Goal: Task Accomplishment & Management: Manage account settings

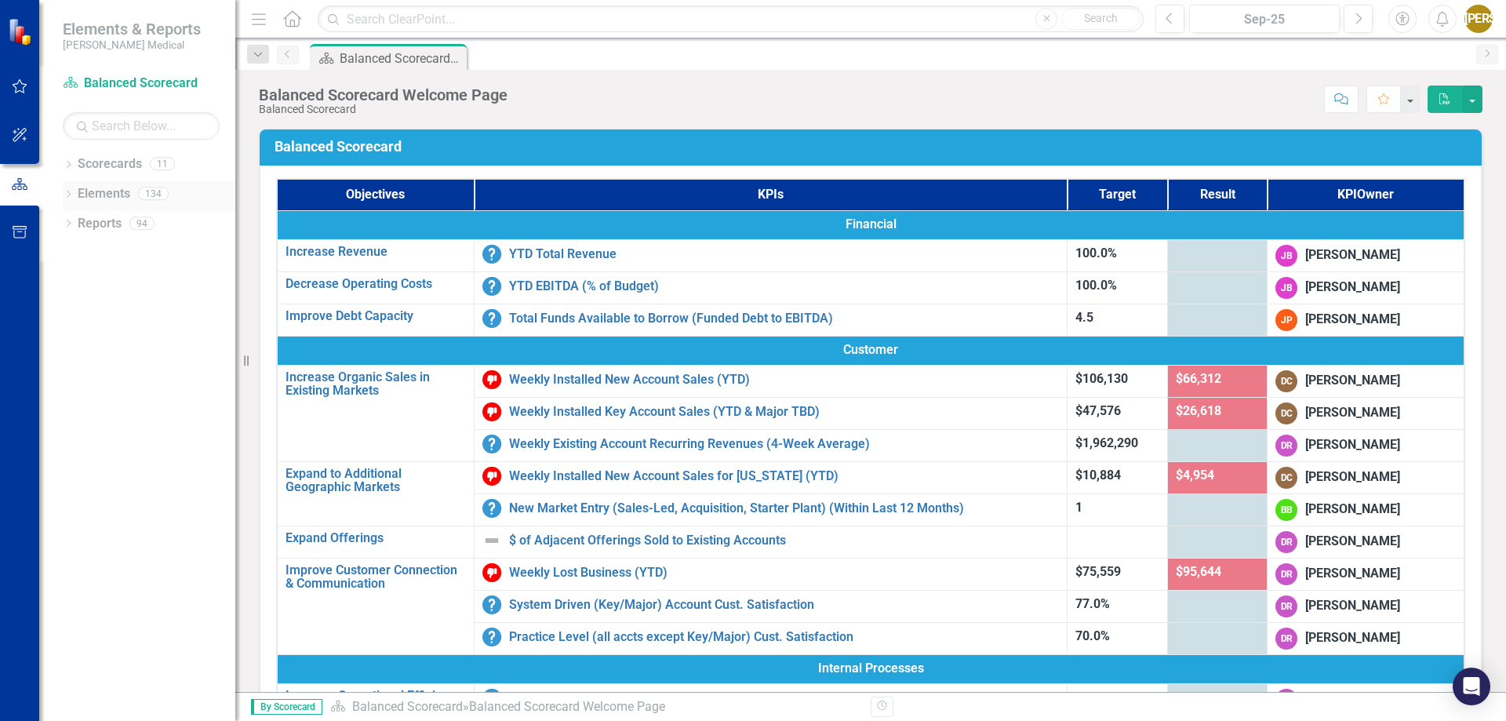
click at [73, 191] on icon "Dropdown" at bounding box center [68, 195] width 11 height 9
click at [74, 253] on icon "Dropdown" at bounding box center [76, 254] width 11 height 9
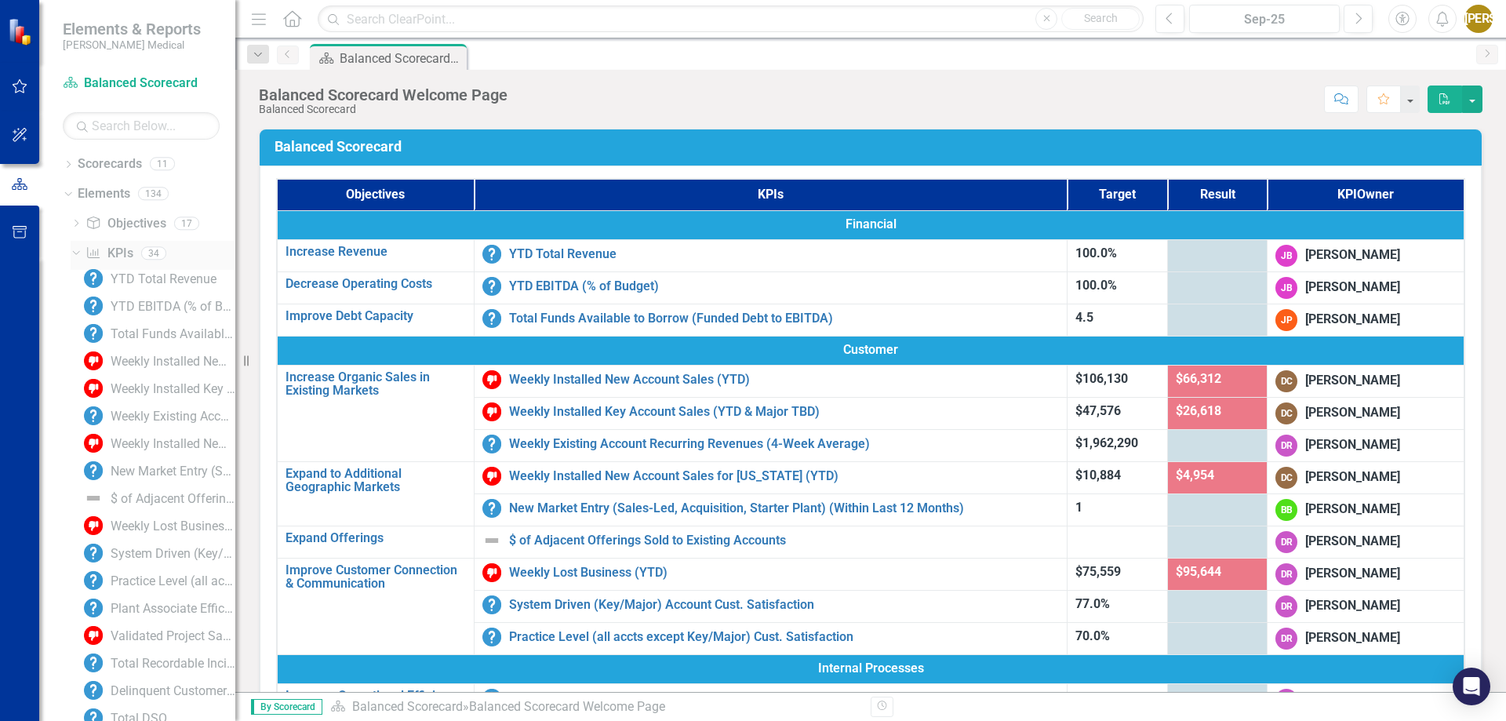
click at [74, 253] on icon "Dropdown" at bounding box center [74, 252] width 9 height 11
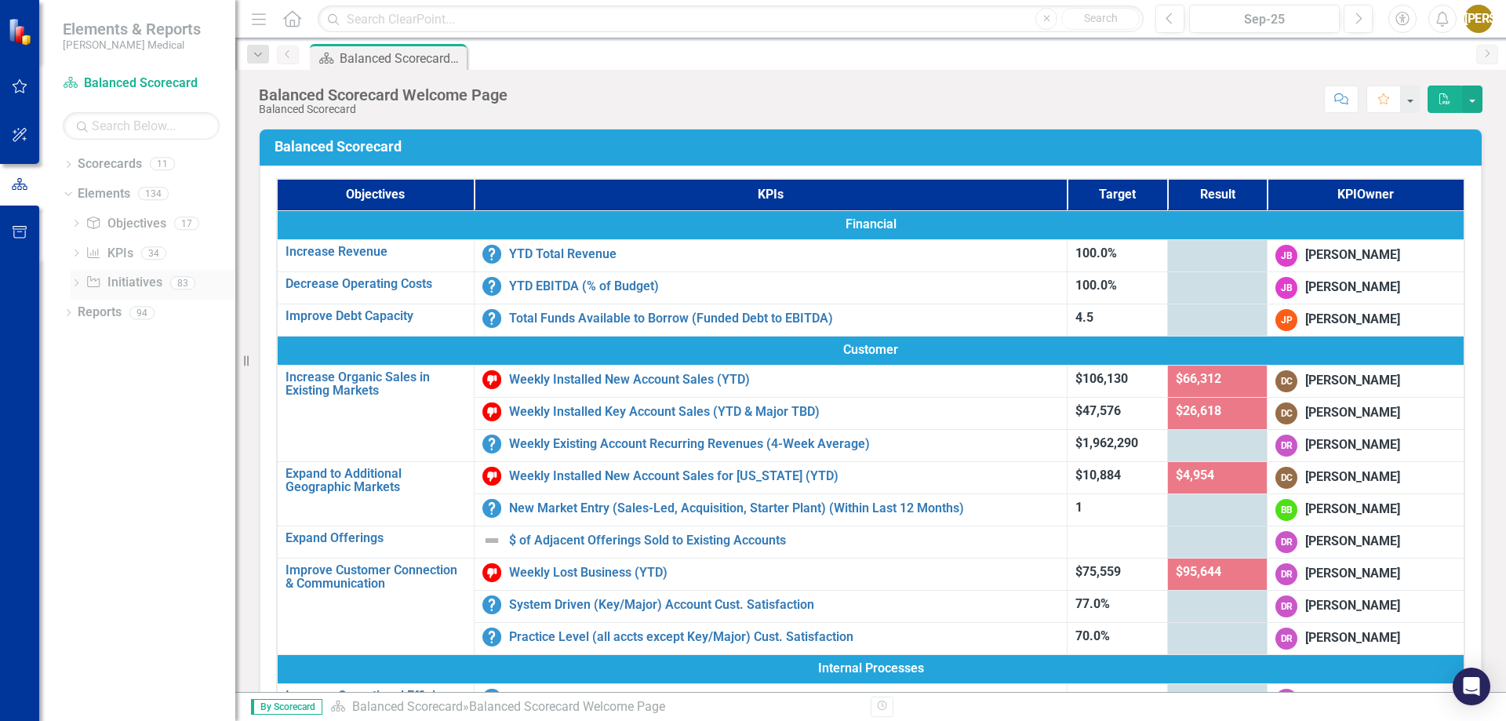
click at [75, 281] on icon "Dropdown" at bounding box center [76, 284] width 11 height 9
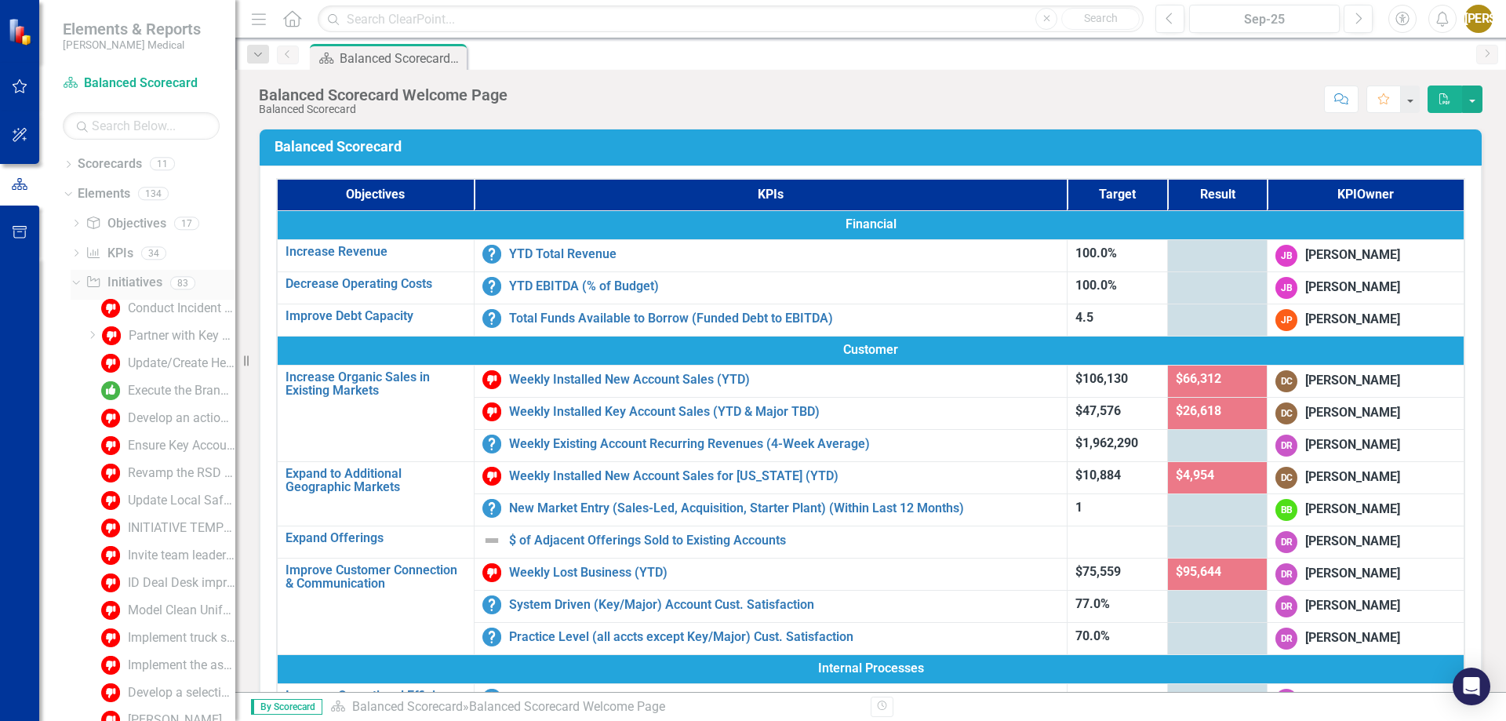
click at [77, 284] on icon "Dropdown" at bounding box center [74, 282] width 9 height 11
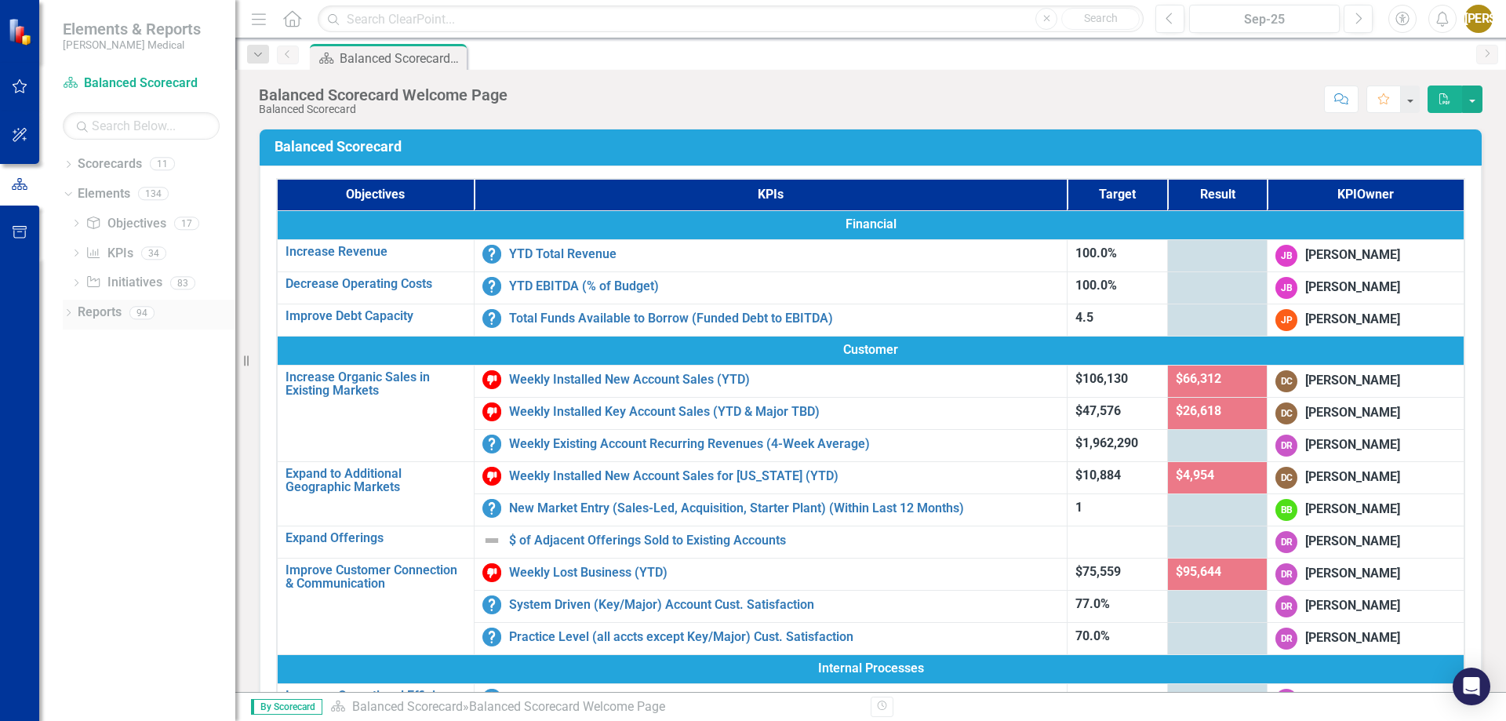
click at [71, 317] on icon "Dropdown" at bounding box center [68, 314] width 11 height 9
click at [67, 336] on div "Dropdown Scorecard Scorecards 4 Balanced Scorecard Welcome Page KPI Dashboard D…" at bounding box center [149, 443] width 173 height 232
click at [75, 337] on icon "Dropdown" at bounding box center [73, 338] width 9 height 11
click at [75, 337] on icon "Dropdown" at bounding box center [75, 341] width 11 height 9
click at [118, 256] on link "KPI KPIs" at bounding box center [108, 254] width 47 height 18
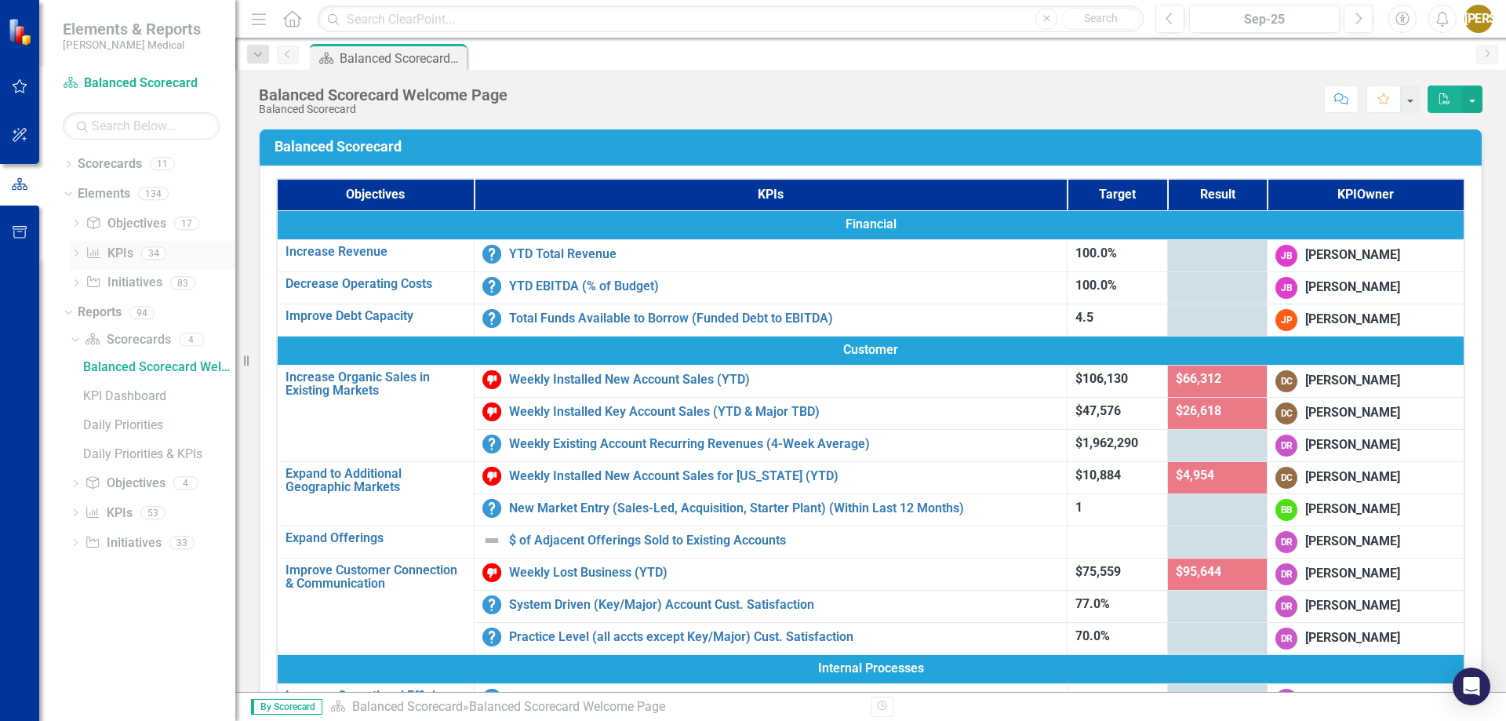
click at [77, 255] on icon "Dropdown" at bounding box center [76, 254] width 11 height 9
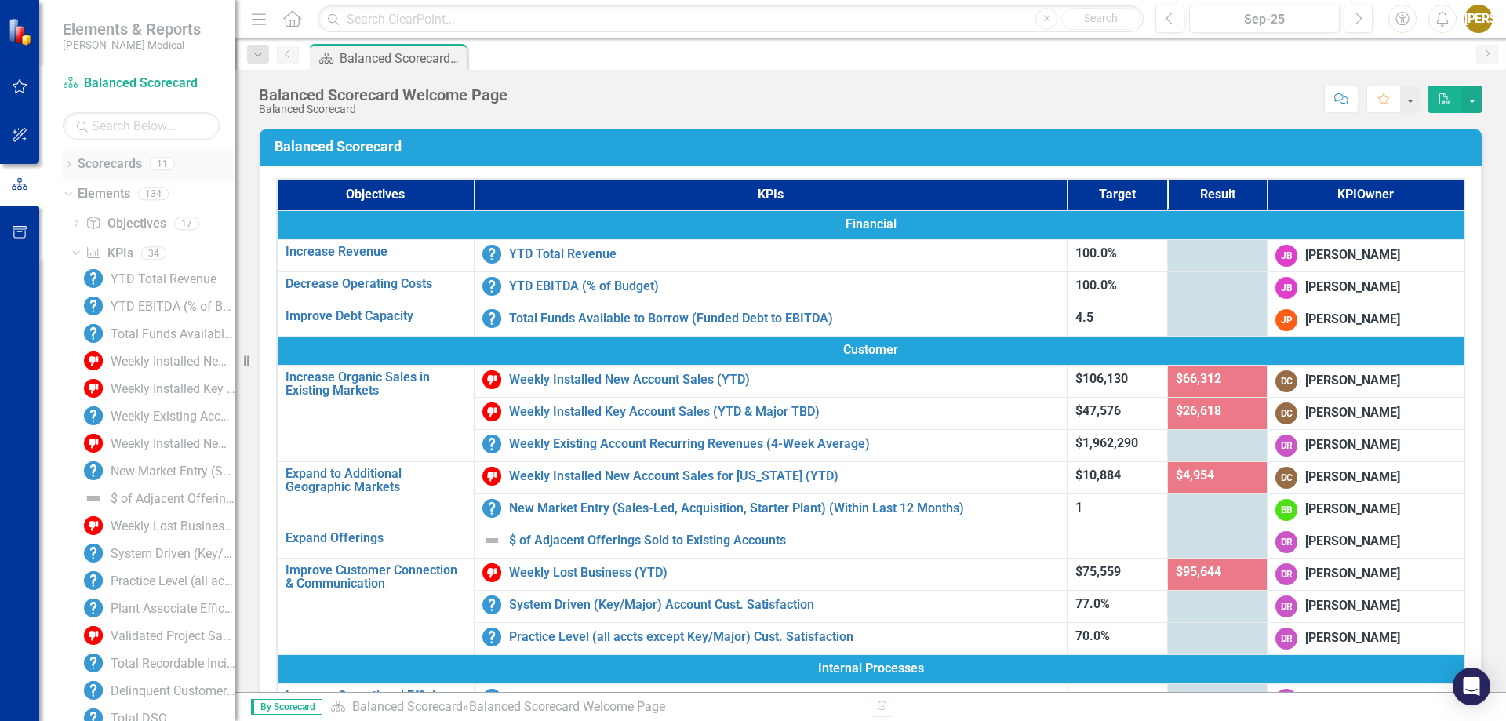
click at [70, 169] on icon "Dropdown" at bounding box center [68, 166] width 11 height 9
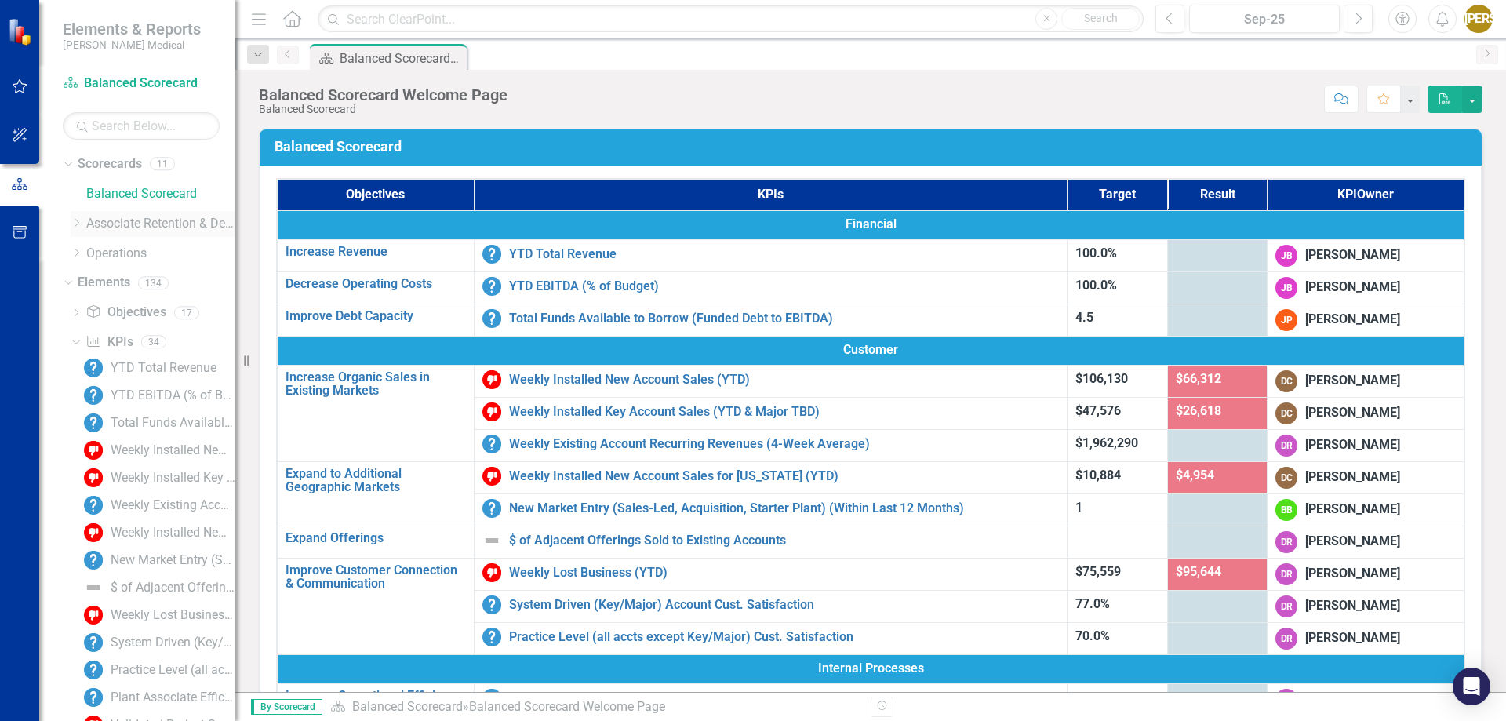
click at [81, 223] on icon "Dropdown" at bounding box center [77, 222] width 12 height 9
click at [89, 249] on icon "Dropdown" at bounding box center [92, 252] width 12 height 9
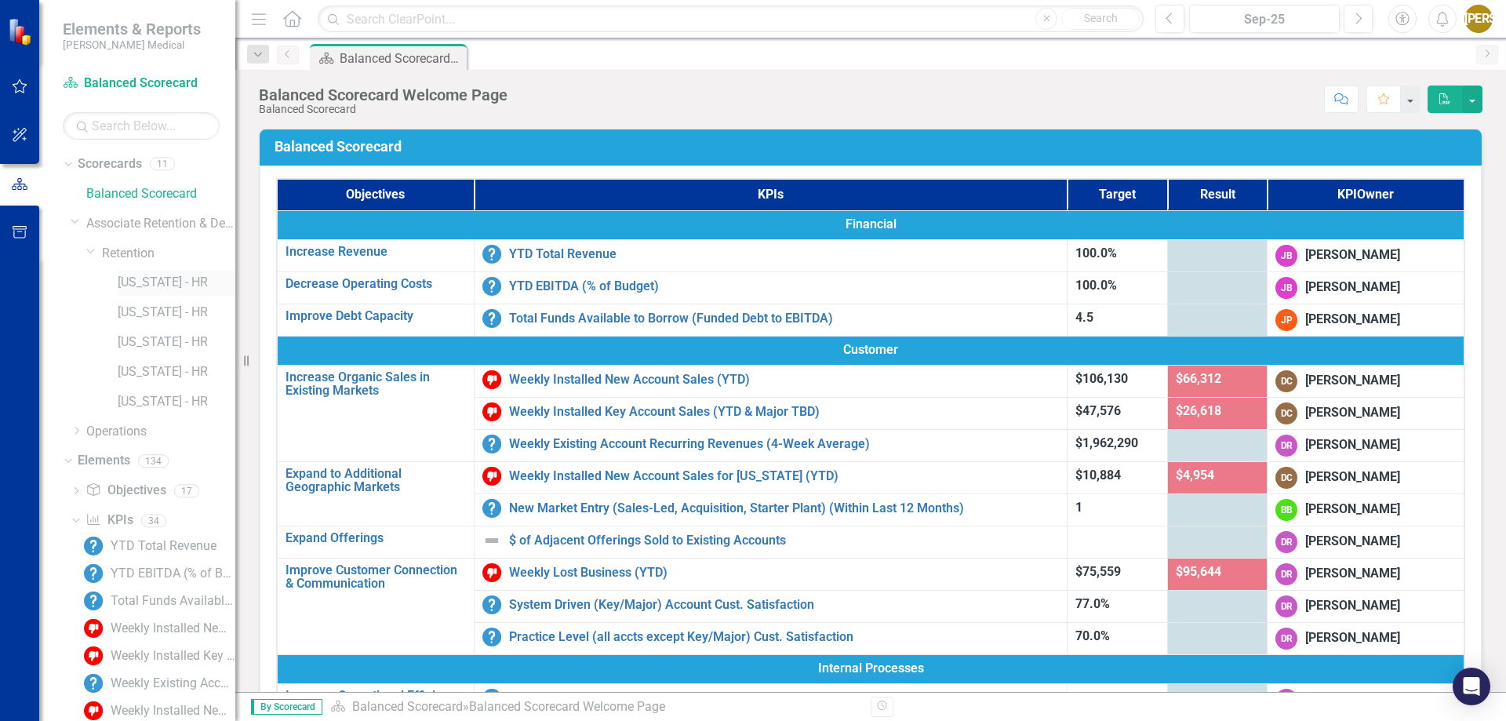
click at [180, 277] on link "[US_STATE] - HR" at bounding box center [177, 283] width 118 height 18
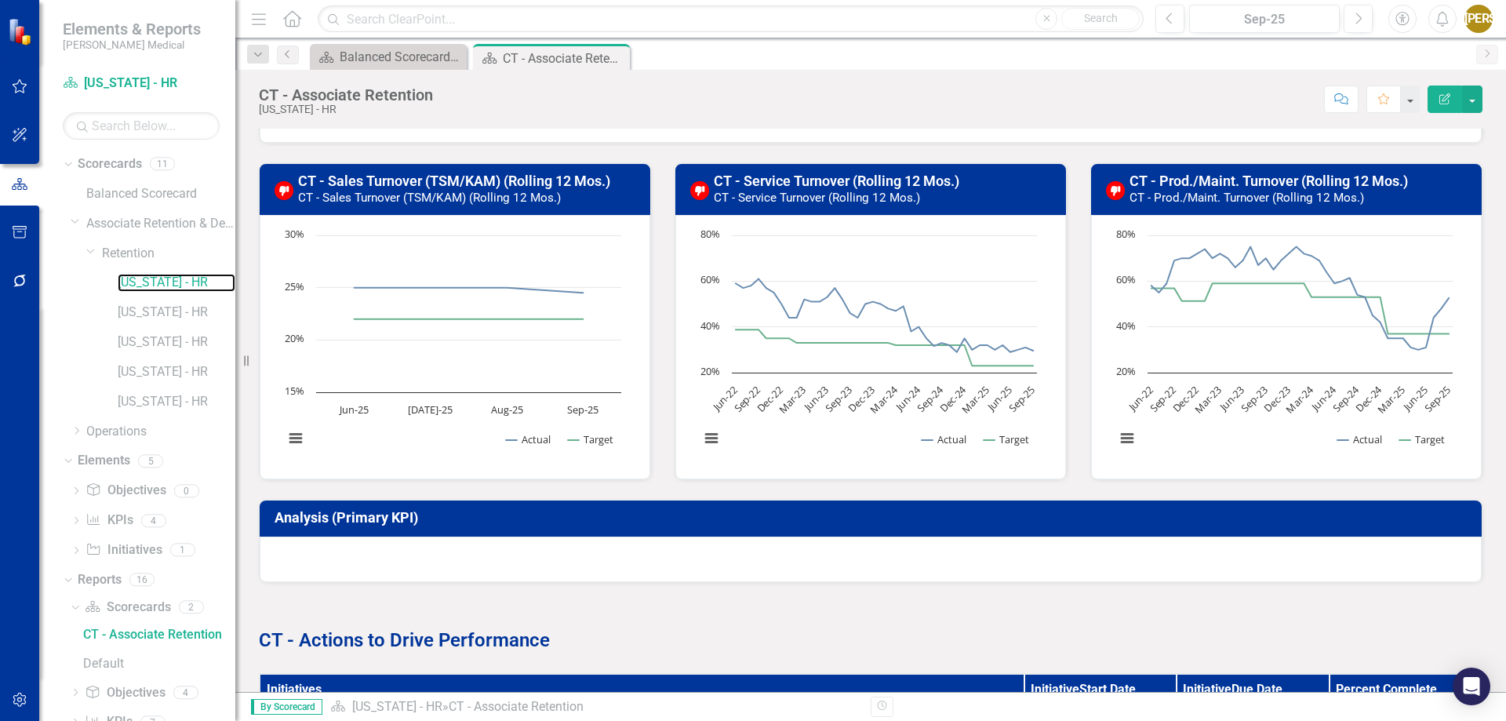
scroll to position [498, 0]
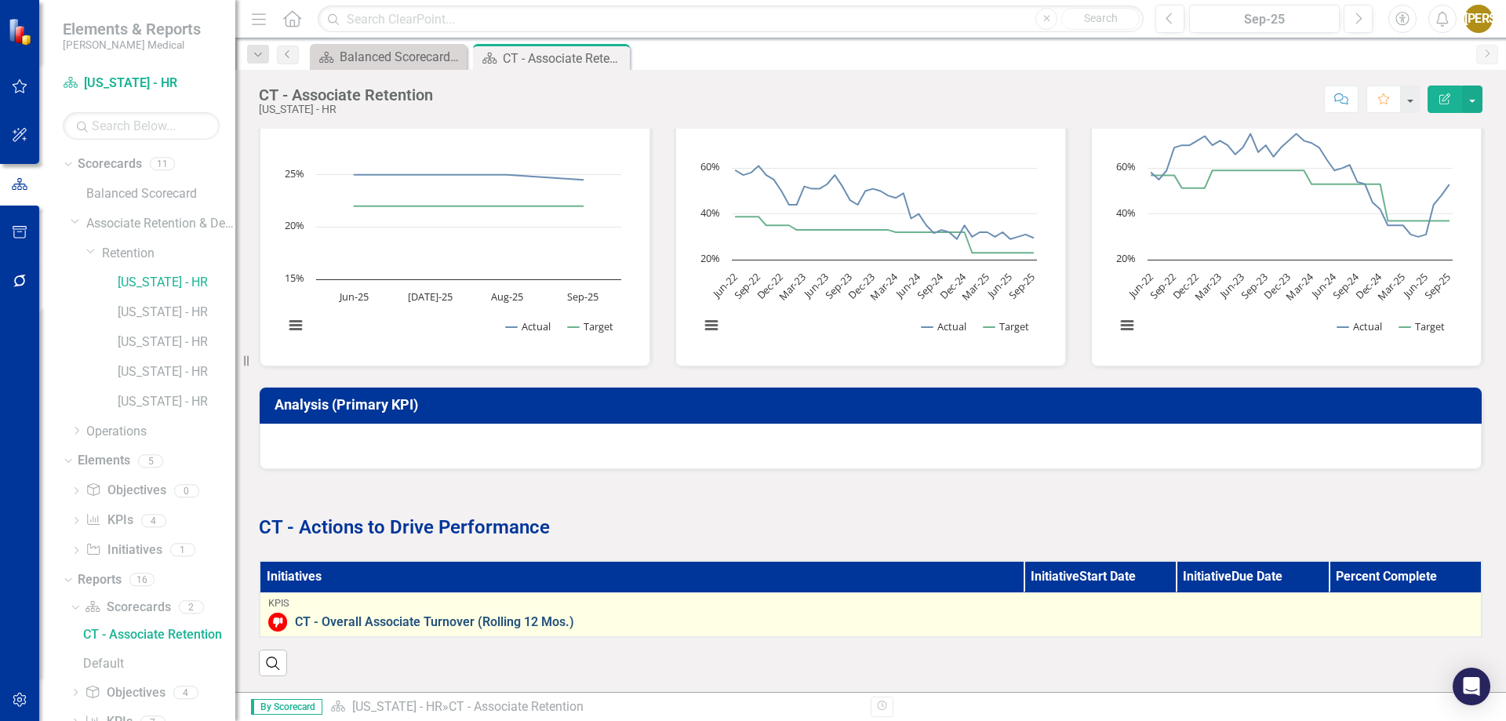
click at [471, 615] on link "CT - Overall Associate Turnover (Rolling 12 Mos.)" at bounding box center [884, 622] width 1178 height 14
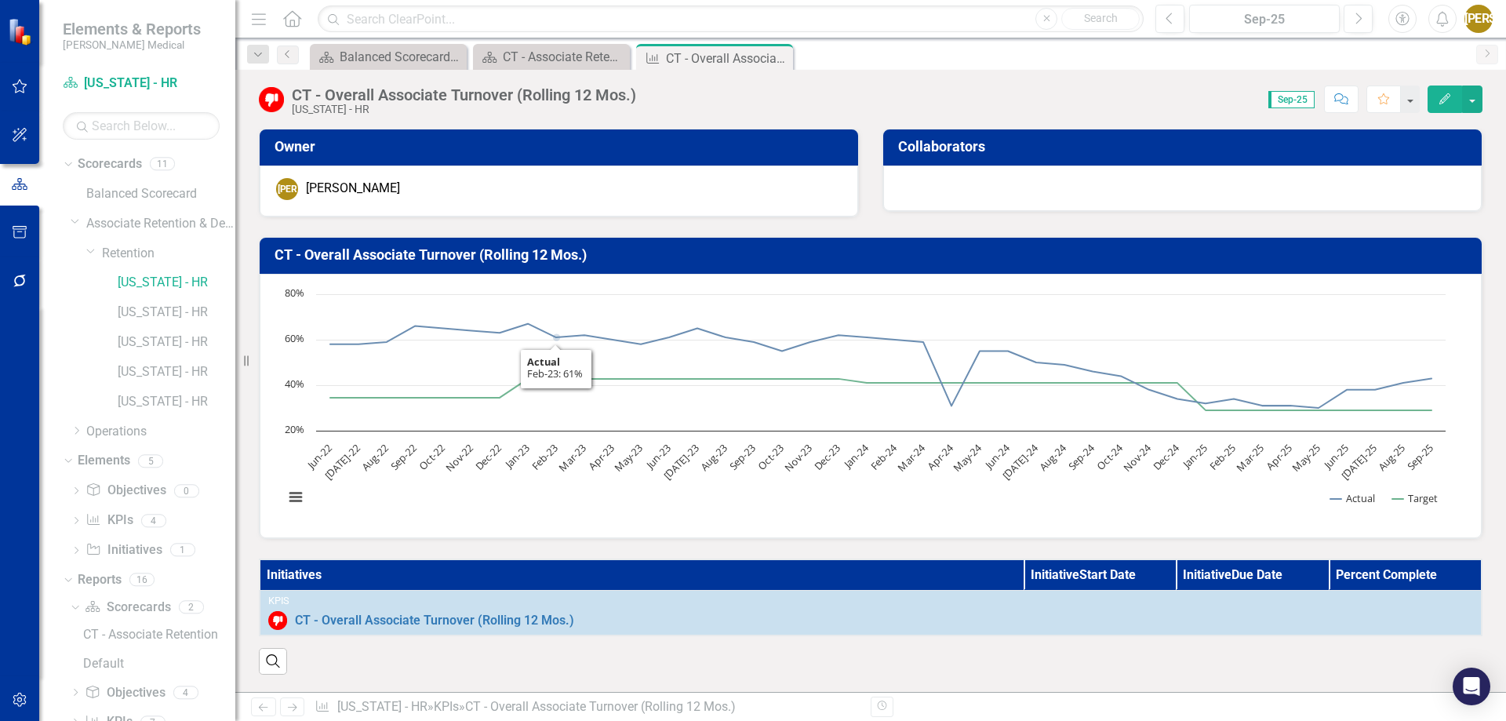
click at [256, 175] on div "Owner JO Jasminique Ortiz" at bounding box center [559, 163] width 624 height 108
click at [1471, 99] on button "button" at bounding box center [1472, 98] width 20 height 27
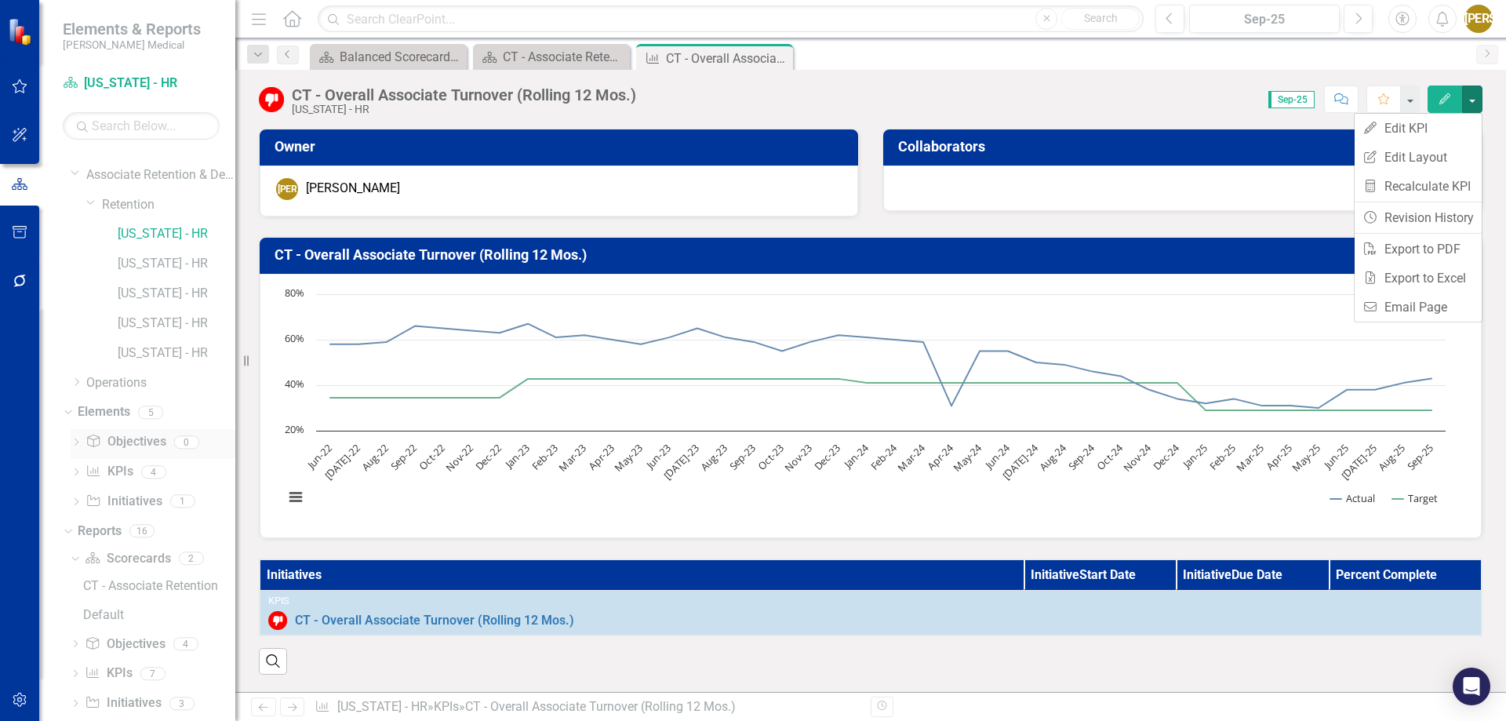
scroll to position [71, 0]
click at [67, 384] on icon "Dropdown" at bounding box center [66, 389] width 9 height 11
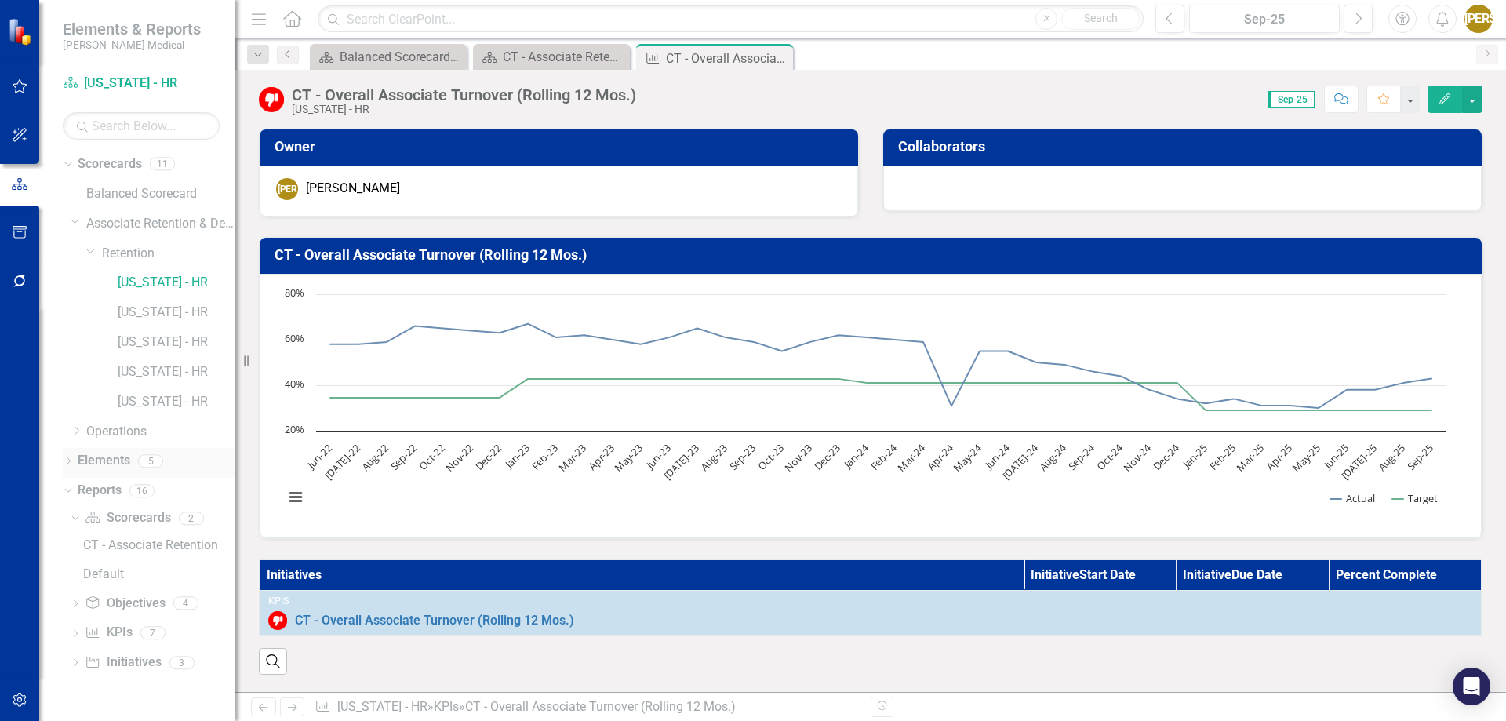
scroll to position [0, 0]
click at [65, 488] on icon "Dropdown" at bounding box center [66, 490] width 9 height 11
click at [156, 289] on link "[US_STATE] - HR" at bounding box center [177, 283] width 118 height 18
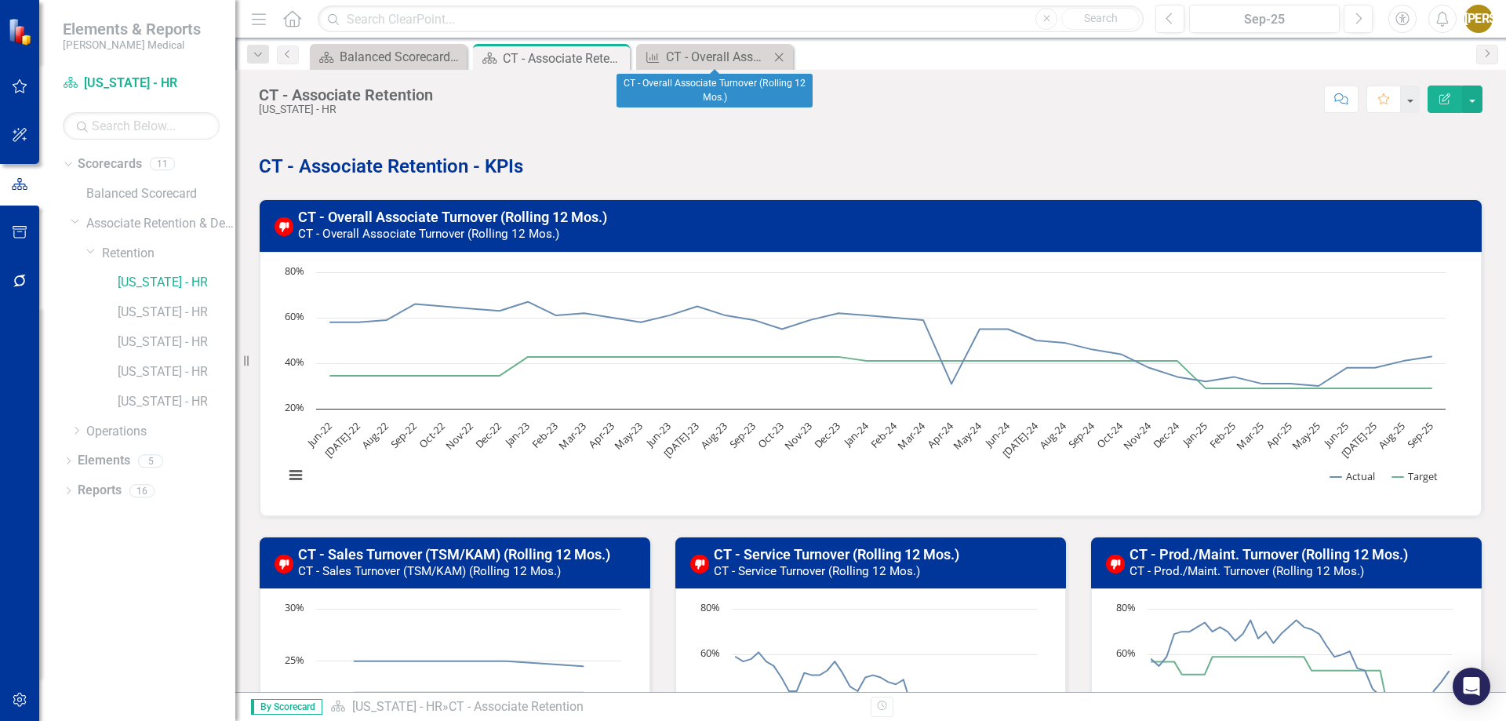
click at [777, 51] on icon "Close" at bounding box center [779, 57] width 16 height 13
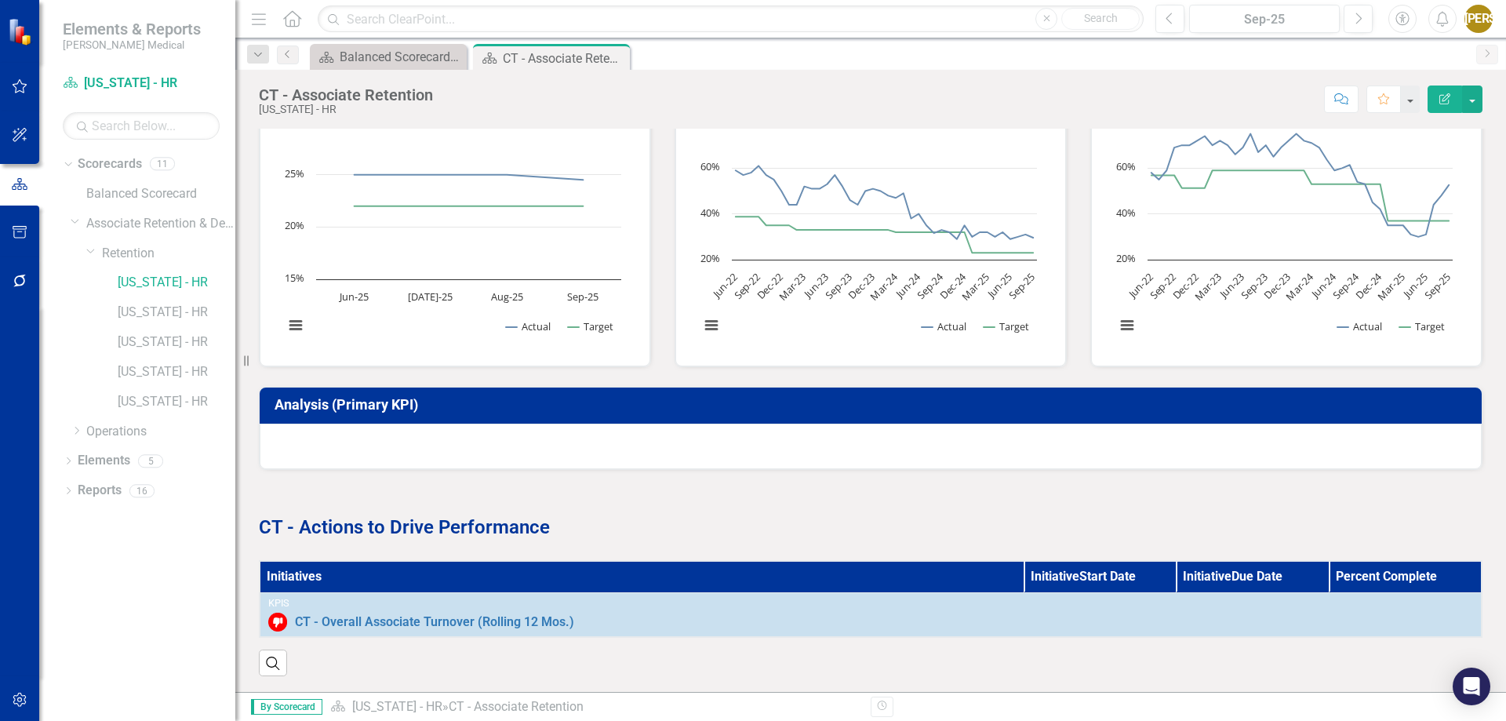
scroll to position [498, 0]
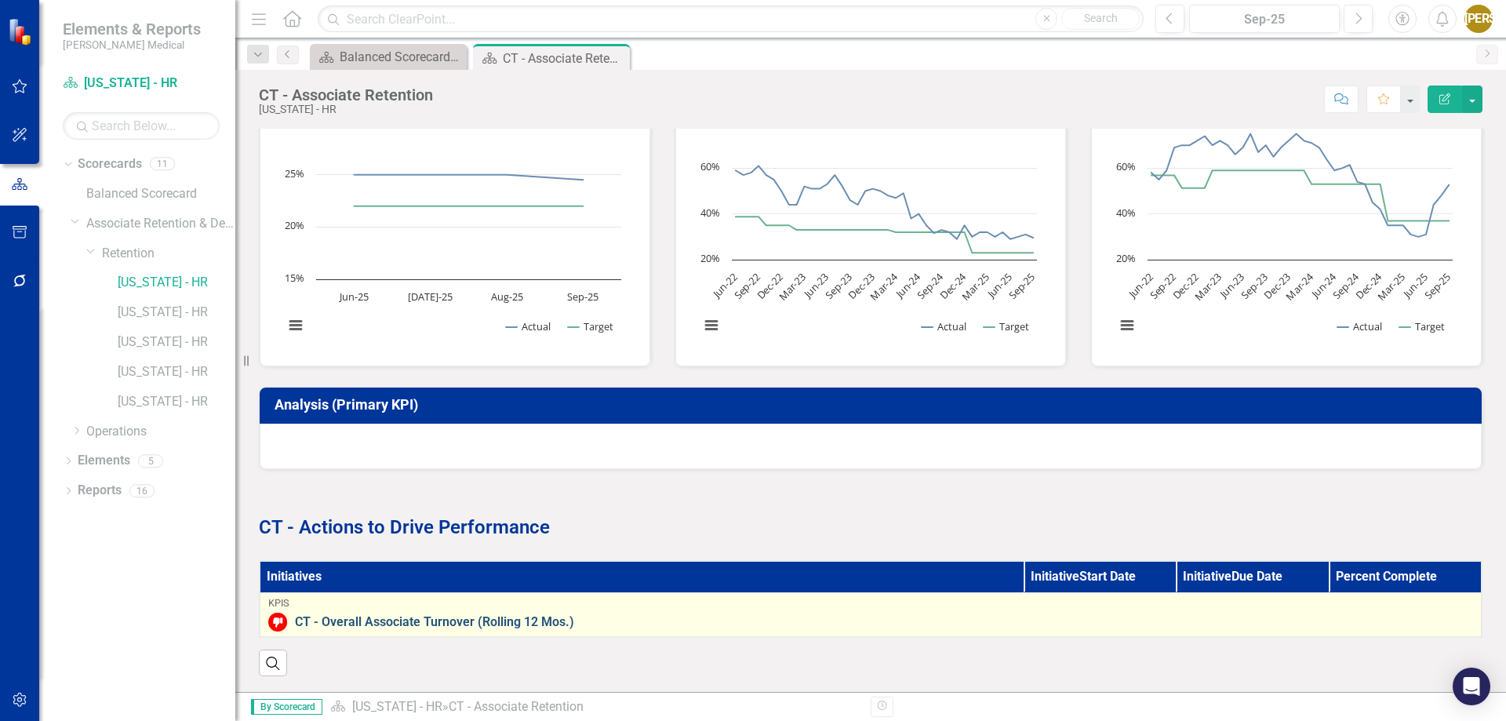
click at [414, 615] on link "CT - Overall Associate Turnover (Rolling 12 Mos.)" at bounding box center [884, 622] width 1178 height 14
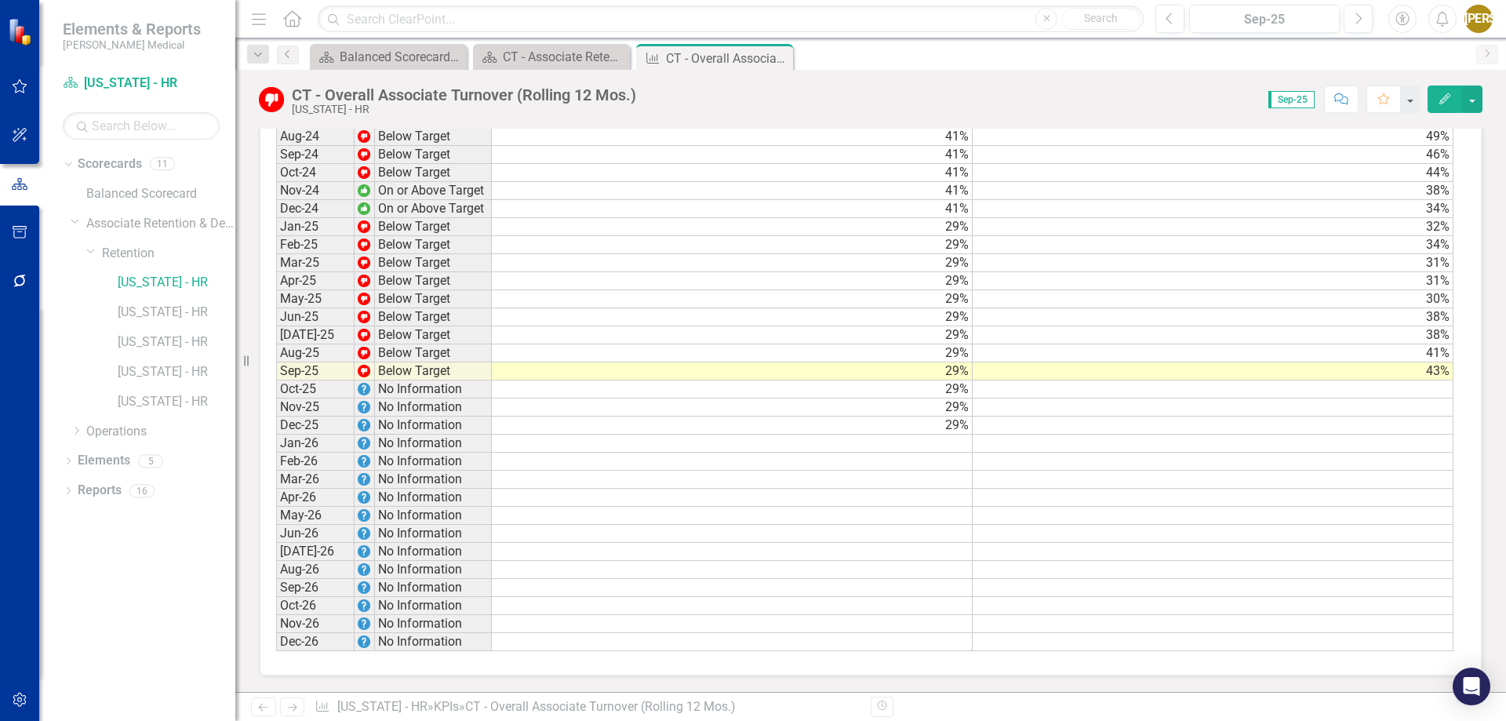
scroll to position [1629, 0]
click at [64, 460] on icon "Dropdown" at bounding box center [68, 462] width 11 height 9
click at [96, 549] on icon "Initiative" at bounding box center [93, 549] width 16 height 13
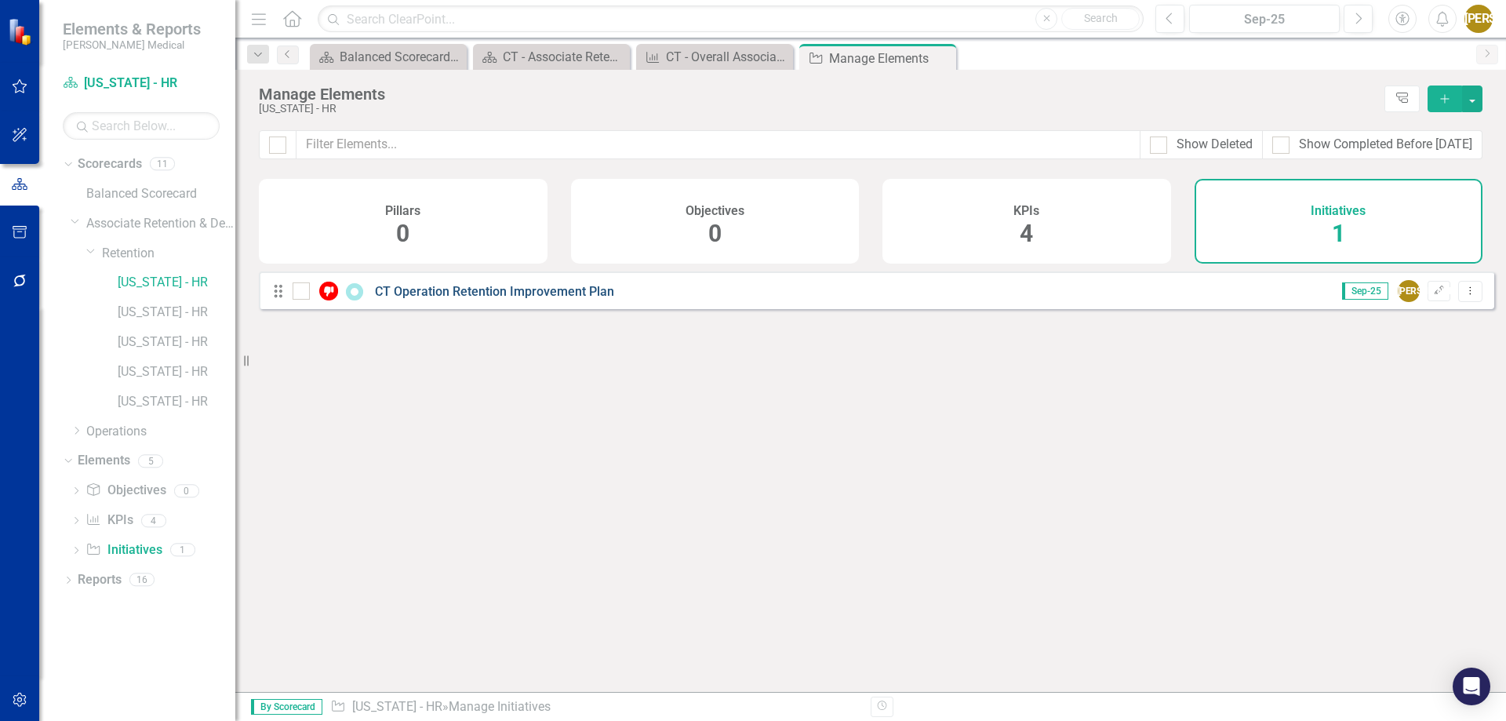
click at [504, 299] on link "CT Operation Retention Improvement Plan" at bounding box center [494, 291] width 239 height 15
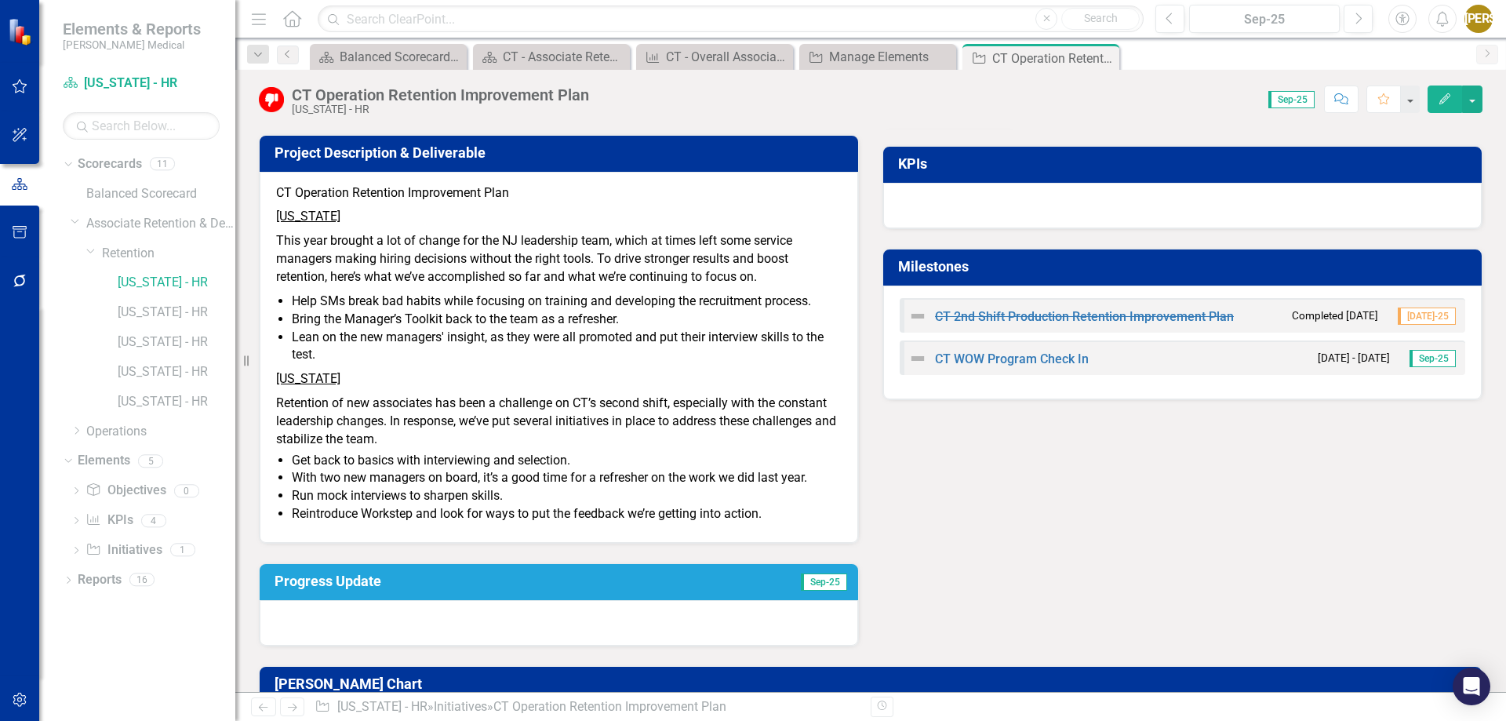
scroll to position [78, 0]
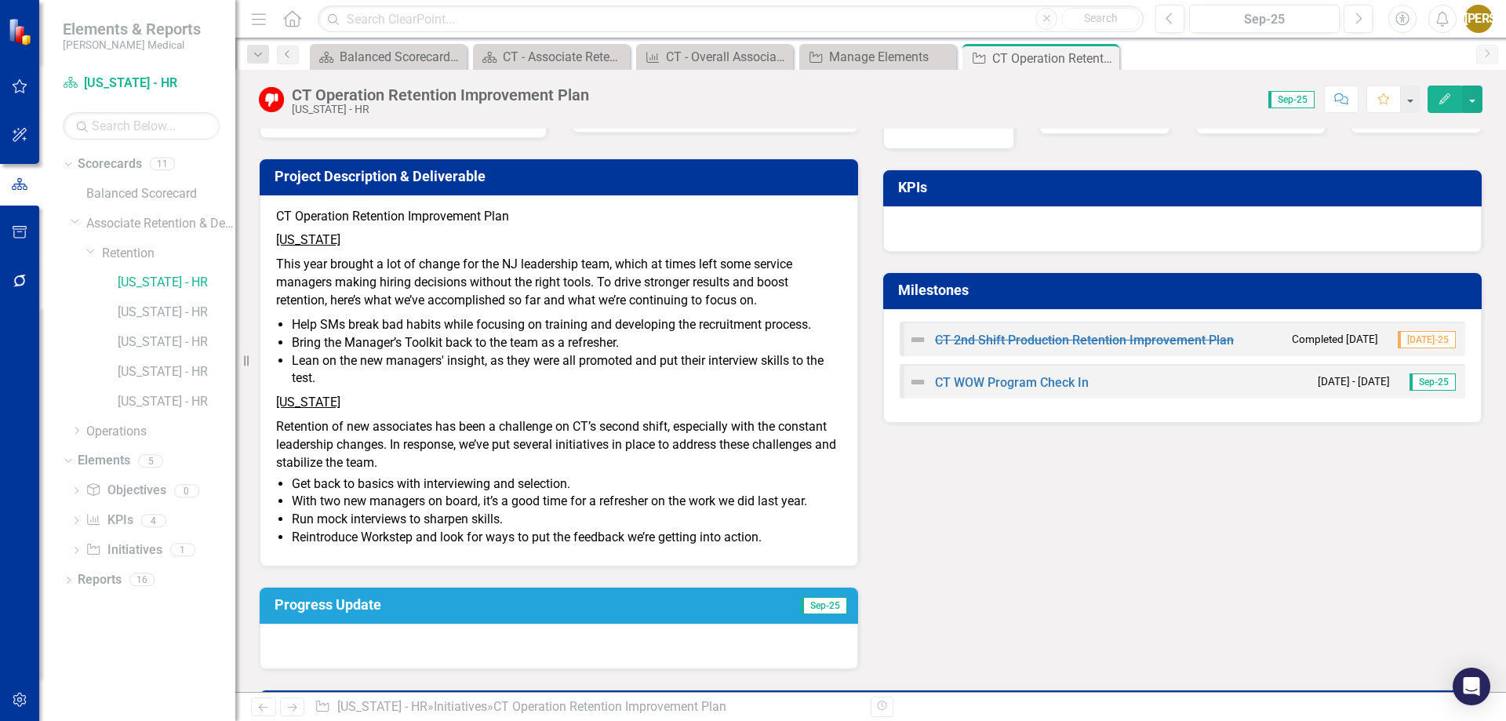
click at [409, 482] on p "Get back to basics with interviewing and selection." at bounding box center [567, 484] width 550 height 18
drag, startPoint x: 315, startPoint y: 251, endPoint x: 661, endPoint y: 508, distance: 431.1
click at [661, 508] on div "CT Operation Retention Improvement Plan [US_STATE] This year brought a lot of c…" at bounding box center [559, 380] width 598 height 371
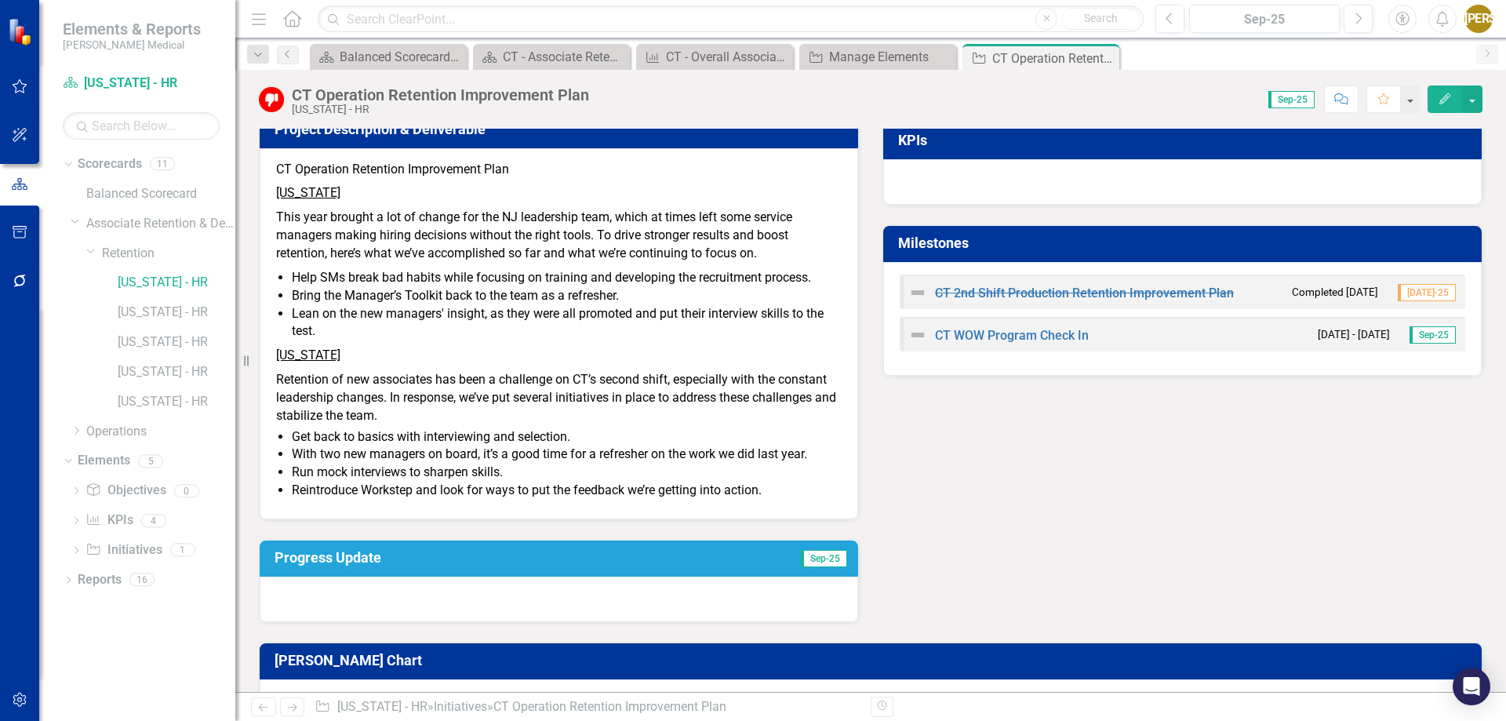
scroll to position [124, 0]
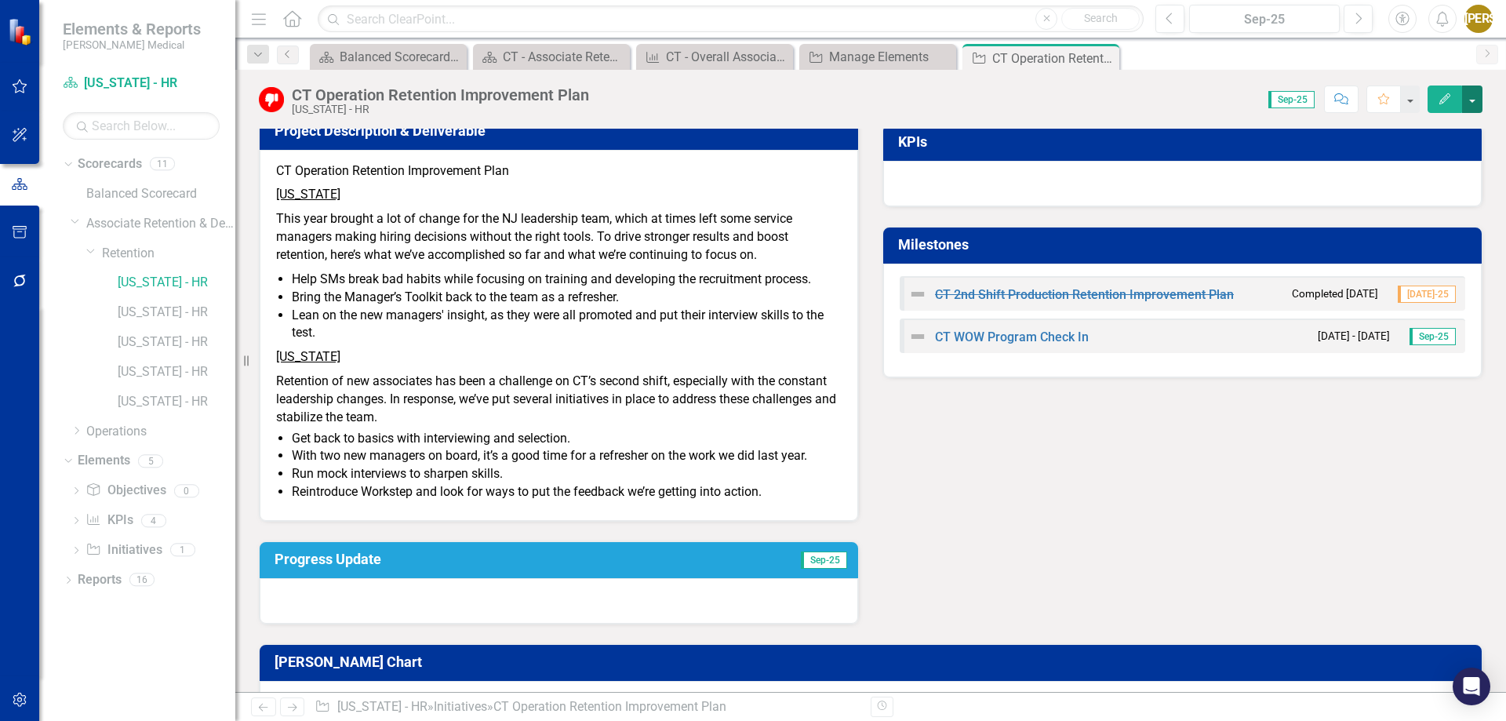
click at [1471, 100] on button "button" at bounding box center [1472, 98] width 20 height 27
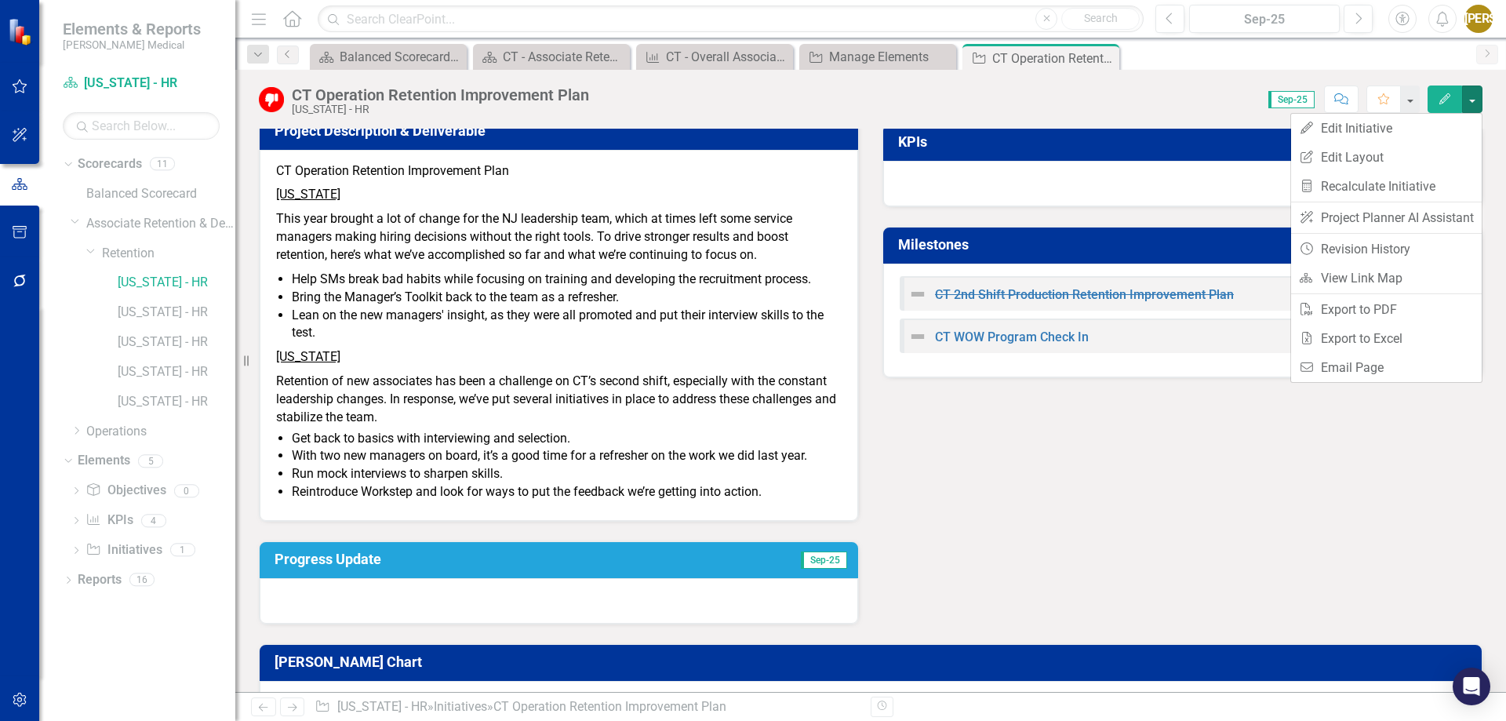
click at [1108, 460] on div "Owner [PERSON_NAME] Jasminique [PERSON_NAME] Collaborators Project Description …" at bounding box center [870, 304] width 1247 height 639
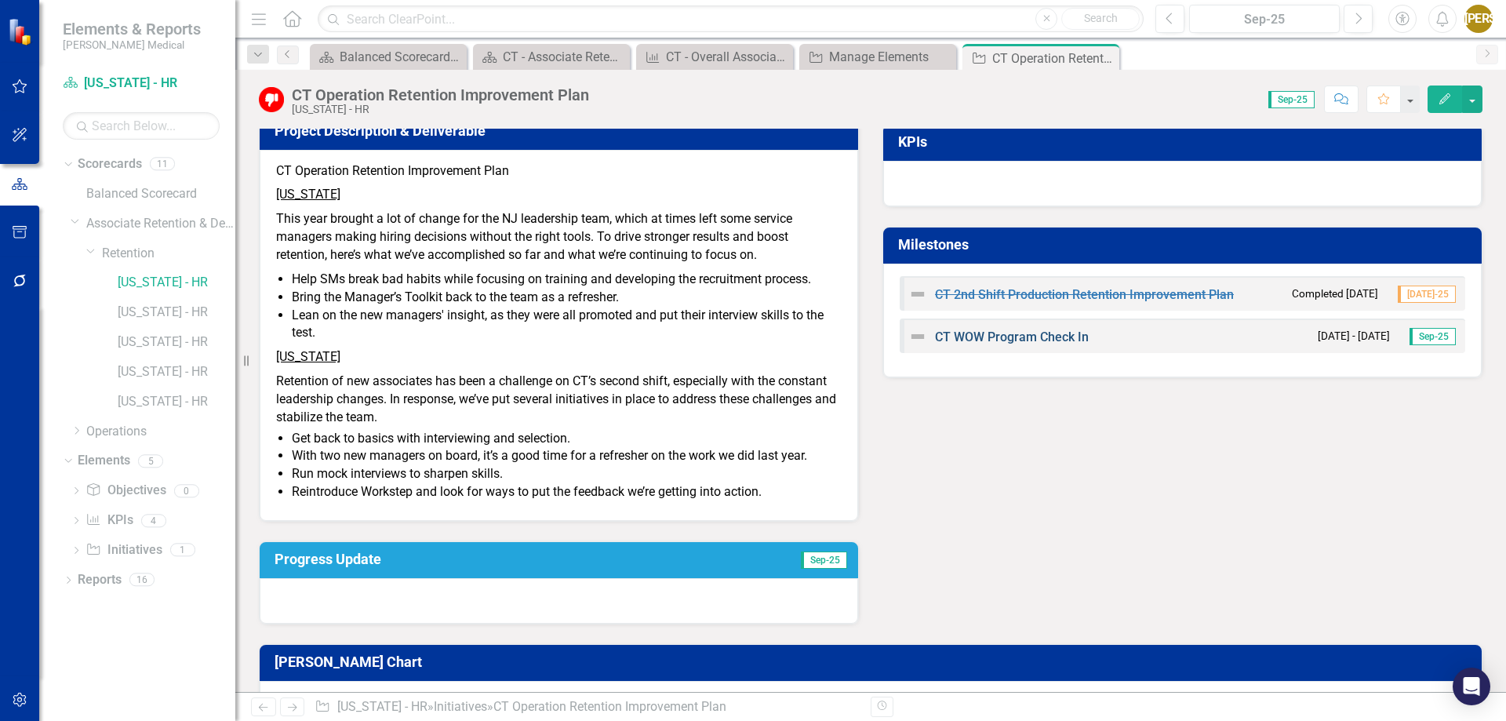
click at [1042, 337] on link "CT WOW Program Check In" at bounding box center [1012, 336] width 154 height 15
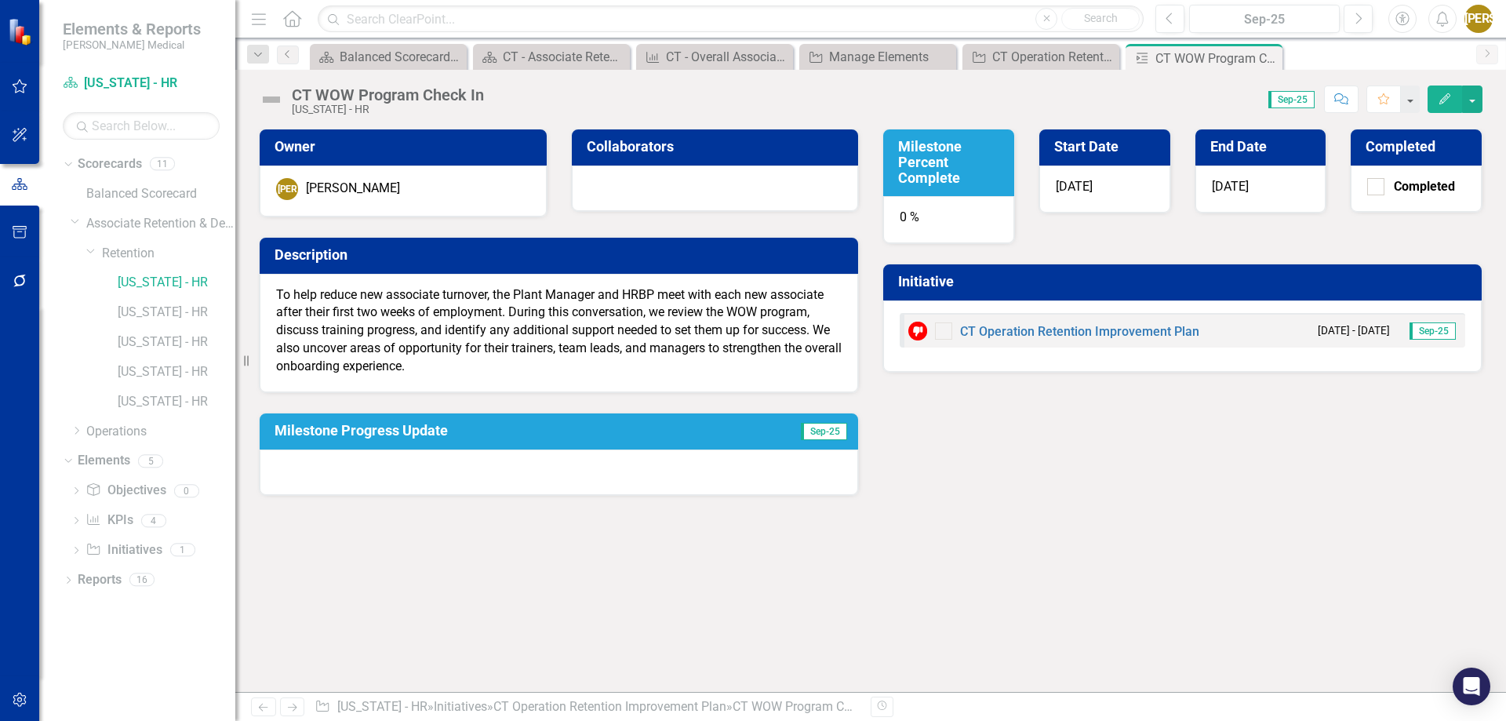
click at [331, 457] on div at bounding box center [559, 471] width 598 height 45
click at [536, 285] on div "To help reduce new associate turnover, the Plant Manager and HRBP meet with eac…" at bounding box center [559, 333] width 598 height 118
drag, startPoint x: 522, startPoint y: 293, endPoint x: 514, endPoint y: 340, distance: 48.6
click at [514, 340] on p "To help reduce new associate turnover, the Plant Manager and HRBP meet with eac…" at bounding box center [558, 330] width 565 height 89
drag, startPoint x: 431, startPoint y: 354, endPoint x: 420, endPoint y: 311, distance: 44.3
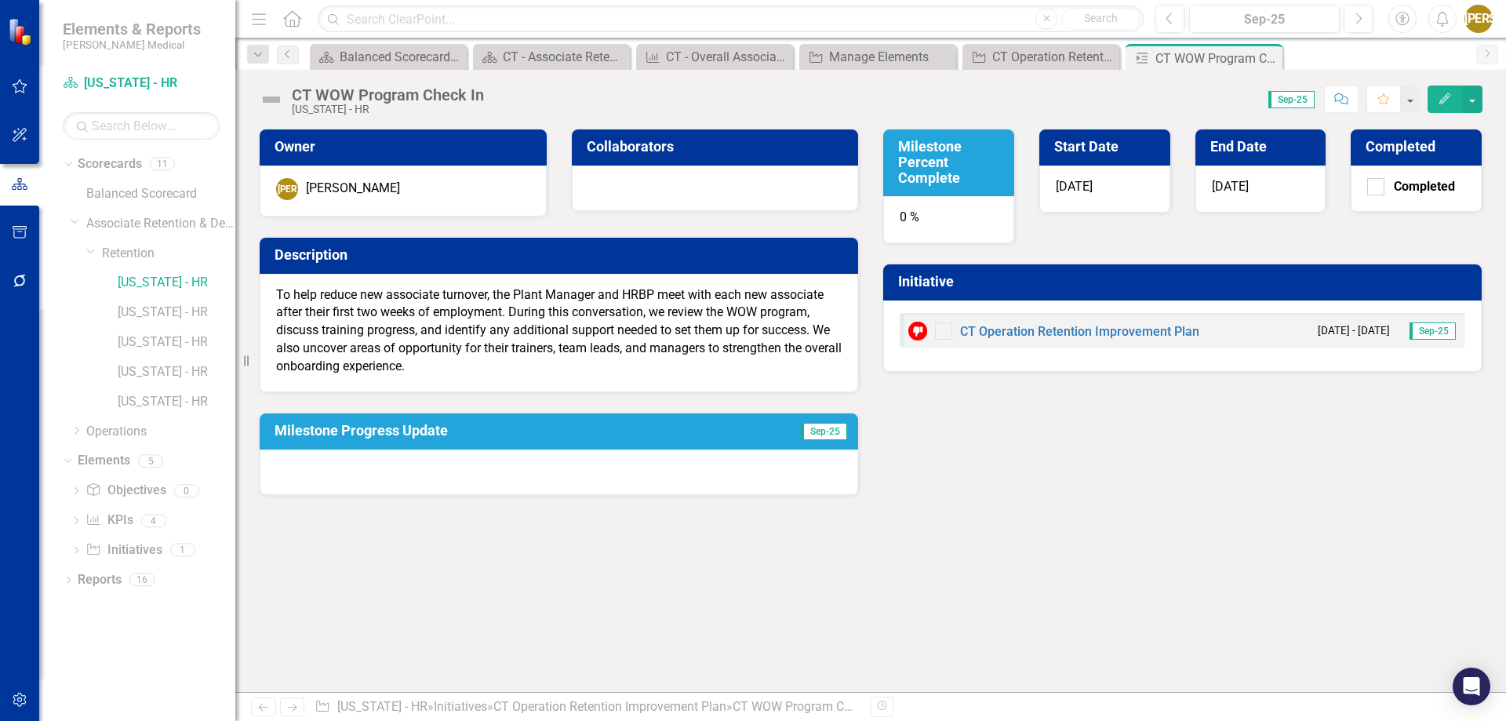
click at [420, 311] on p "To help reduce new associate turnover, the Plant Manager and HRBP meet with eac…" at bounding box center [558, 330] width 565 height 89
click at [384, 307] on p "To help reduce new associate turnover, the Plant Manager and HRBP meet with eac…" at bounding box center [558, 330] width 565 height 89
drag, startPoint x: 264, startPoint y: 297, endPoint x: 475, endPoint y: 379, distance: 226.9
click at [475, 379] on div "To help reduce new associate turnover, the Plant Manager and HRBP meet with eac…" at bounding box center [559, 333] width 598 height 118
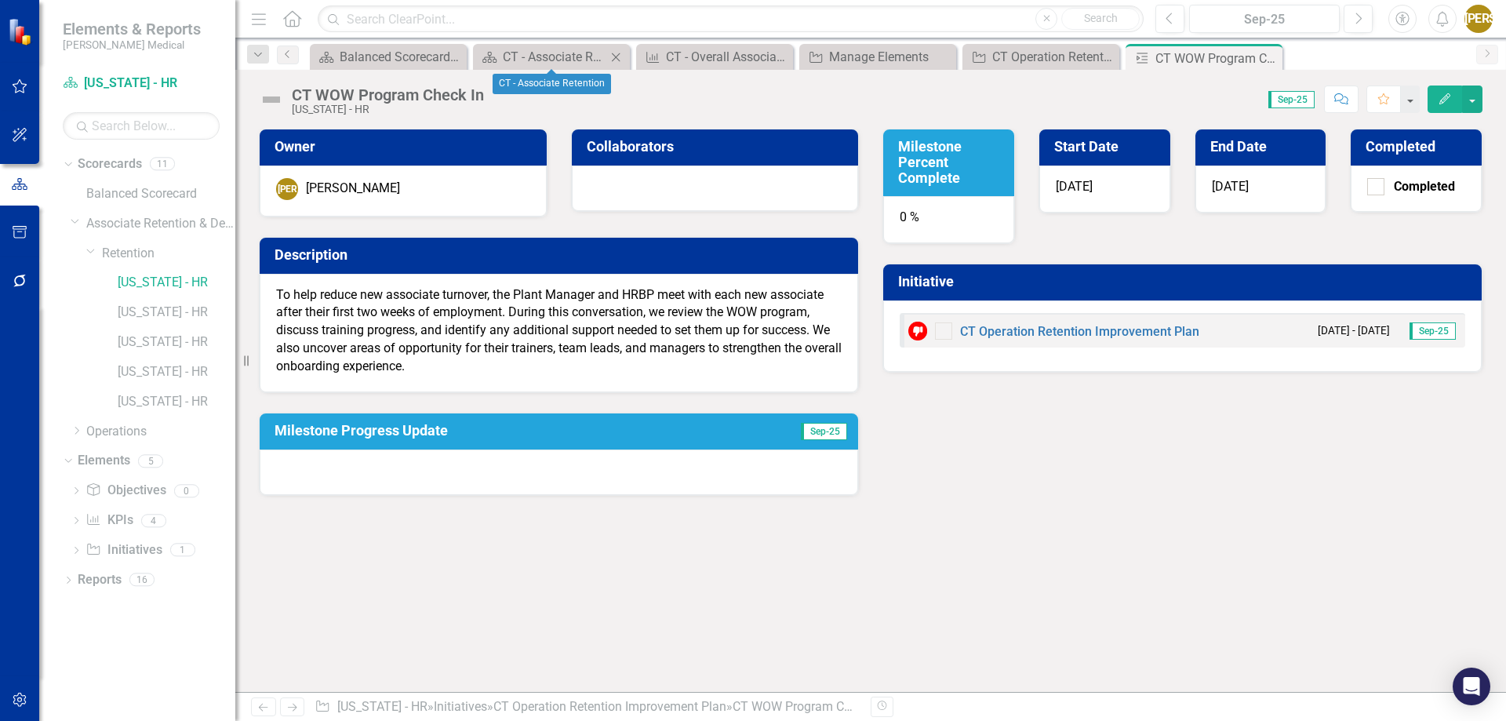
click at [616, 56] on icon "Close" at bounding box center [616, 57] width 16 height 13
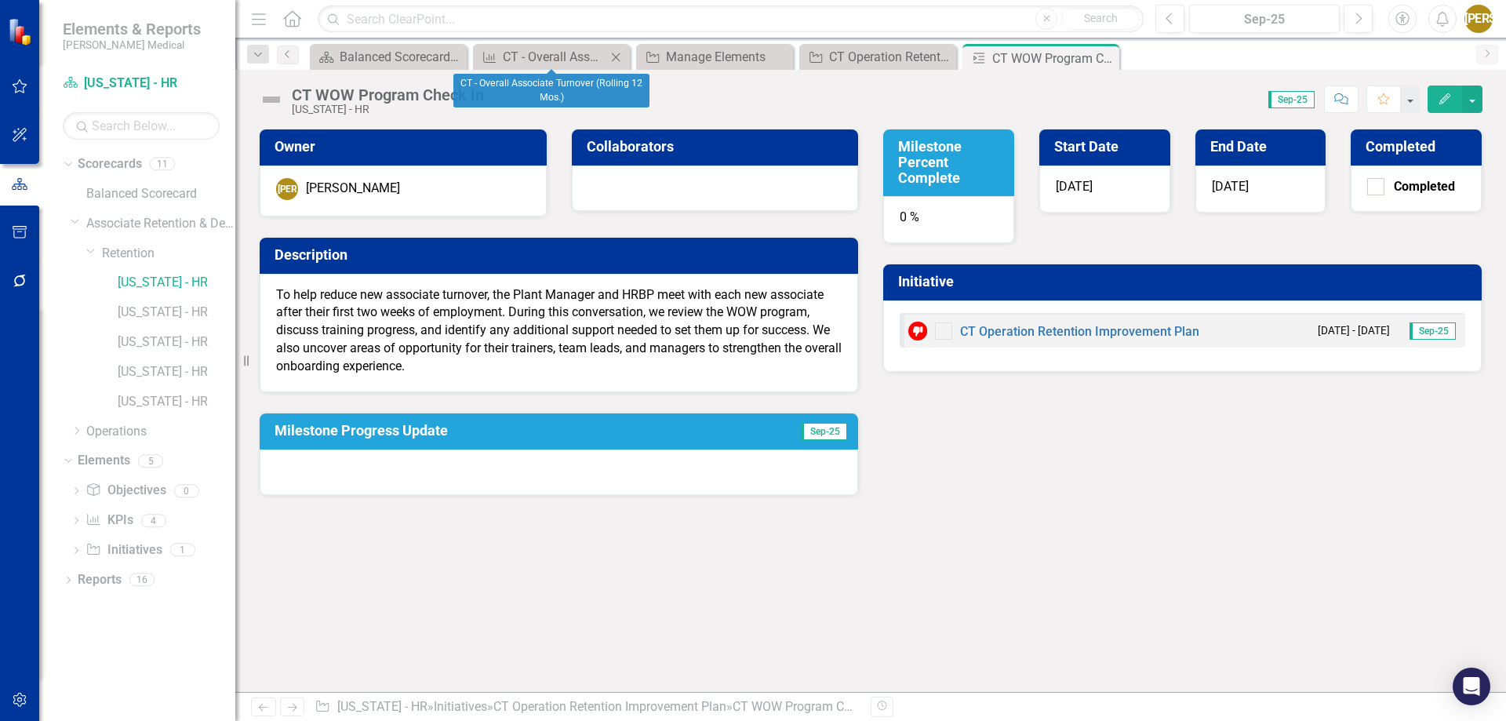
click at [616, 56] on icon "Close" at bounding box center [616, 57] width 16 height 13
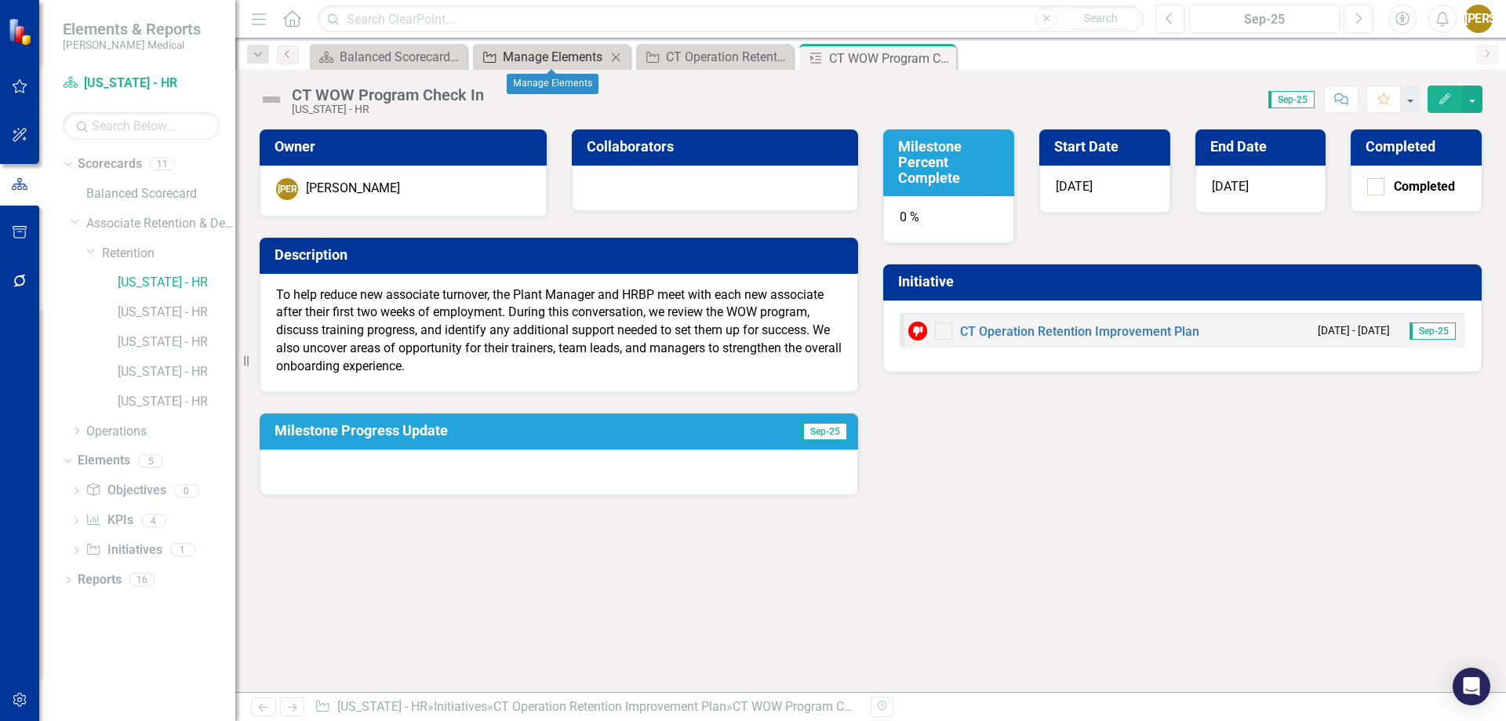
click at [574, 59] on div "Manage Elements" at bounding box center [555, 57] width 104 height 20
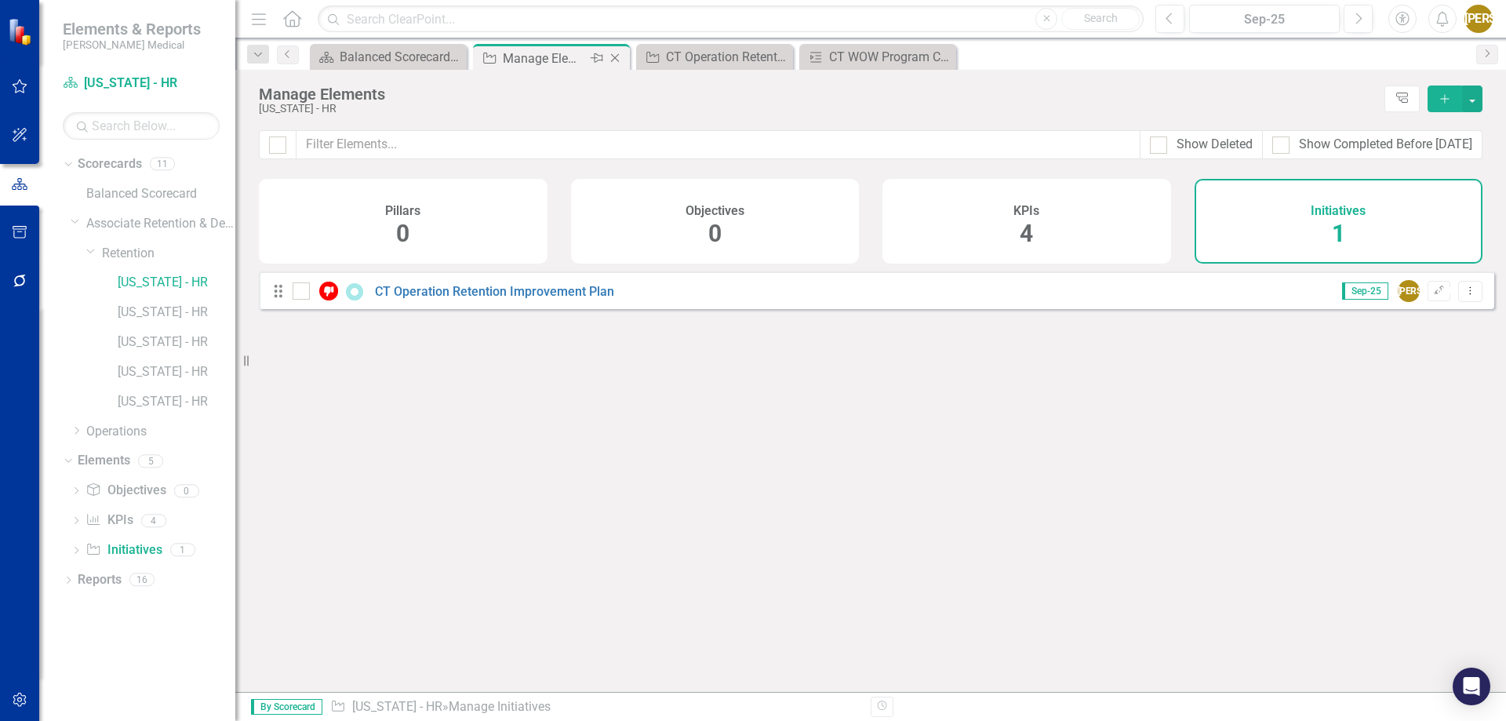
click at [616, 56] on icon "Close" at bounding box center [615, 58] width 16 height 13
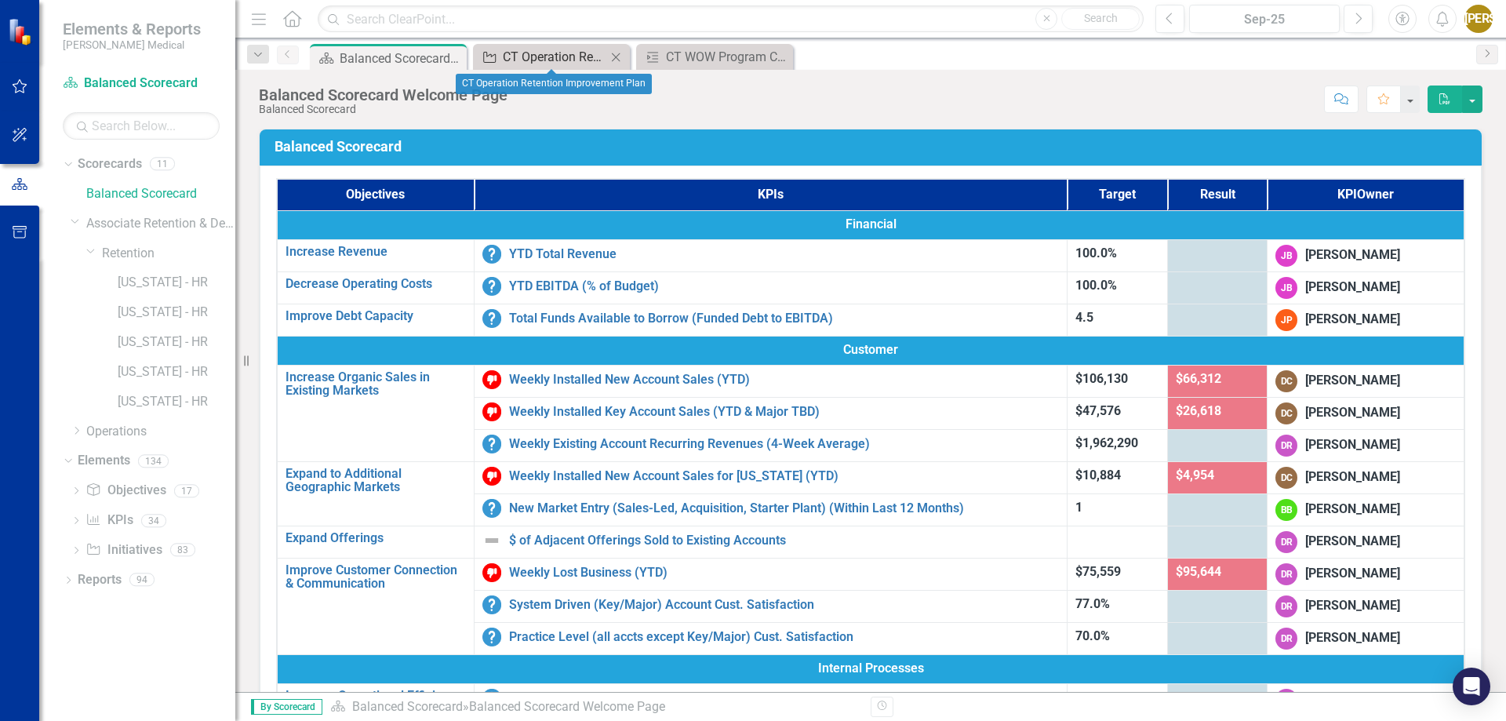
click at [560, 60] on div "CT Operation Retention Improvement Plan" at bounding box center [555, 57] width 104 height 20
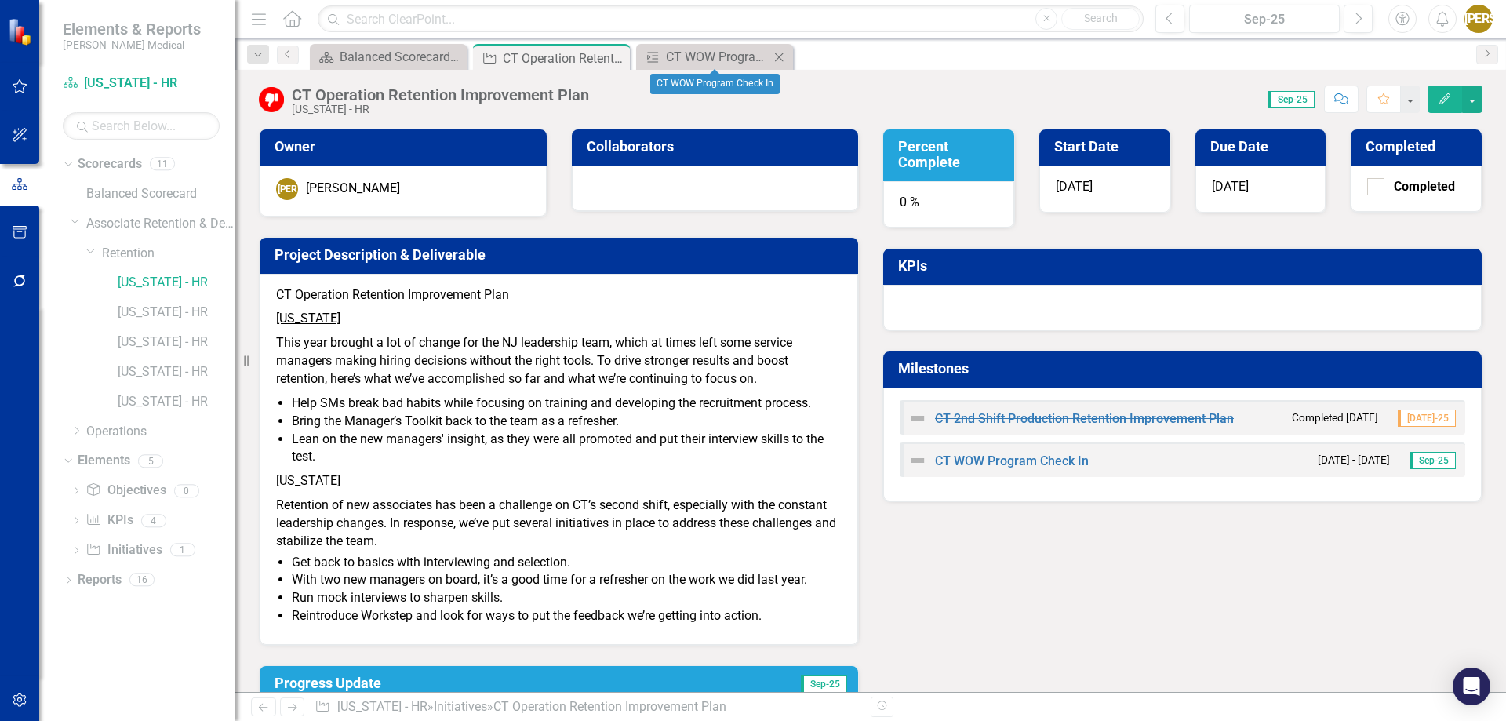
click at [780, 57] on icon at bounding box center [779, 57] width 9 height 9
click at [615, 58] on icon at bounding box center [615, 58] width 9 height 9
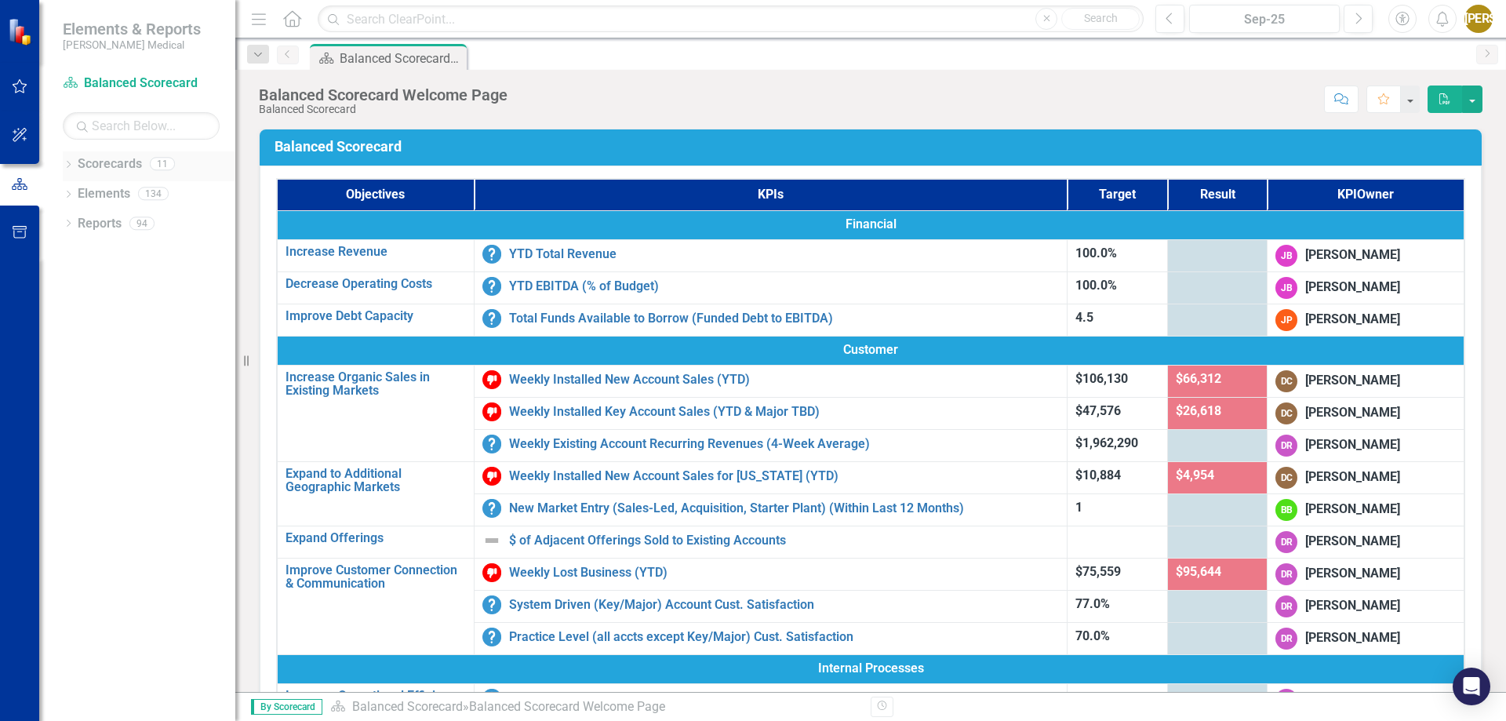
click at [71, 168] on icon "Dropdown" at bounding box center [68, 166] width 11 height 9
click at [77, 228] on div "Dropdown" at bounding box center [77, 223] width 12 height 13
click at [89, 254] on icon "Dropdown" at bounding box center [92, 252] width 12 height 9
click at [158, 276] on link "[US_STATE] - HR" at bounding box center [177, 283] width 118 height 18
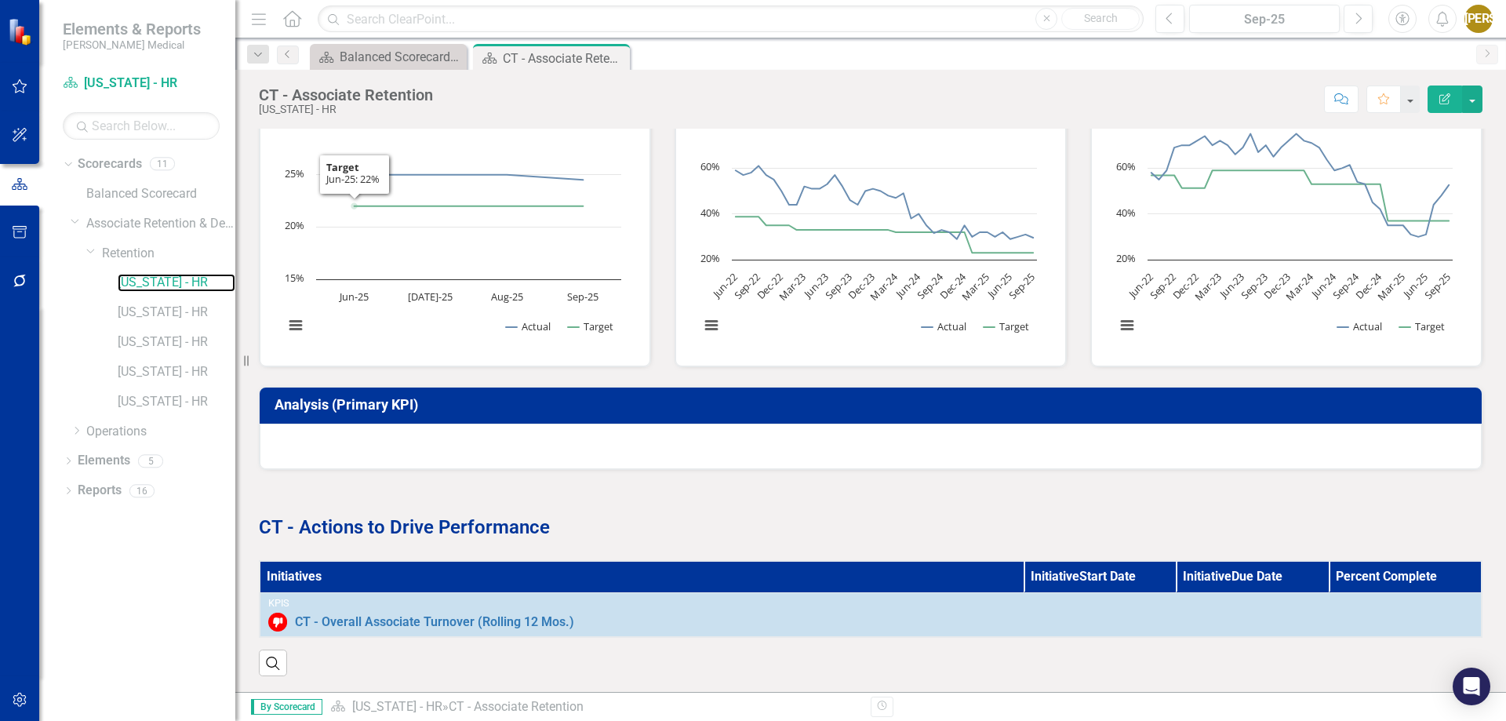
scroll to position [498, 0]
click at [1473, 96] on button "button" at bounding box center [1472, 98] width 20 height 27
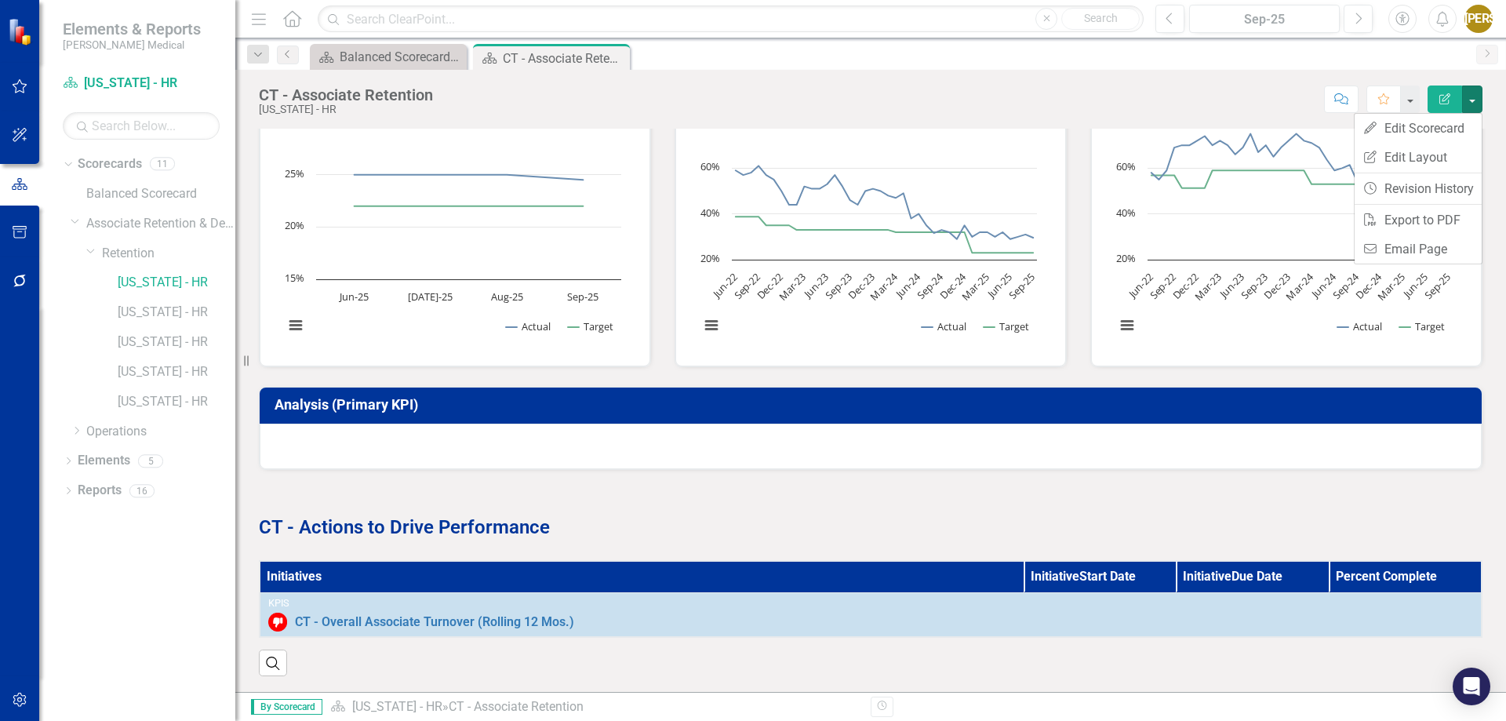
click at [1443, 97] on icon "Edit Report" at bounding box center [1445, 98] width 14 height 11
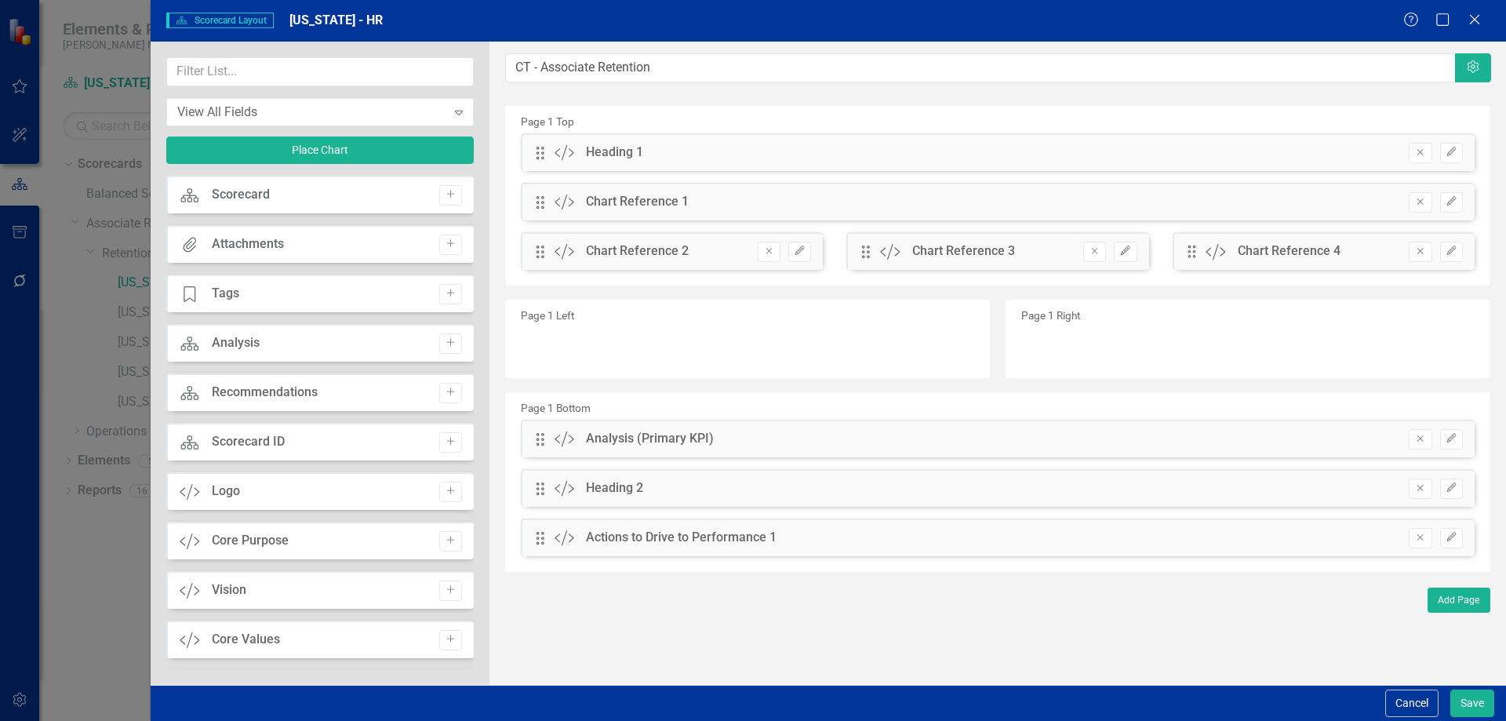
click at [114, 573] on div "Scorecard Scorecard Layout [US_STATE] - HR Help Maximize Close View All Fields …" at bounding box center [753, 360] width 1506 height 721
click at [1472, 21] on icon at bounding box center [1474, 19] width 12 height 12
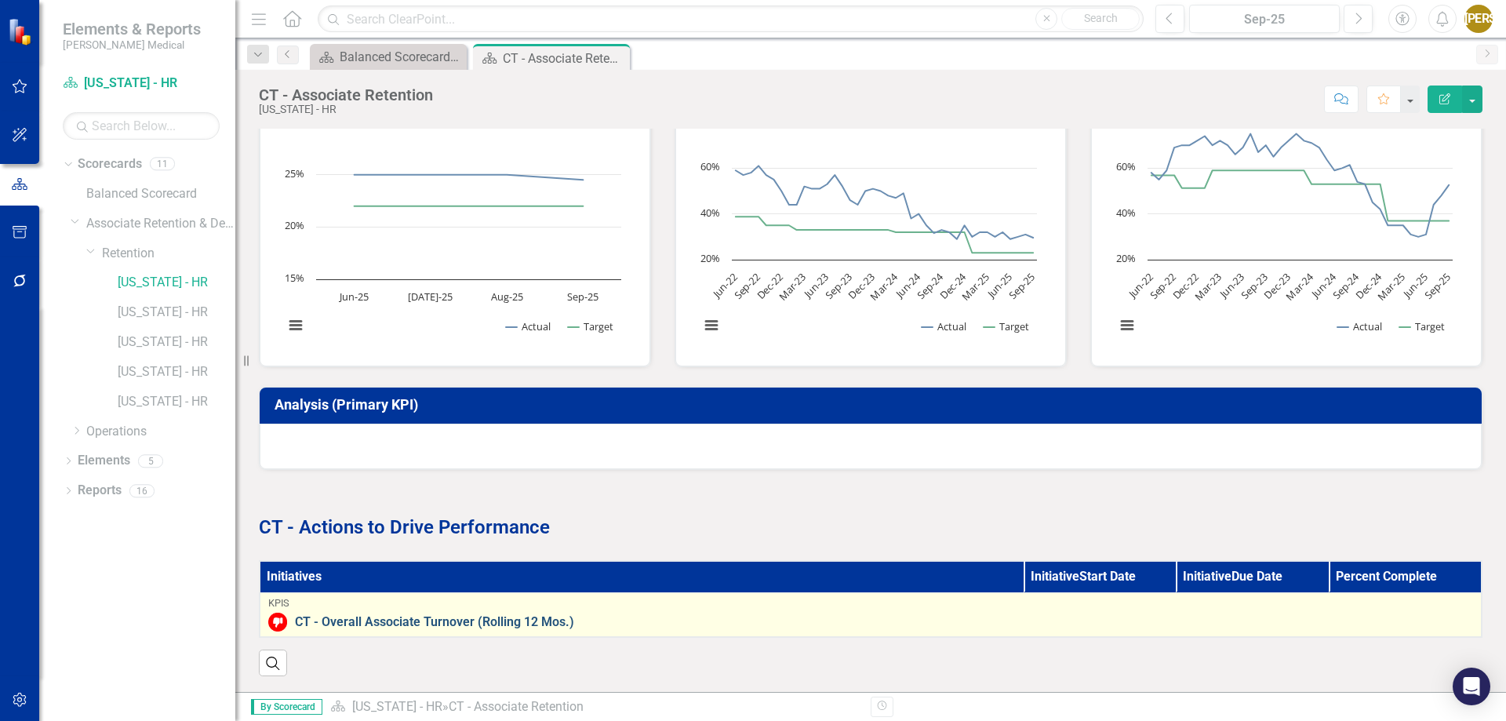
click at [486, 615] on link "CT - Overall Associate Turnover (Rolling 12 Mos.)" at bounding box center [884, 622] width 1178 height 14
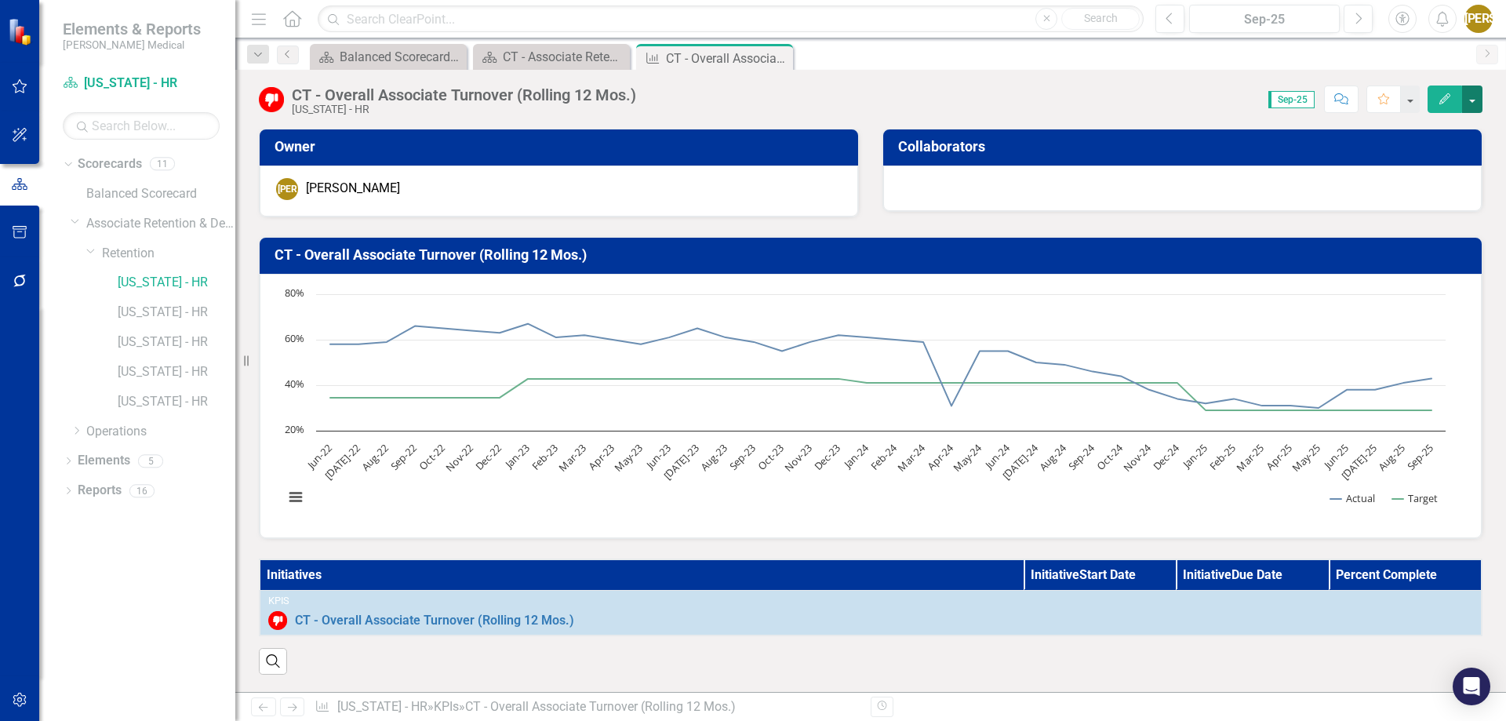
click at [1467, 99] on button "button" at bounding box center [1472, 98] width 20 height 27
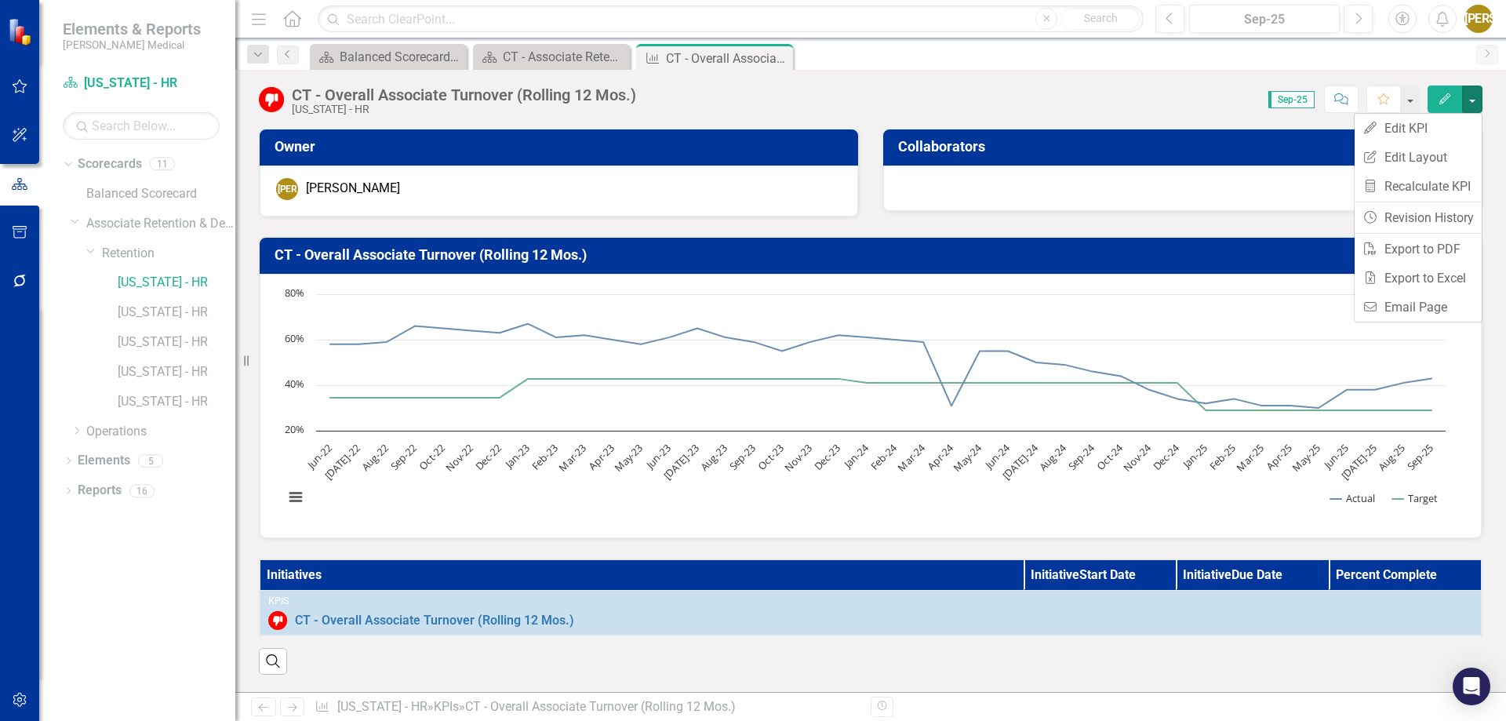
click at [652, 224] on div "CT - Overall Associate Turnover (Rolling 12 Mos.) Chart Line chart with 2 lines…" at bounding box center [870, 378] width 1247 height 322
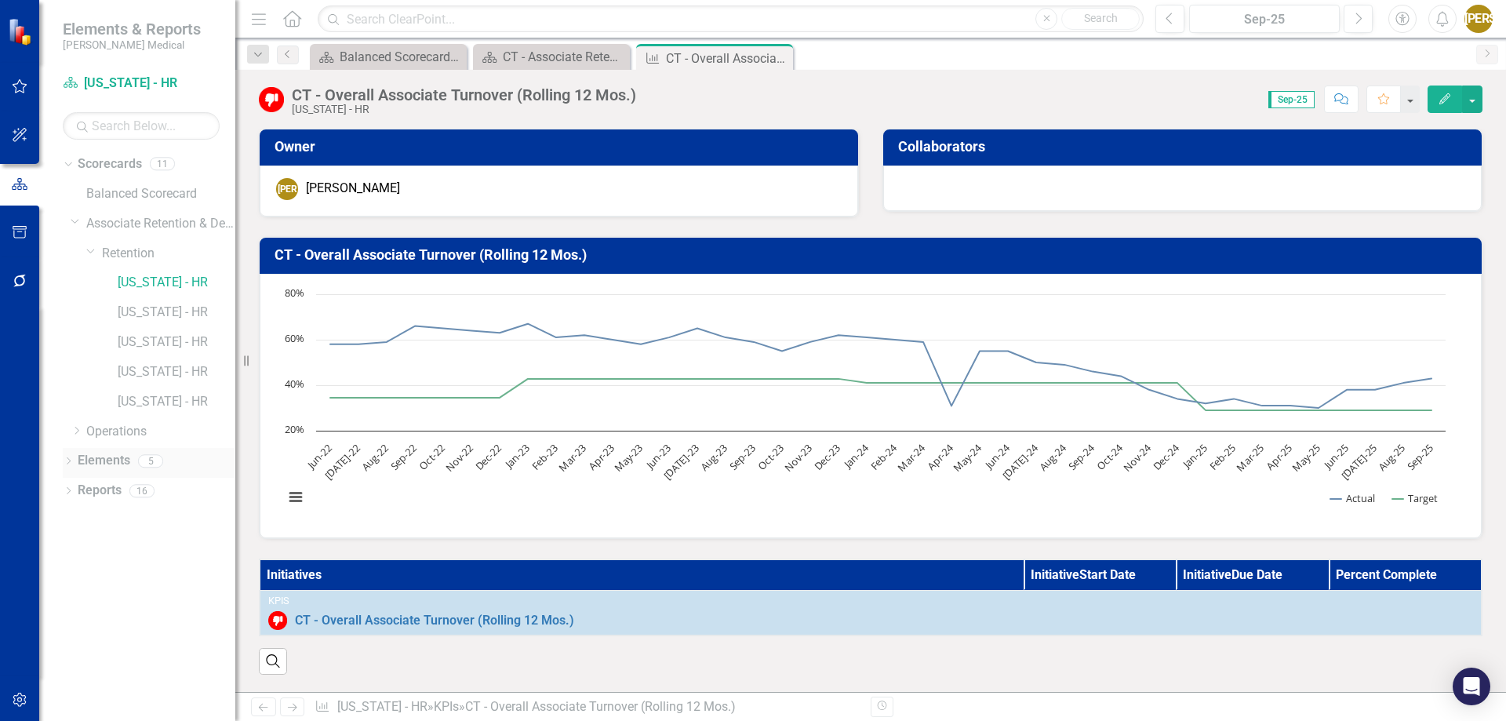
click at [72, 465] on icon "Dropdown" at bounding box center [68, 462] width 11 height 9
click at [70, 551] on div "Dropdown Objective Objectives 0 Dropdown KPI KPIs 4 CT - Overall Associate Turn…" at bounding box center [149, 522] width 173 height 89
click at [71, 551] on icon "Dropdown" at bounding box center [76, 551] width 11 height 9
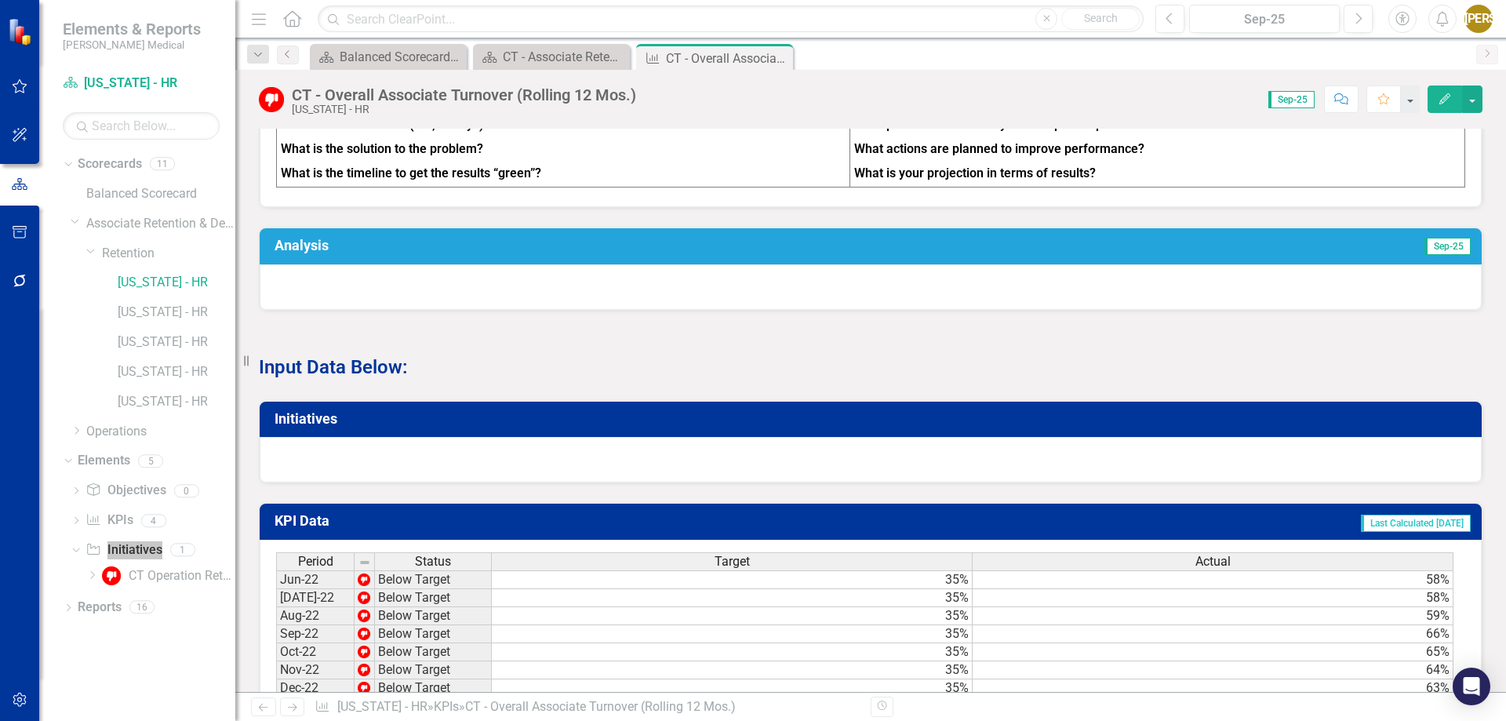
scroll to position [706, 0]
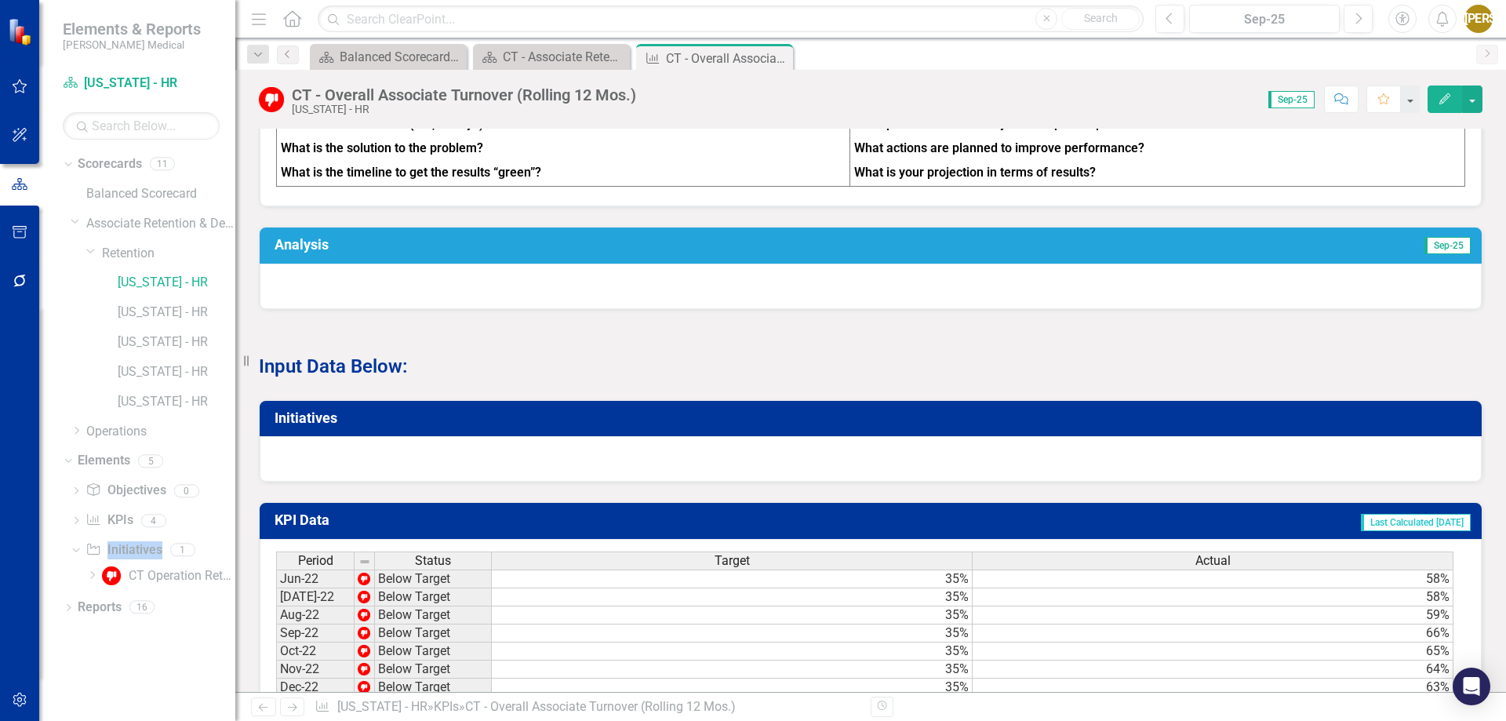
click at [474, 465] on div at bounding box center [871, 458] width 1222 height 45
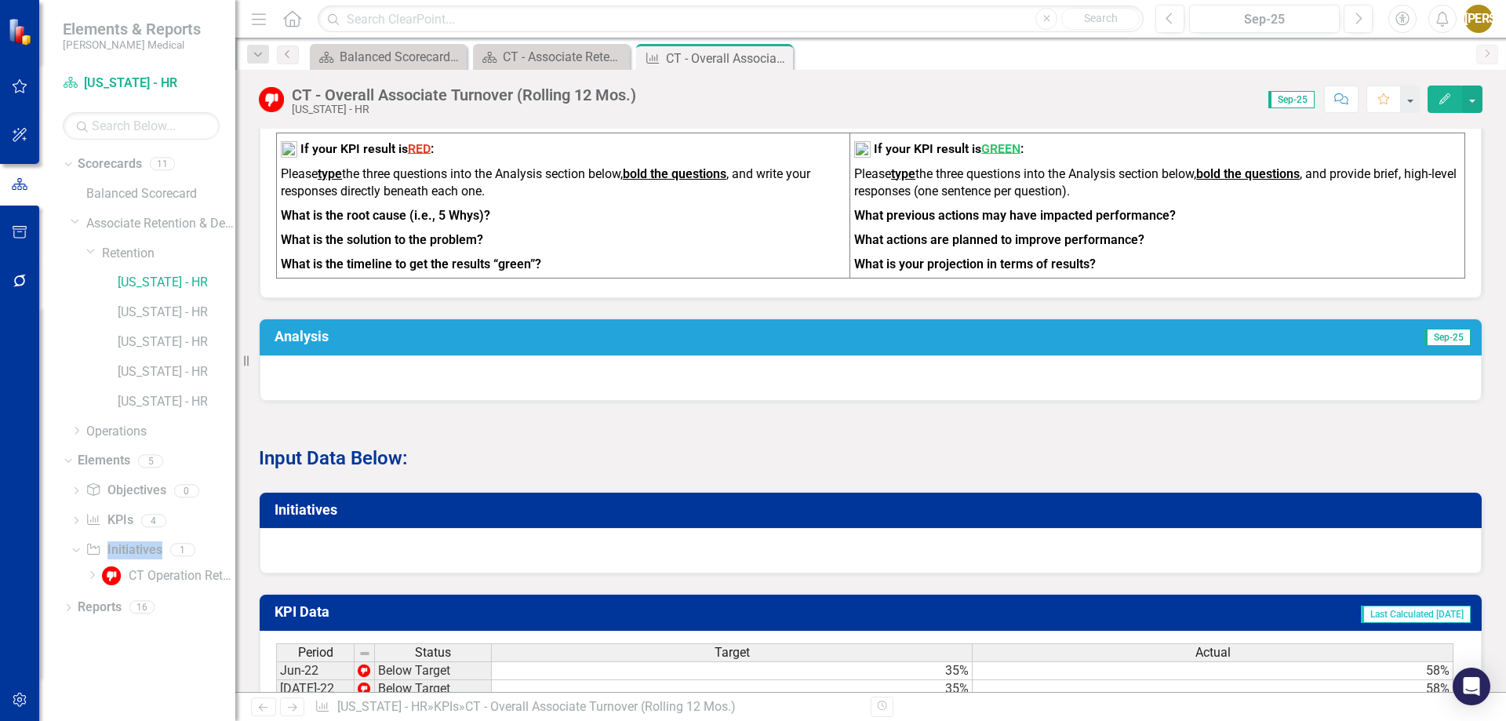
scroll to position [609, 0]
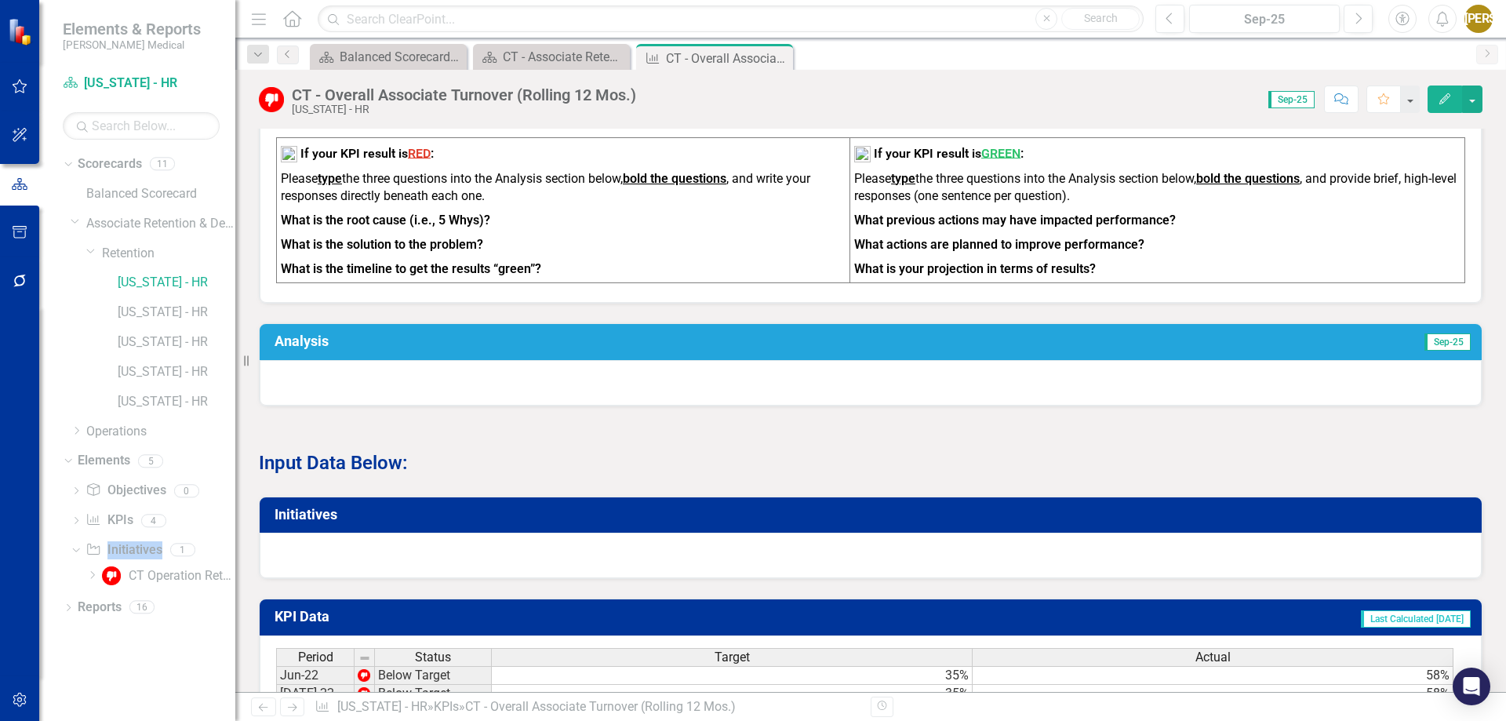
click at [336, 474] on strong "Input Data Below:" at bounding box center [333, 463] width 149 height 22
click at [318, 555] on div at bounding box center [871, 555] width 1222 height 45
click at [1471, 101] on button "button" at bounding box center [1472, 98] width 20 height 27
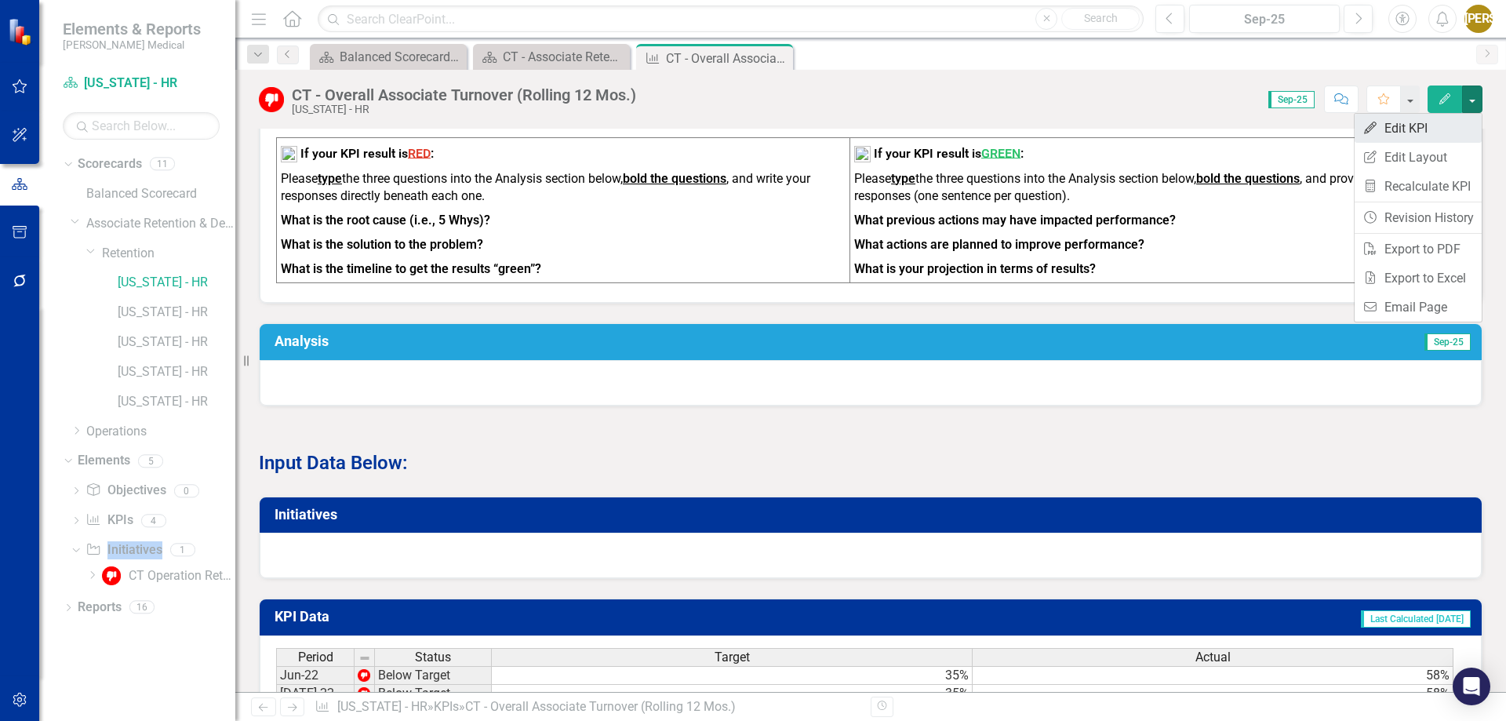
click at [1452, 122] on link "Edit Edit KPI" at bounding box center [1418, 128] width 127 height 29
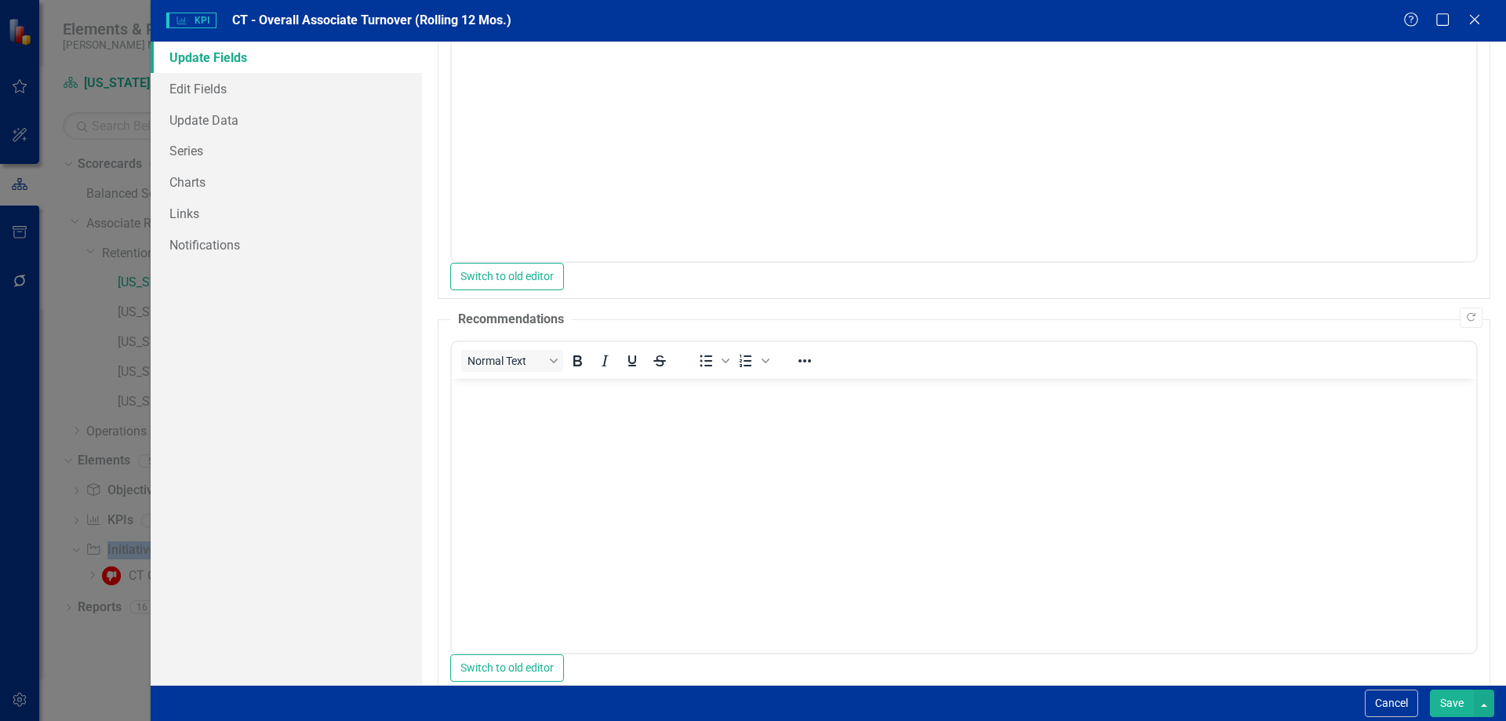
scroll to position [208, 0]
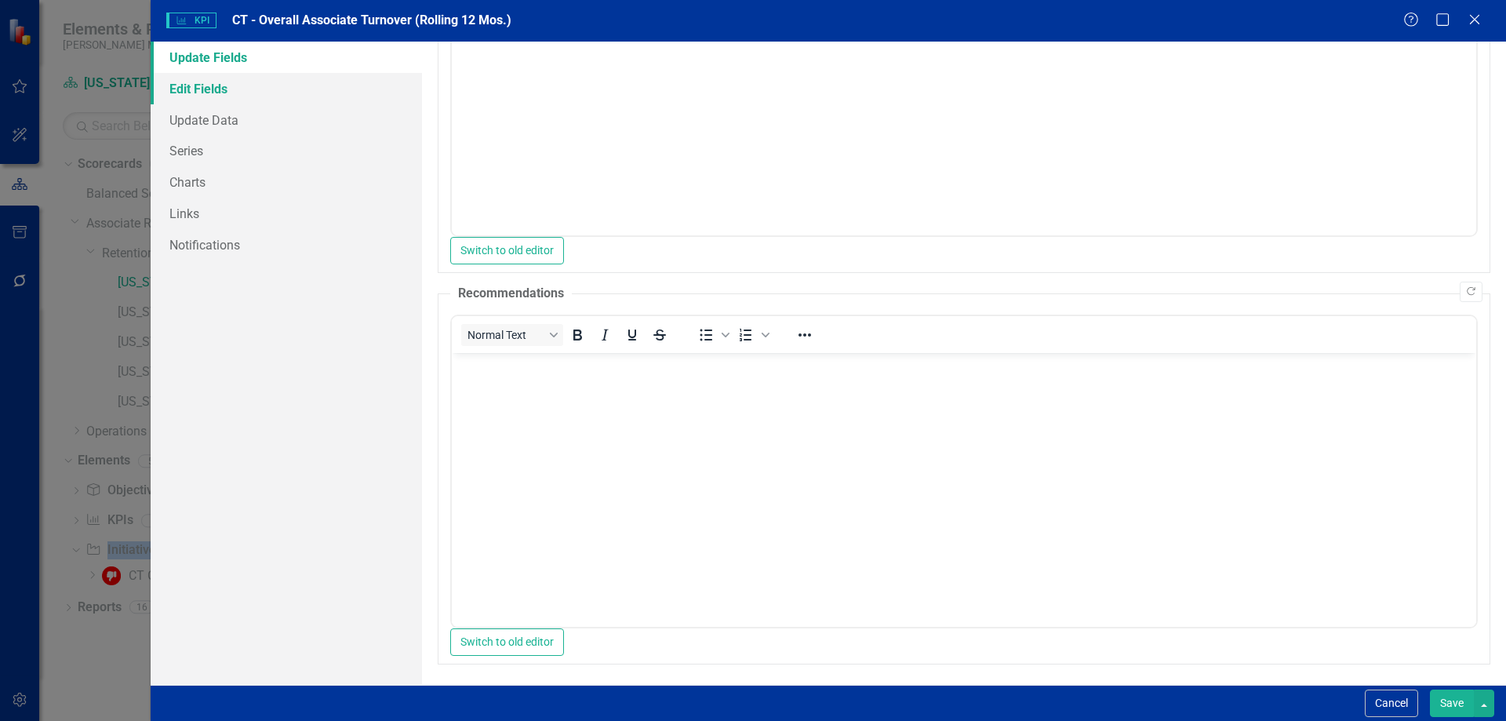
click at [225, 96] on link "Edit Fields" at bounding box center [286, 88] width 271 height 31
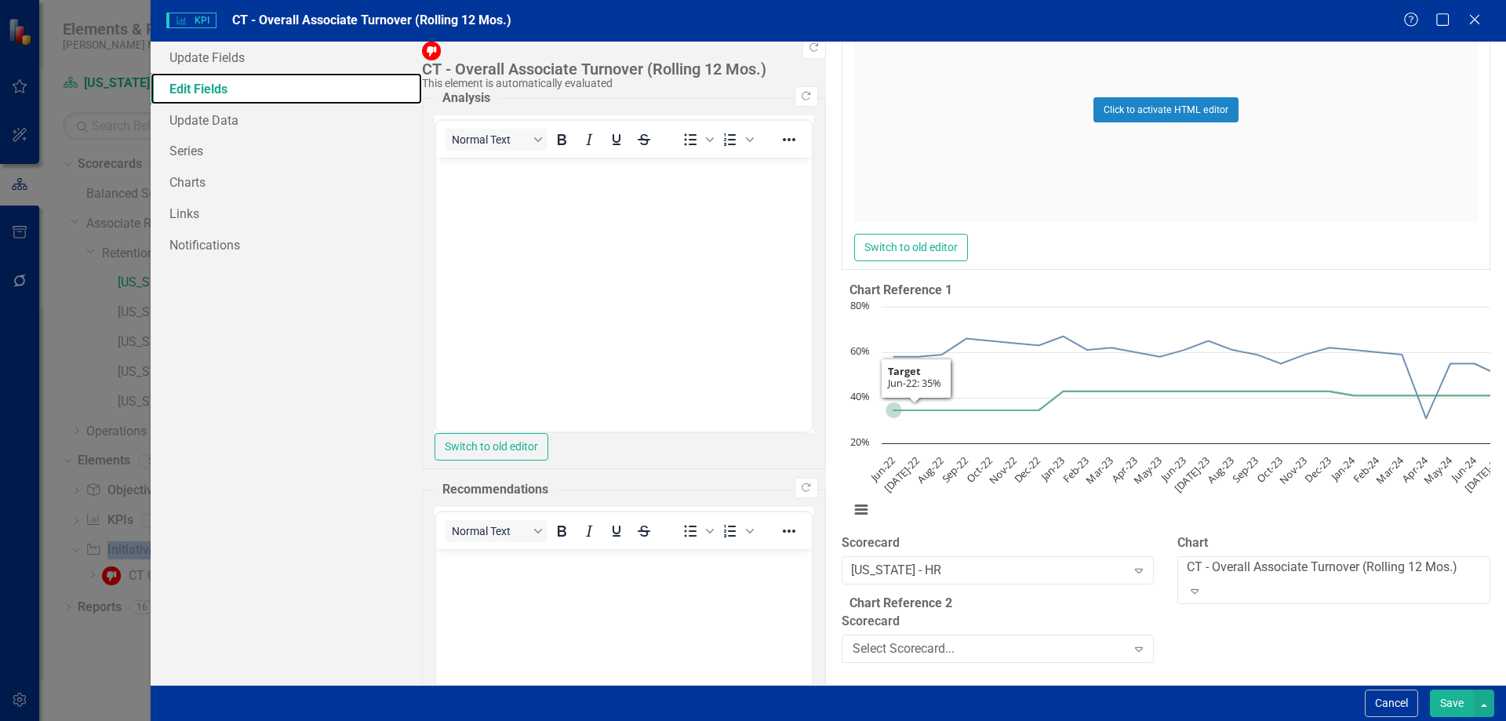
scroll to position [3339, 0]
click at [71, 387] on div "KPI KPI CT - Overall Associate Turnover (Rolling 12 Mos.) Help Maximize Close U…" at bounding box center [753, 360] width 1506 height 721
click at [1477, 15] on icon "Close" at bounding box center [1474, 19] width 20 height 15
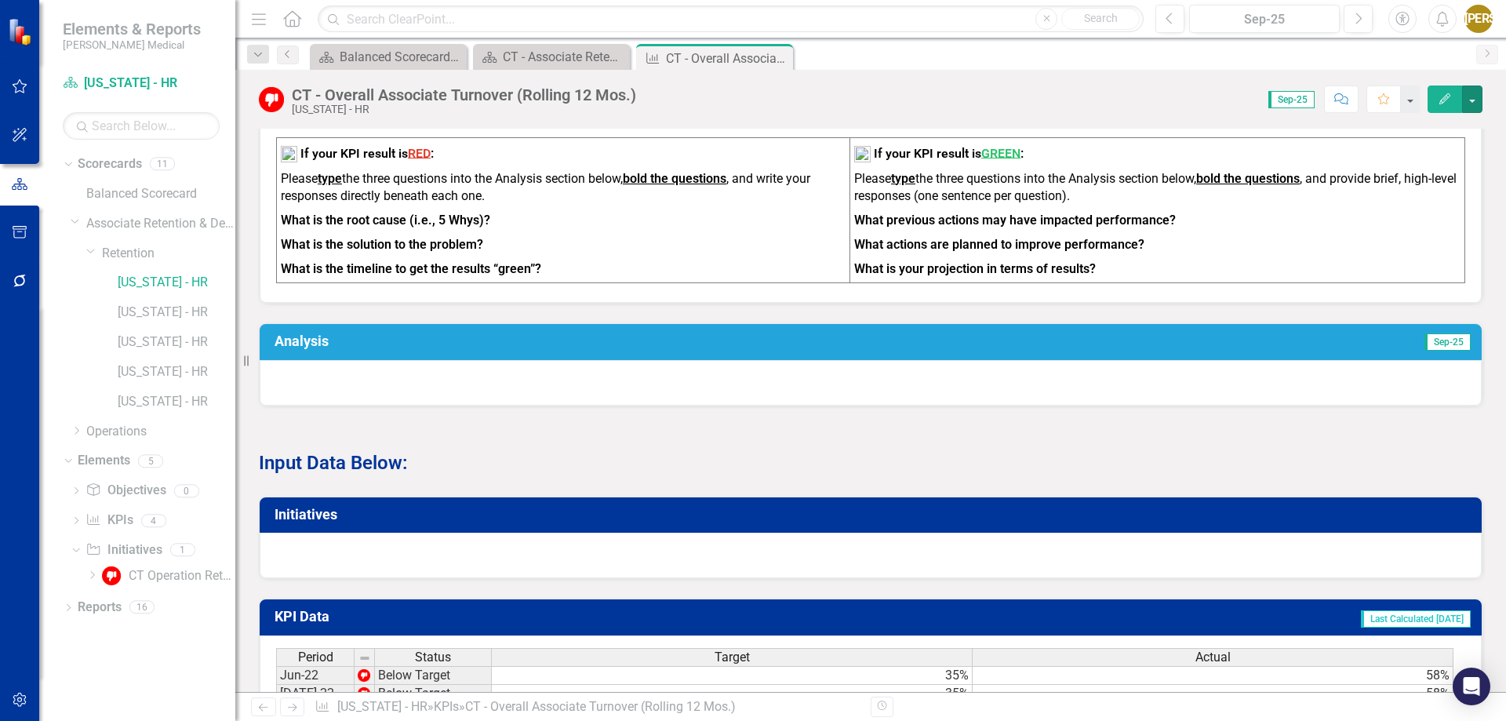
scroll to position [766, 0]
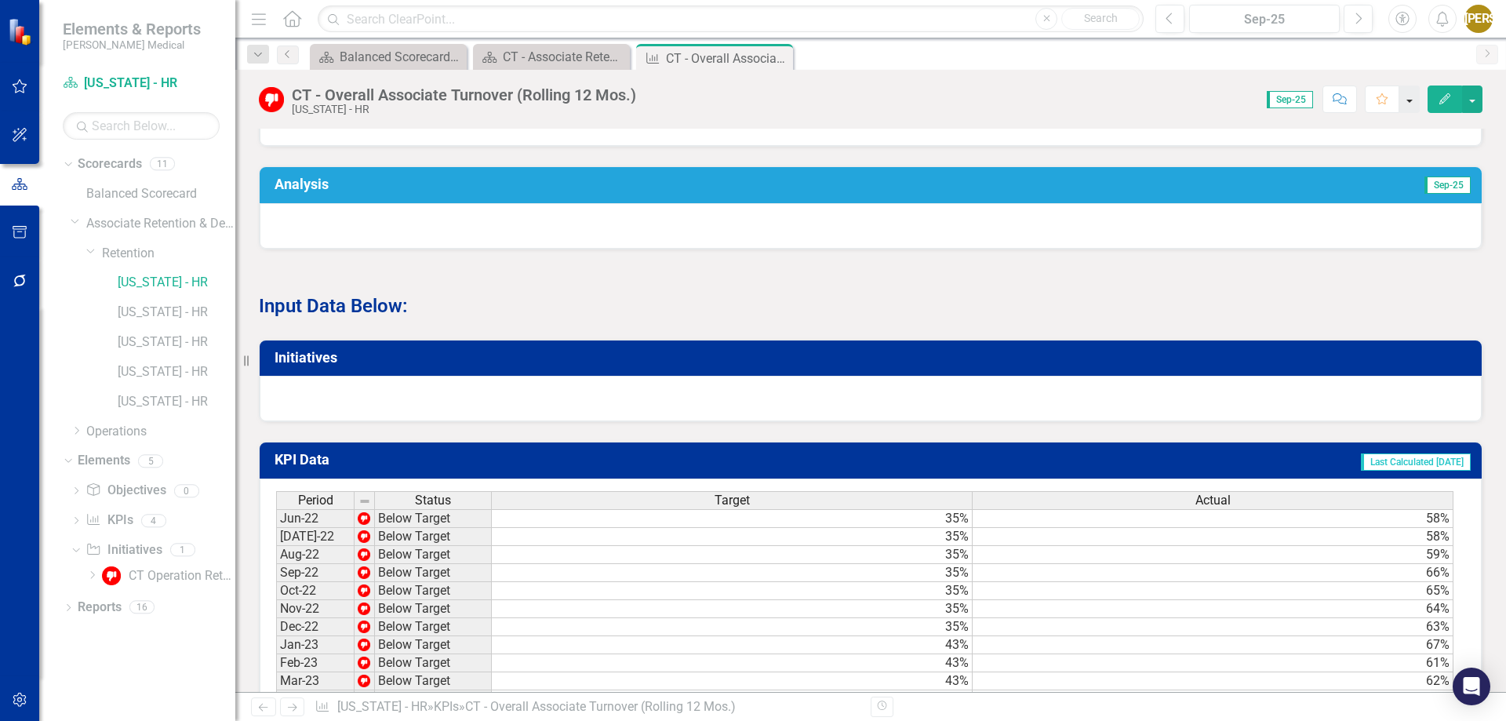
click at [1415, 102] on button "button" at bounding box center [1409, 98] width 20 height 27
click at [1326, 155] on link "Home Set As Home" at bounding box center [1357, 157] width 124 height 29
drag, startPoint x: 251, startPoint y: 316, endPoint x: 425, endPoint y: 409, distance: 197.2
click at [425, 409] on div "CT - Overall Associate Turnover (Rolling 12 Mos.) Chart Line chart with 2 lines…" at bounding box center [870, 489] width 1247 height 2076
click at [180, 279] on link "[US_STATE] - HR" at bounding box center [177, 283] width 118 height 18
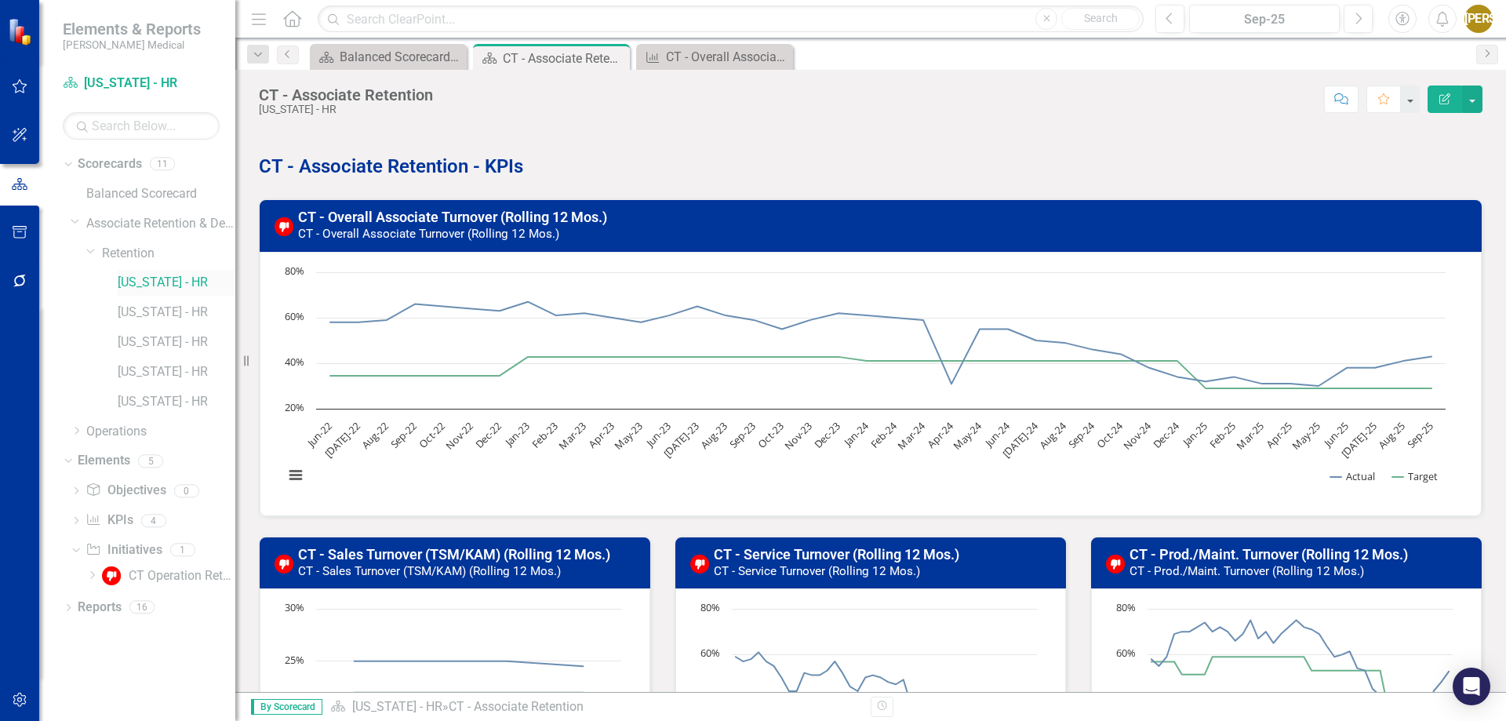
click at [175, 287] on link "[US_STATE] - HR" at bounding box center [177, 283] width 118 height 18
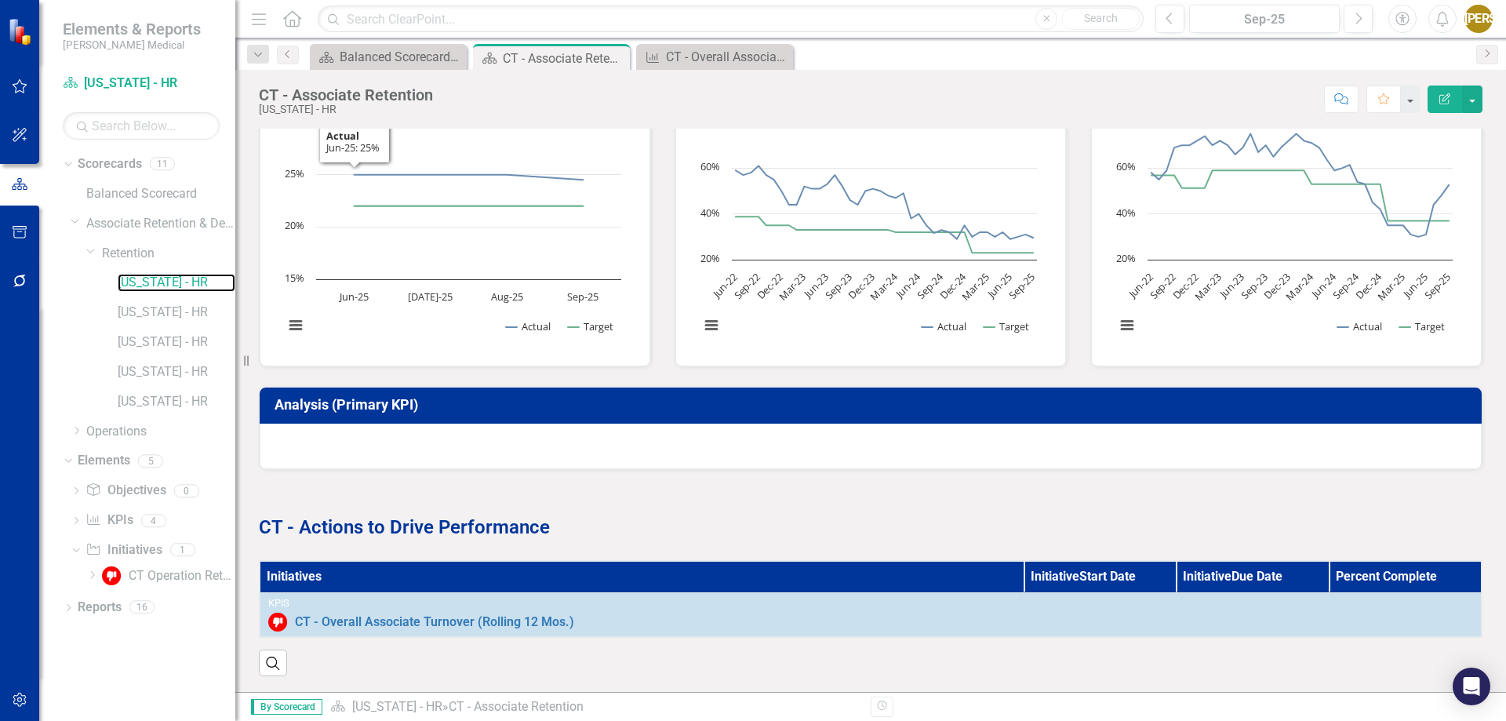
scroll to position [498, 0]
click at [1445, 93] on icon "Edit Report" at bounding box center [1445, 98] width 14 height 11
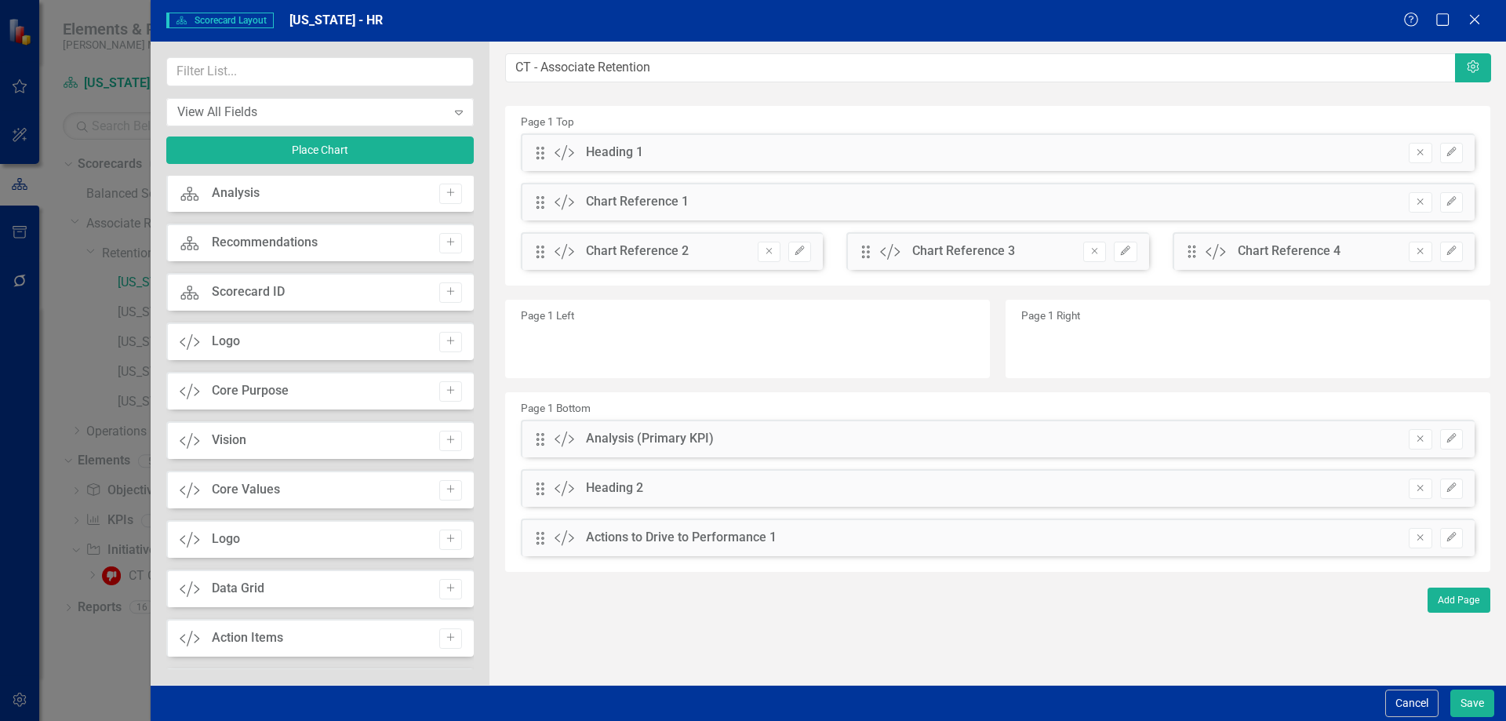
scroll to position [0, 0]
click at [1474, 60] on button "Settings" at bounding box center [1473, 67] width 36 height 29
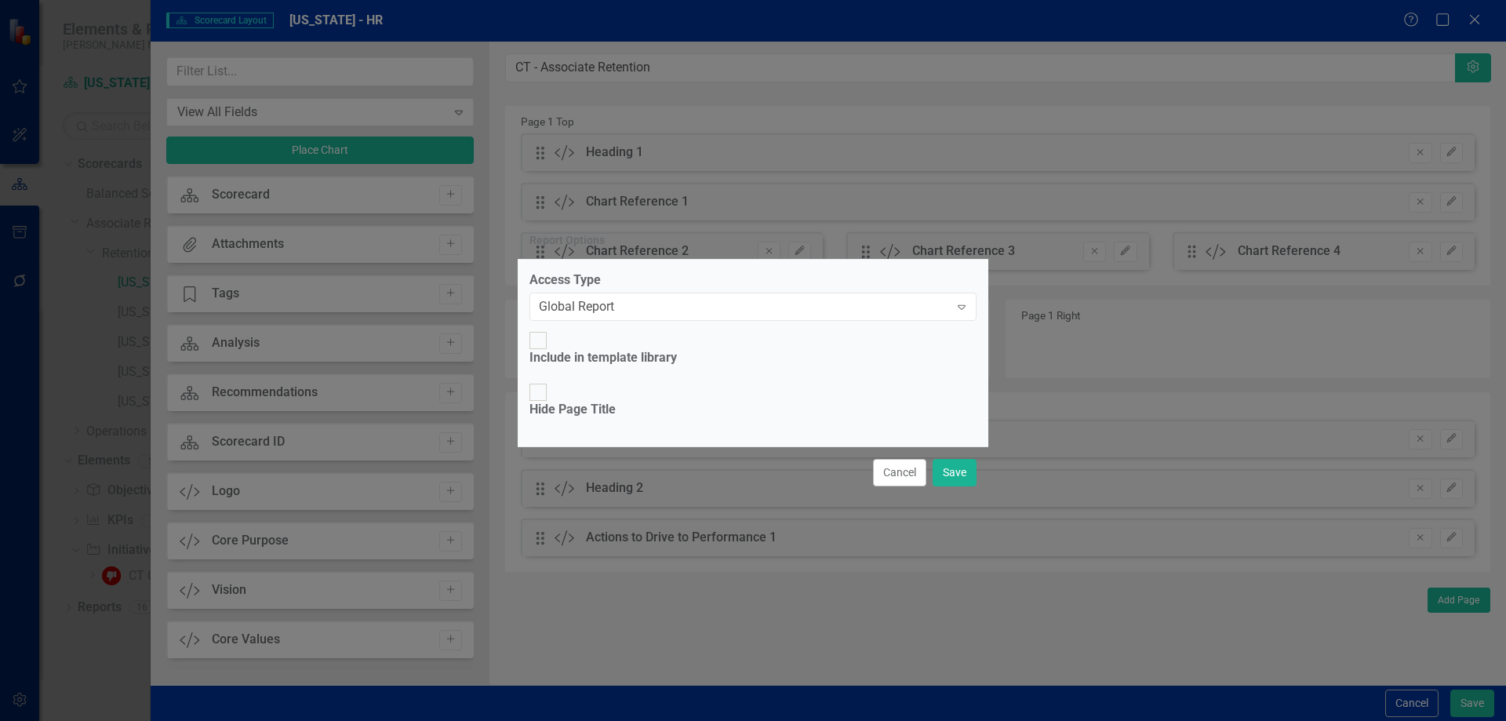
click at [1369, 117] on div "Report Options Access Type Global Report Expand Include in template library Hid…" at bounding box center [753, 360] width 1506 height 721
click at [896, 459] on button "Cancel" at bounding box center [899, 472] width 53 height 27
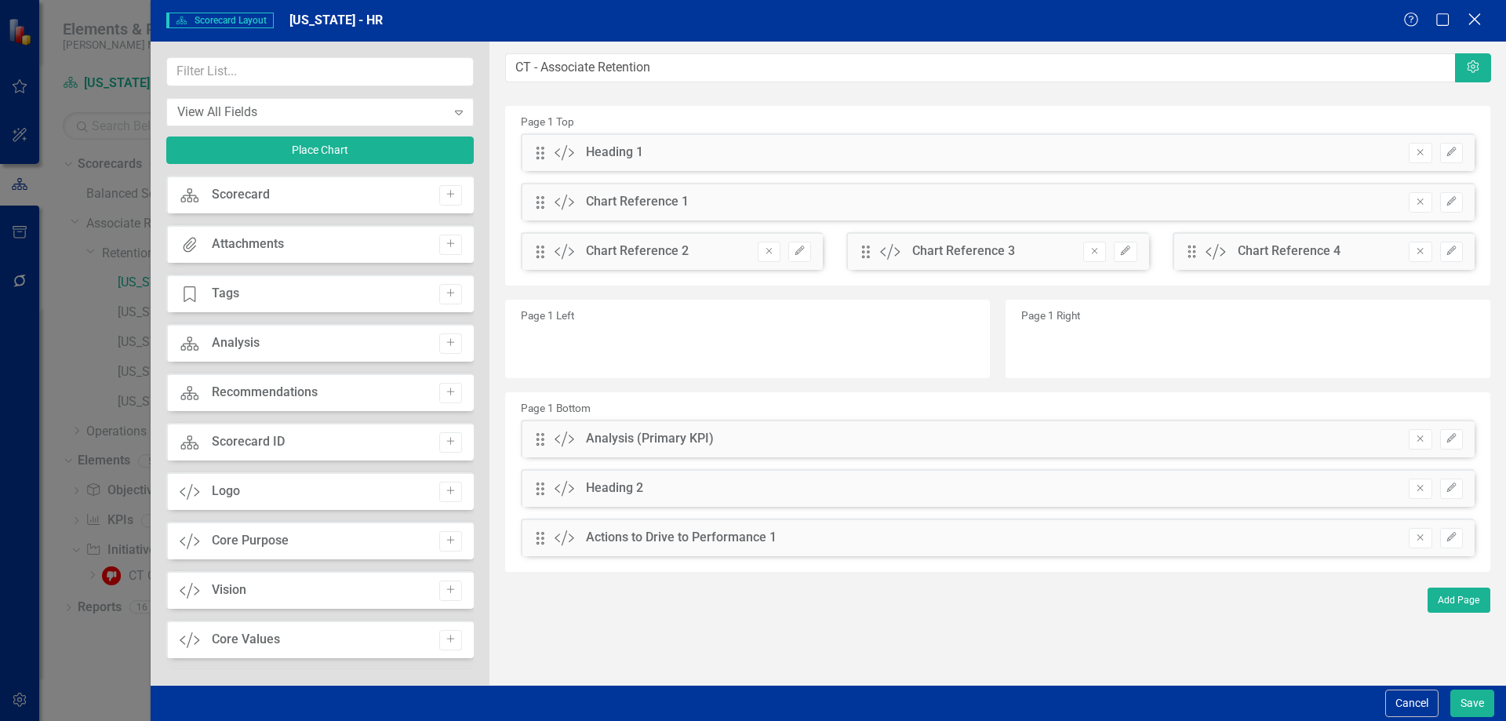
click at [1477, 27] on icon "Close" at bounding box center [1474, 19] width 20 height 15
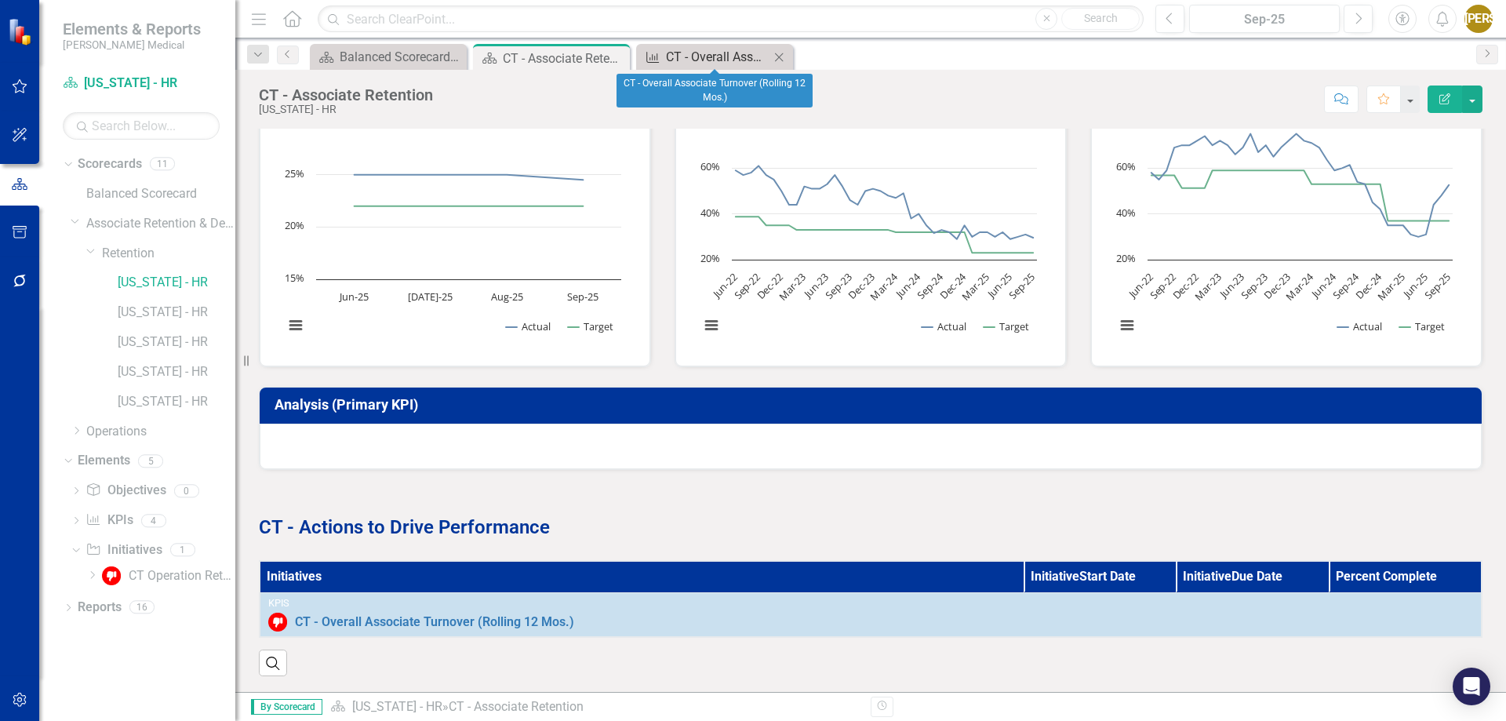
click at [687, 53] on div "CT - Overall Associate Turnover (Rolling 12 Mos.)" at bounding box center [718, 57] width 104 height 20
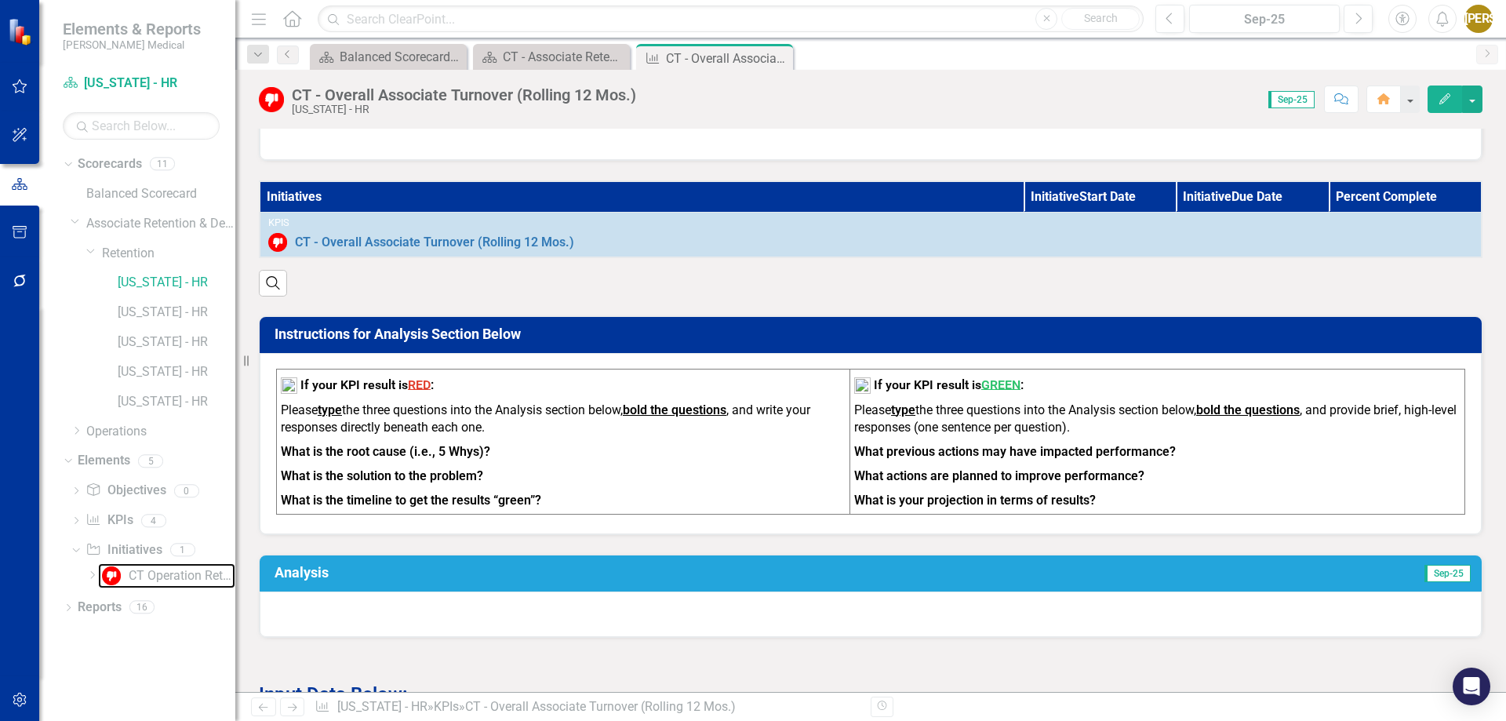
scroll to position [374, 0]
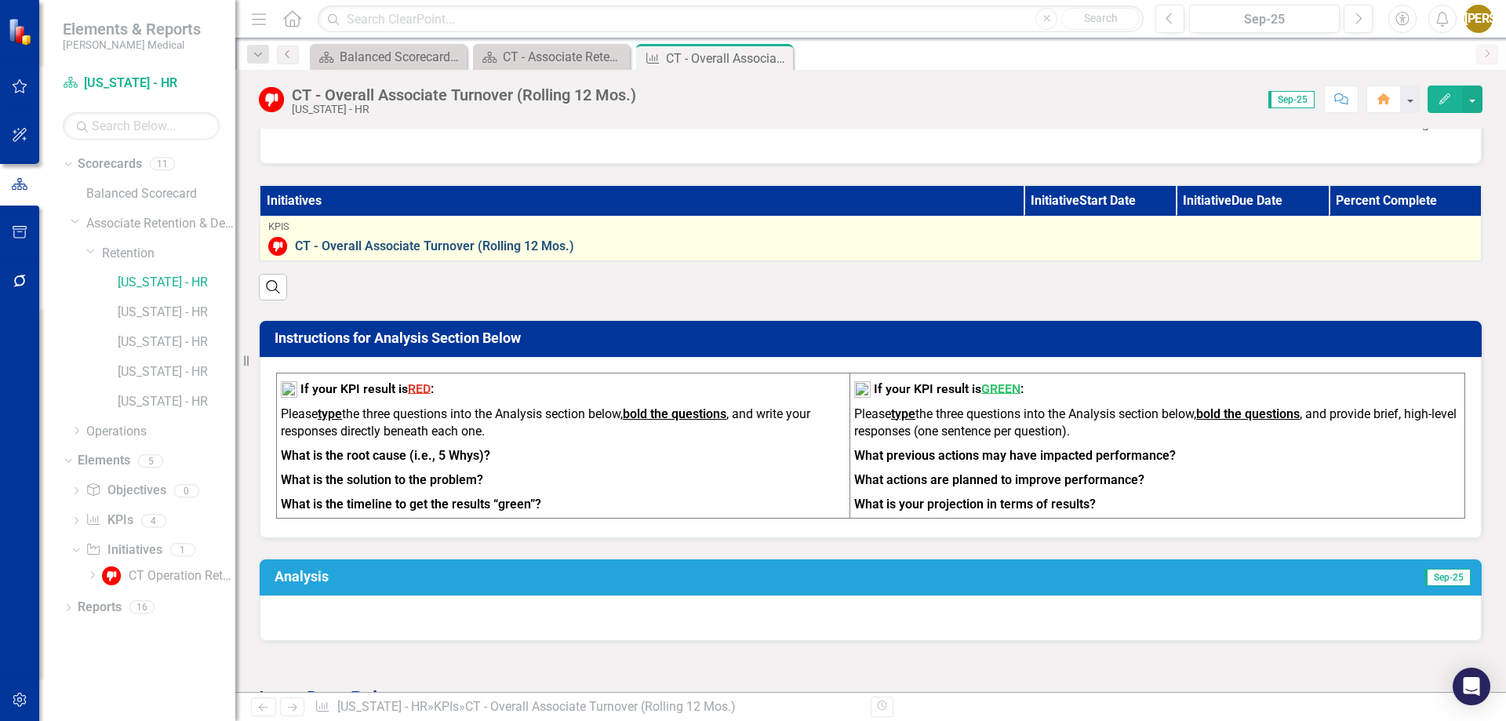
click at [329, 249] on link "CT - Overall Associate Turnover (Rolling 12 Mos.)" at bounding box center [884, 246] width 1178 height 14
click at [491, 241] on link "CT - Overall Associate Turnover (Rolling 12 Mos.)" at bounding box center [884, 246] width 1178 height 14
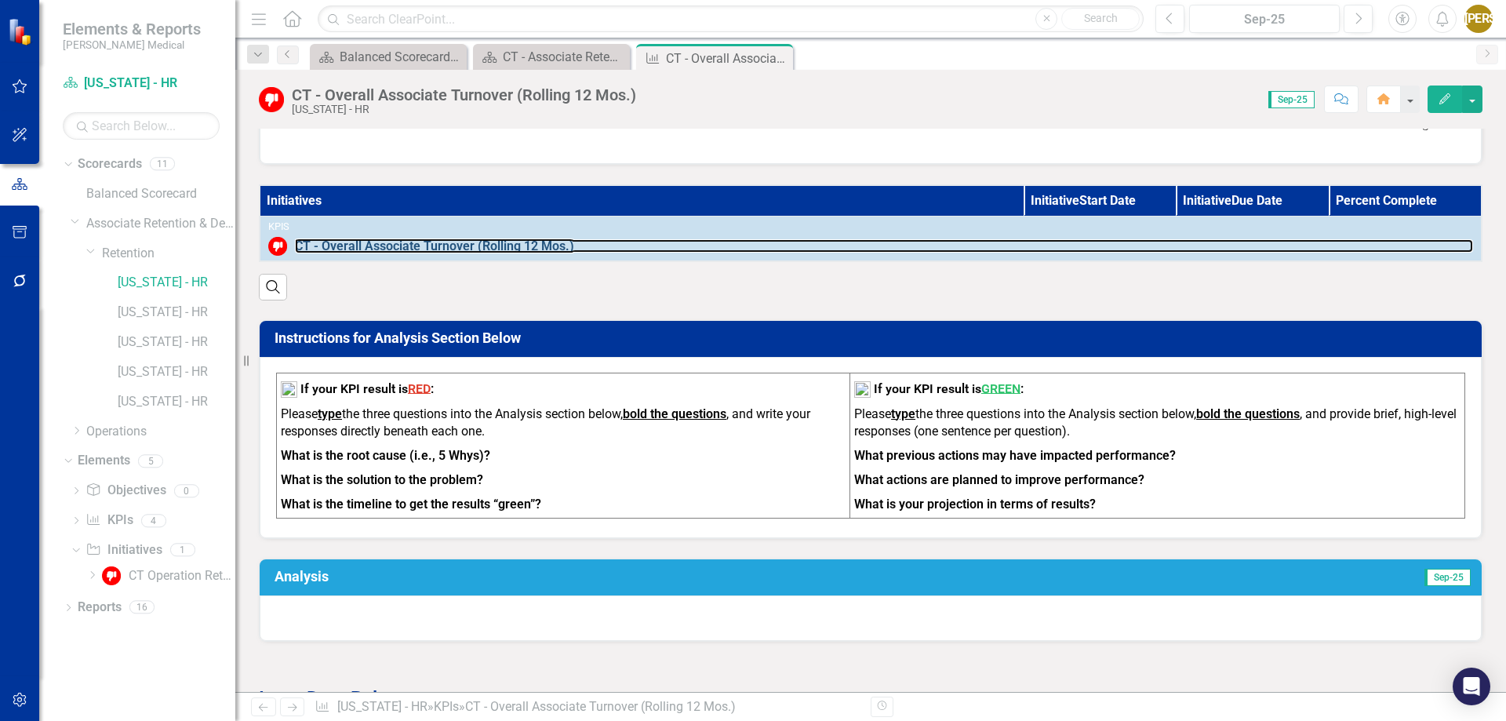
scroll to position [0, 0]
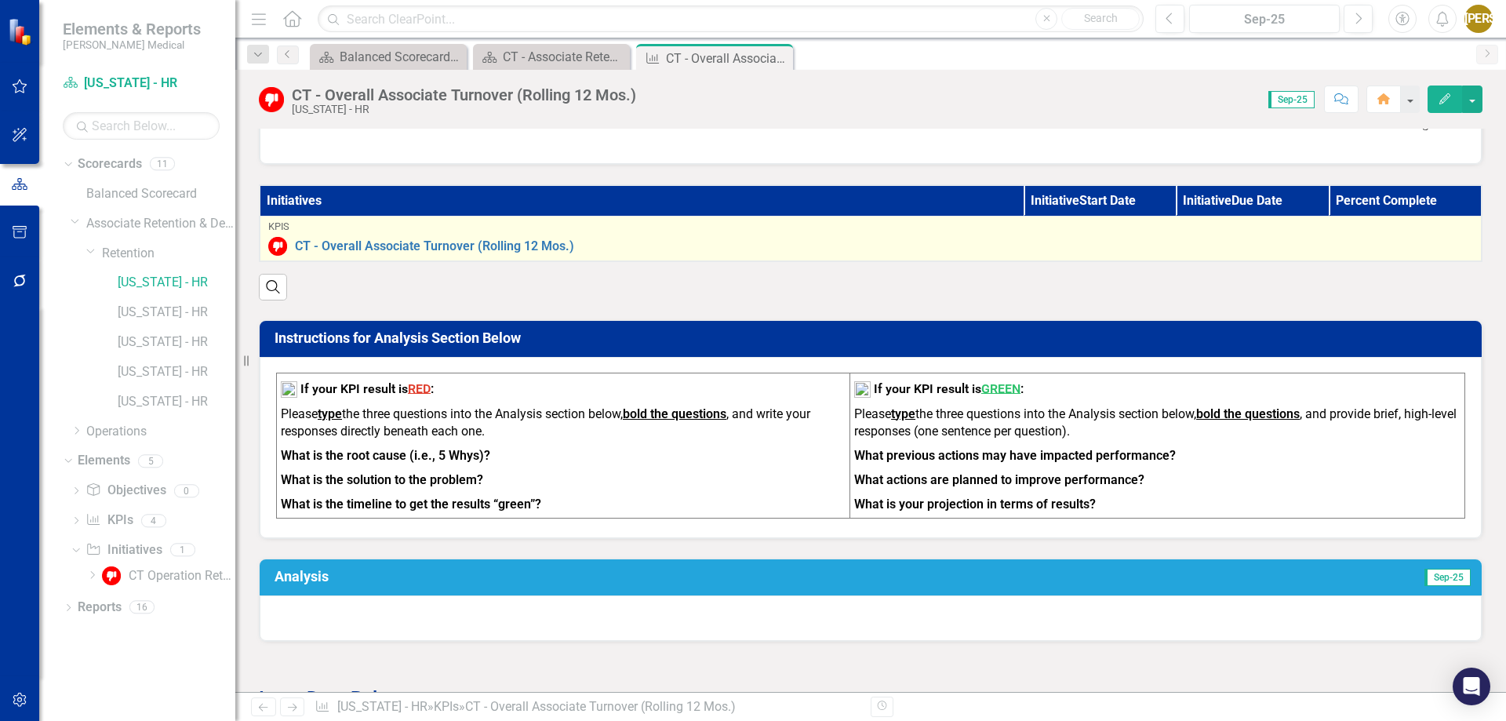
click at [276, 246] on img at bounding box center [277, 246] width 19 height 19
click at [318, 245] on link "CT - Overall Associate Turnover (Rolling 12 Mos.)" at bounding box center [884, 246] width 1178 height 14
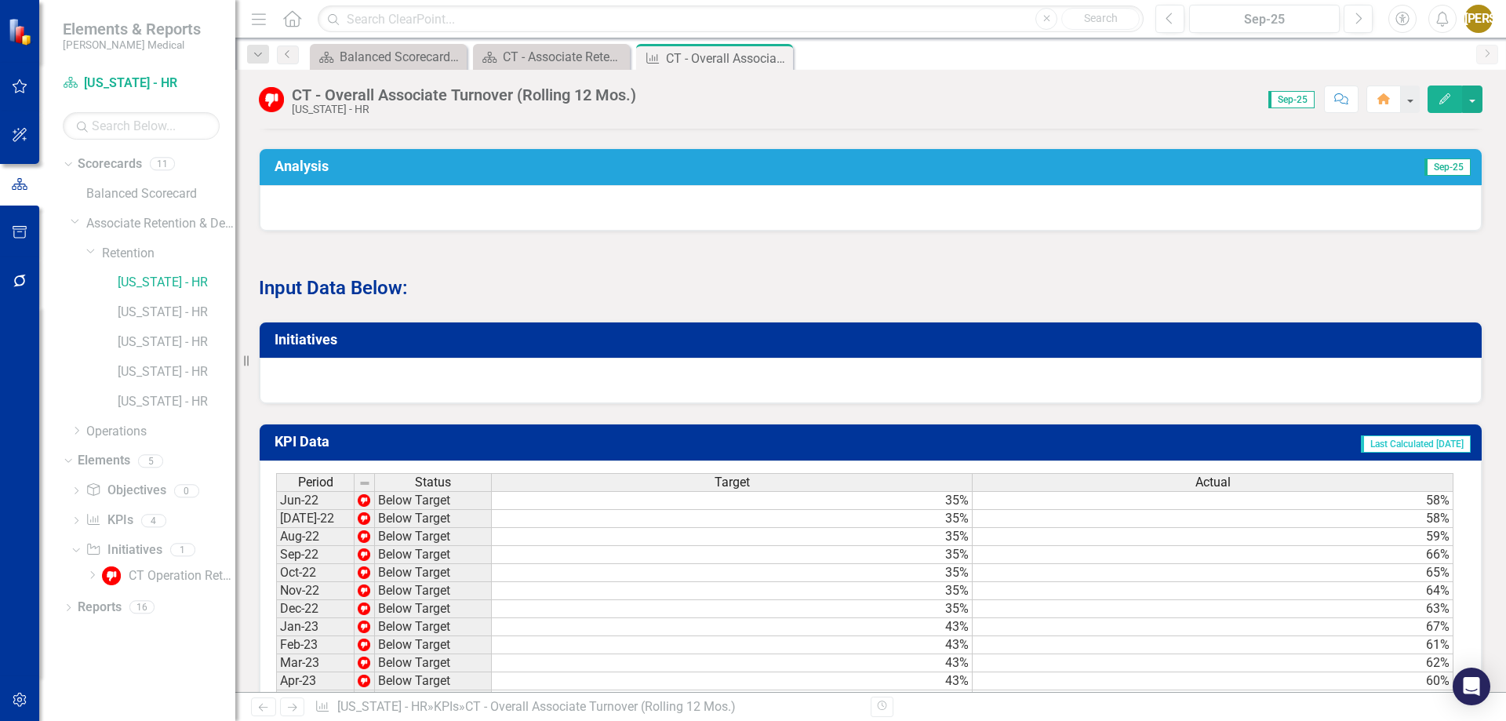
scroll to position [766, 0]
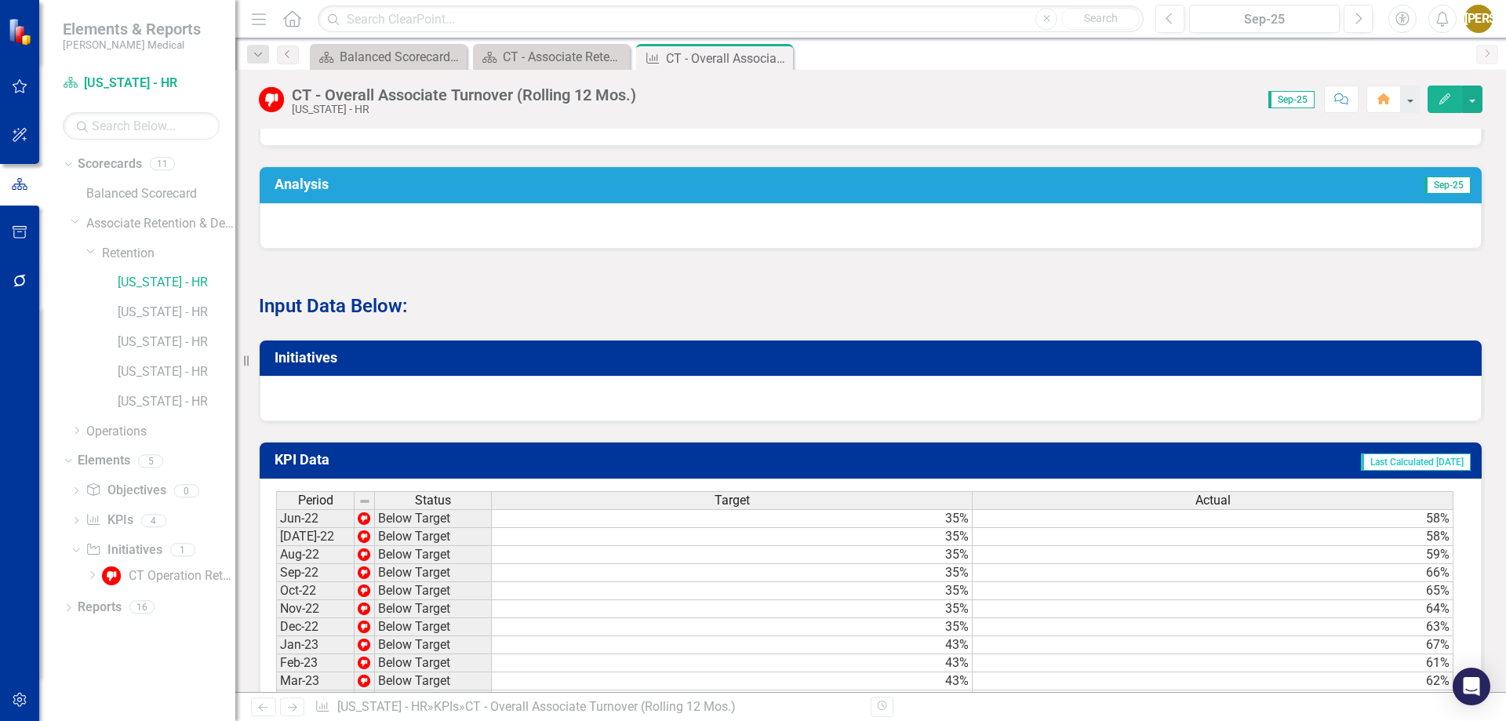
drag, startPoint x: 259, startPoint y: 313, endPoint x: 460, endPoint y: 329, distance: 201.4
click at [460, 319] on p "Input Data Below:" at bounding box center [871, 304] width 1224 height 30
drag, startPoint x: 433, startPoint y: 327, endPoint x: 318, endPoint y: 298, distance: 118.9
click at [318, 298] on span "Input Data Below:" at bounding box center [871, 294] width 1224 height 51
click at [278, 315] on strong "Input Data Below:" at bounding box center [333, 306] width 149 height 22
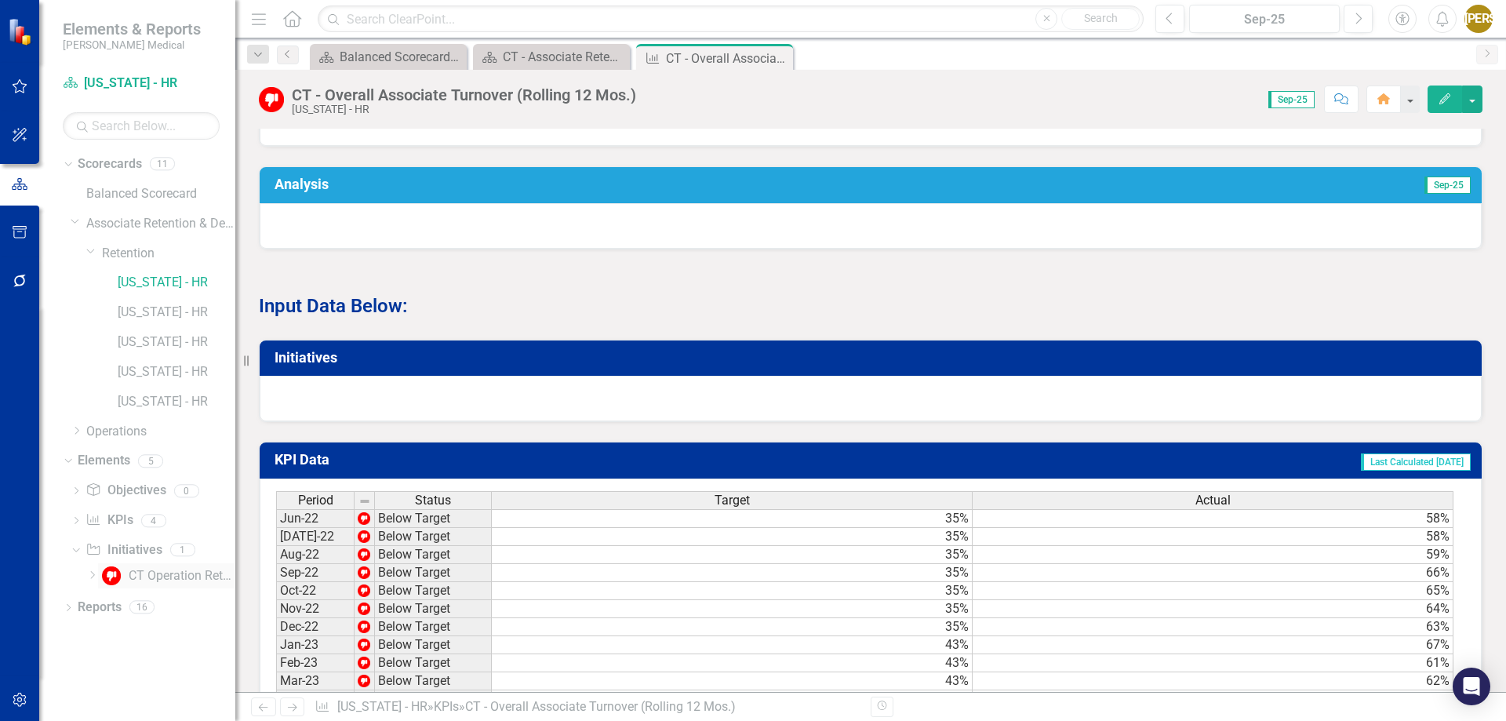
click at [121, 570] on img at bounding box center [111, 575] width 19 height 19
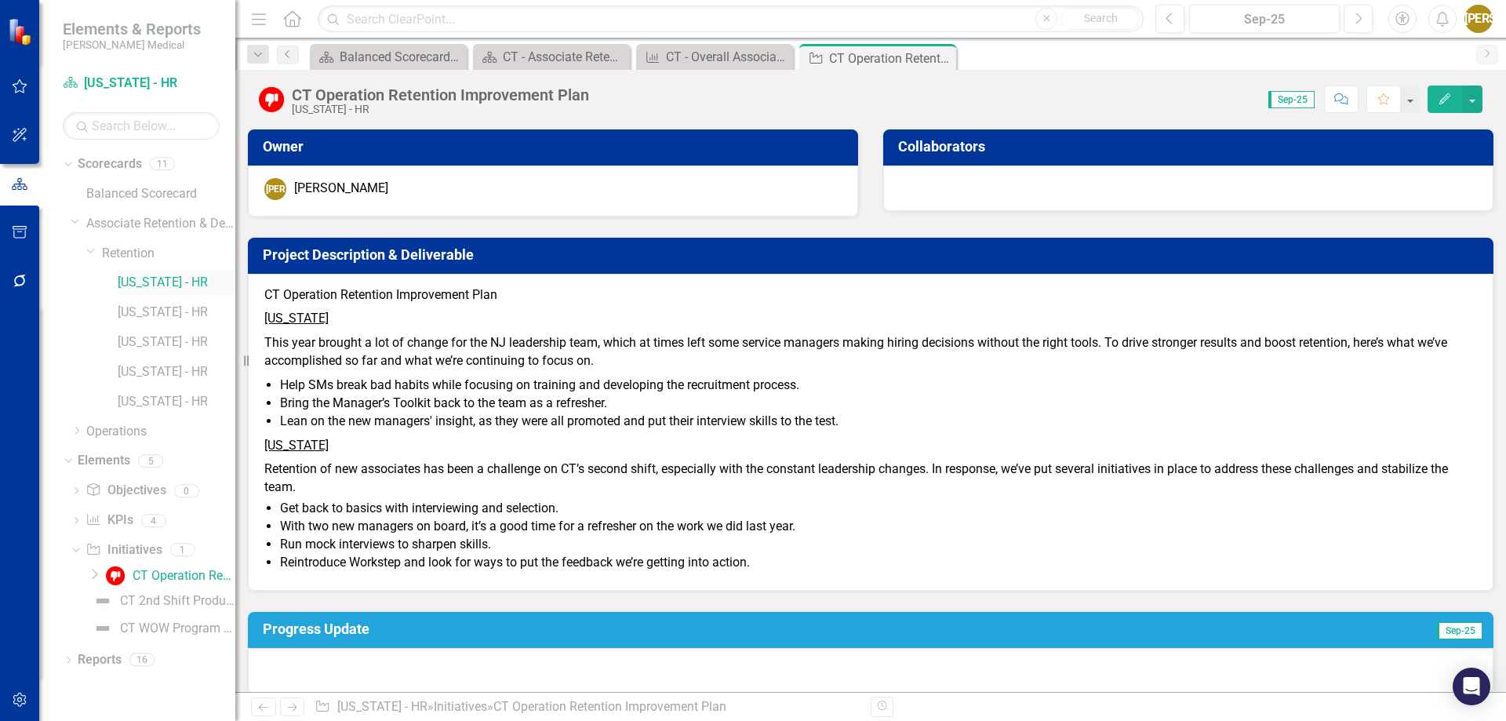
click at [165, 282] on link "[US_STATE] - HR" at bounding box center [177, 283] width 118 height 18
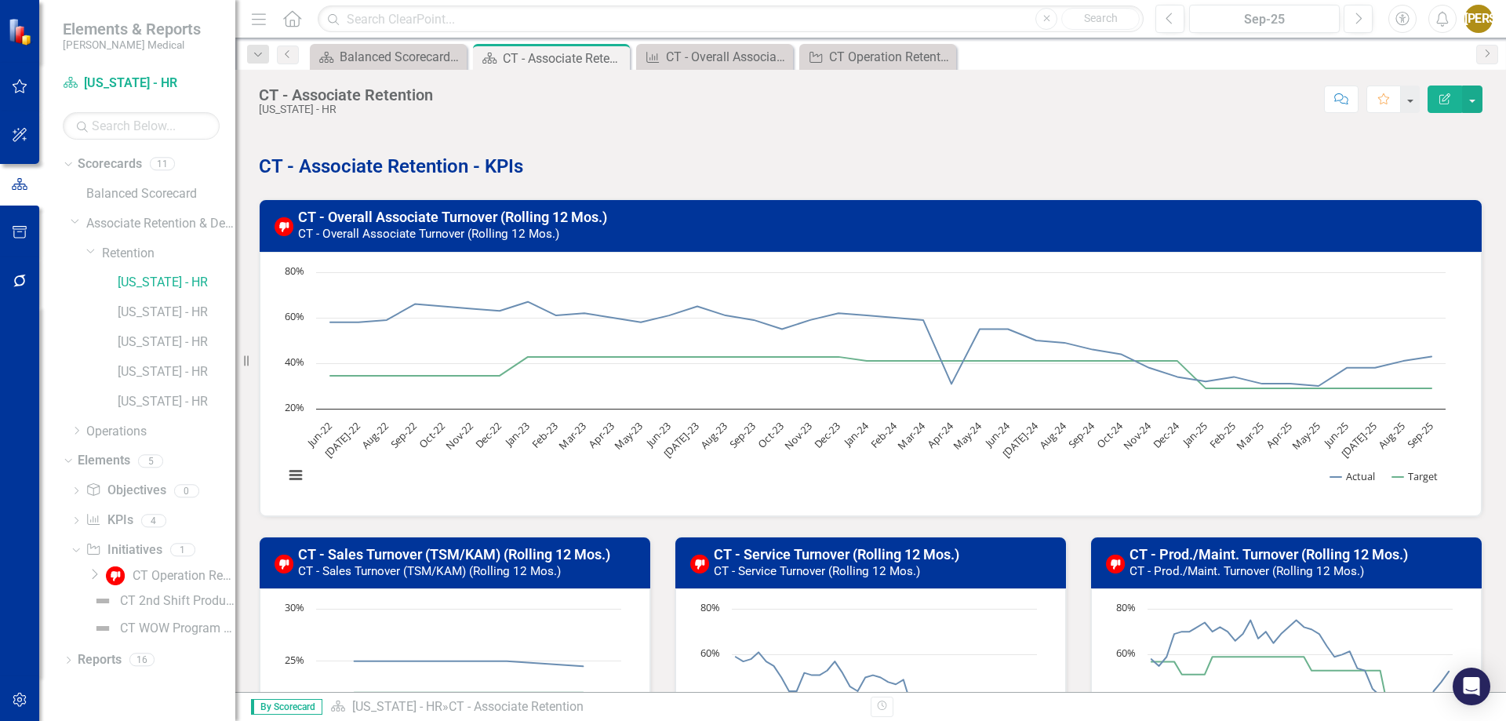
click at [539, 179] on p "CT - Associate Retention - KPIs" at bounding box center [871, 165] width 1224 height 30
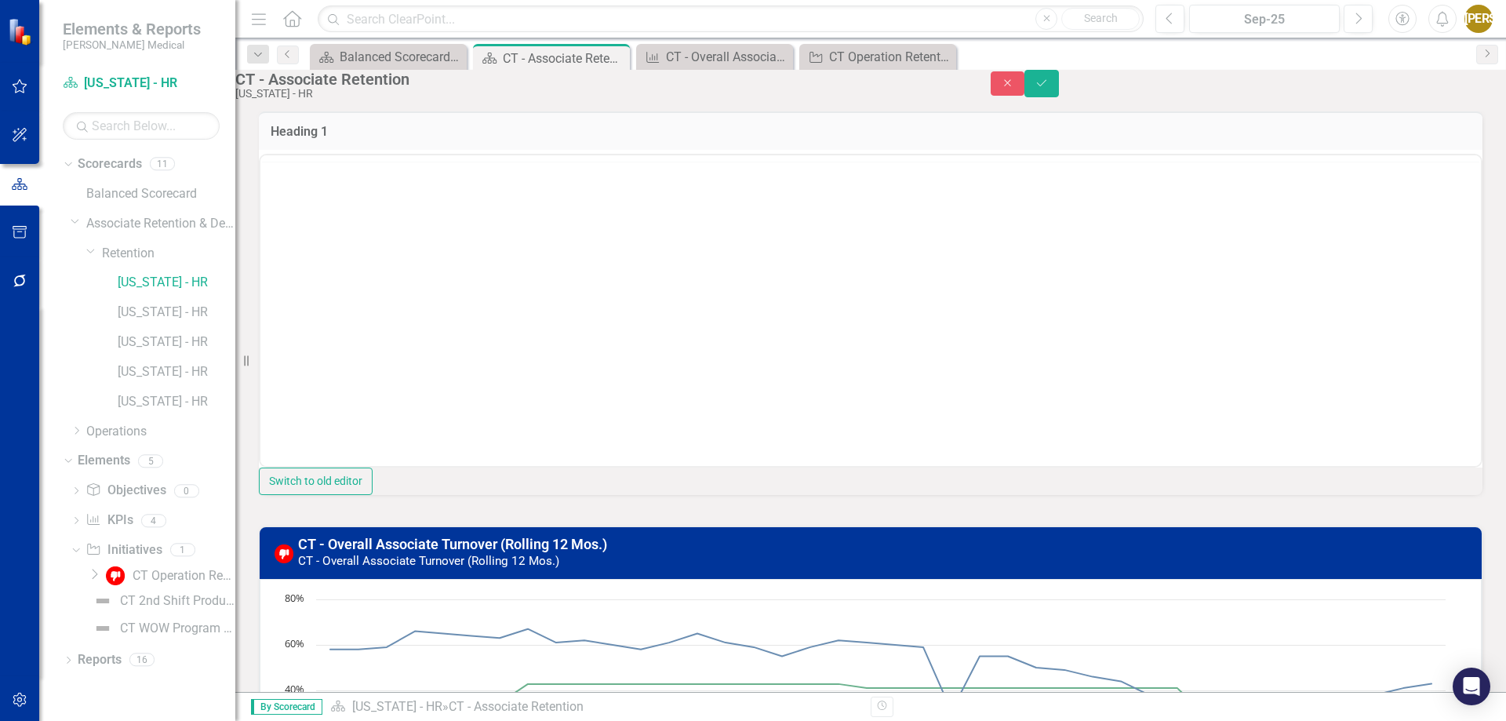
click at [539, 179] on div "<p>&nbsp;</p> <p><span style="font-size: 24px; color: #00359a;"><strong>CT - As…" at bounding box center [871, 309] width 1224 height 318
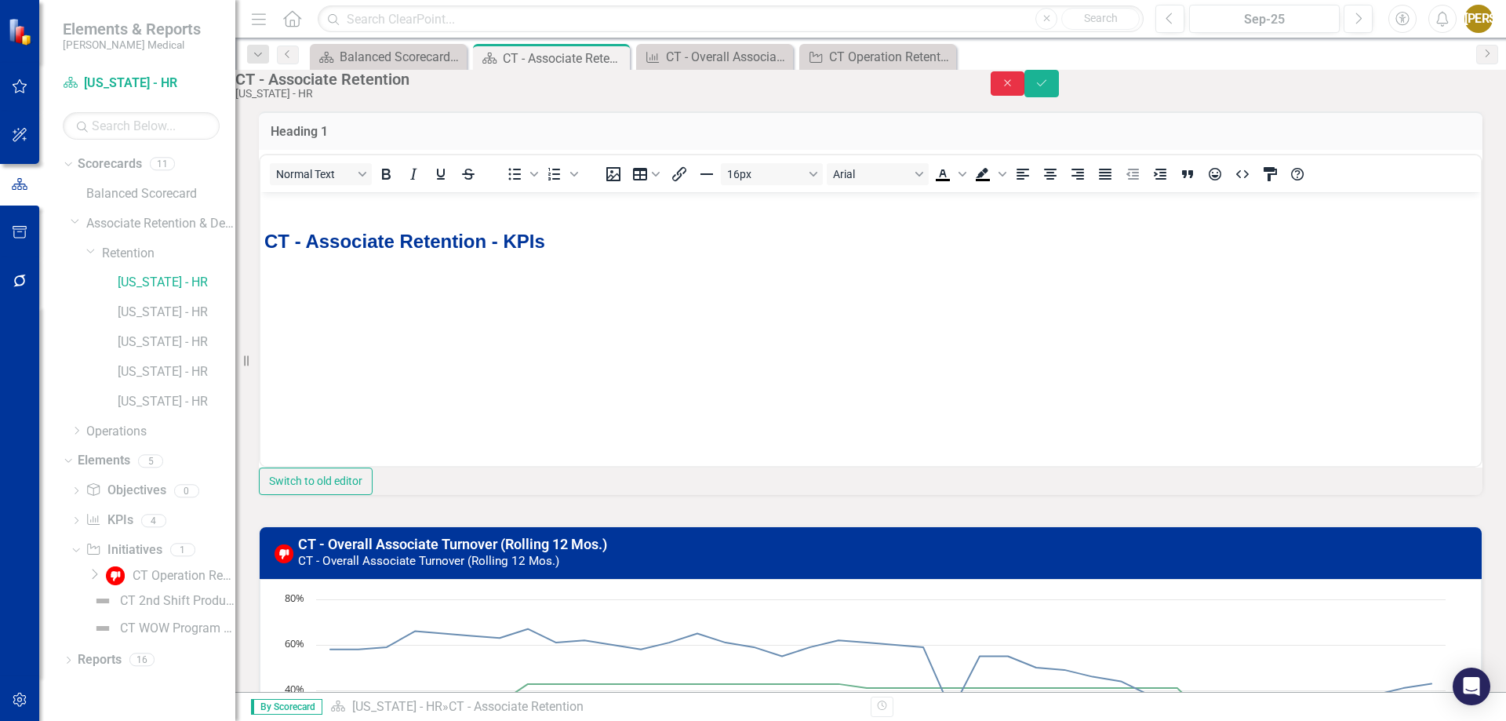
click at [1025, 89] on button "Close" at bounding box center [1008, 83] width 35 height 24
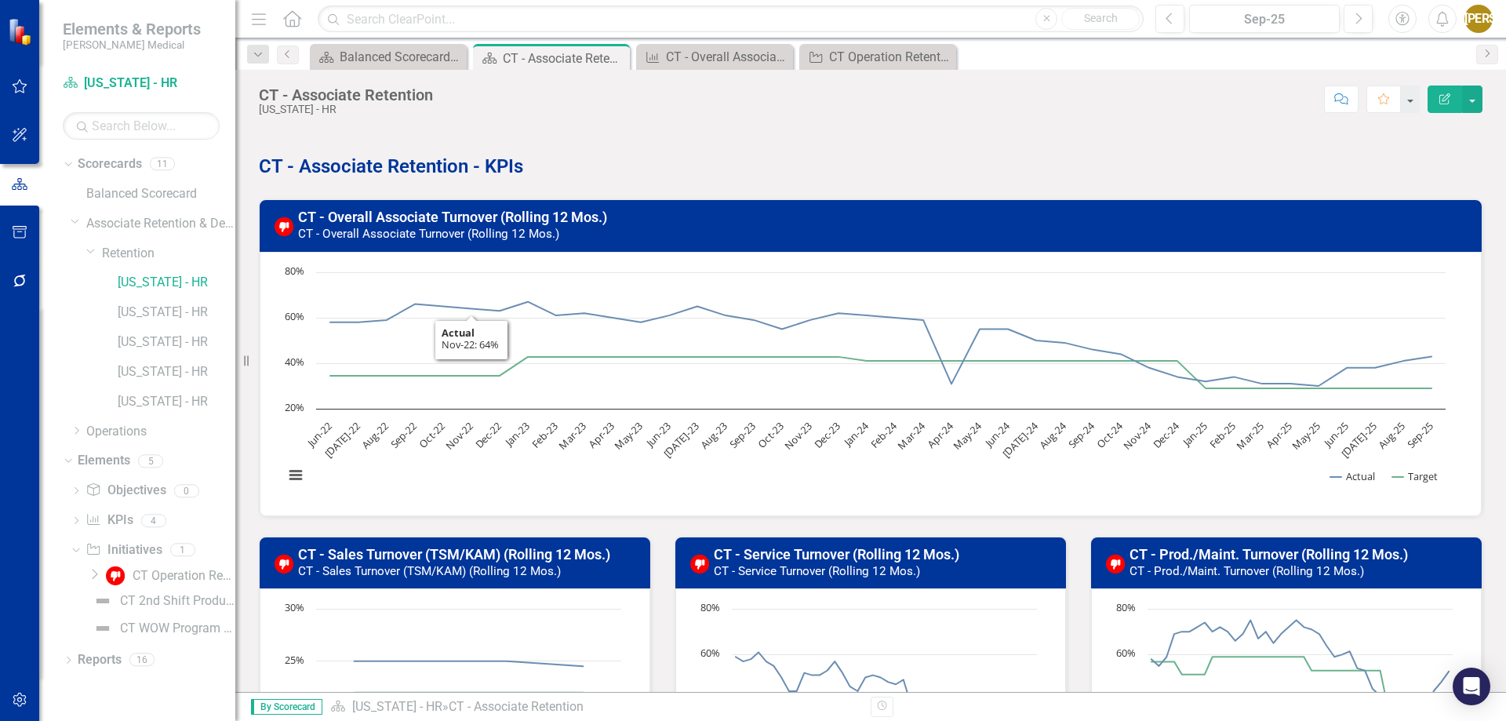
click at [383, 171] on strong "CT - Associate Retention - KPIs" at bounding box center [391, 166] width 264 height 22
click at [383, 171] on div "CT - Associate Retention - KPIs" at bounding box center [871, 154] width 1224 height 51
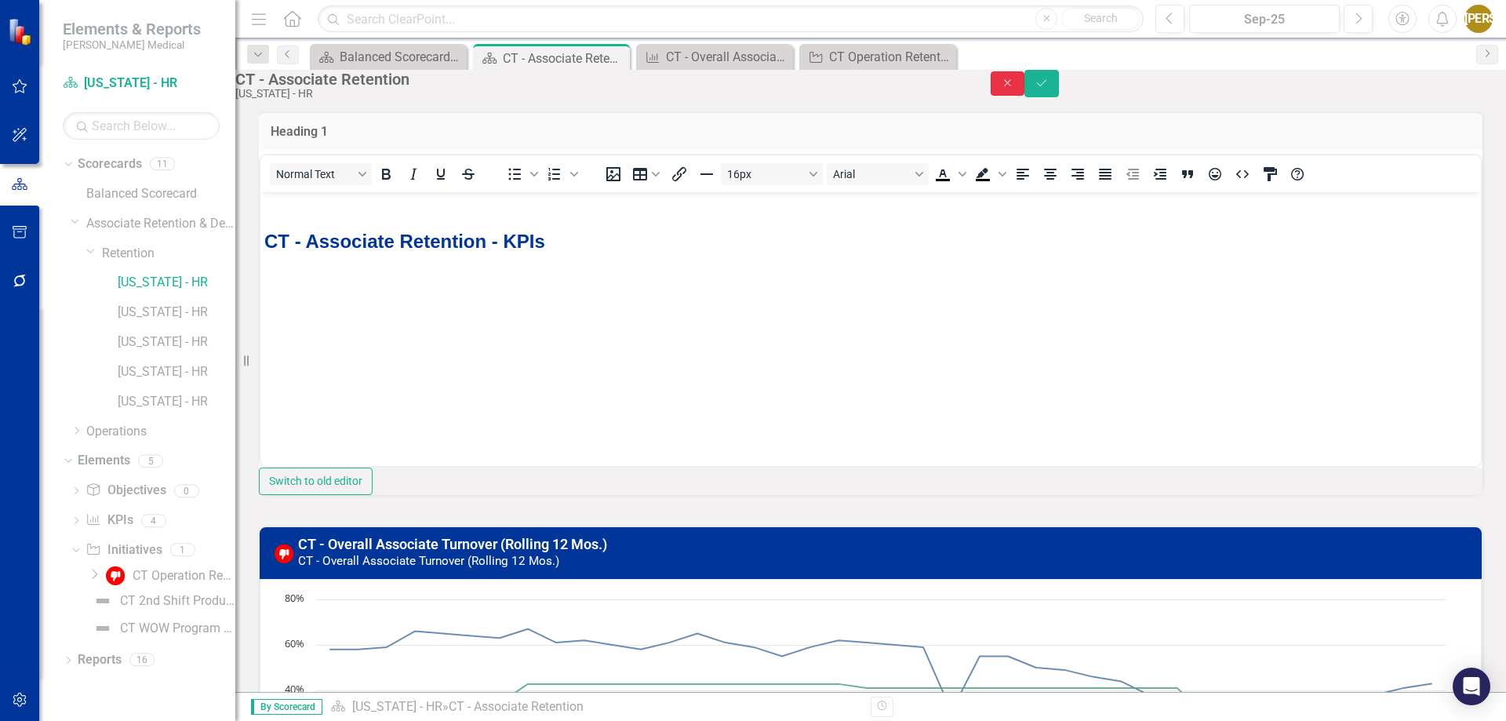
click at [1015, 88] on icon "Close" at bounding box center [1008, 83] width 14 height 11
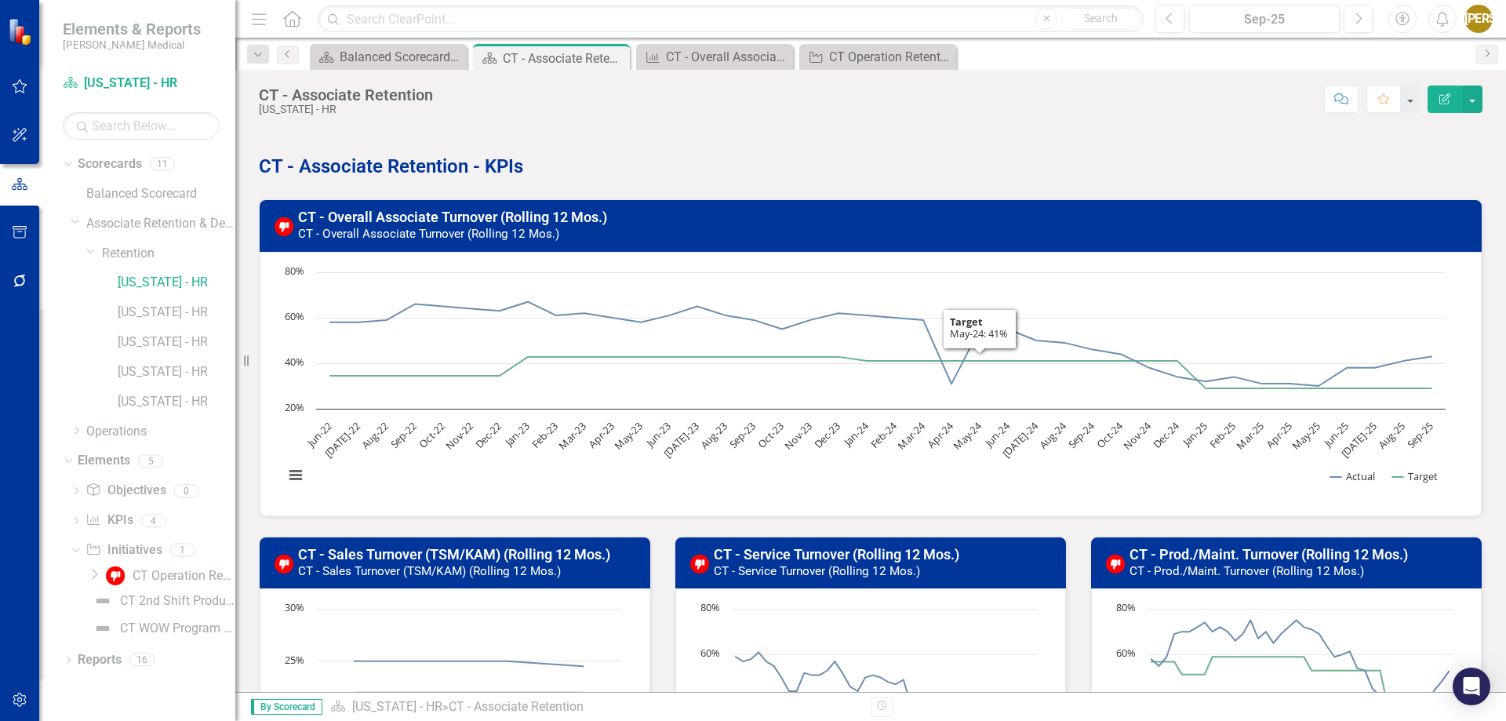
drag, startPoint x: 928, startPoint y: 128, endPoint x: 987, endPoint y: 518, distance: 395.0
click at [987, 518] on div "CT - Associate Retention [US_STATE] - HR Score: N/A Sep-25 Completed Comment Fa…" at bounding box center [870, 381] width 1271 height 622
drag, startPoint x: 558, startPoint y: 139, endPoint x: 605, endPoint y: 254, distance: 124.2
click at [604, 254] on div "CT - Associate Retention - KPIs CT - Overall Associate Turnover (Rolling 12 Mos…" at bounding box center [870, 481] width 1247 height 744
click at [178, 279] on link "[US_STATE] - HR" at bounding box center [177, 283] width 118 height 18
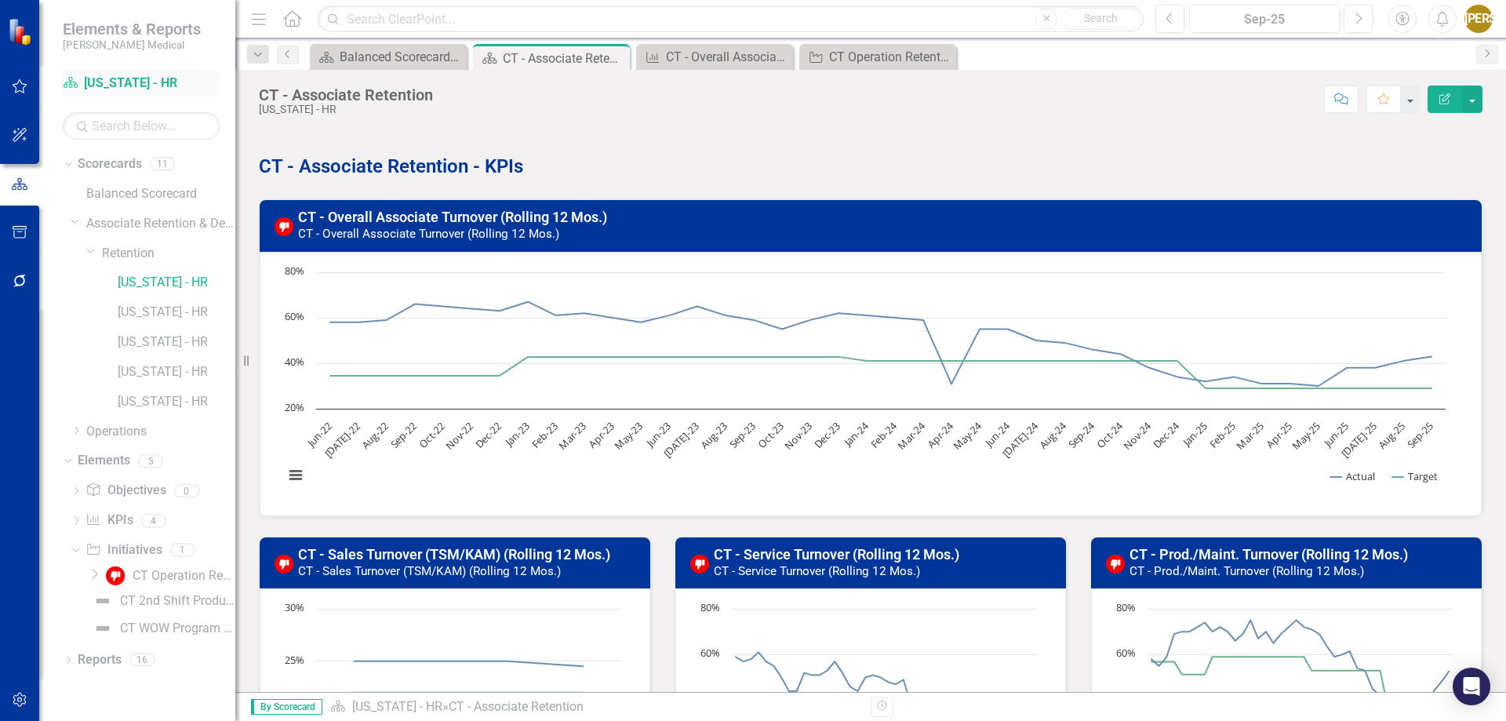
click at [140, 78] on link "Scorecard [US_STATE] - HR" at bounding box center [141, 84] width 157 height 18
click at [119, 85] on link "Scorecard [US_STATE] - HR" at bounding box center [141, 84] width 157 height 18
click at [125, 85] on link "Scorecard [US_STATE] - HR" at bounding box center [141, 84] width 157 height 18
click at [136, 82] on link "Scorecard [US_STATE] - HR" at bounding box center [141, 84] width 157 height 18
click at [136, 577] on div "CT Operation Retention Improvement Plan" at bounding box center [184, 576] width 103 height 14
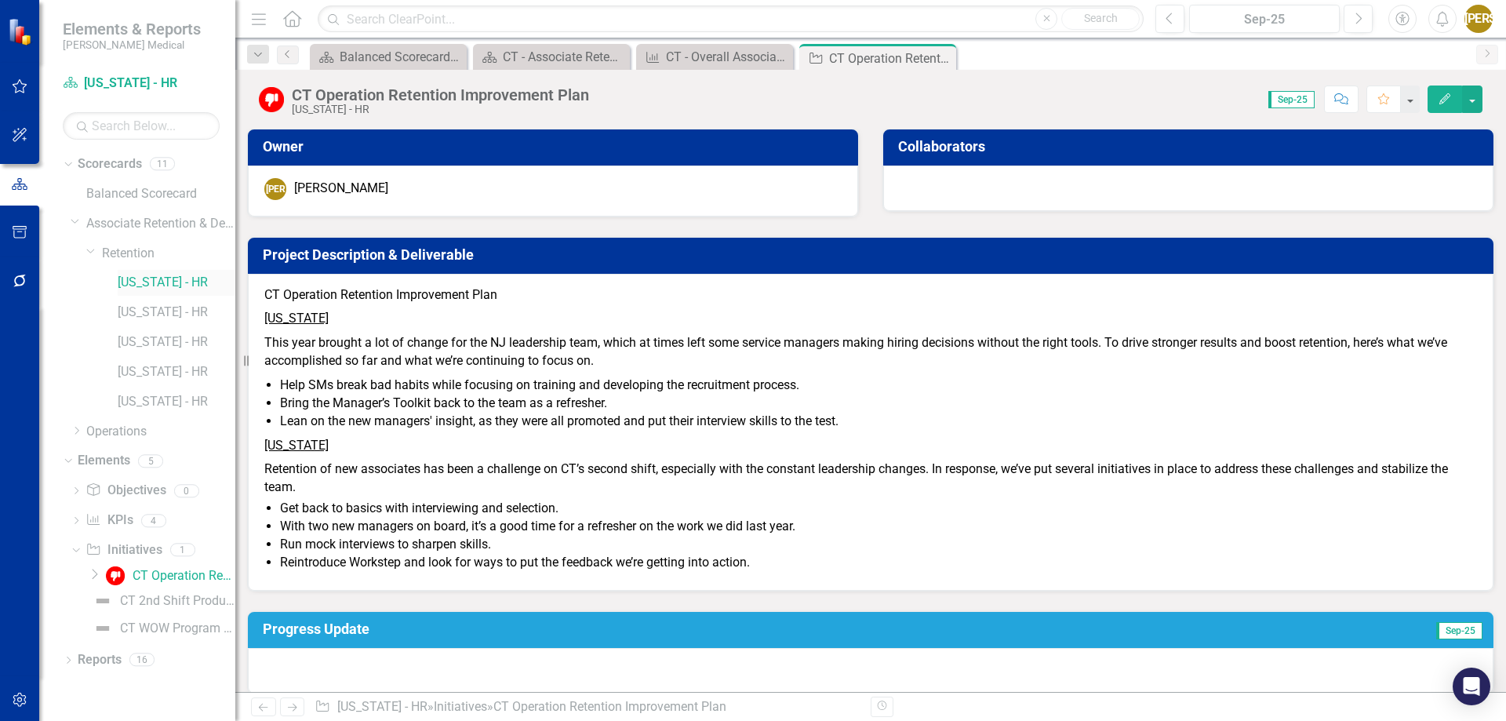
click at [162, 280] on link "[US_STATE] - HR" at bounding box center [177, 283] width 118 height 18
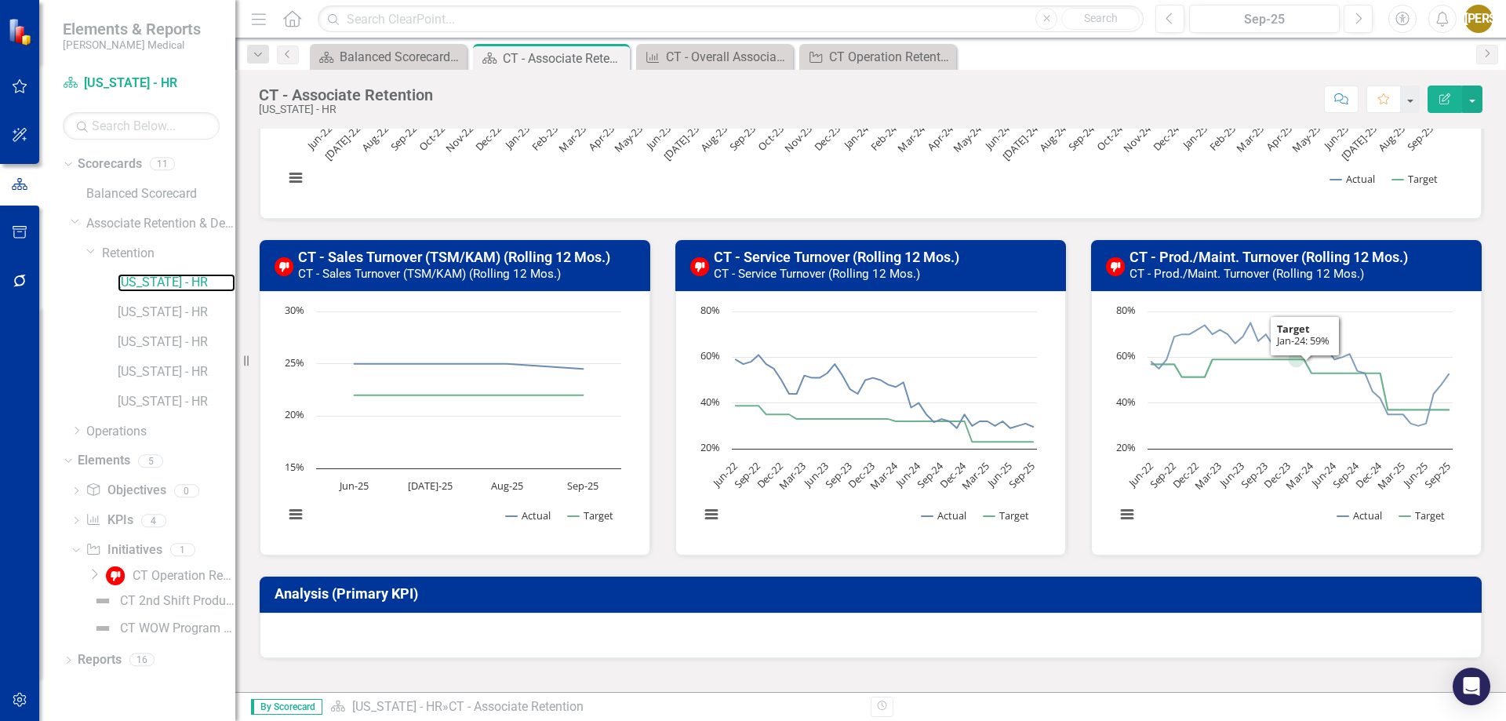
scroll to position [498, 0]
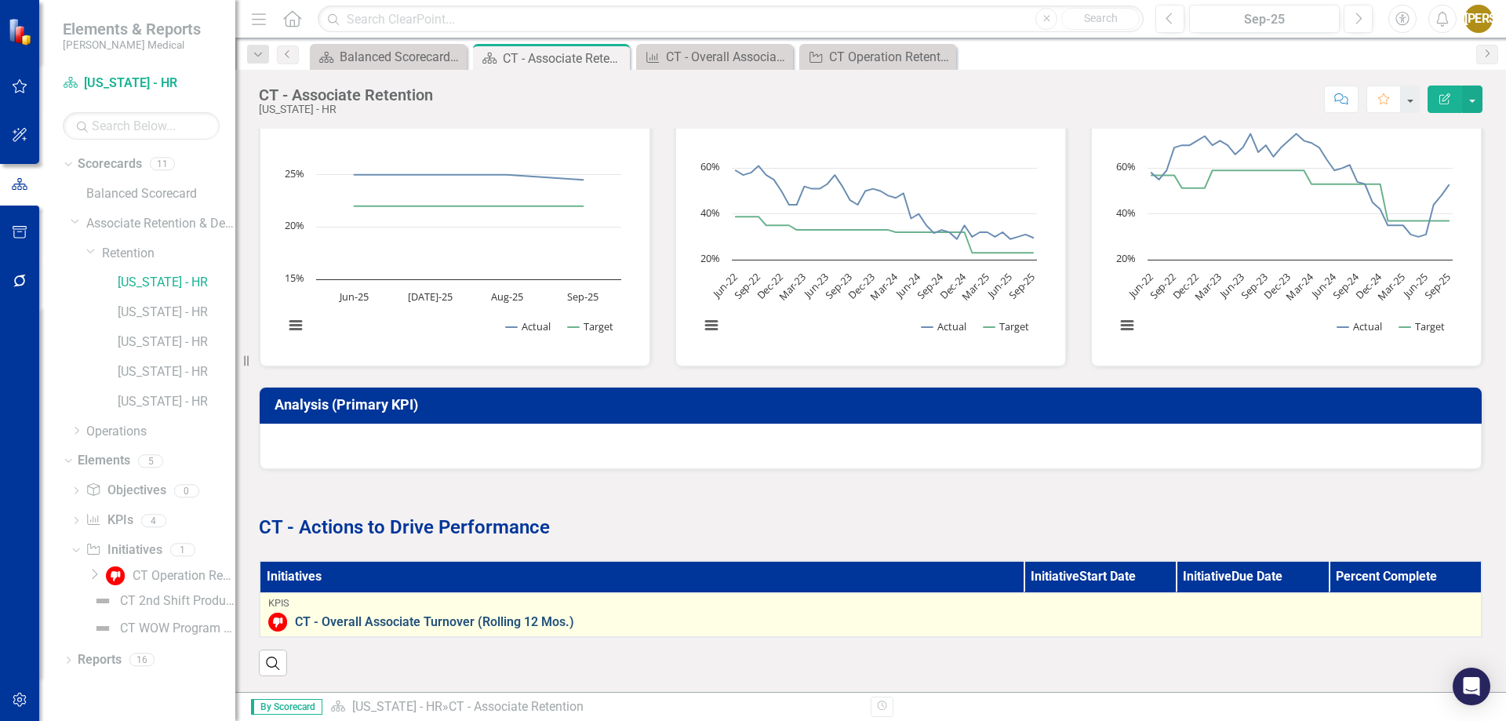
click at [408, 615] on link "CT - Overall Associate Turnover (Rolling 12 Mos.)" at bounding box center [884, 622] width 1178 height 14
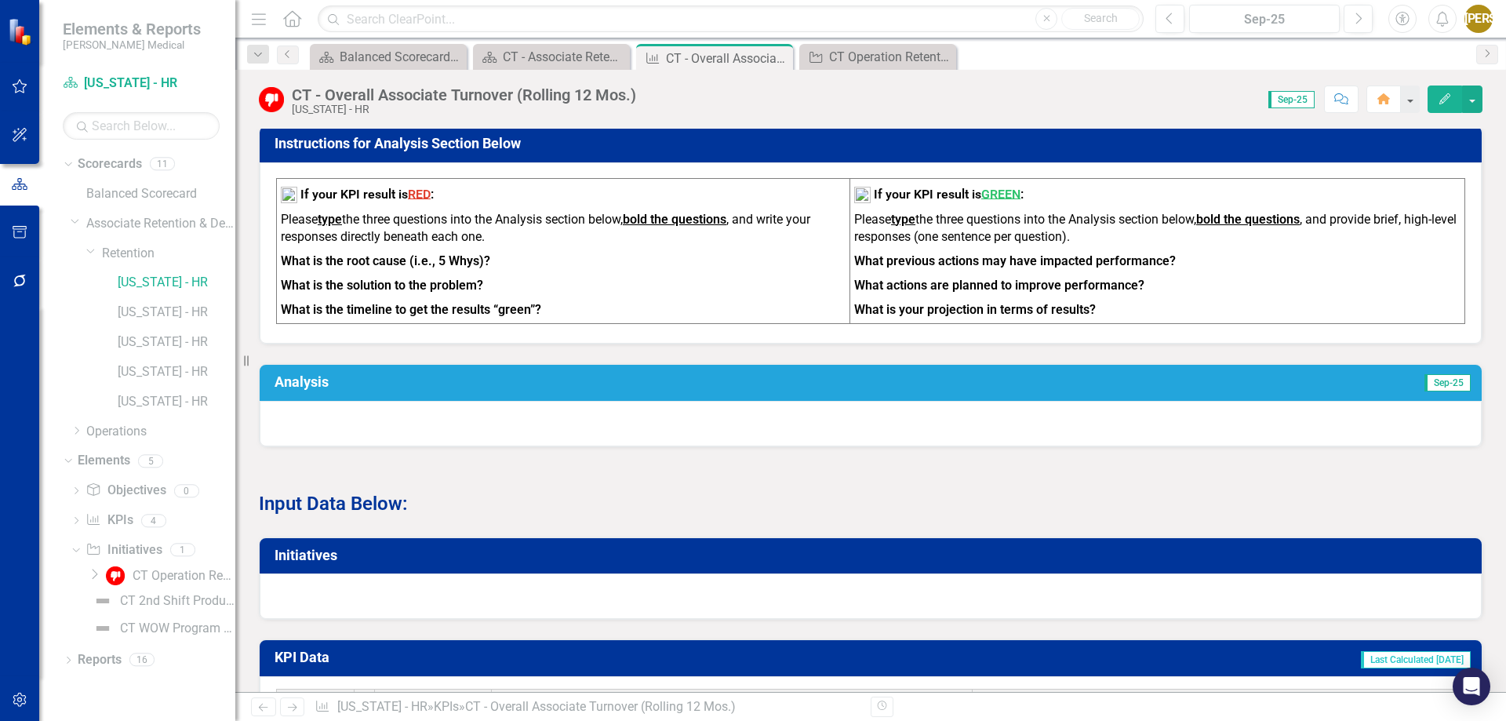
scroll to position [706, 0]
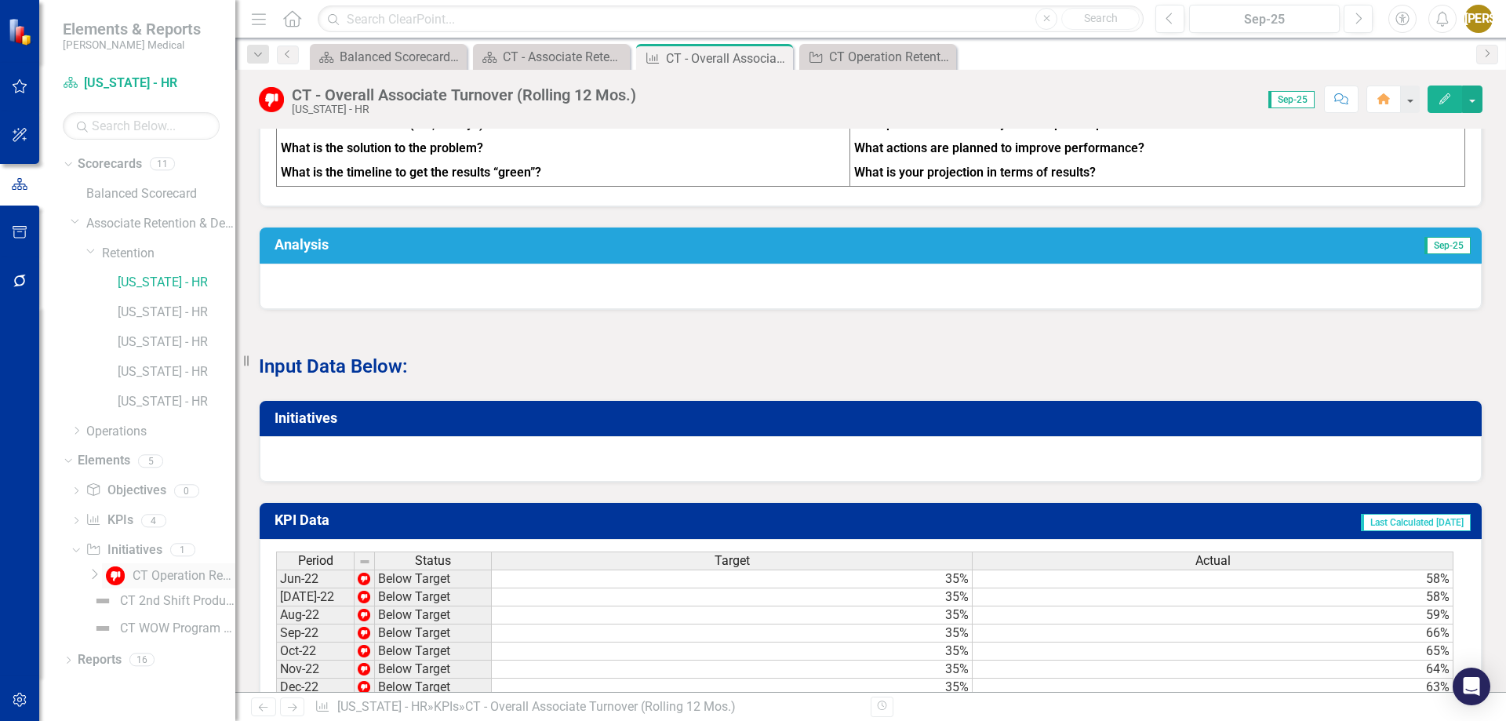
click at [146, 580] on div "CT Operation Retention Improvement Plan" at bounding box center [184, 576] width 103 height 14
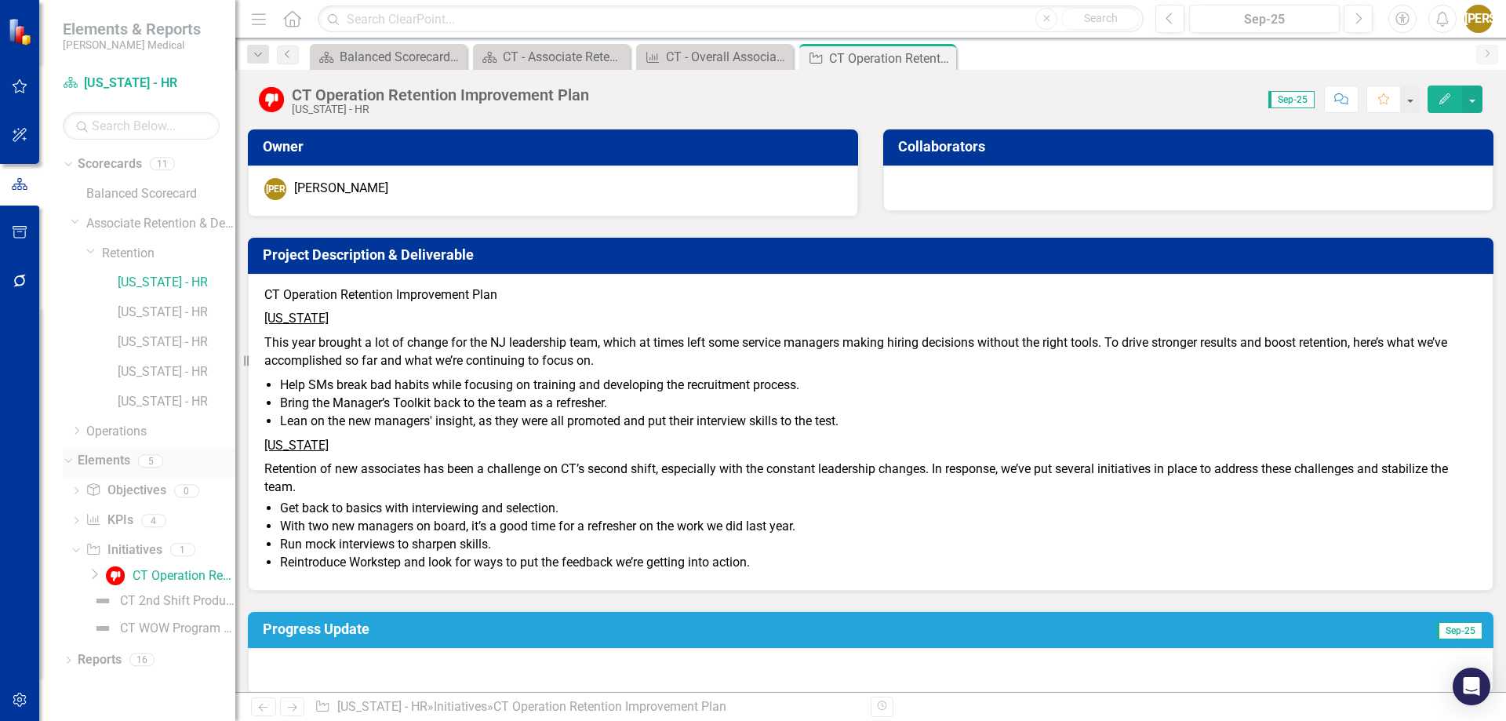
click at [70, 462] on icon "Dropdown" at bounding box center [66, 460] width 9 height 11
click at [153, 280] on link "[US_STATE] - HR" at bounding box center [177, 283] width 118 height 18
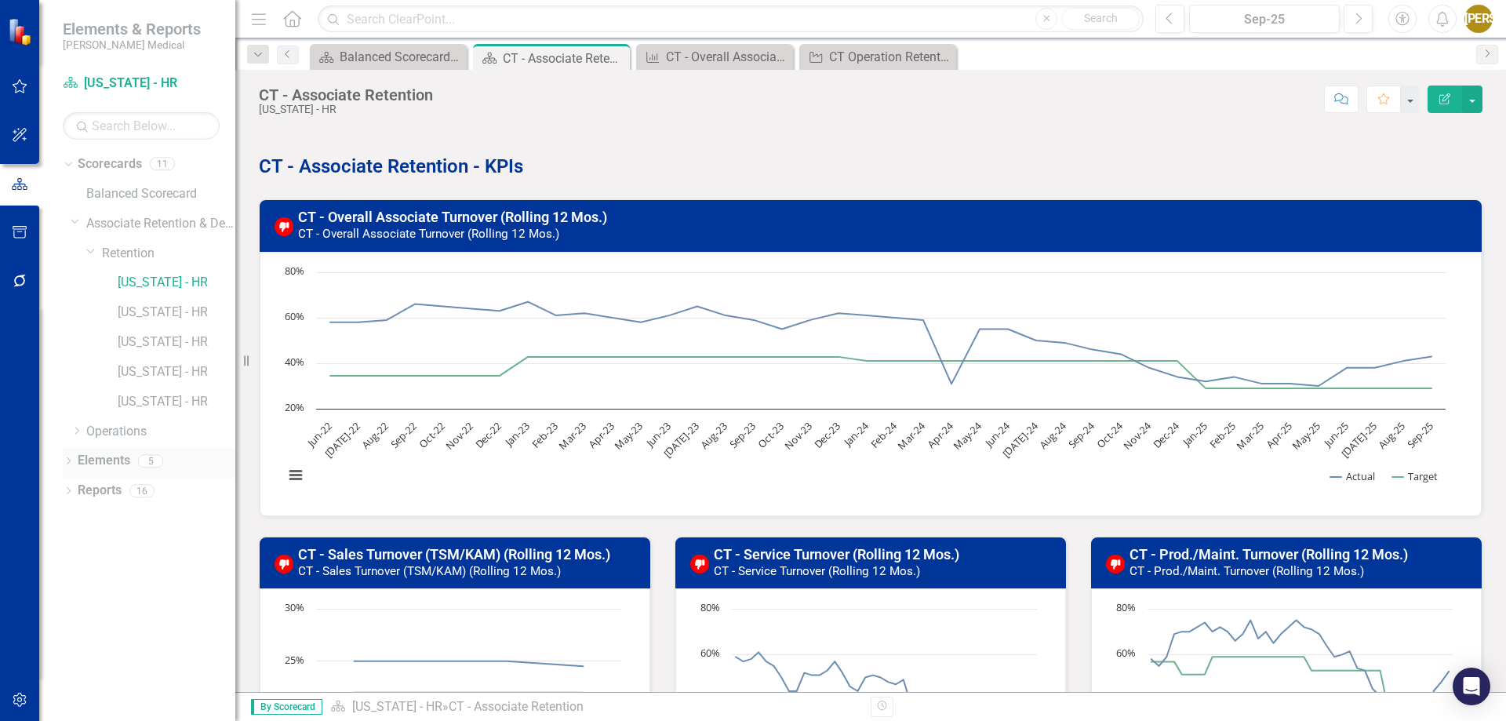
click at [69, 457] on div "Dropdown" at bounding box center [68, 462] width 11 height 13
click at [168, 574] on div "CT Operation Retention Improvement Plan" at bounding box center [184, 576] width 103 height 14
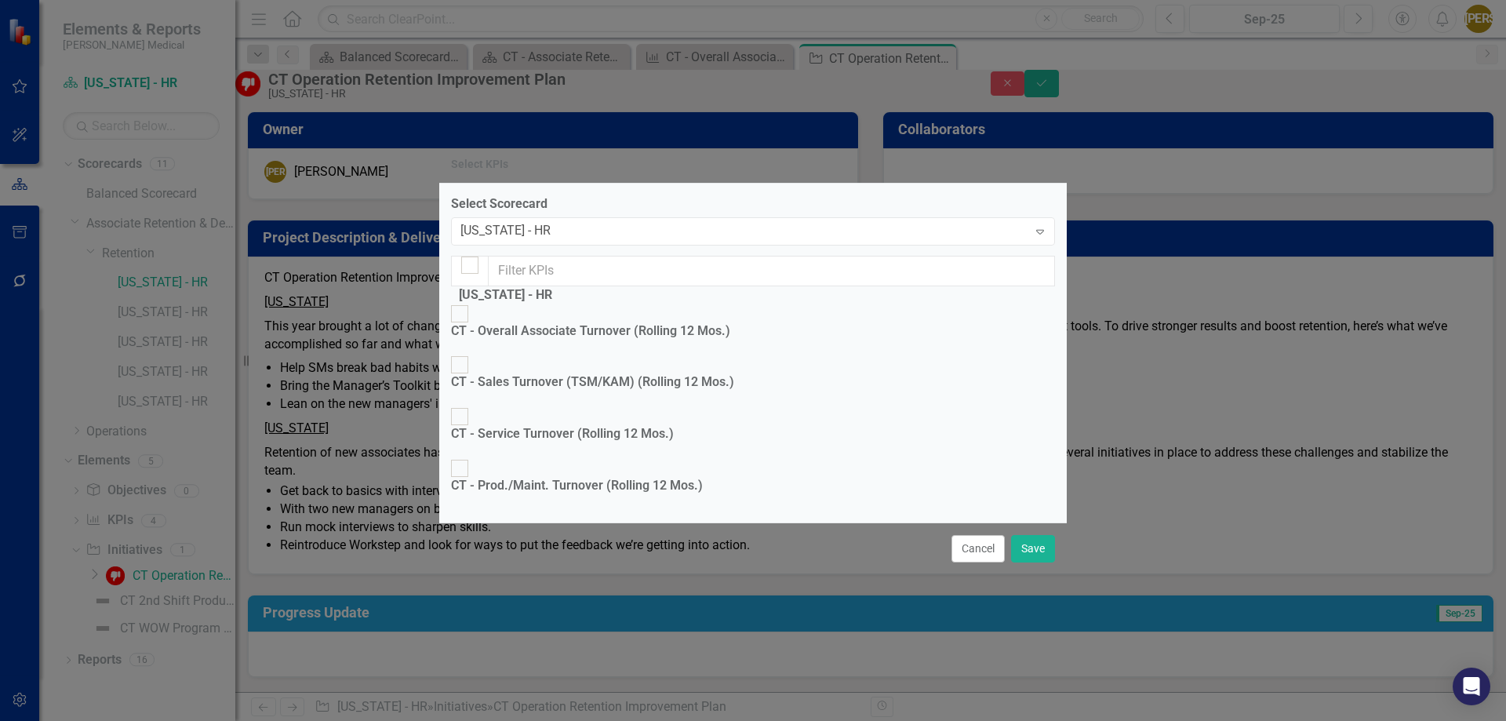
click at [467, 301] on input "CT - Overall Associate Turnover (Rolling 12 Mos.)" at bounding box center [460, 313] width 24 height 24
checkbox input "true"
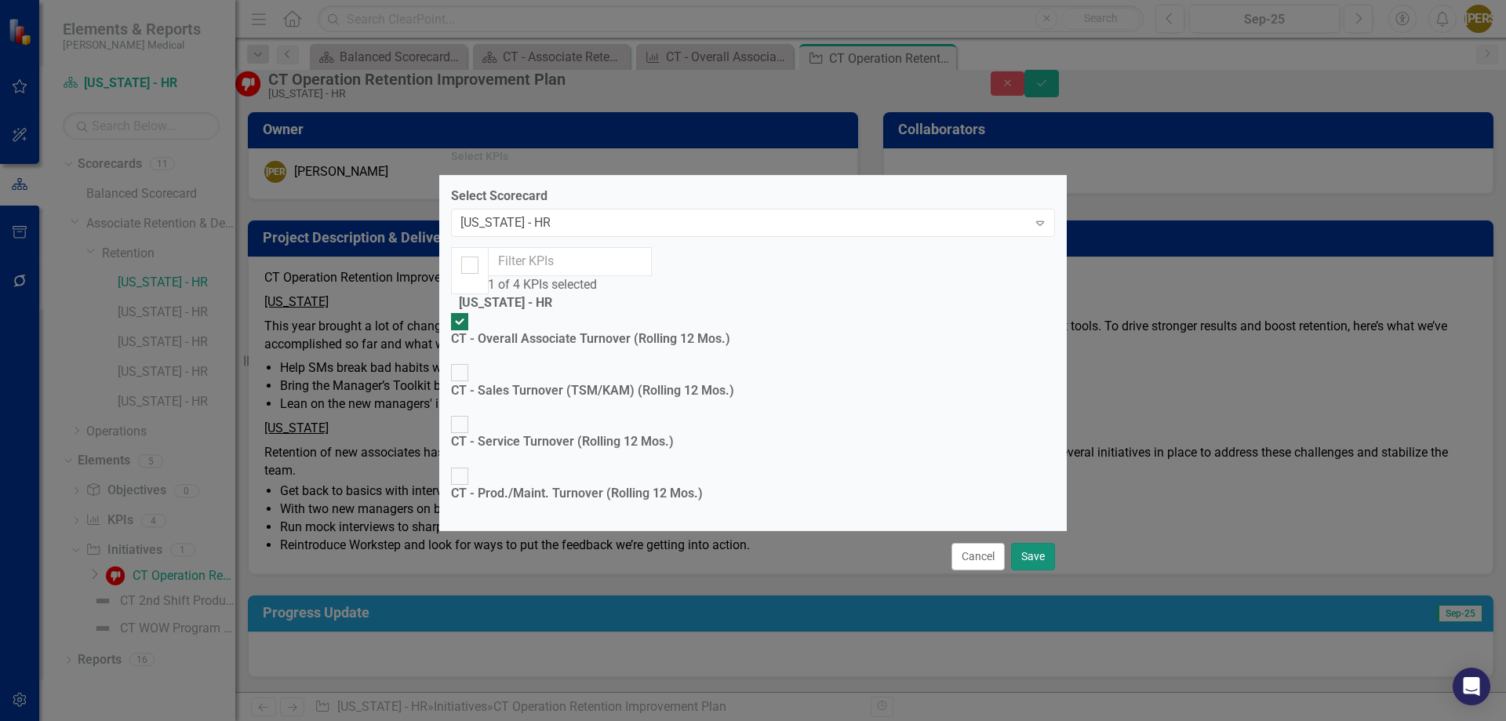
click at [1041, 570] on button "Save" at bounding box center [1033, 556] width 44 height 27
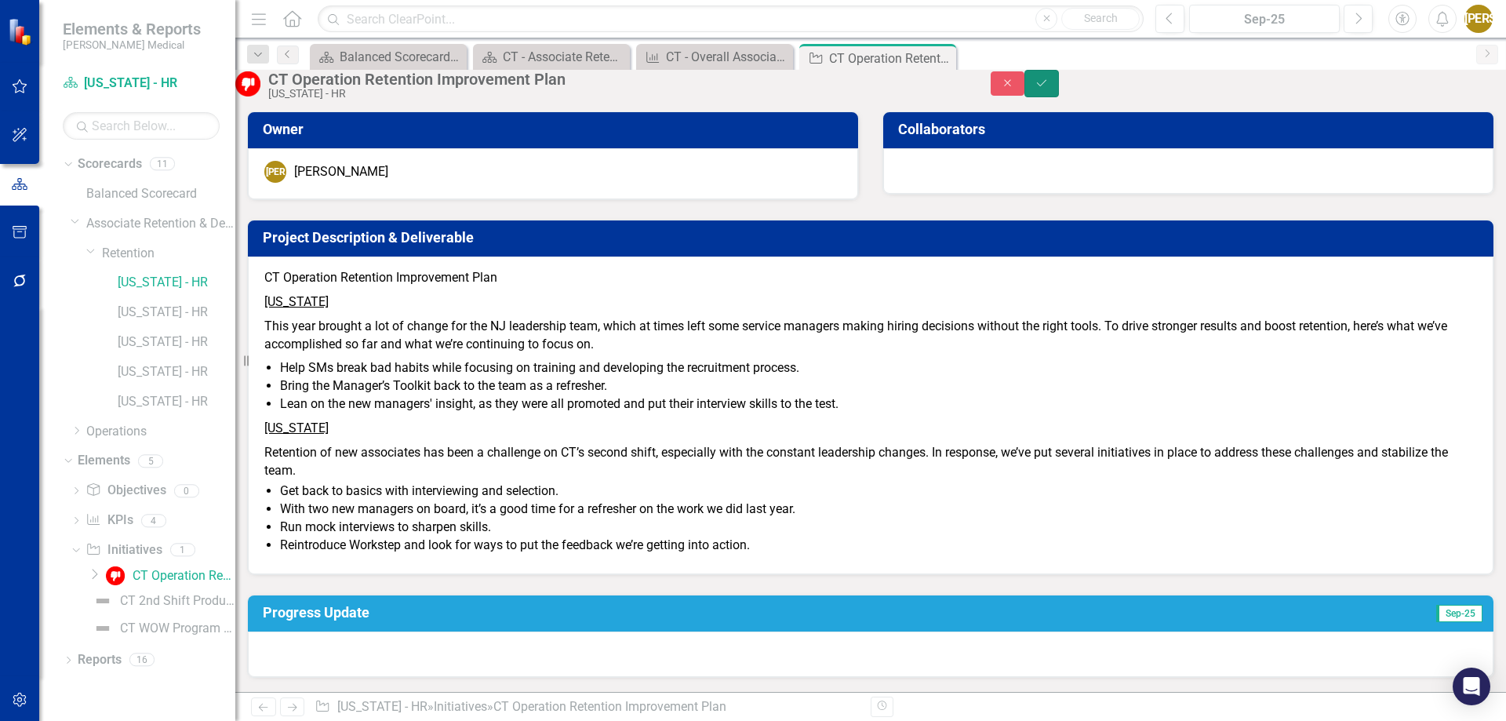
click at [1059, 85] on button "Save" at bounding box center [1041, 83] width 35 height 27
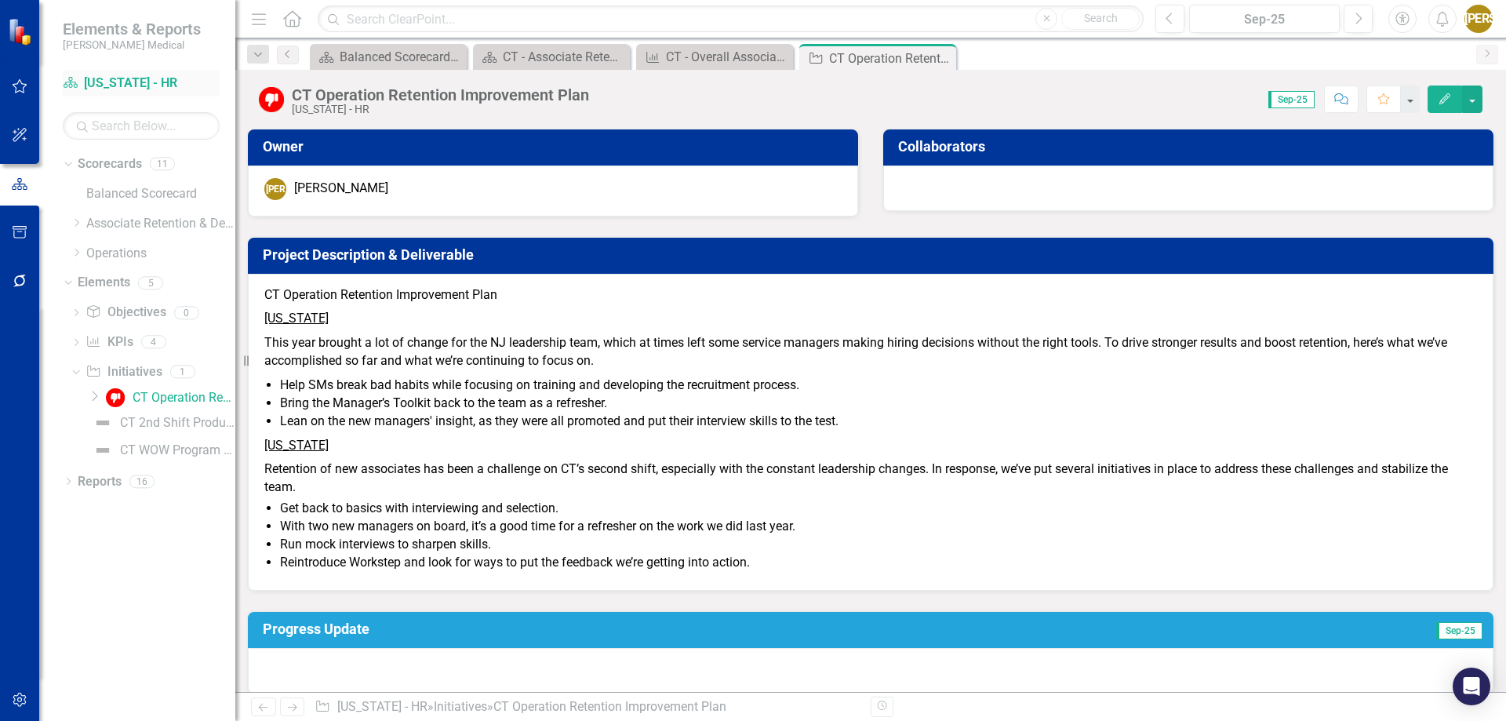
click at [129, 78] on link "Scorecard [US_STATE] - HR" at bounding box center [141, 84] width 157 height 18
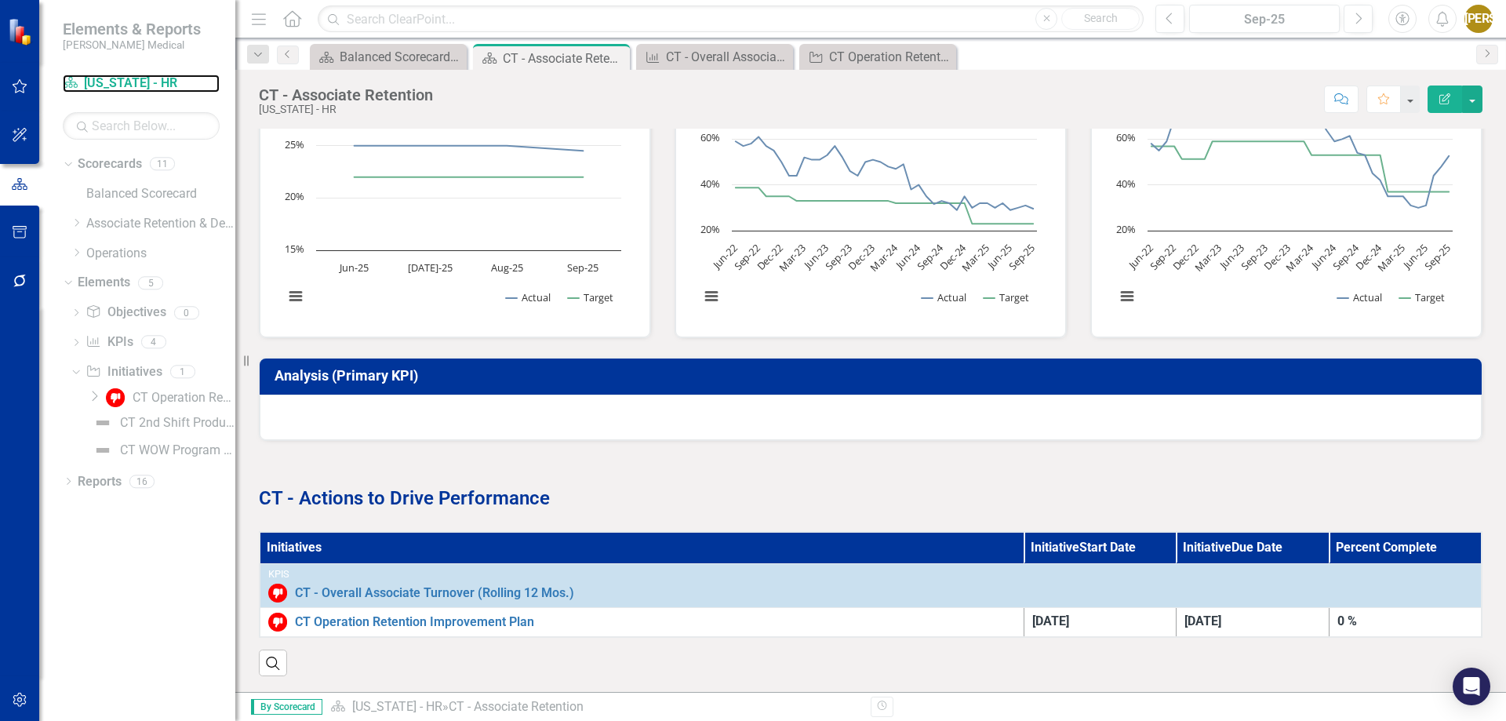
scroll to position [527, 0]
drag, startPoint x: 256, startPoint y: 486, endPoint x: 275, endPoint y: 485, distance: 19.6
click at [275, 485] on div "CT - Actions to Drive Performance" at bounding box center [870, 476] width 1247 height 71
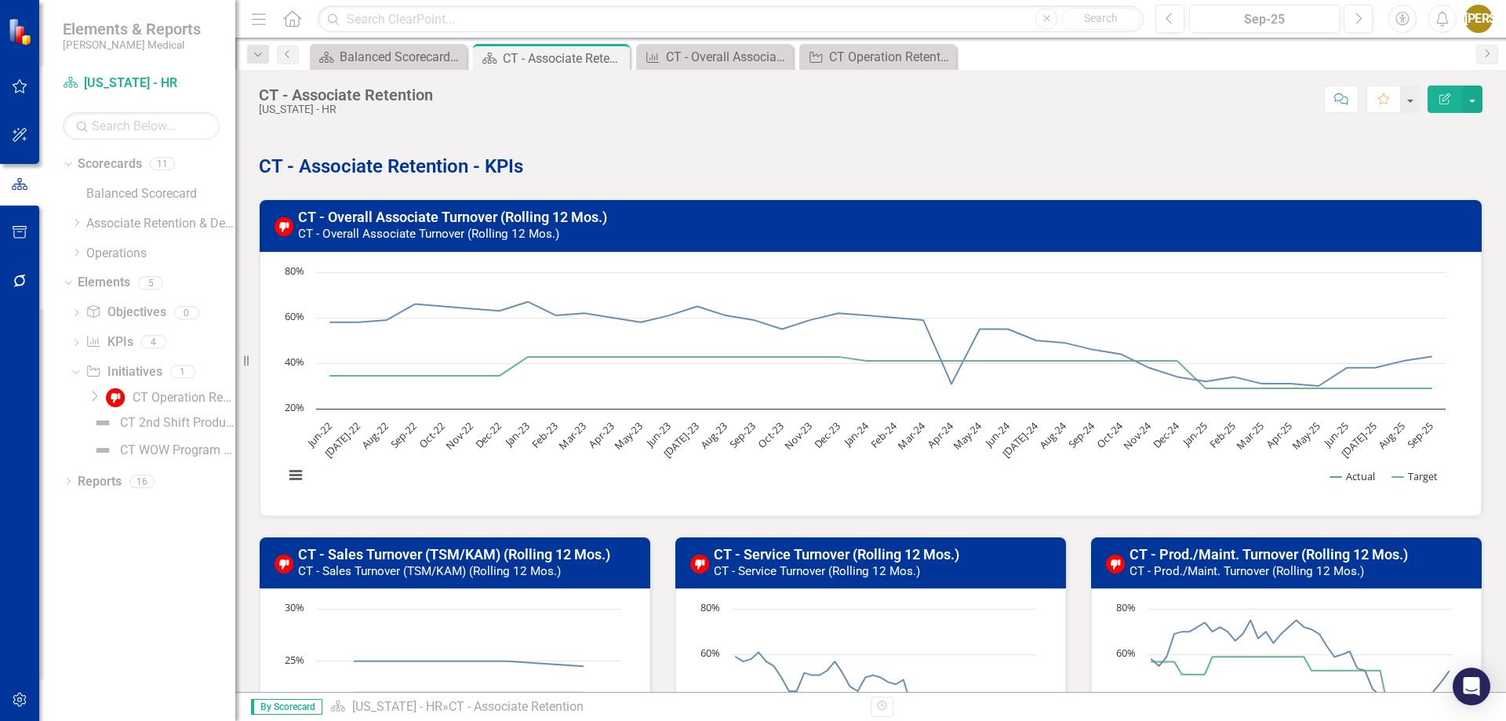
scroll to position [0, 0]
click at [544, 213] on link "CT - Overall Associate Turnover (Rolling 12 Mos.)" at bounding box center [452, 217] width 309 height 16
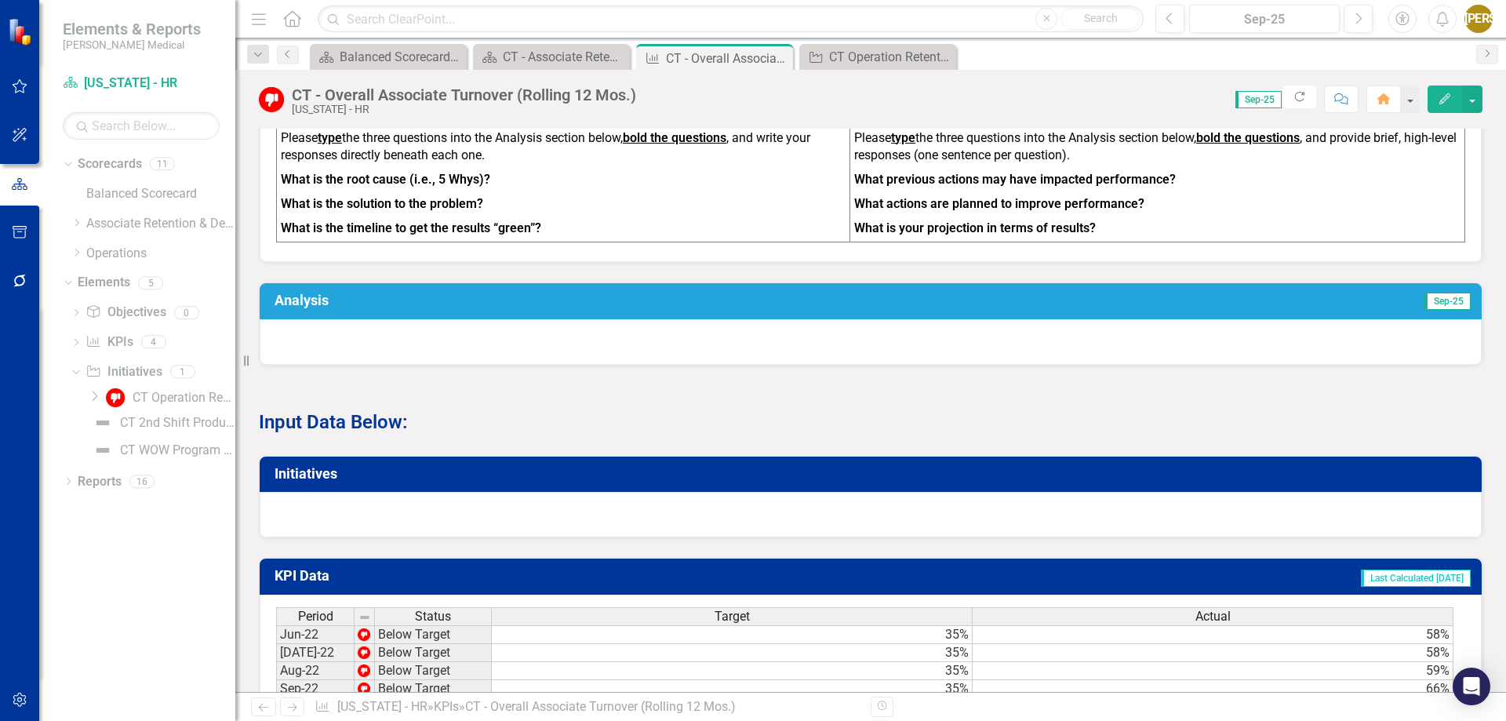
scroll to position [784, 0]
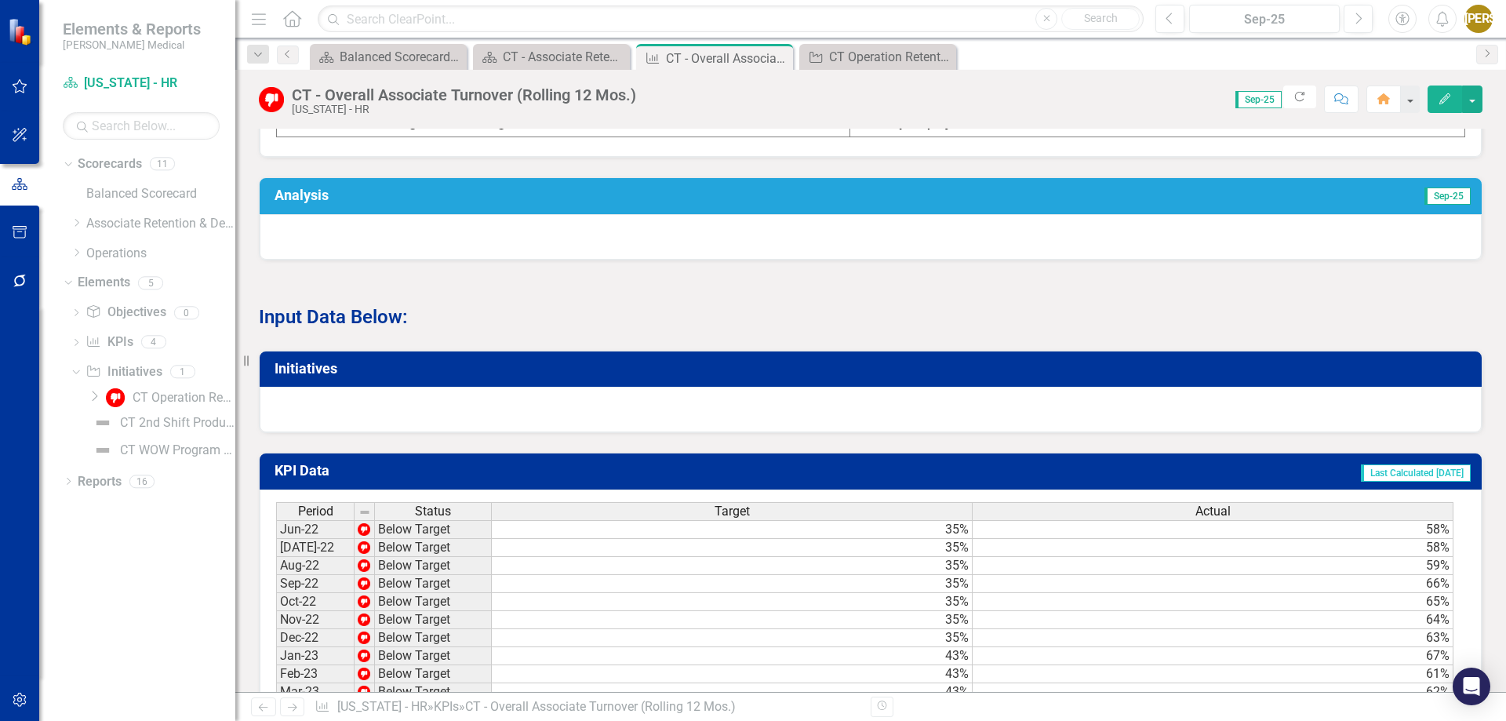
click at [351, 405] on div at bounding box center [871, 409] width 1222 height 45
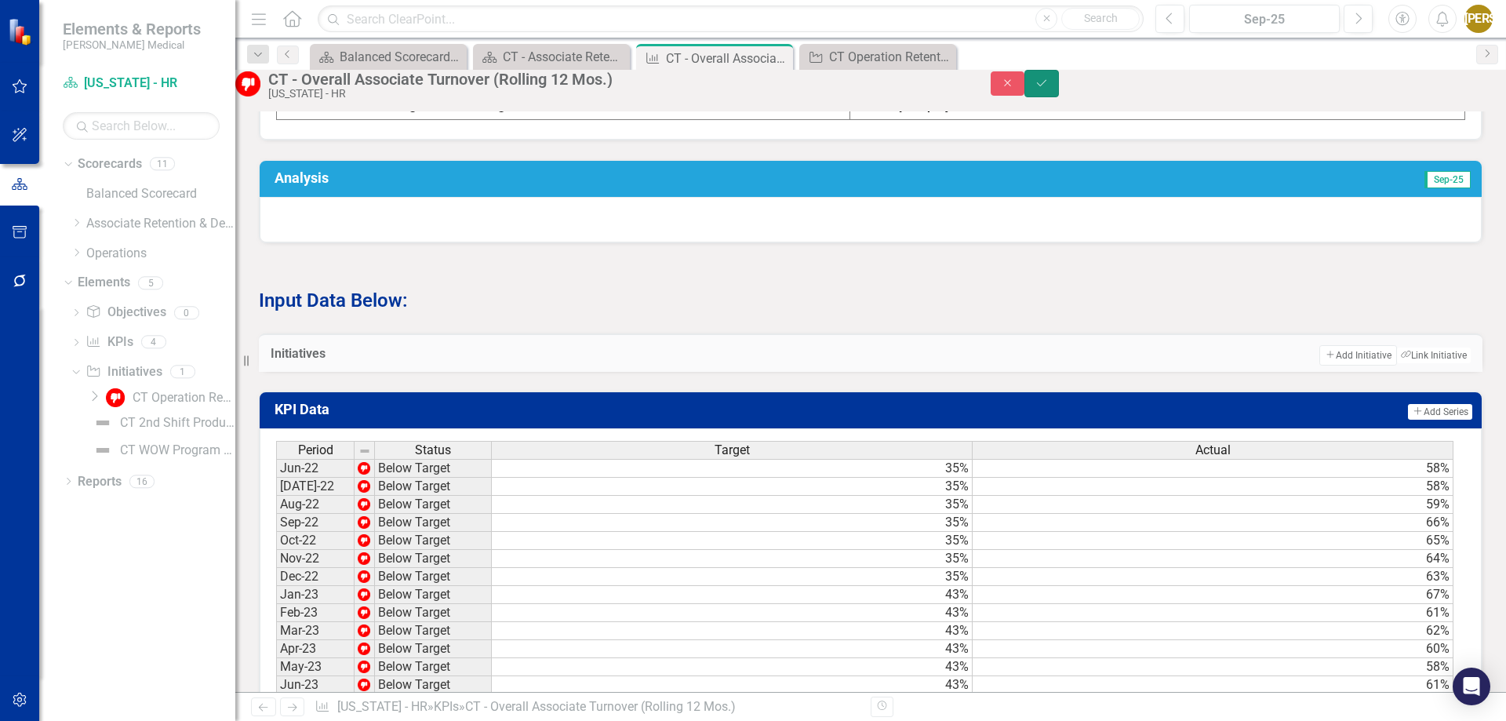
click at [1059, 97] on button "Save" at bounding box center [1041, 83] width 35 height 27
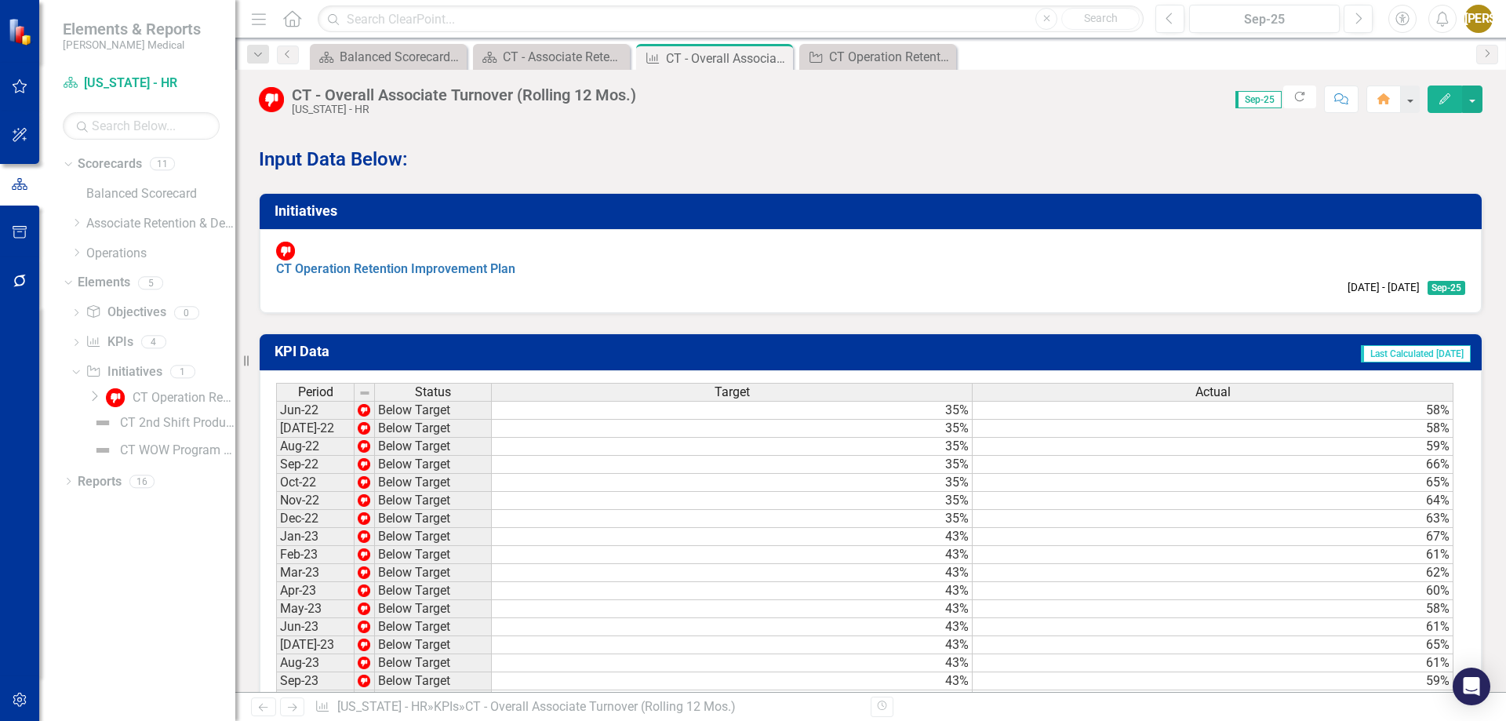
scroll to position [941, 0]
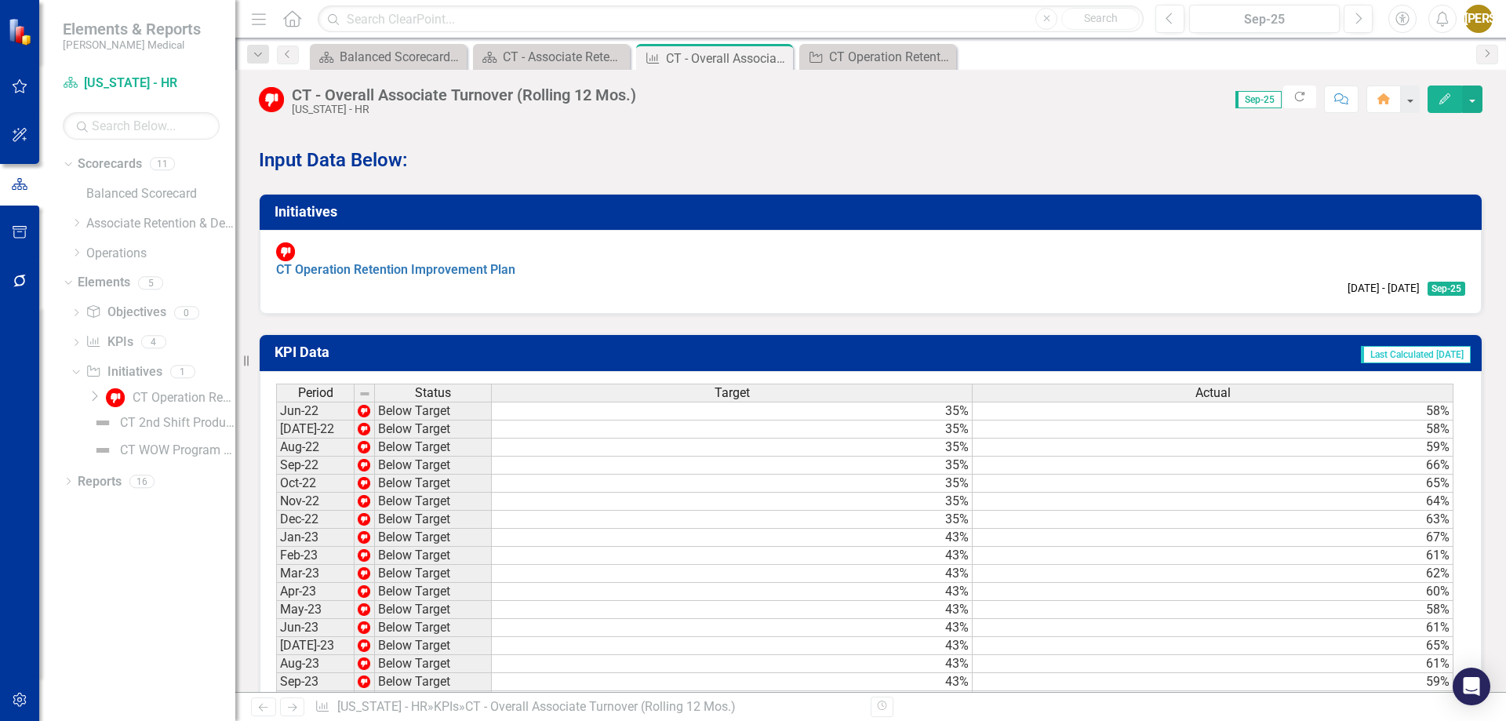
click at [351, 220] on h3 "Initiatives" at bounding box center [874, 212] width 1198 height 16
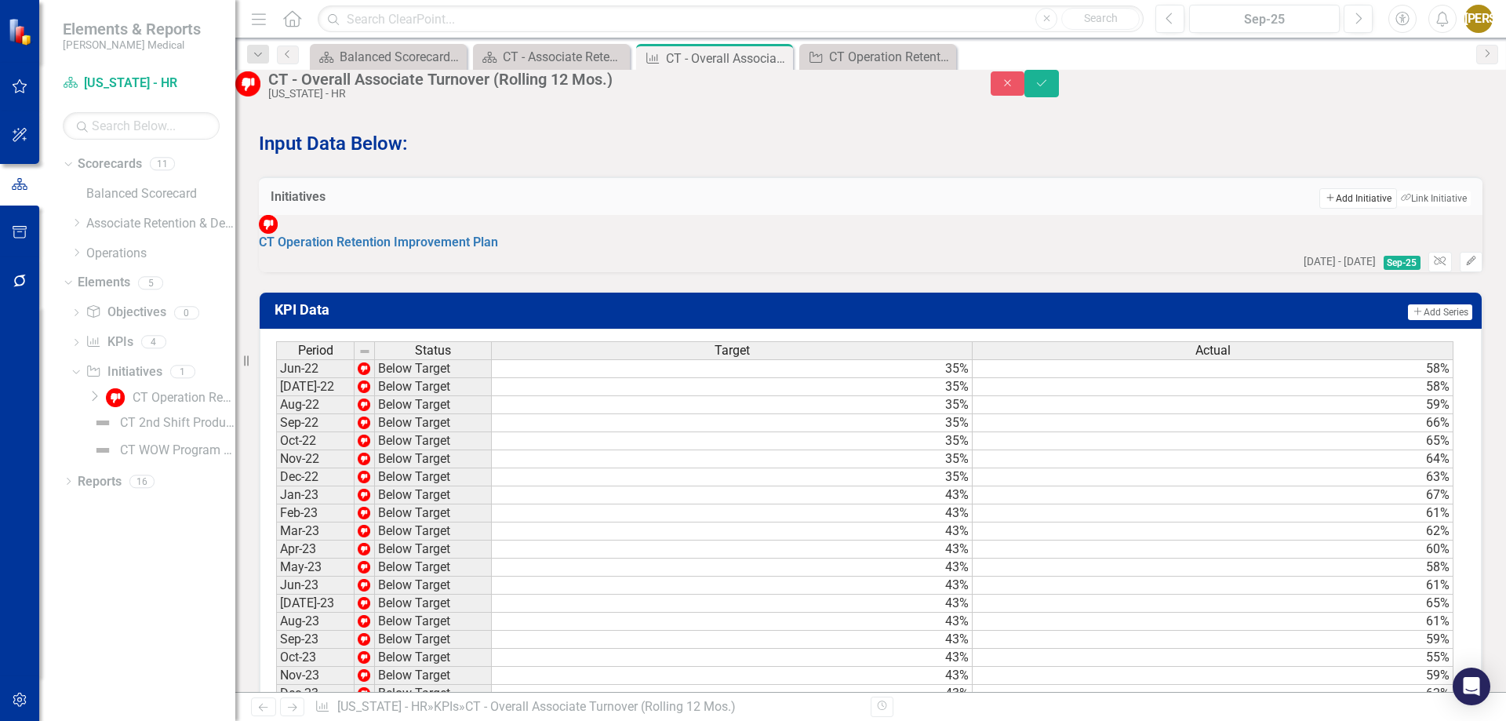
click at [1339, 209] on button "Add Add Initiative" at bounding box center [1357, 198] width 77 height 20
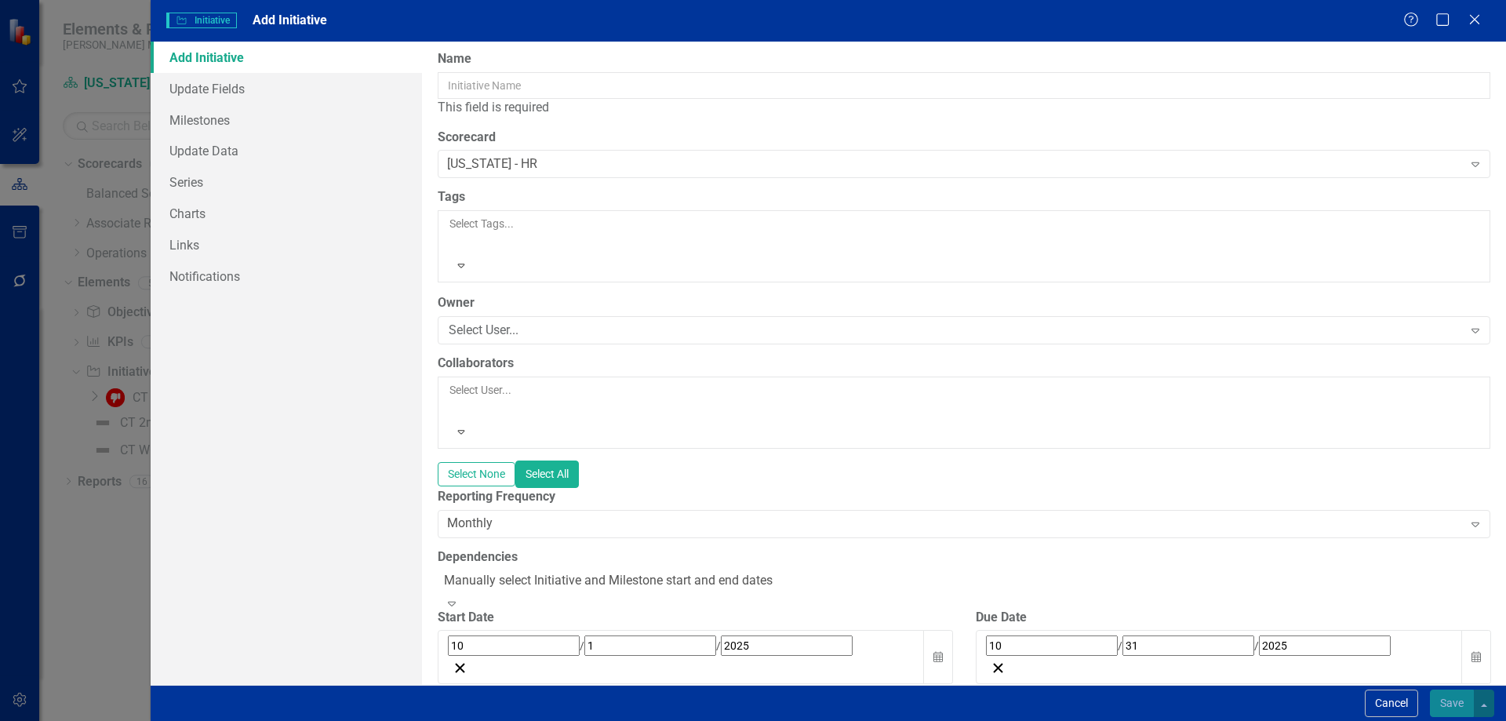
scroll to position [0, 0]
click at [249, 120] on link "Milestones" at bounding box center [286, 119] width 271 height 31
click at [1475, 20] on icon at bounding box center [1474, 19] width 12 height 12
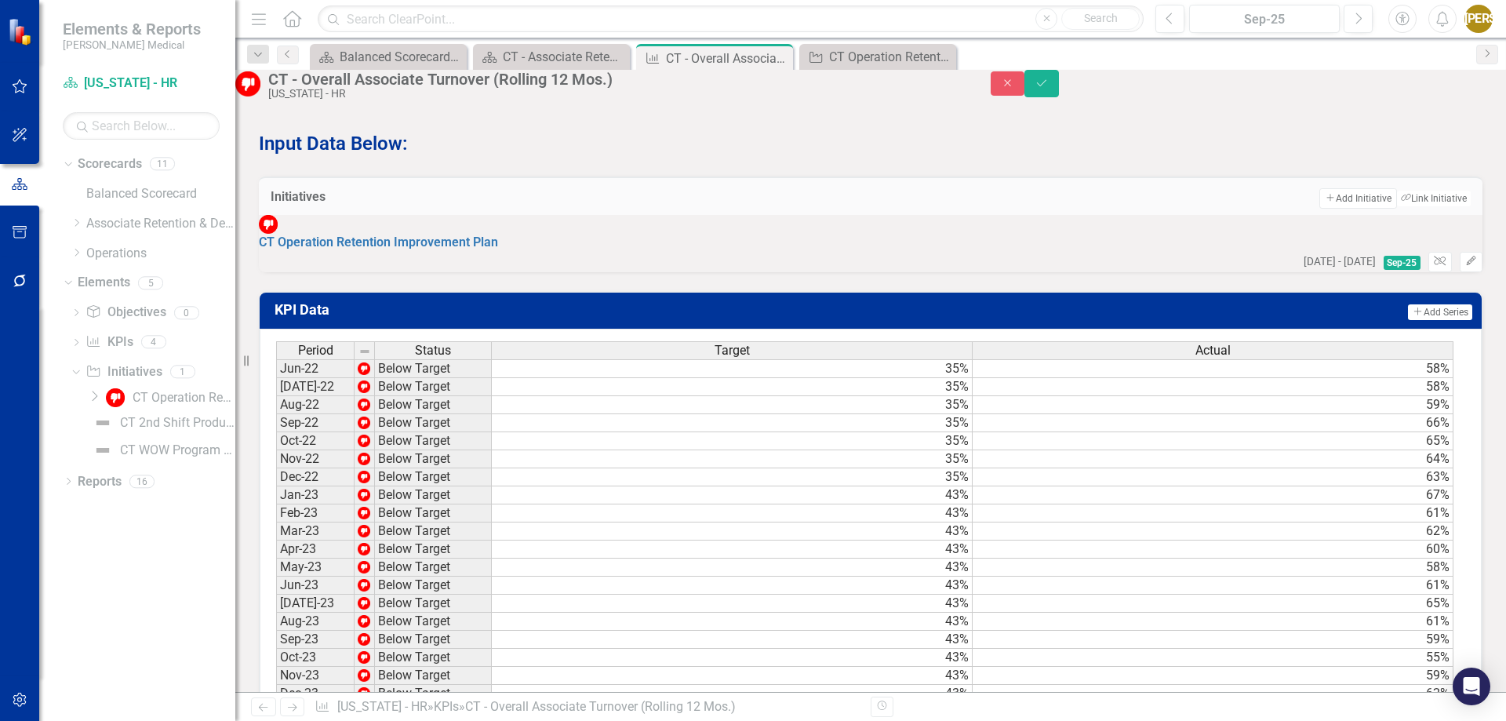
click at [991, 127] on p at bounding box center [871, 116] width 1224 height 21
click at [1015, 89] on icon "Close" at bounding box center [1008, 83] width 14 height 11
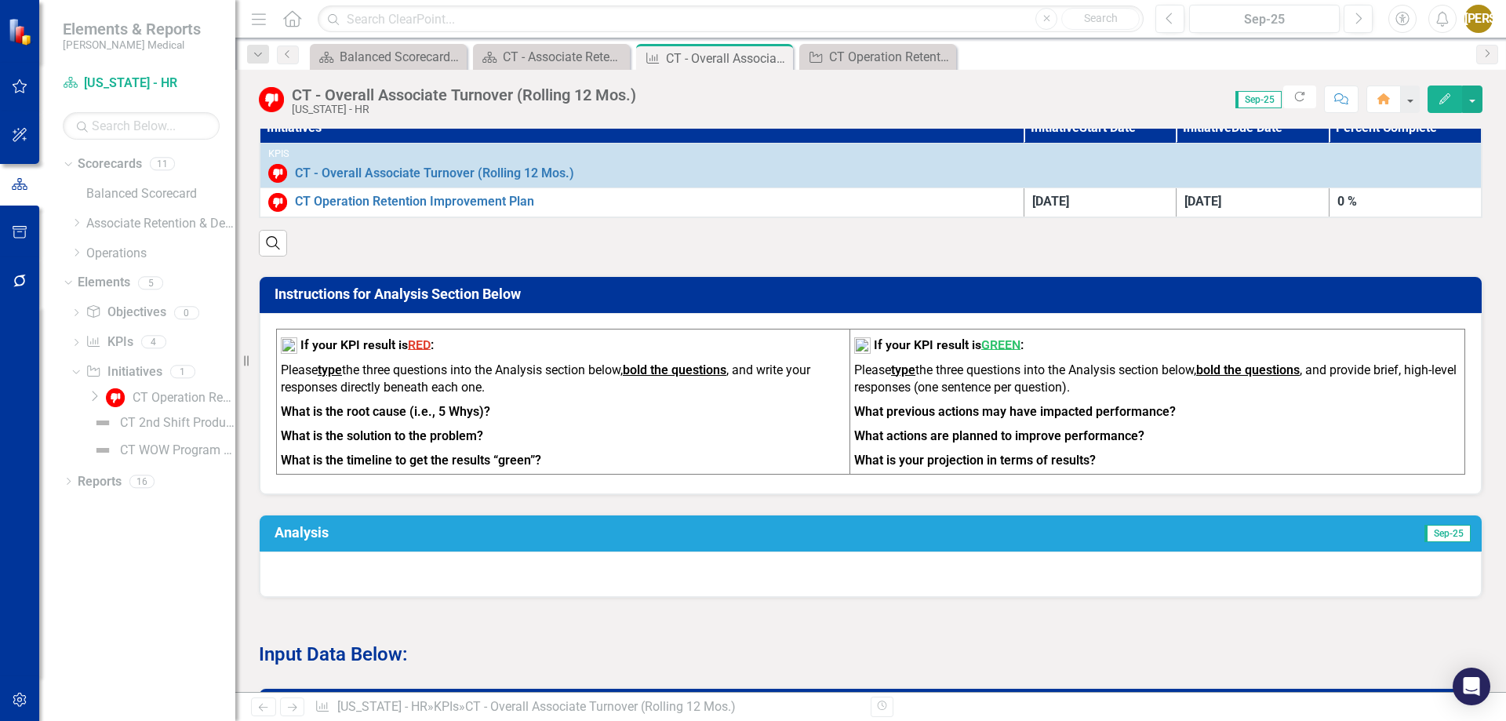
scroll to position [429, 0]
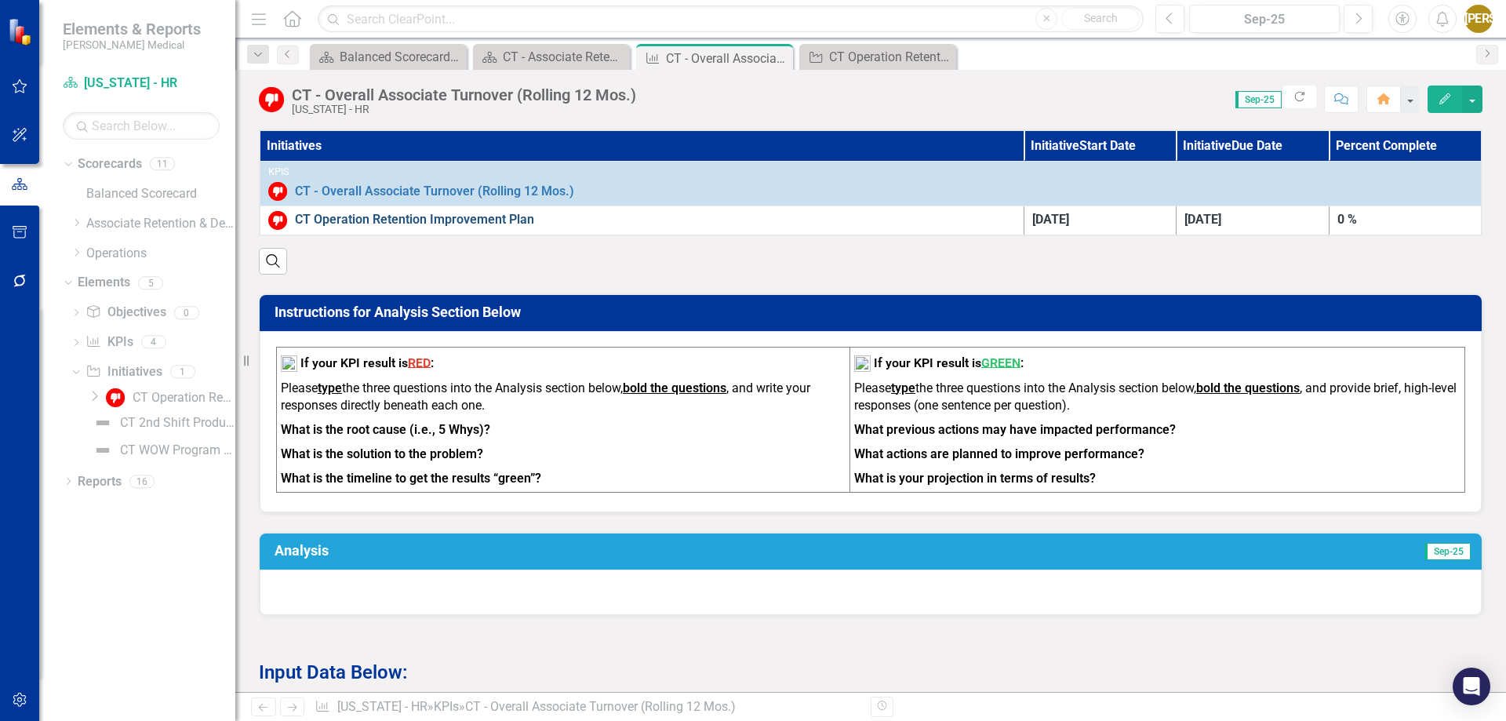
click at [358, 214] on link "CT Operation Retention Improvement Plan" at bounding box center [655, 220] width 721 height 18
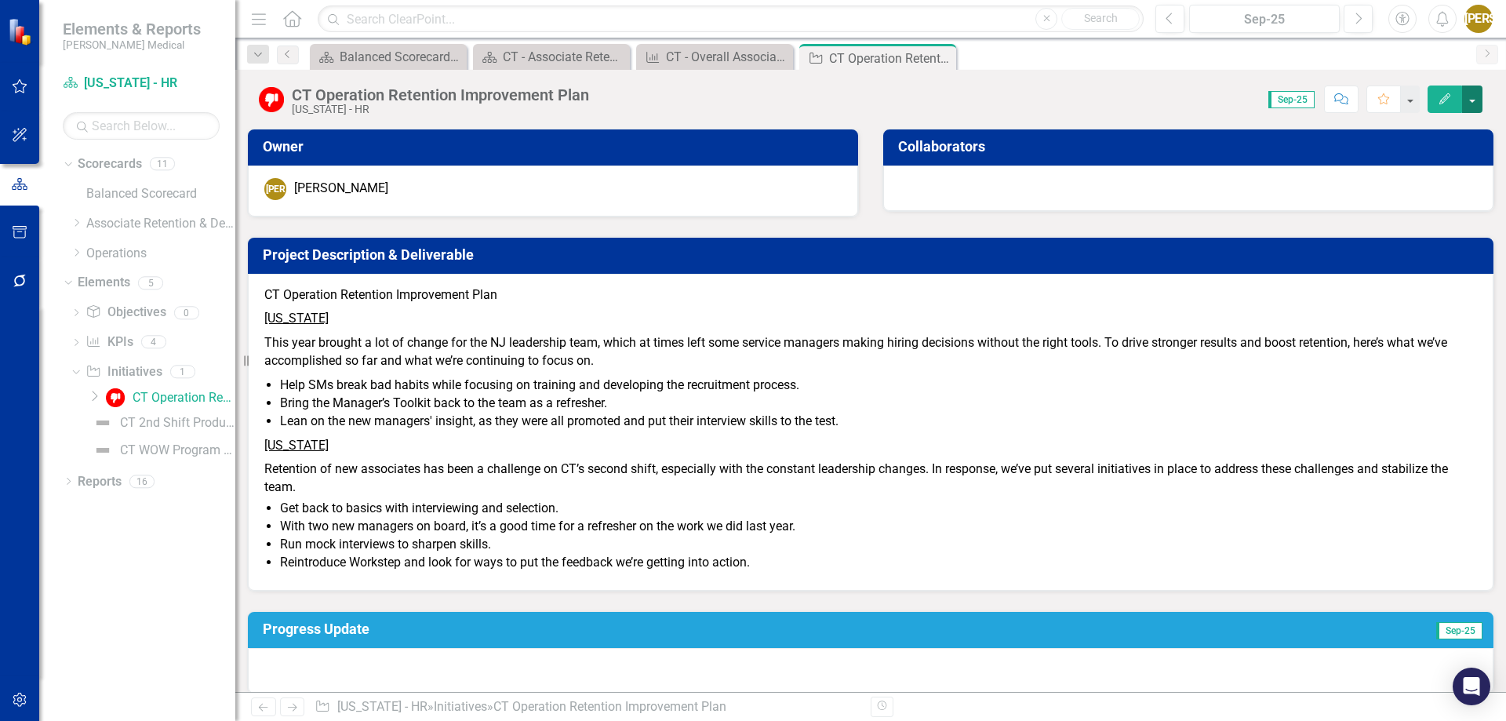
click at [1468, 98] on button "button" at bounding box center [1472, 98] width 20 height 27
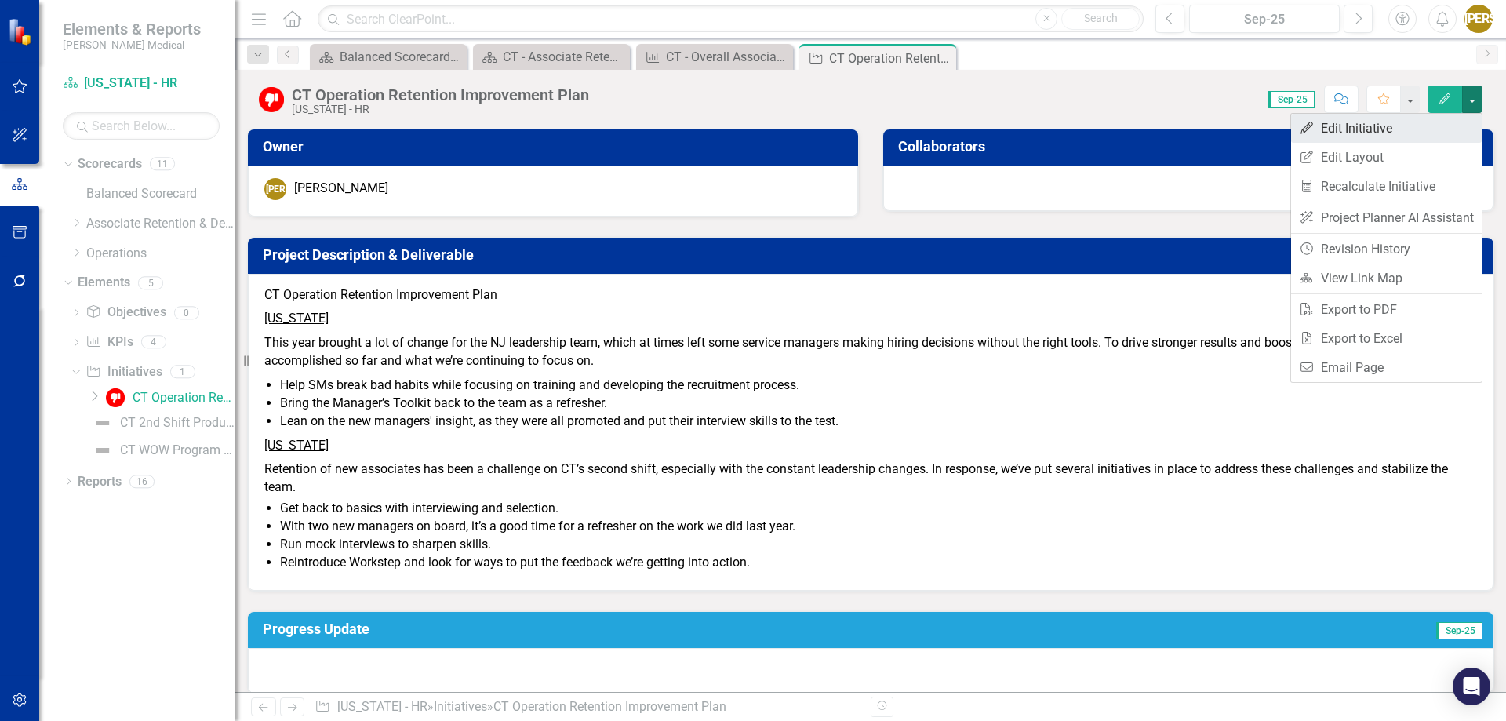
click at [1433, 119] on link "Edit Edit Initiative" at bounding box center [1386, 128] width 191 height 29
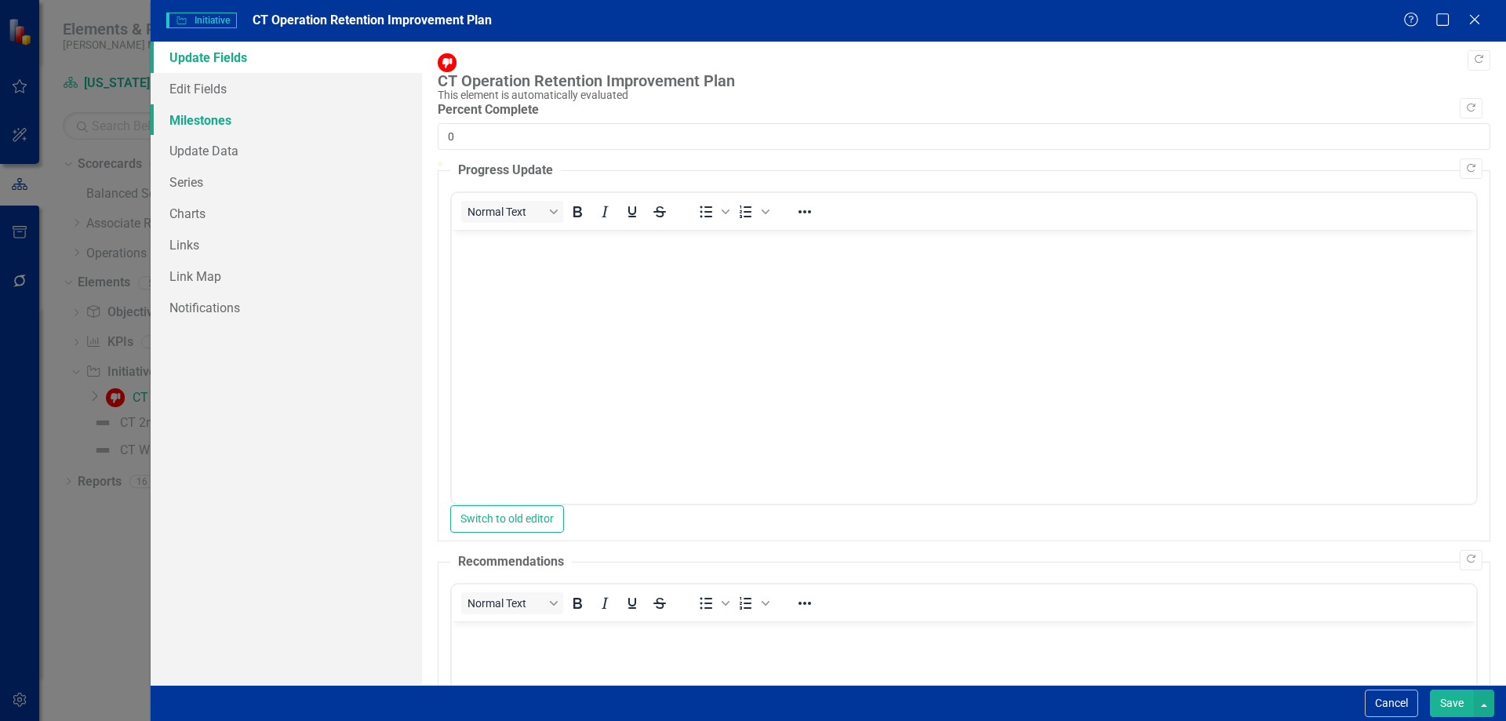
click at [197, 125] on link "Milestones" at bounding box center [286, 119] width 271 height 31
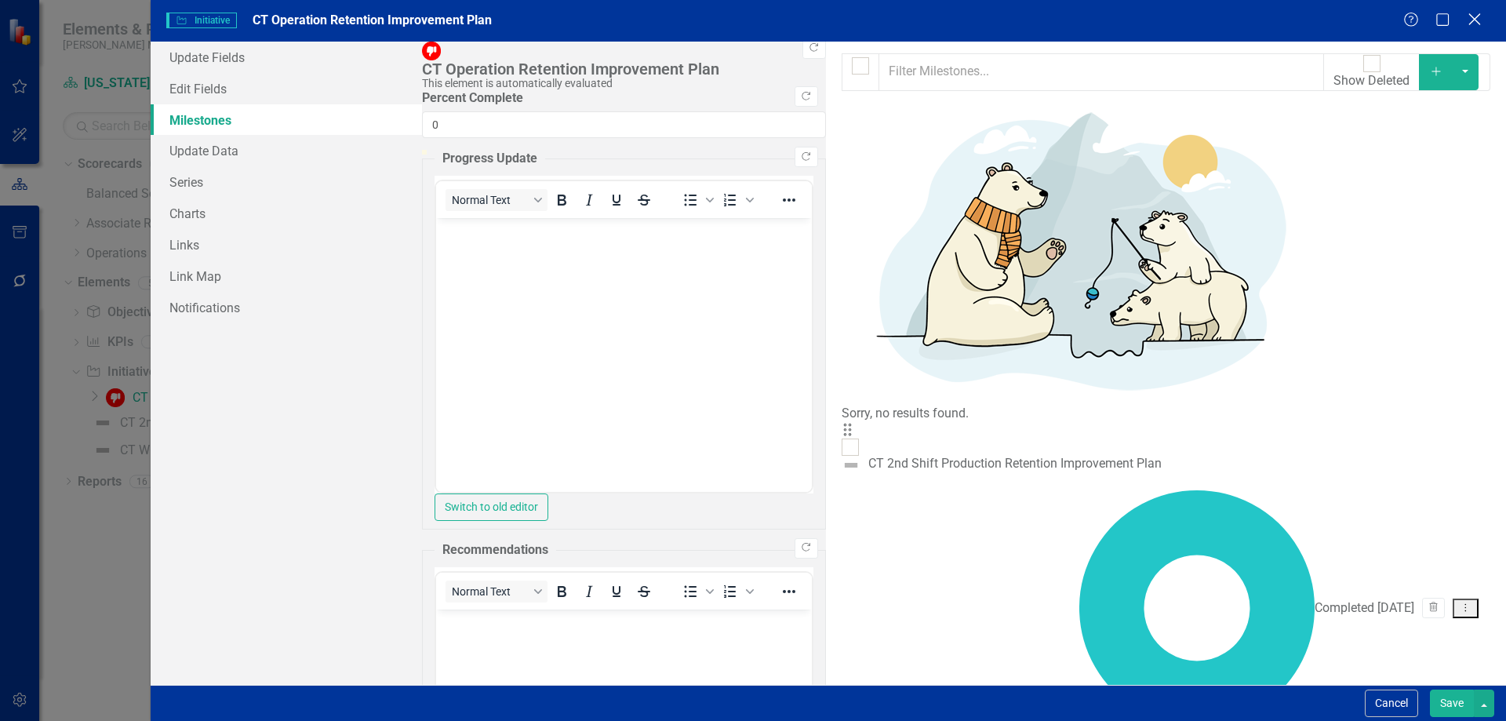
click at [1468, 20] on icon "Close" at bounding box center [1474, 19] width 20 height 15
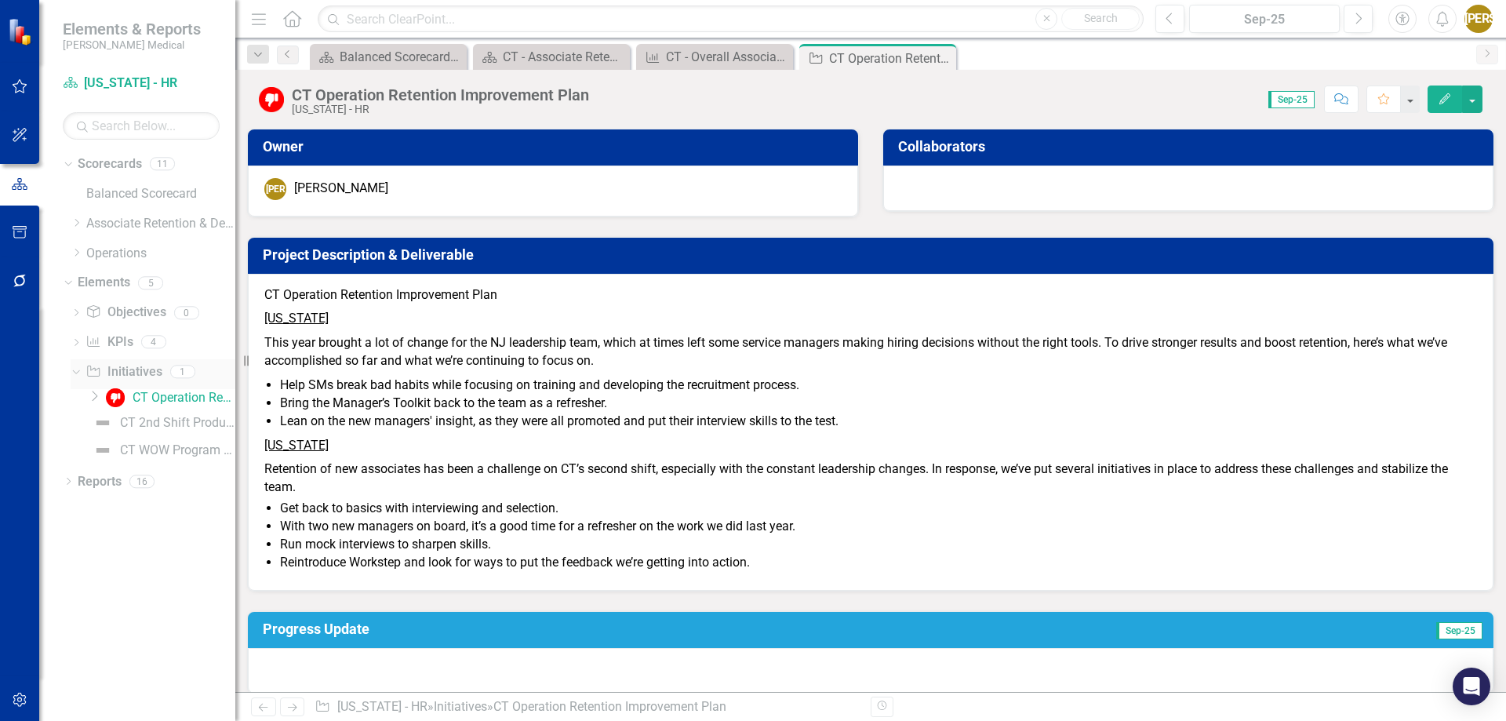
click at [71, 372] on icon "Dropdown" at bounding box center [74, 370] width 9 height 11
click at [128, 376] on link "Initiative Initiatives" at bounding box center [123, 372] width 76 height 18
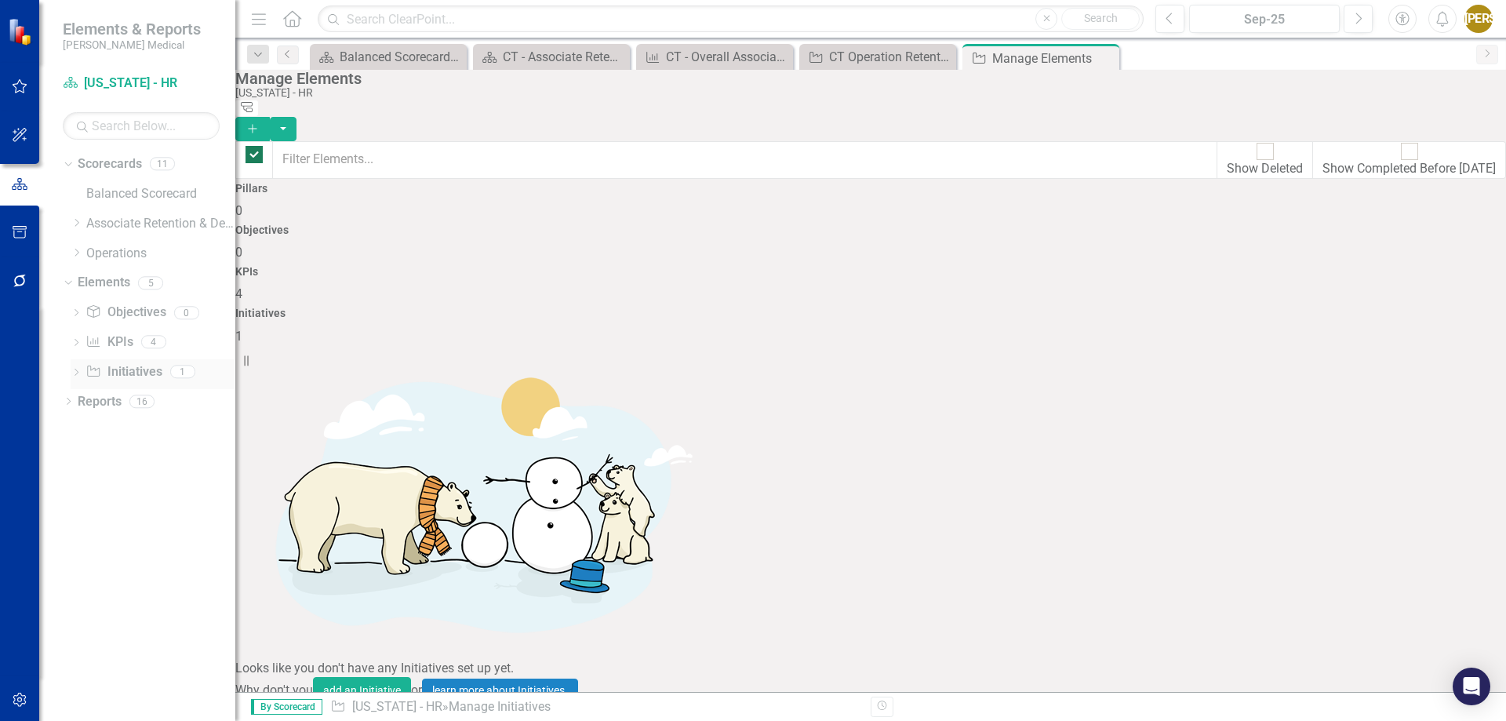
checkbox input "false"
click at [79, 372] on icon "Dropdown" at bounding box center [76, 373] width 11 height 9
click at [155, 407] on link "CT Operation Retention Improvement Plan" at bounding box center [168, 397] width 133 height 25
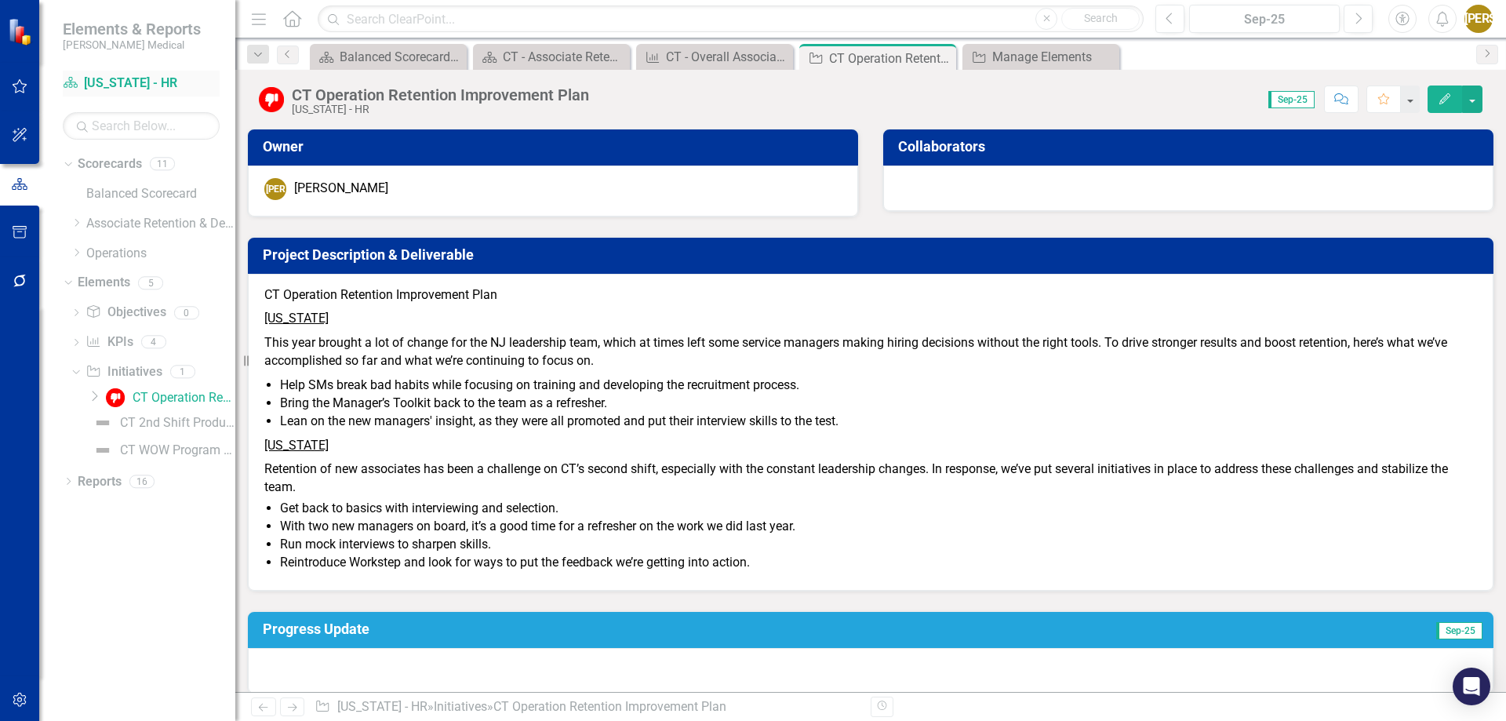
click at [117, 80] on link "Scorecard [US_STATE] - HR" at bounding box center [141, 84] width 157 height 18
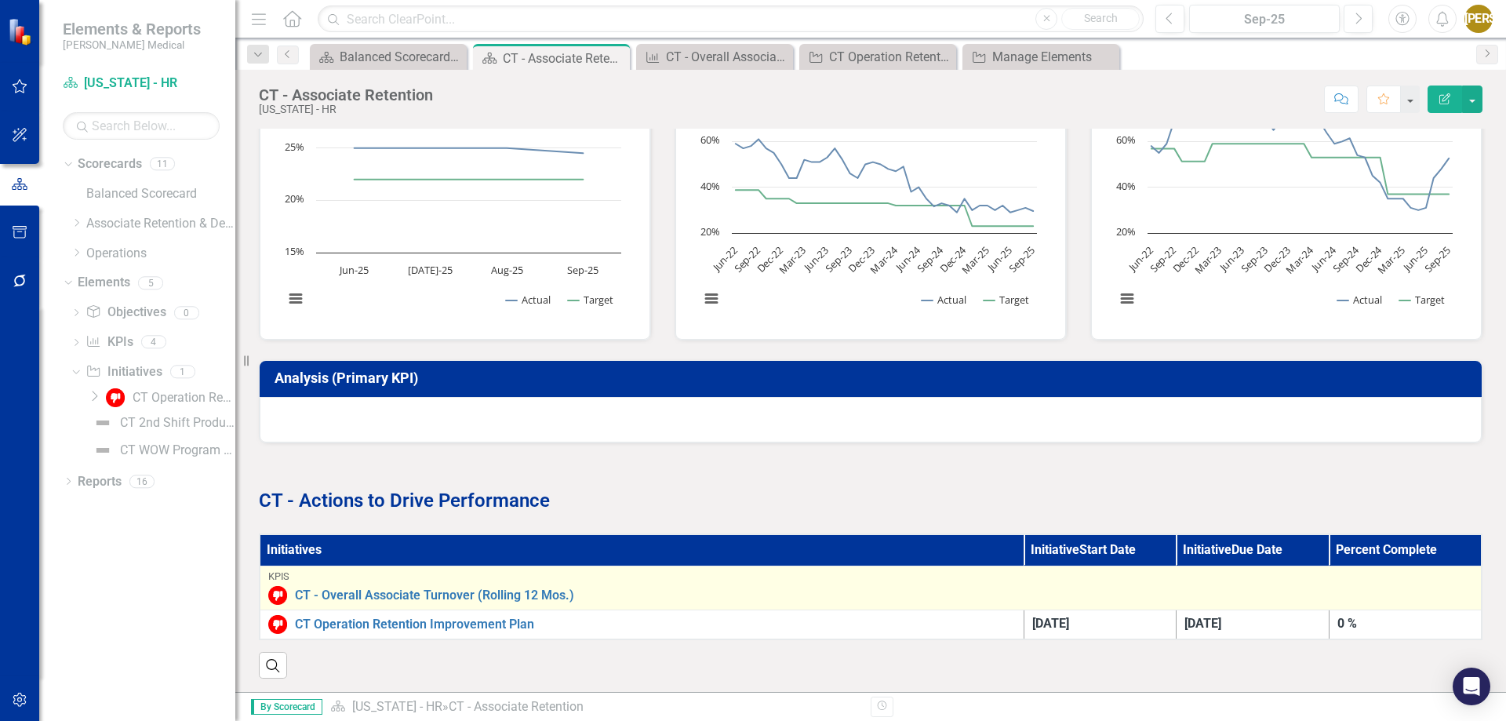
scroll to position [527, 0]
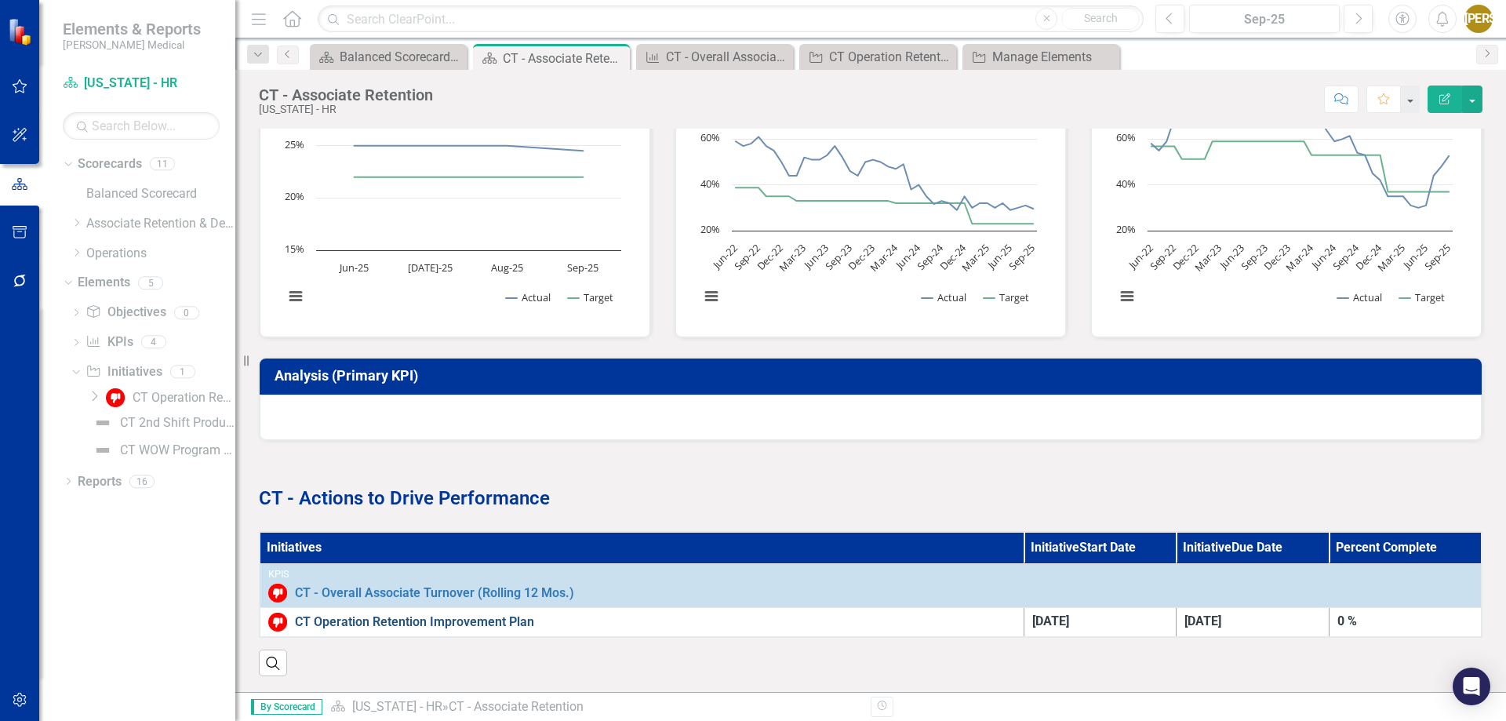
click at [420, 613] on link "CT Operation Retention Improvement Plan" at bounding box center [655, 622] width 721 height 18
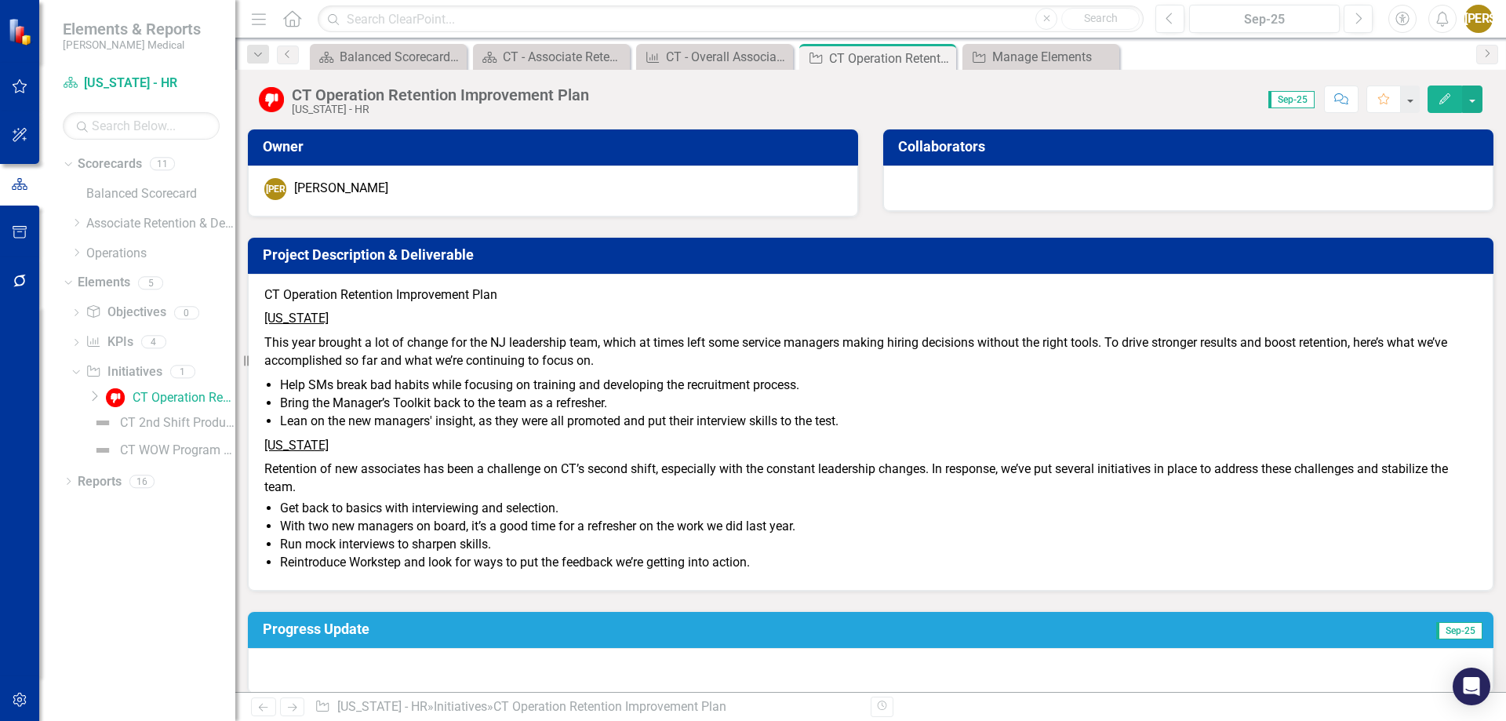
drag, startPoint x: 1253, startPoint y: 426, endPoint x: 1252, endPoint y: 517, distance: 91.0
drag, startPoint x: 1154, startPoint y: 629, endPoint x: 767, endPoint y: 289, distance: 515.2
click at [767, 289] on div "Owner [PERSON_NAME] Jasminique [PERSON_NAME] Collaborators Project Description …" at bounding box center [870, 638] width 1247 height 1059
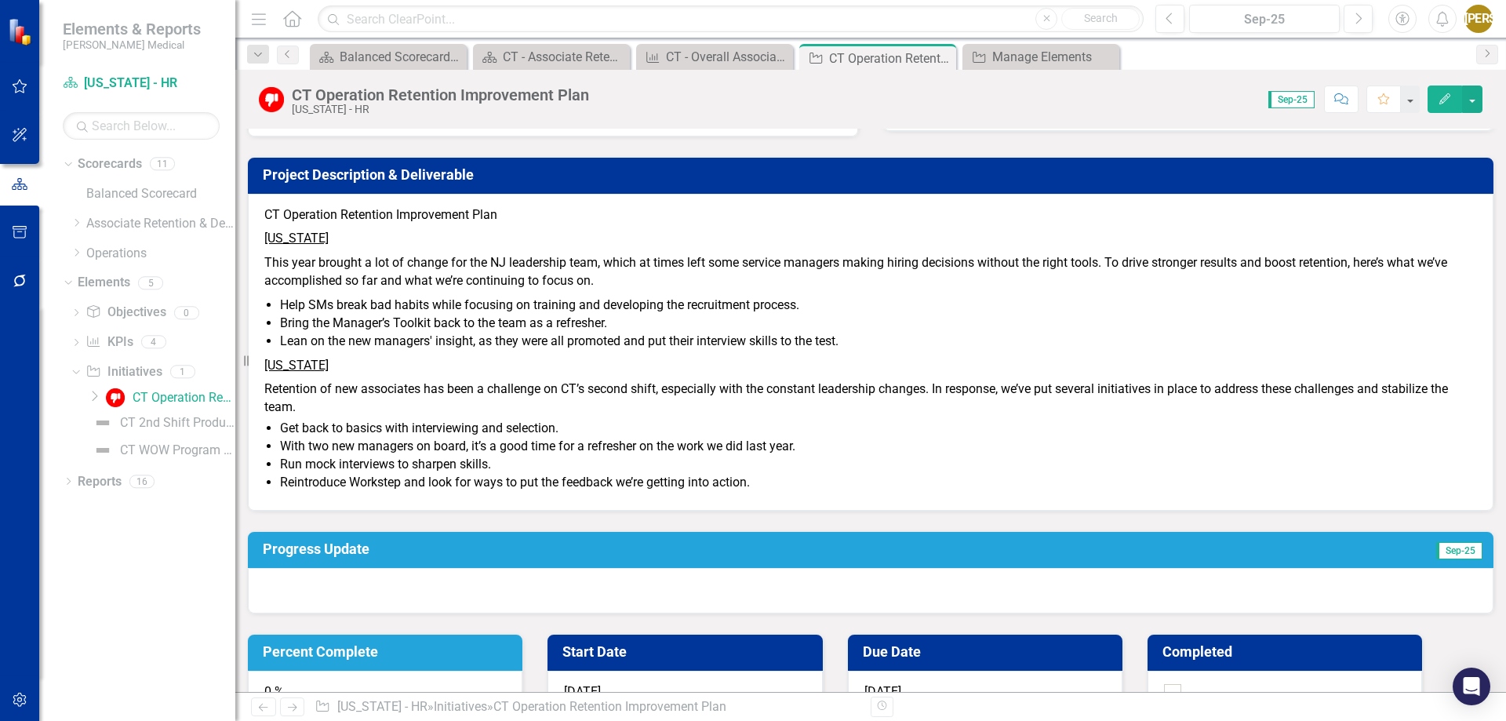
scroll to position [78, 0]
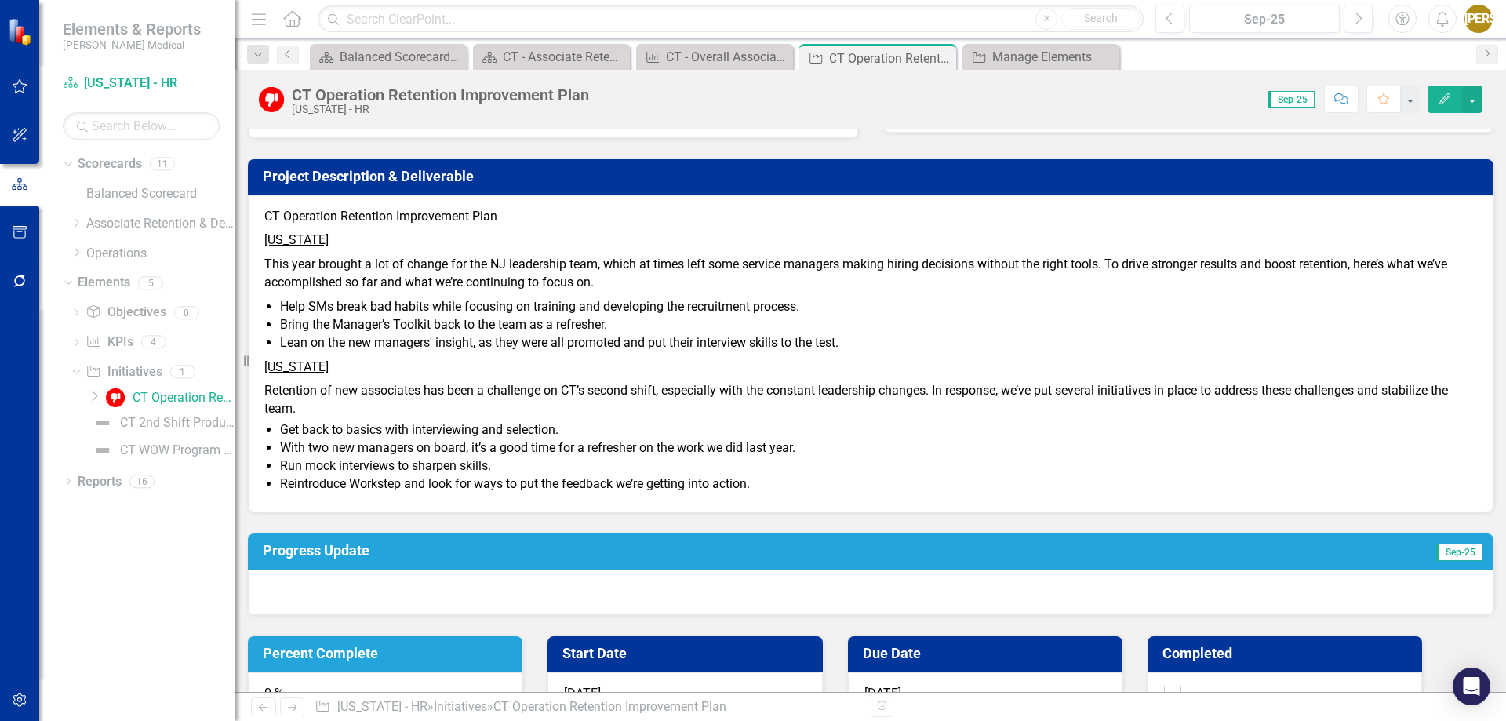
drag, startPoint x: 278, startPoint y: 215, endPoint x: 479, endPoint y: 520, distance: 365.2
click at [479, 496] on span "CT Operation Retention Improvement Plan [US_STATE] This year brought a lot of c…" at bounding box center [870, 352] width 1213 height 289
drag, startPoint x: 498, startPoint y: 537, endPoint x: 416, endPoint y: 325, distance: 227.2
click at [416, 325] on span "CT Operation Retention Improvement Plan [US_STATE] This year brought a lot of c…" at bounding box center [870, 352] width 1213 height 289
drag, startPoint x: 897, startPoint y: 311, endPoint x: 1070, endPoint y: 417, distance: 202.4
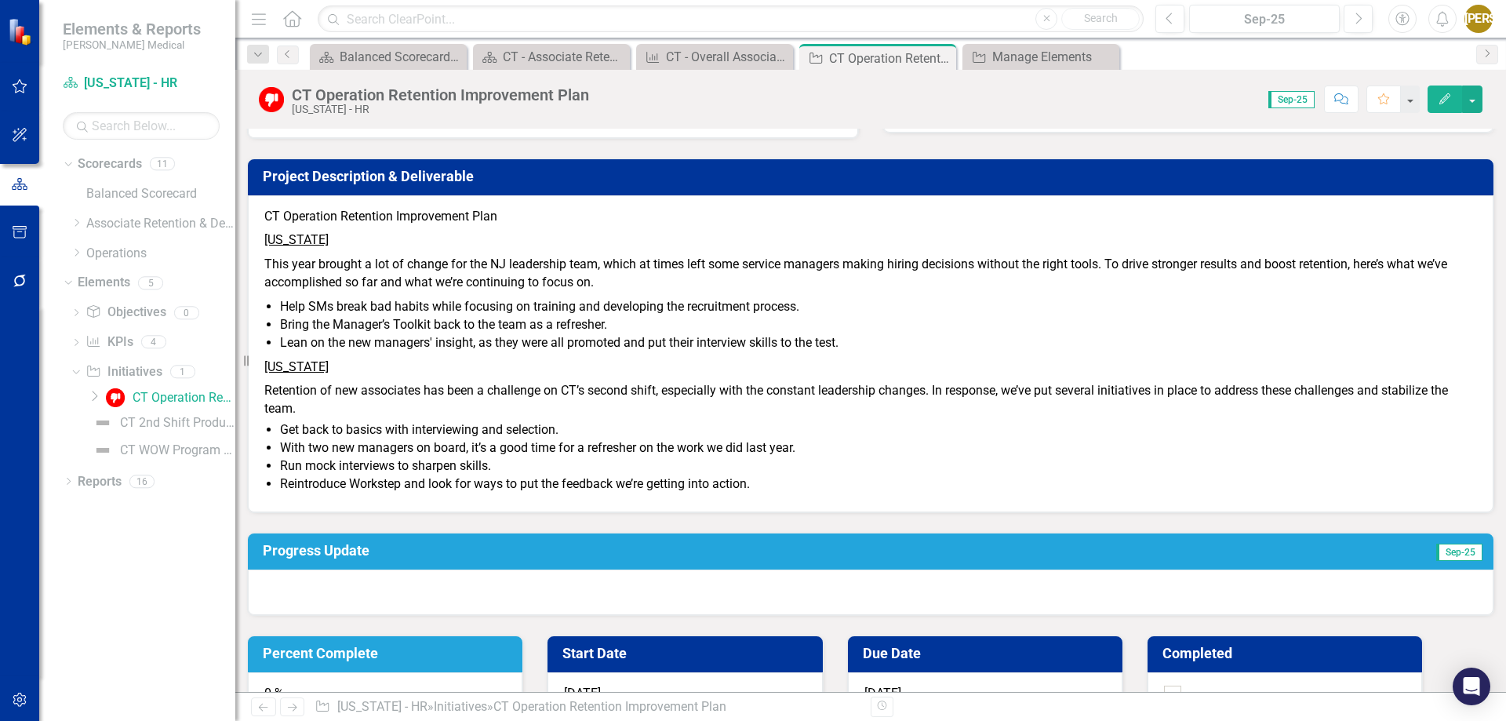
drag, startPoint x: 1307, startPoint y: 362, endPoint x: 1402, endPoint y: 363, distance: 94.1
drag, startPoint x: 1281, startPoint y: 365, endPoint x: 1445, endPoint y: 368, distance: 164.7
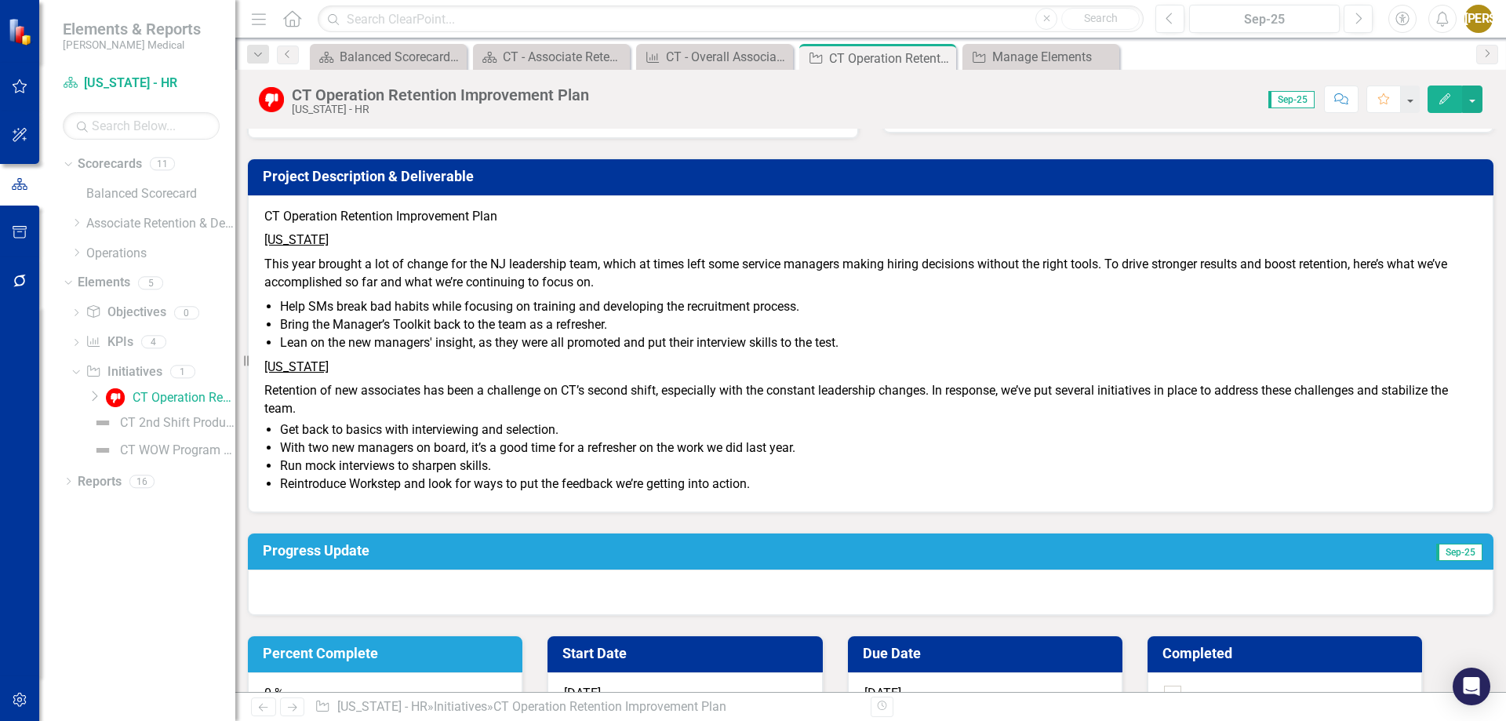
drag, startPoint x: 1282, startPoint y: 368, endPoint x: 1416, endPoint y: 365, distance: 134.2
drag, startPoint x: 1274, startPoint y: 405, endPoint x: 1349, endPoint y: 404, distance: 75.3
drag, startPoint x: 879, startPoint y: 296, endPoint x: 1161, endPoint y: 543, distance: 374.1
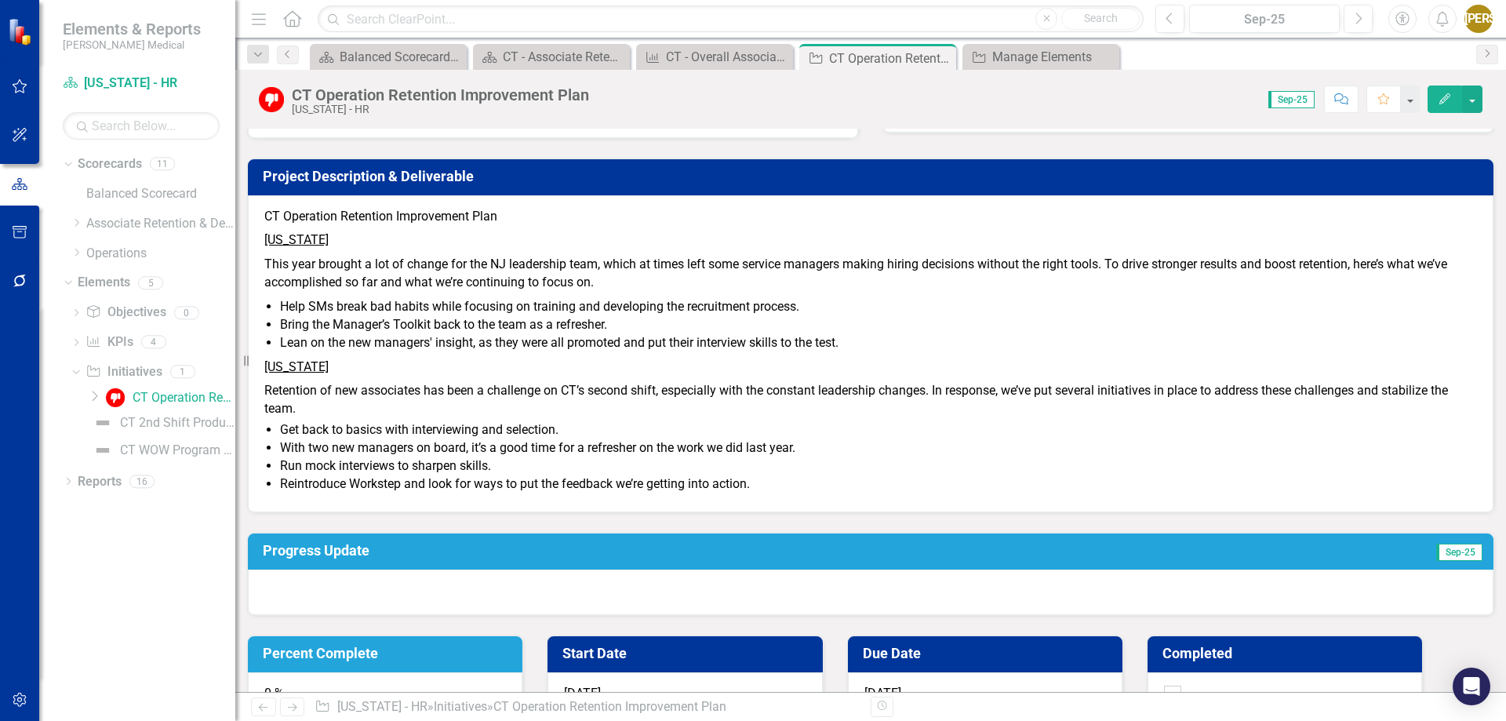
click at [1161, 543] on div "Owner [PERSON_NAME] Jasminique [PERSON_NAME] Collaborators Project Description …" at bounding box center [870, 560] width 1247 height 1059
click at [1031, 522] on div "Owner [PERSON_NAME] Jasminique [PERSON_NAME] Collaborators Project Description …" at bounding box center [870, 560] width 1247 height 1059
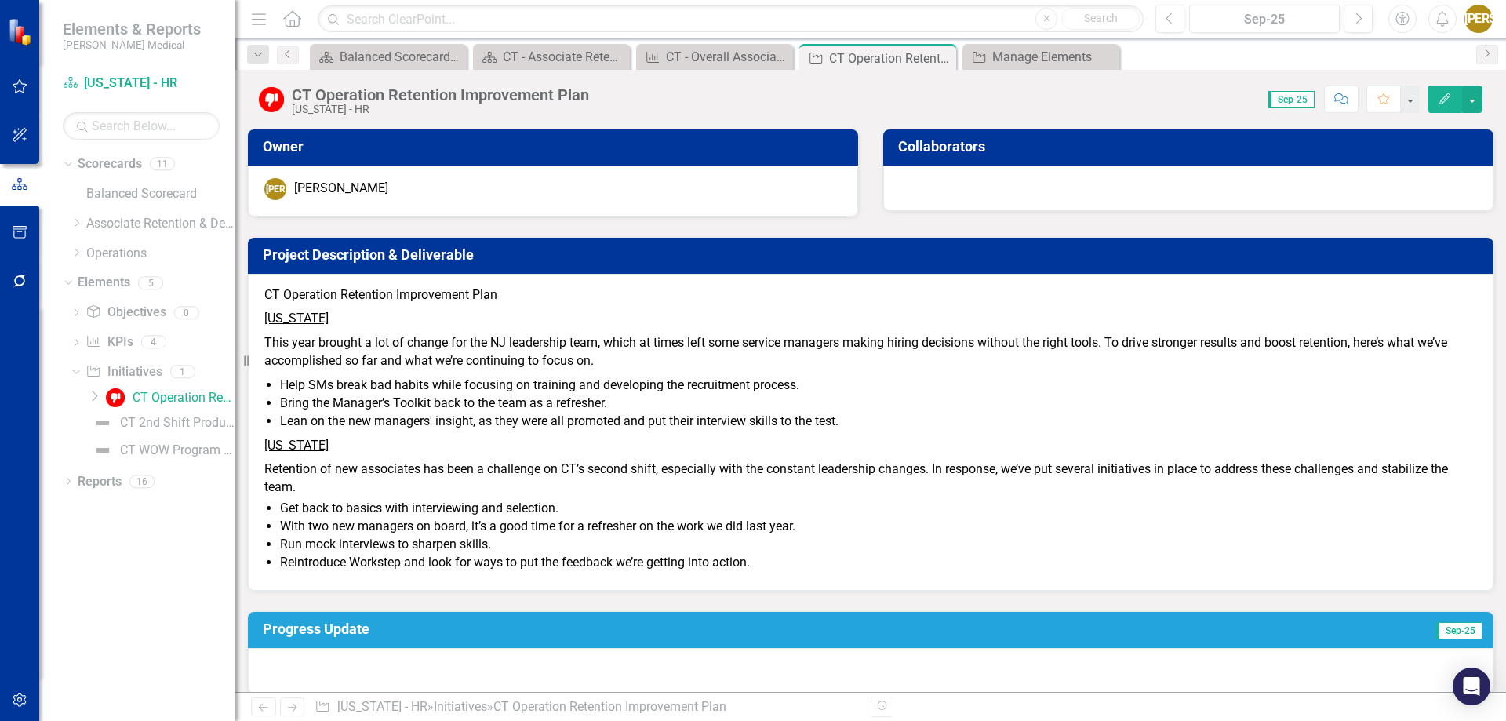
click at [499, 365] on p "This year brought a lot of change for the NJ leadership team, which at times le…" at bounding box center [870, 352] width 1213 height 42
drag, startPoint x: 280, startPoint y: 289, endPoint x: 547, endPoint y: 589, distance: 402.2
click at [547, 575] on span "CT Operation Retention Improvement Plan [US_STATE] This year brought a lot of c…" at bounding box center [870, 430] width 1213 height 289
click at [513, 496] on p "Retention of new associates has been a challenge on CT’s second shift, especial…" at bounding box center [870, 476] width 1213 height 39
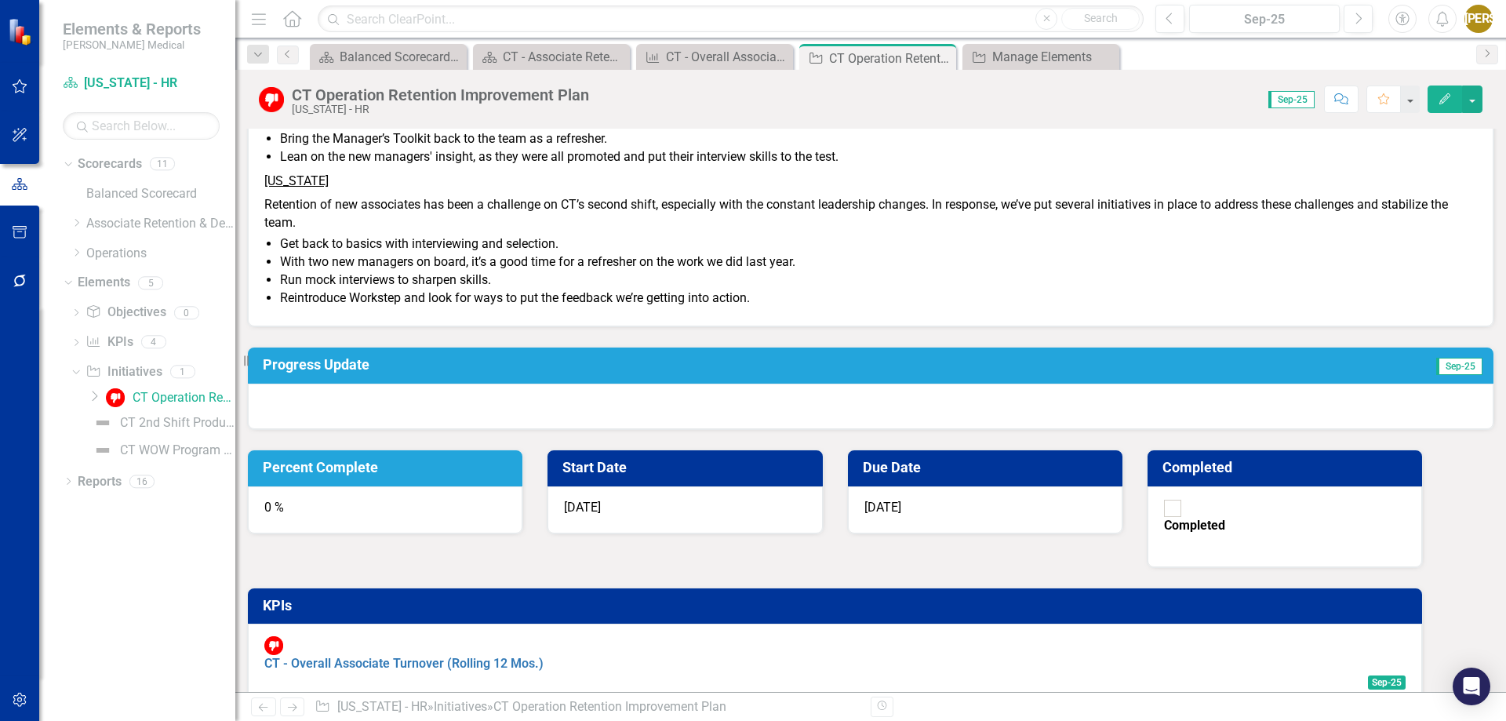
scroll to position [281, 0]
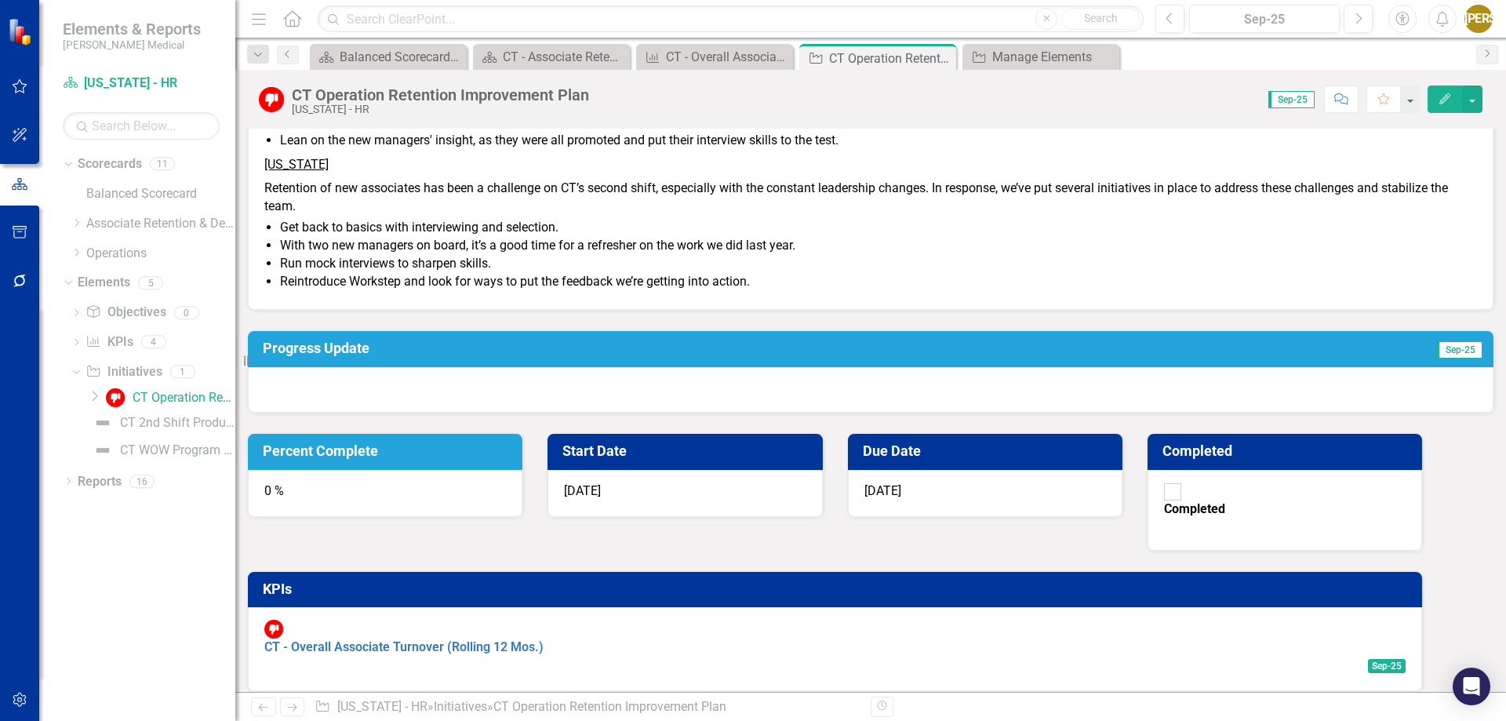
drag, startPoint x: 1019, startPoint y: 405, endPoint x: 758, endPoint y: 178, distance: 345.2
click at [758, 178] on div "Owner [PERSON_NAME] Jasminique [PERSON_NAME] Collaborators Project Description …" at bounding box center [870, 357] width 1247 height 1059
click at [747, 216] on p "Retention of new associates has been a challenge on CT’s second shift, especial…" at bounding box center [870, 195] width 1213 height 39
drag, startPoint x: 771, startPoint y: 336, endPoint x: 525, endPoint y: 186, distance: 287.6
click at [525, 186] on span "CT Operation Retention Improvement Plan [US_STATE] This year brought a lot of c…" at bounding box center [870, 149] width 1213 height 289
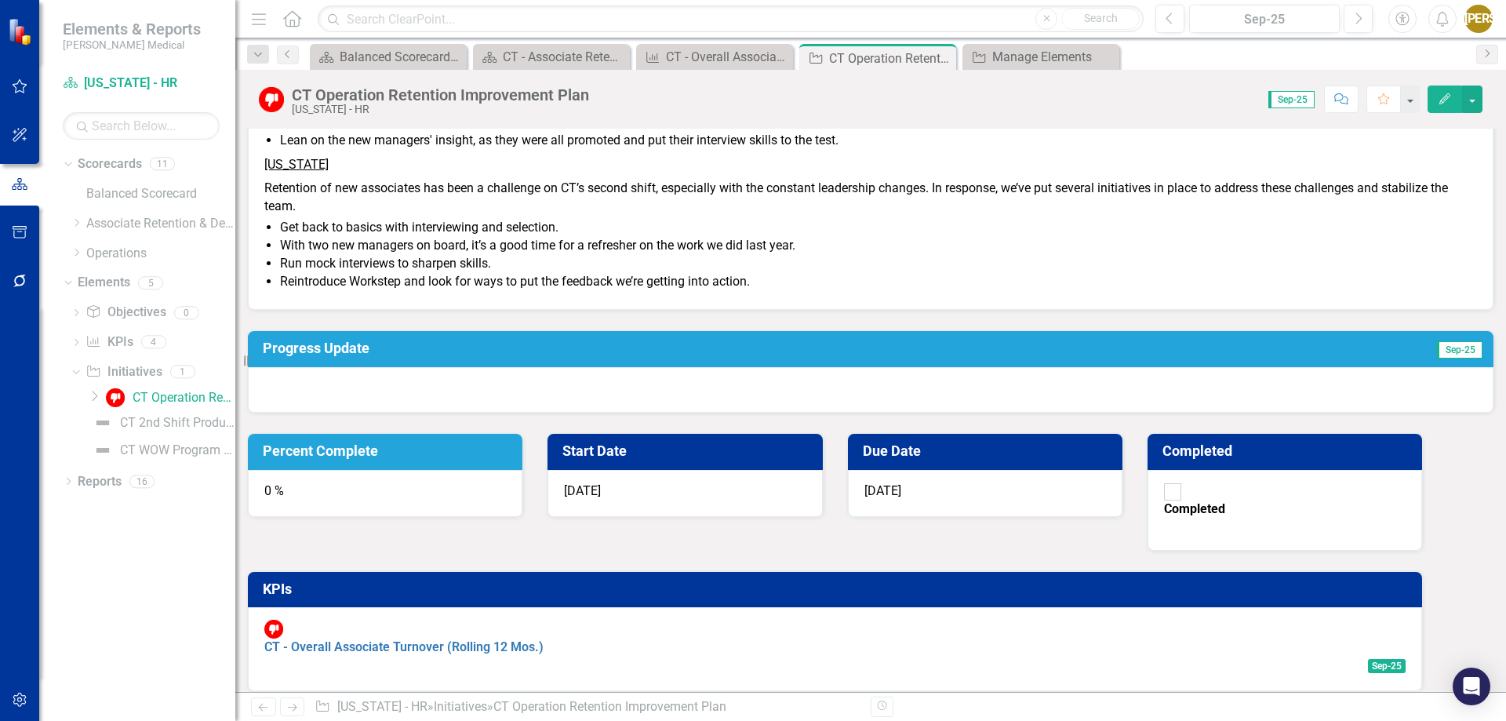
click at [525, 186] on span "CT Operation Retention Improvement Plan [US_STATE] This year brought a lot of c…" at bounding box center [870, 149] width 1213 height 289
click at [80, 220] on icon "Dropdown" at bounding box center [77, 222] width 12 height 9
click at [96, 250] on icon "Dropdown" at bounding box center [92, 252] width 12 height 9
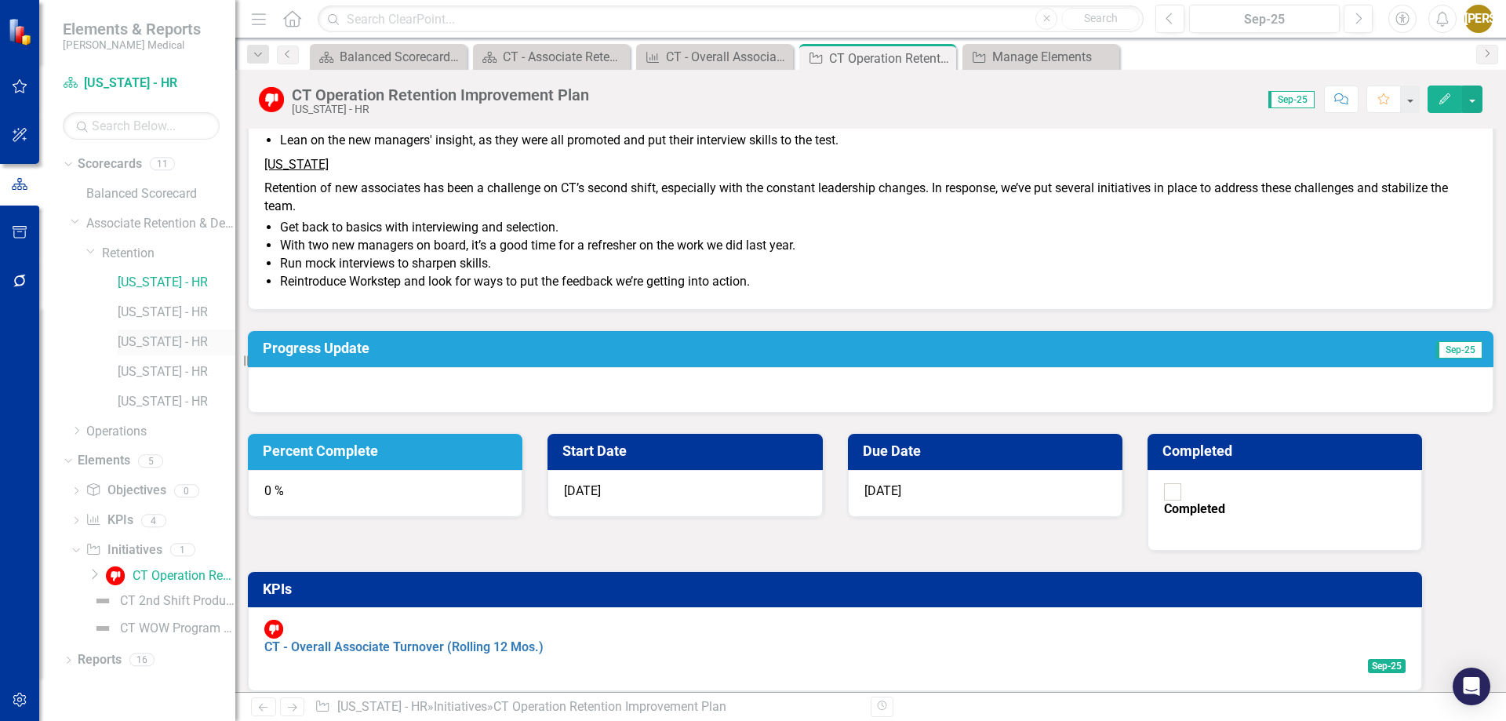
click at [135, 340] on link "[US_STATE] - HR" at bounding box center [177, 342] width 118 height 18
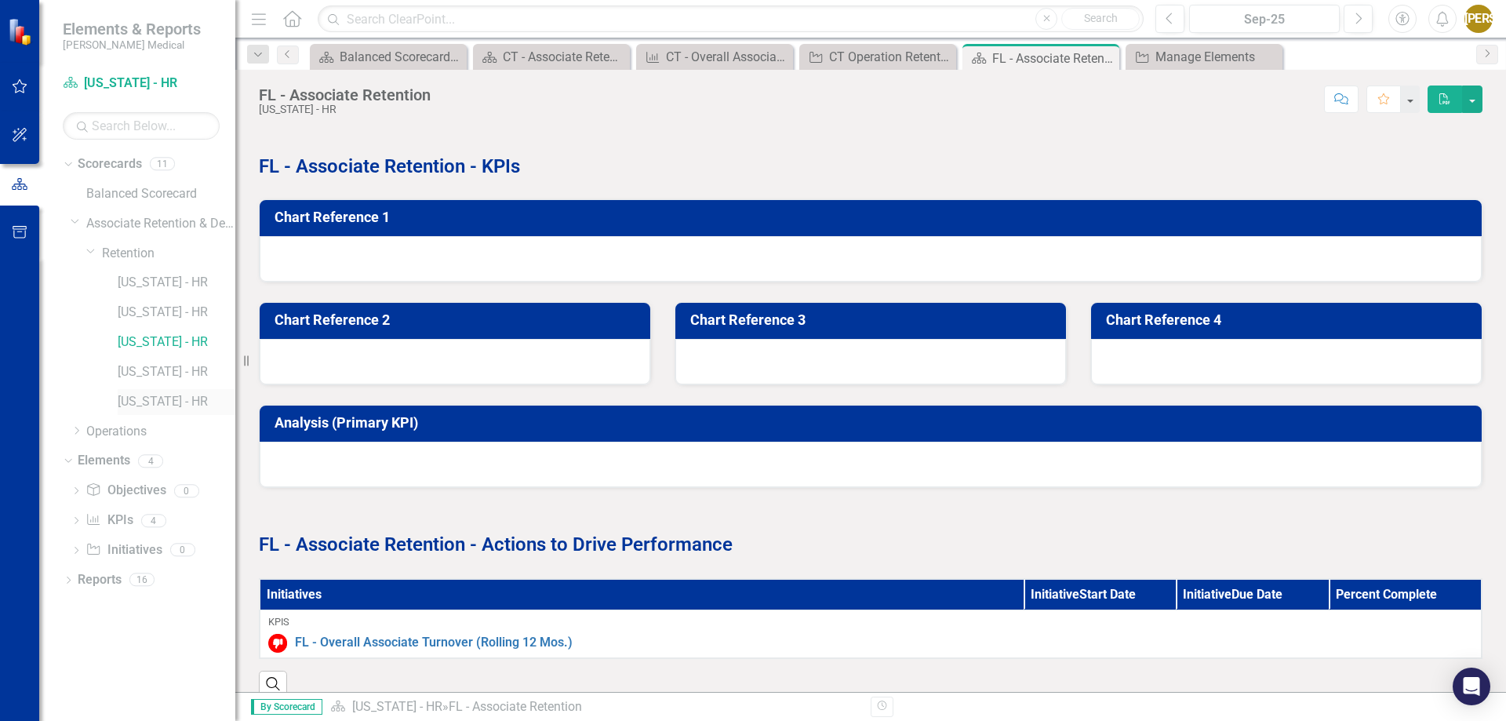
click at [125, 402] on link "[US_STATE] - HR" at bounding box center [177, 402] width 118 height 18
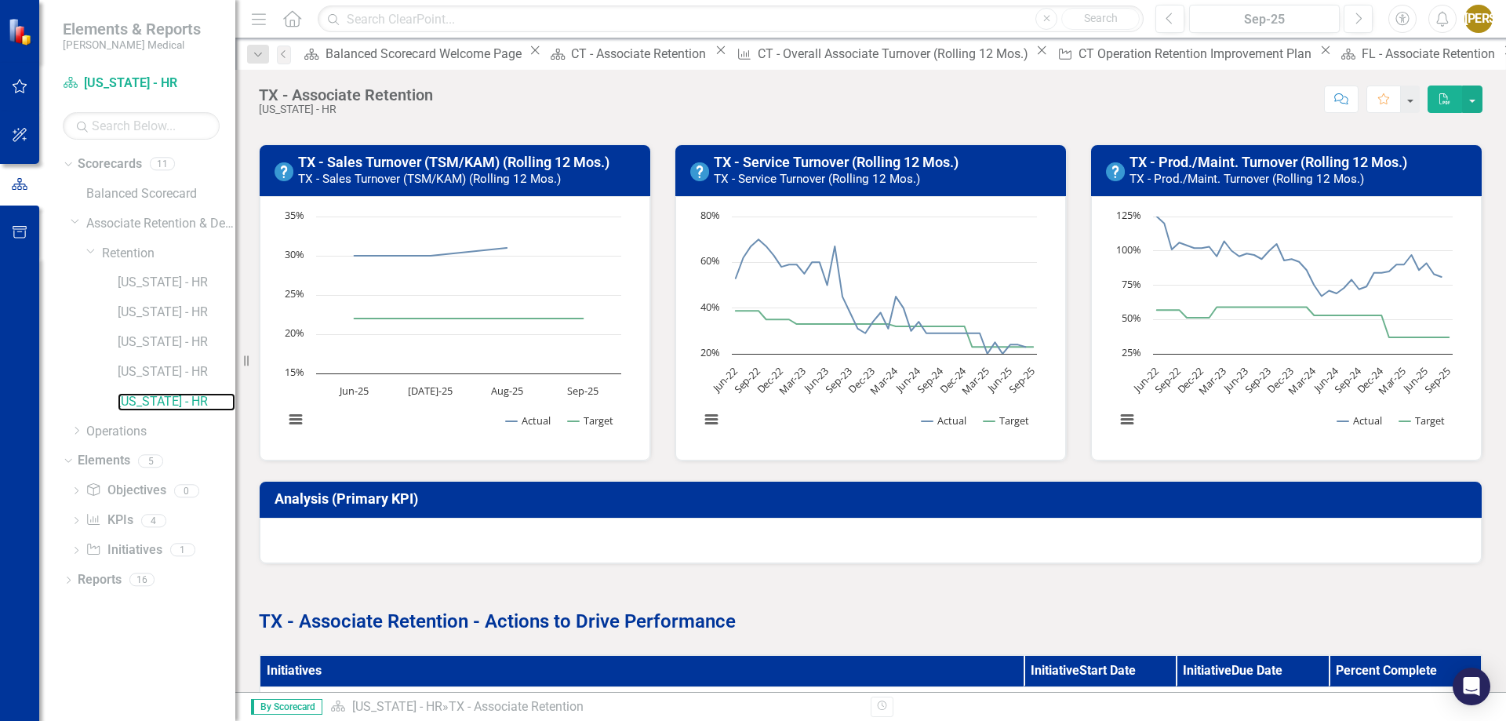
scroll to position [527, 0]
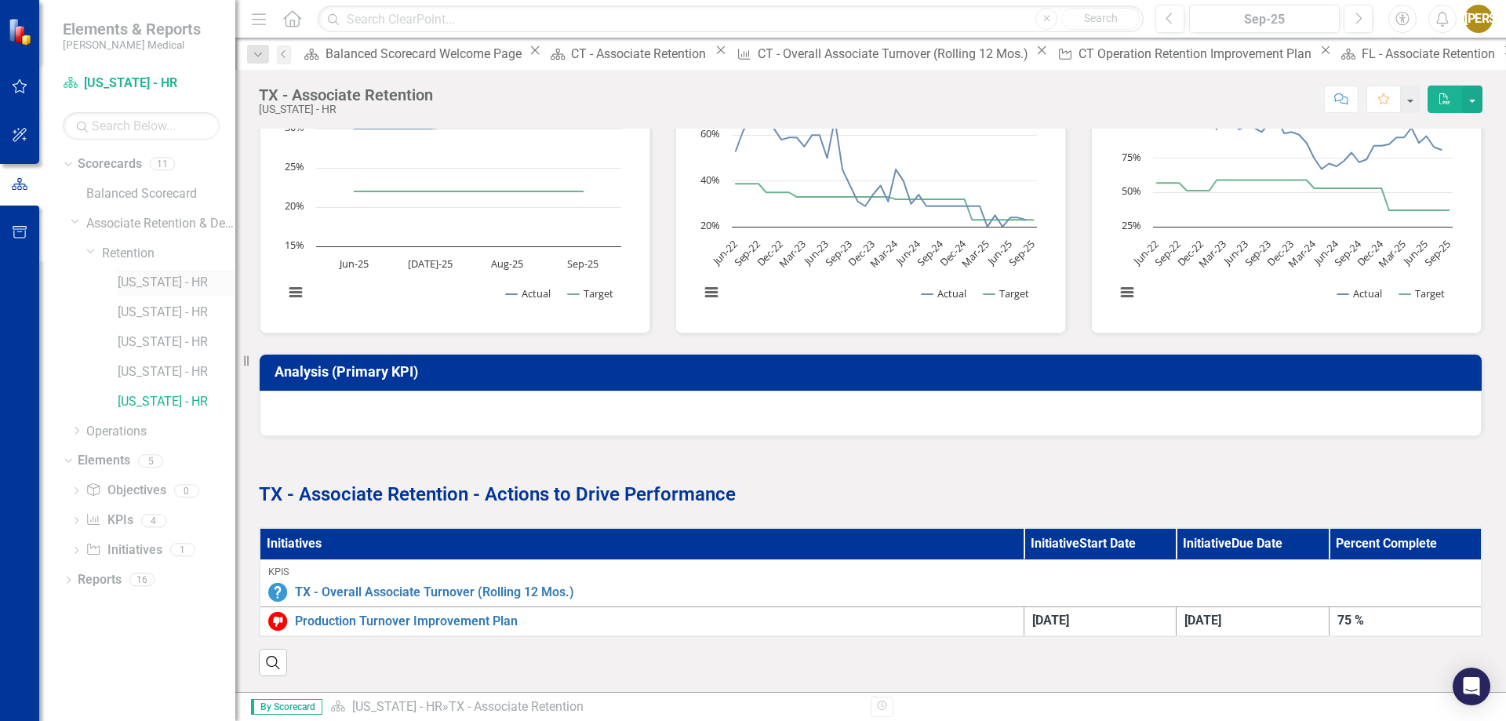
click at [143, 276] on link "[US_STATE] - HR" at bounding box center [177, 283] width 118 height 18
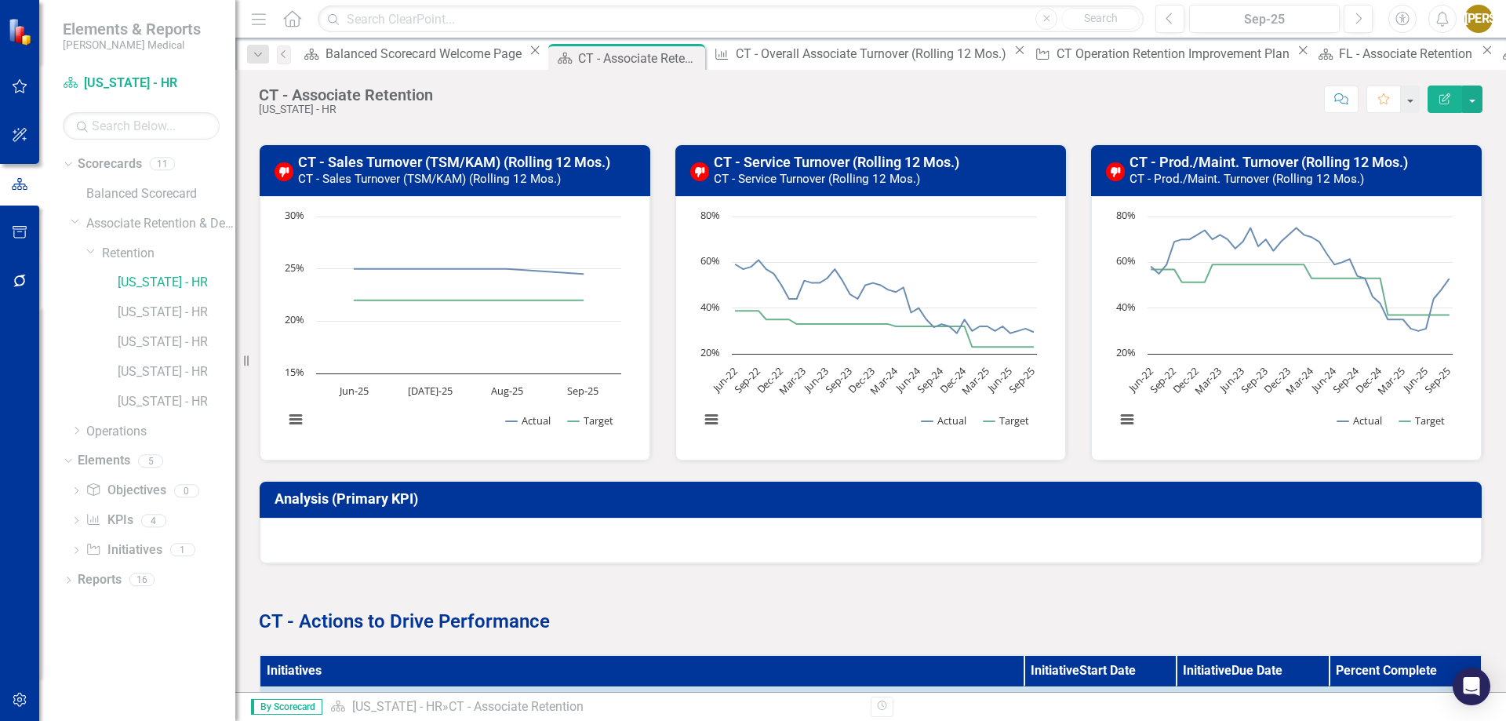
click at [653, 447] on div "CT - Sales Turnover (TSM/KAM) (Rolling 12 Mos.) CT - Sales Turnover (TSM/KAM) (…" at bounding box center [455, 293] width 416 height 337
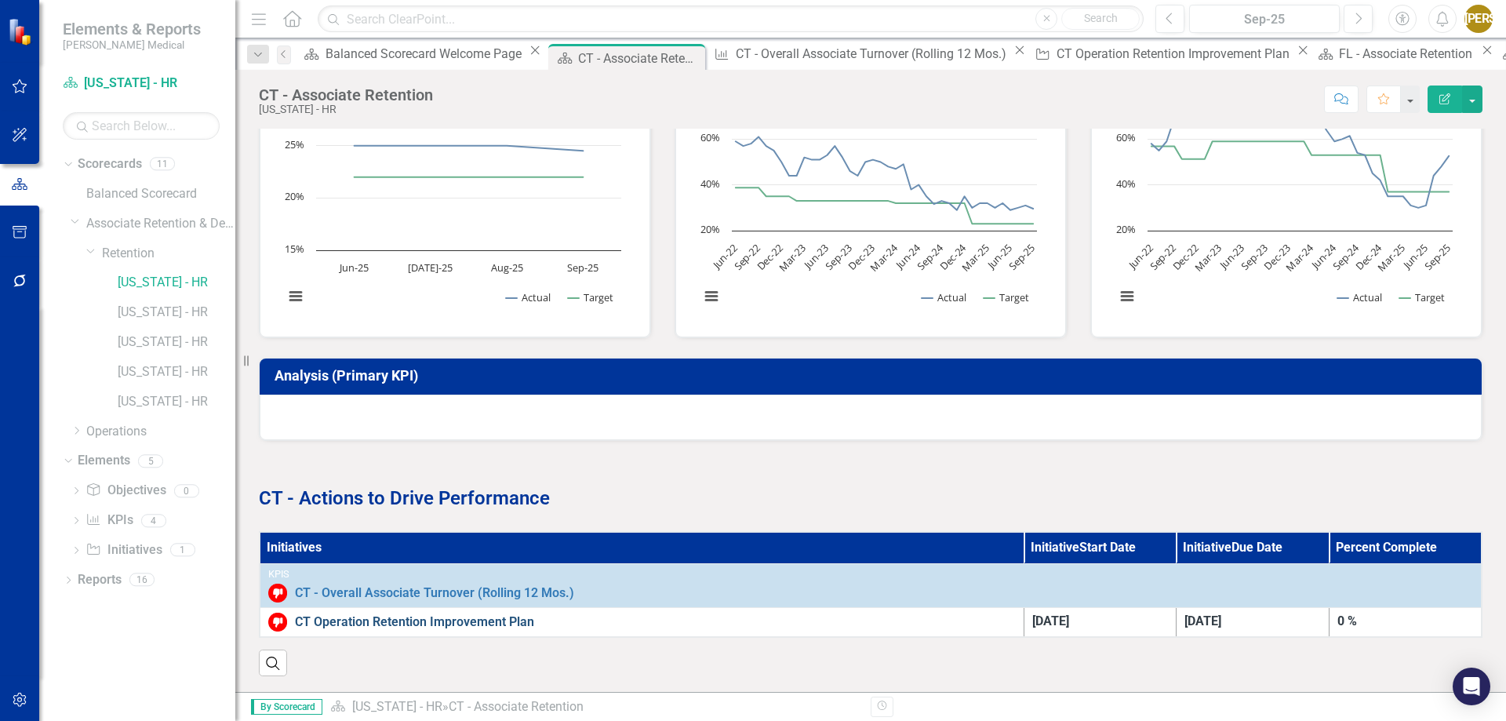
click at [471, 613] on link "CT Operation Retention Improvement Plan" at bounding box center [655, 622] width 721 height 18
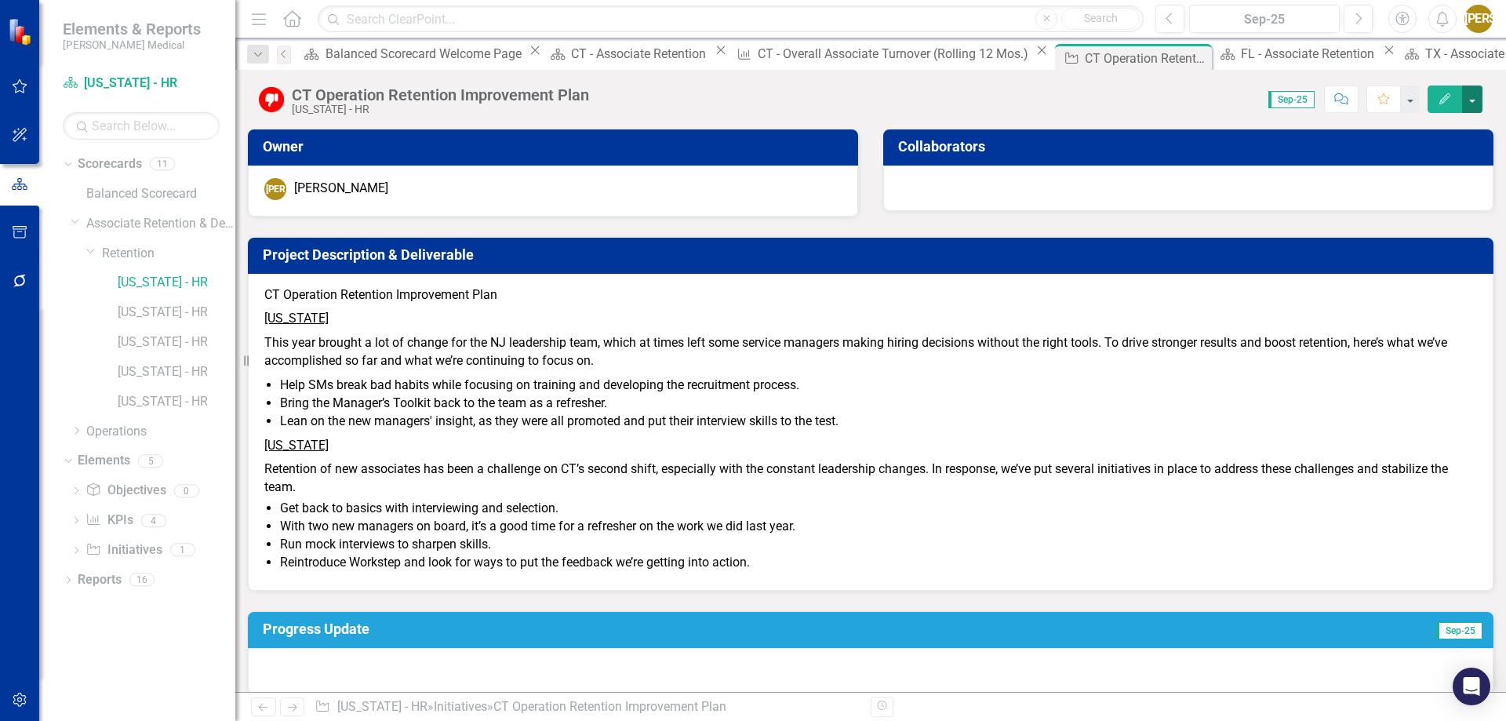
click at [1466, 97] on button "button" at bounding box center [1472, 98] width 20 height 27
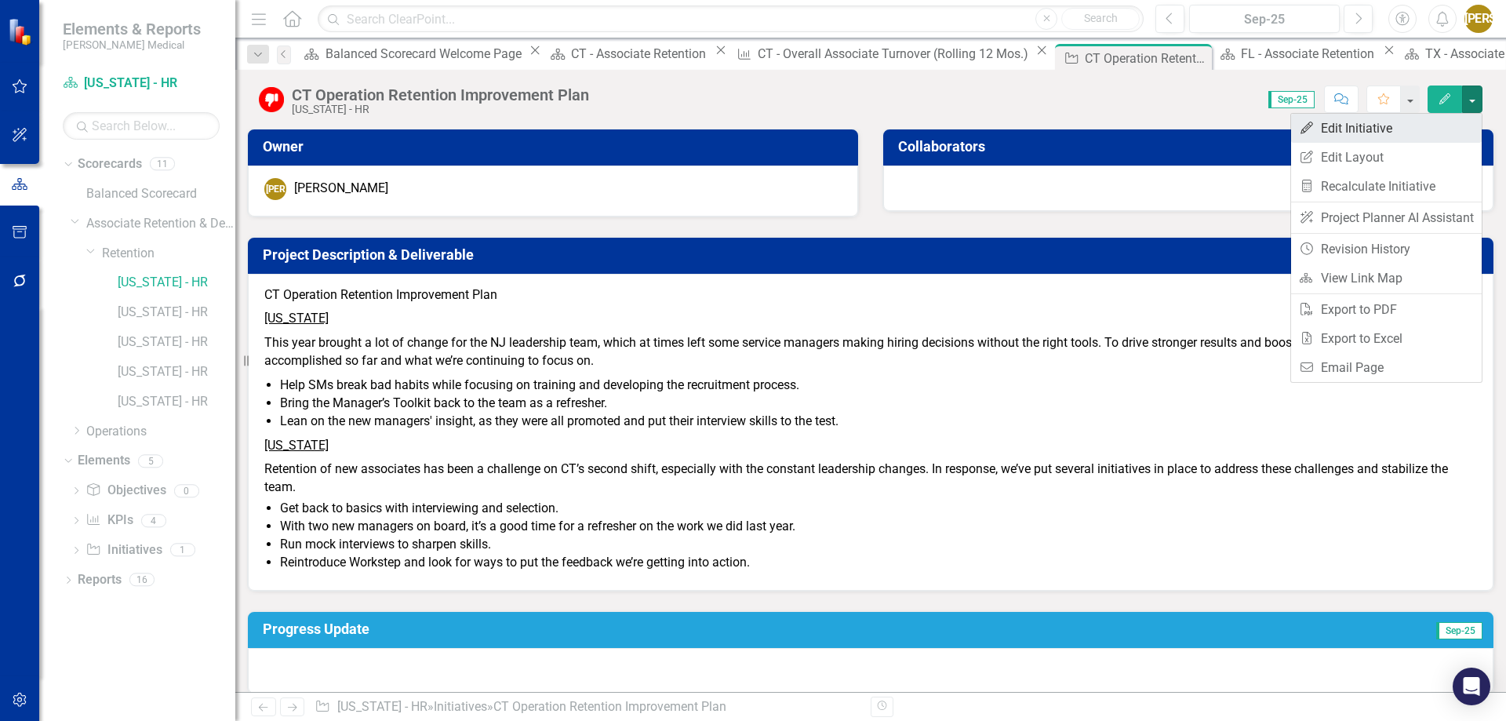
click at [1390, 129] on link "Edit Edit Initiative" at bounding box center [1386, 128] width 191 height 29
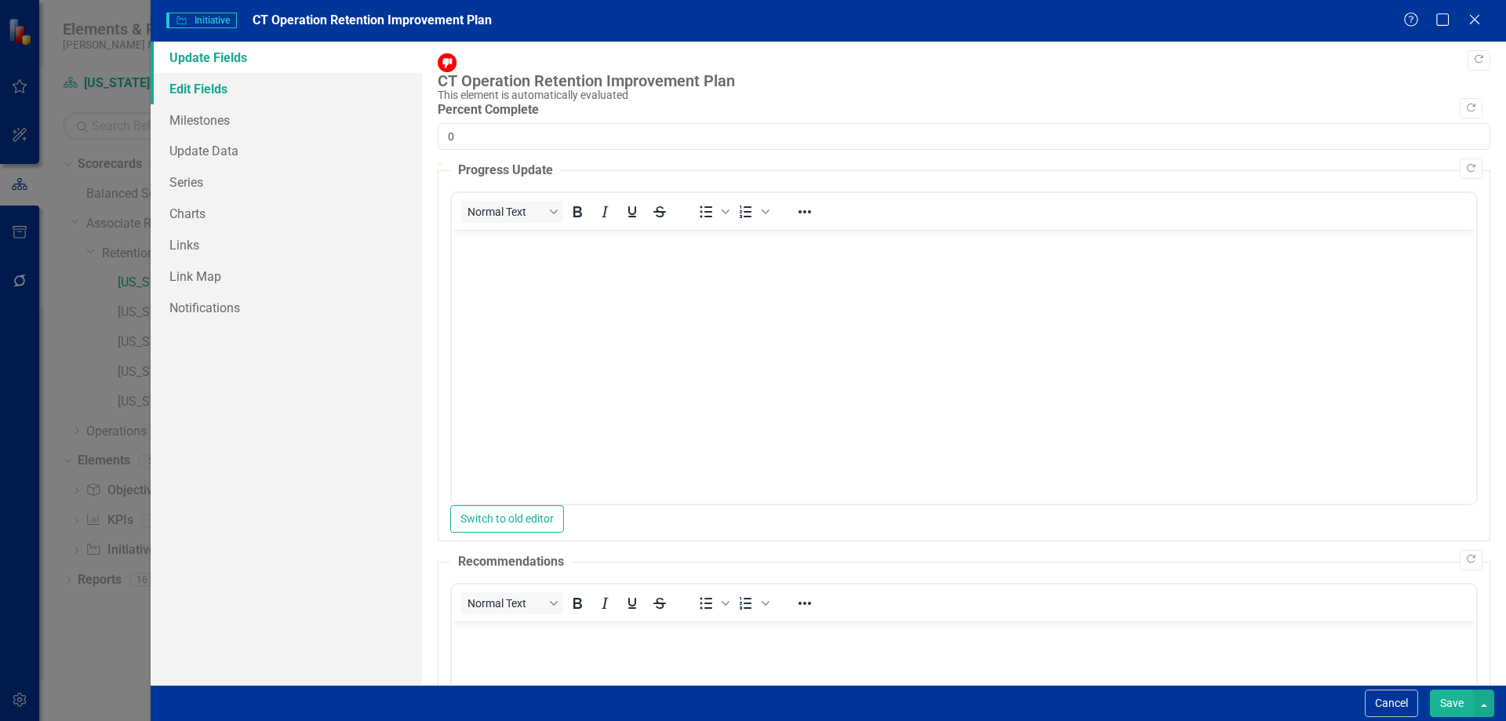
click at [196, 85] on link "Edit Fields" at bounding box center [286, 88] width 271 height 31
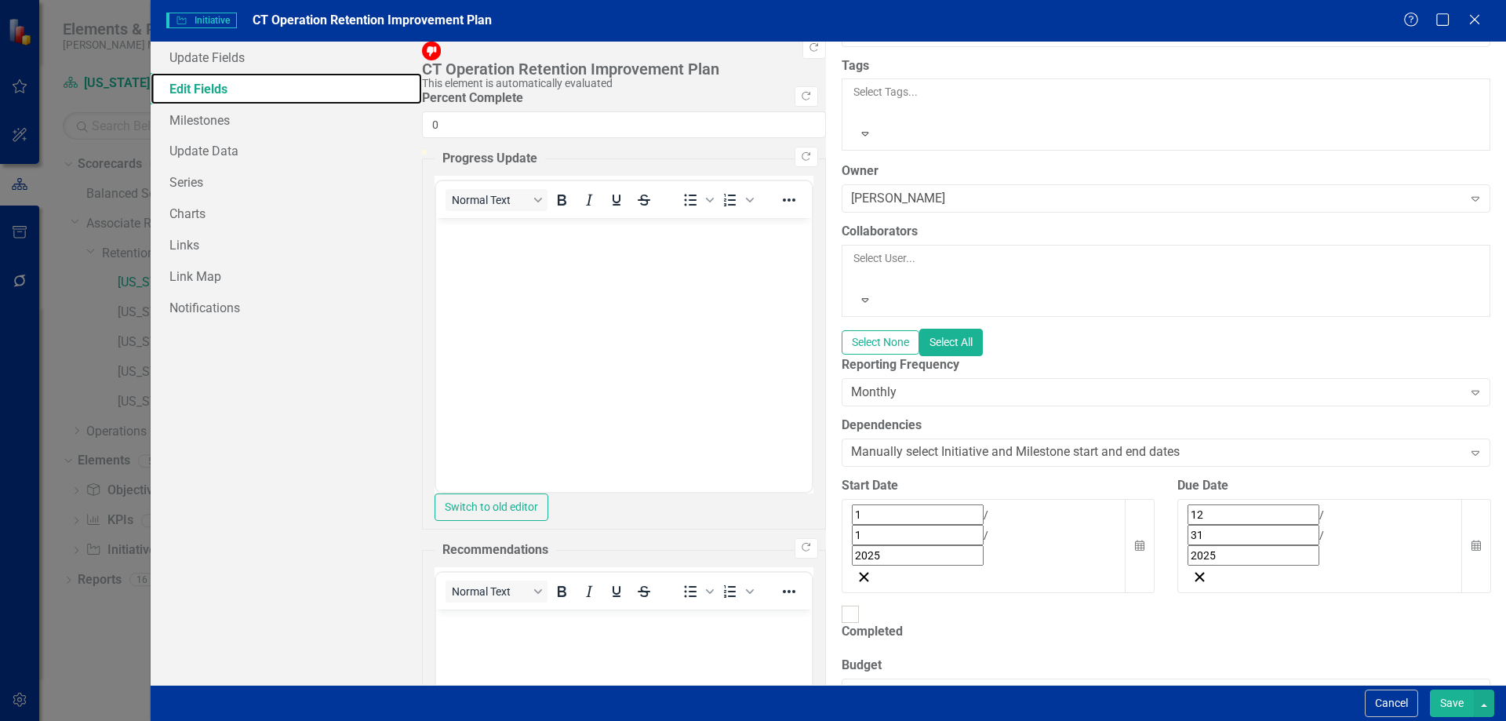
scroll to position [235, 0]
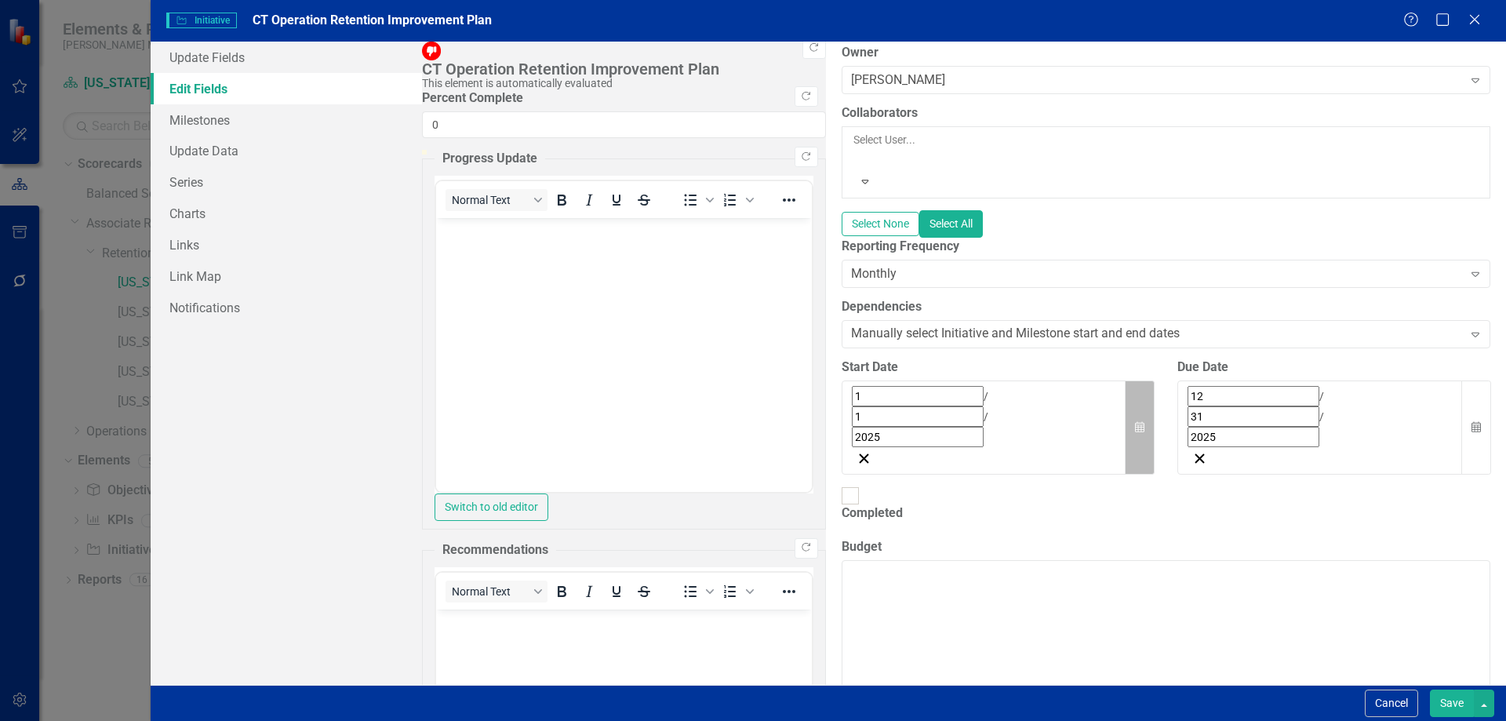
click at [1125, 380] on button "Calendar" at bounding box center [1140, 427] width 30 height 95
click at [1047, 414] on button "›" at bounding box center [1064, 431] width 35 height 35
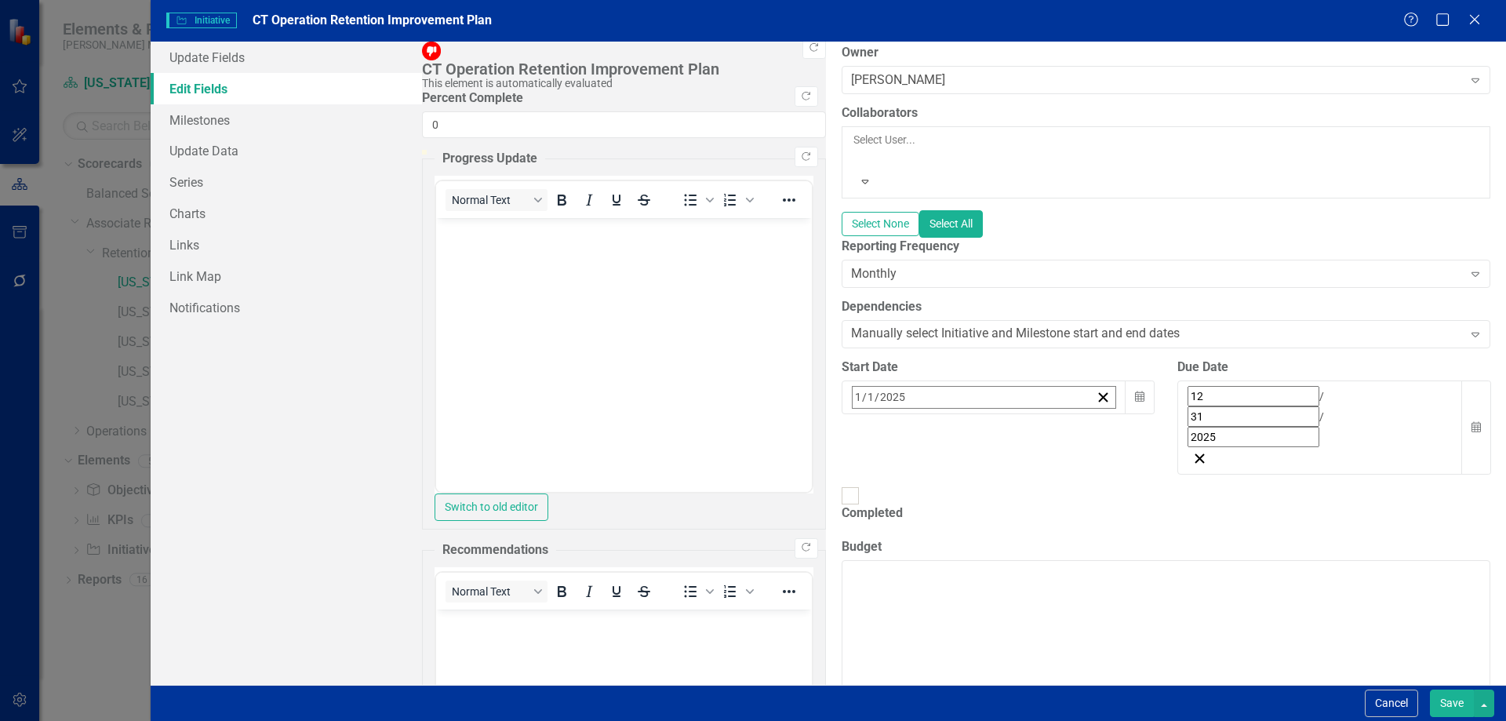
click at [1047, 414] on button "›" at bounding box center [1064, 431] width 35 height 35
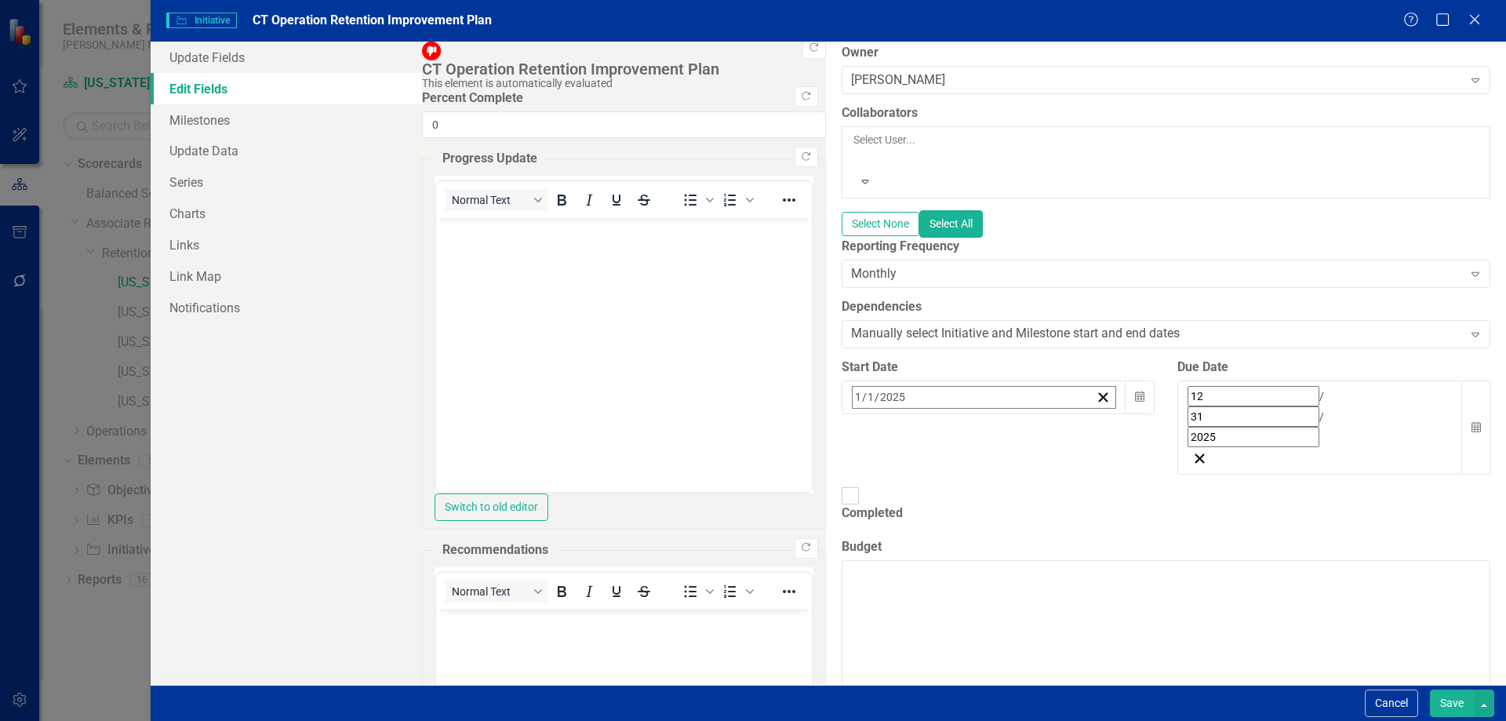
click at [960, 480] on button "1" at bounding box center [979, 494] width 39 height 28
click at [1450, 705] on button "Save" at bounding box center [1452, 702] width 44 height 27
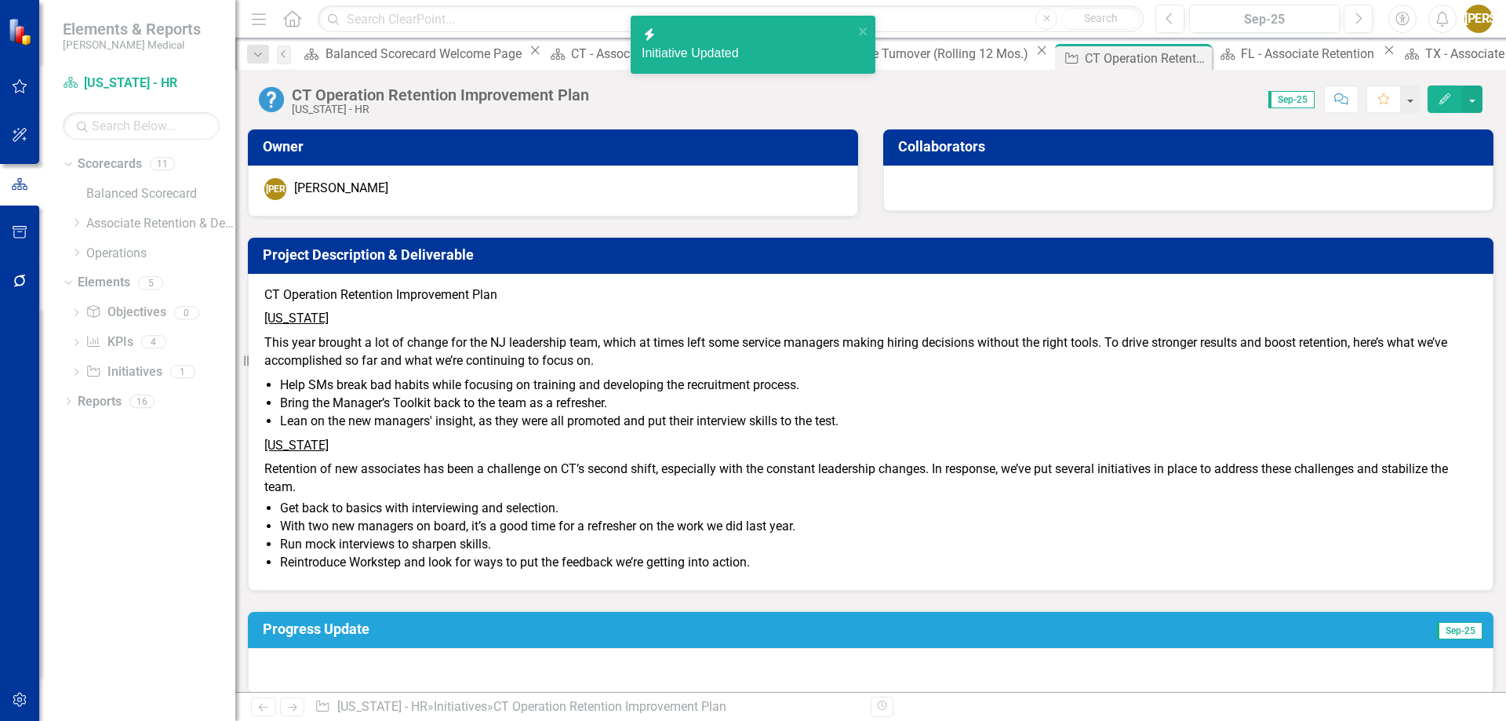
drag, startPoint x: 1027, startPoint y: 616, endPoint x: 1096, endPoint y: 422, distance: 206.4
click at [1090, 420] on div "Owner [PERSON_NAME] Jasminique [PERSON_NAME] Collaborators Project Description …" at bounding box center [870, 638] width 1247 height 1059
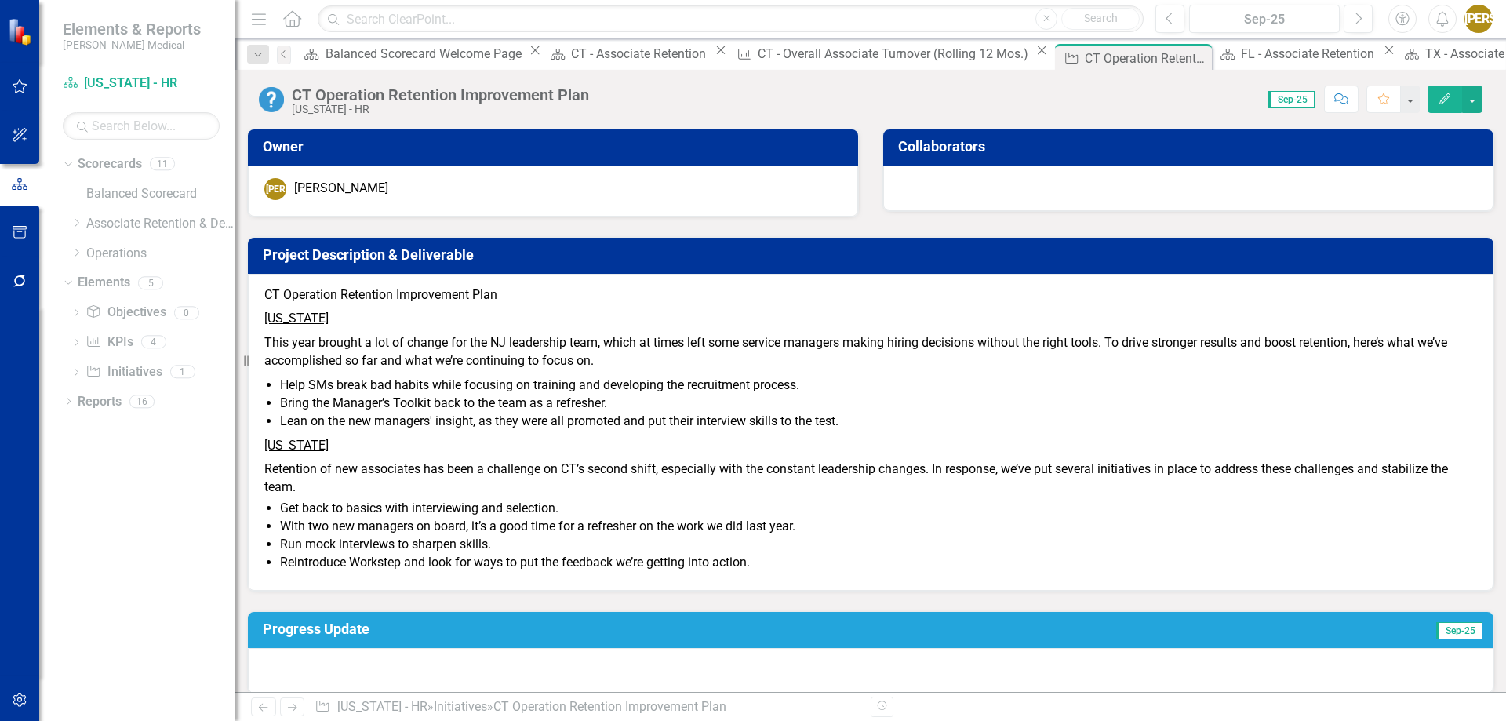
click at [1156, 581] on div "Owner [PERSON_NAME] Jasminique [PERSON_NAME] Collaborators Project Description …" at bounding box center [870, 638] width 1247 height 1059
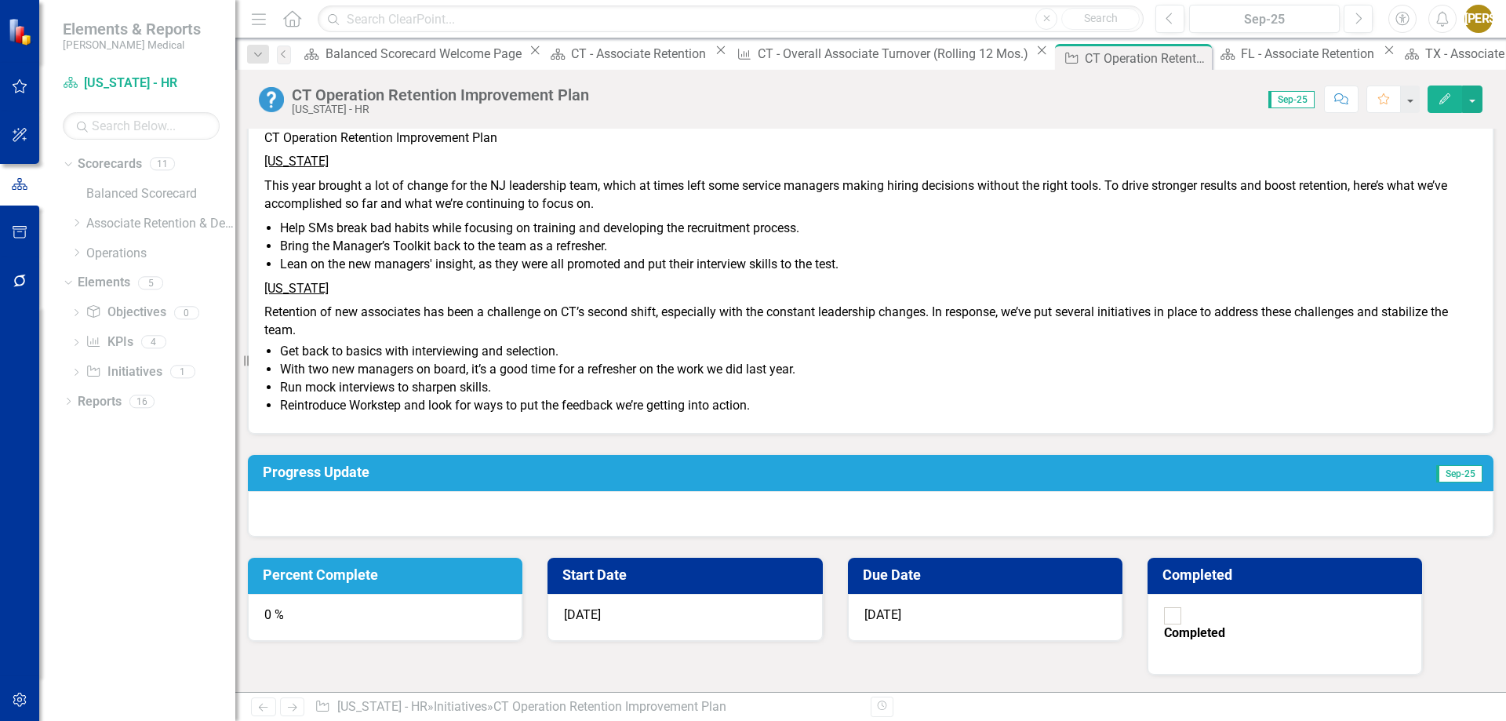
scroll to position [157, 0]
click at [991, 463] on div "Owner [PERSON_NAME] Jasminique [PERSON_NAME] Collaborators Project Description …" at bounding box center [870, 481] width 1247 height 1059
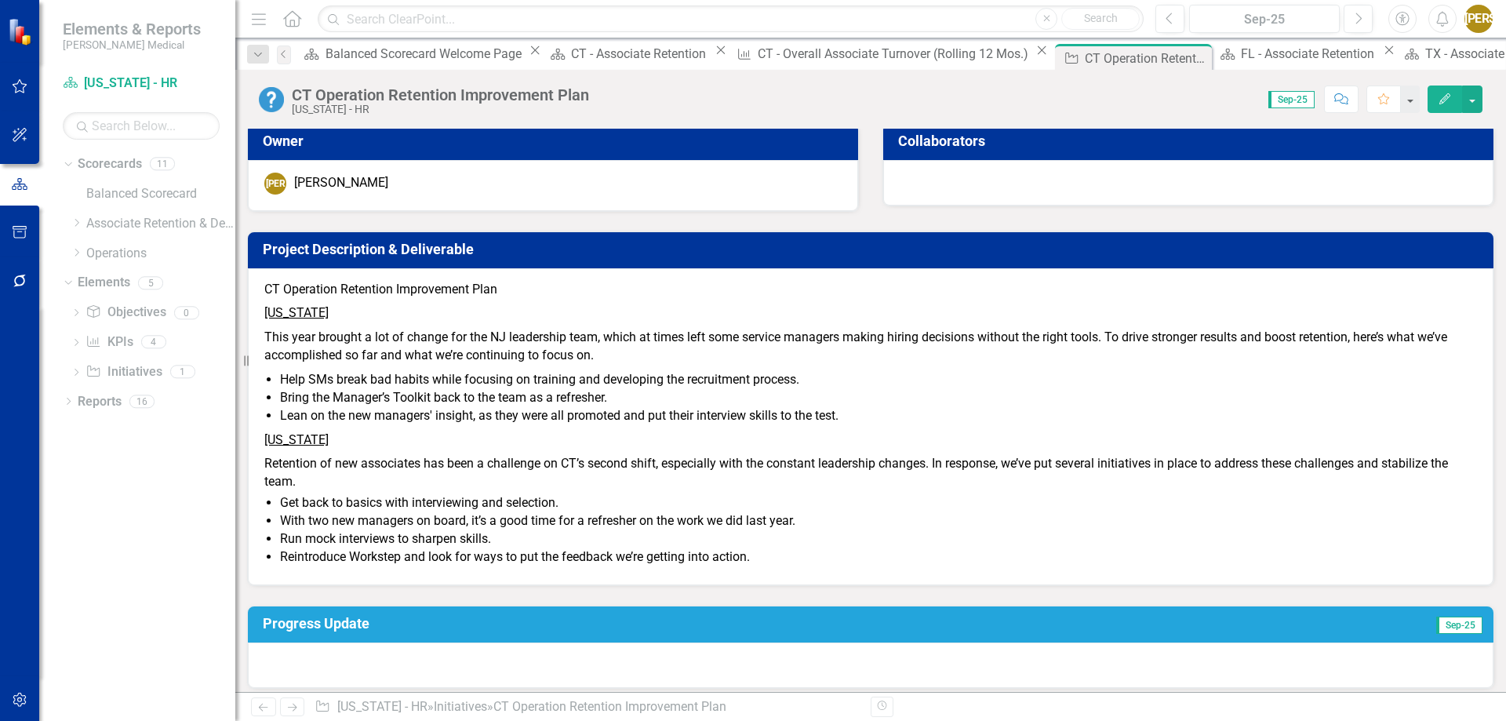
scroll to position [0, 0]
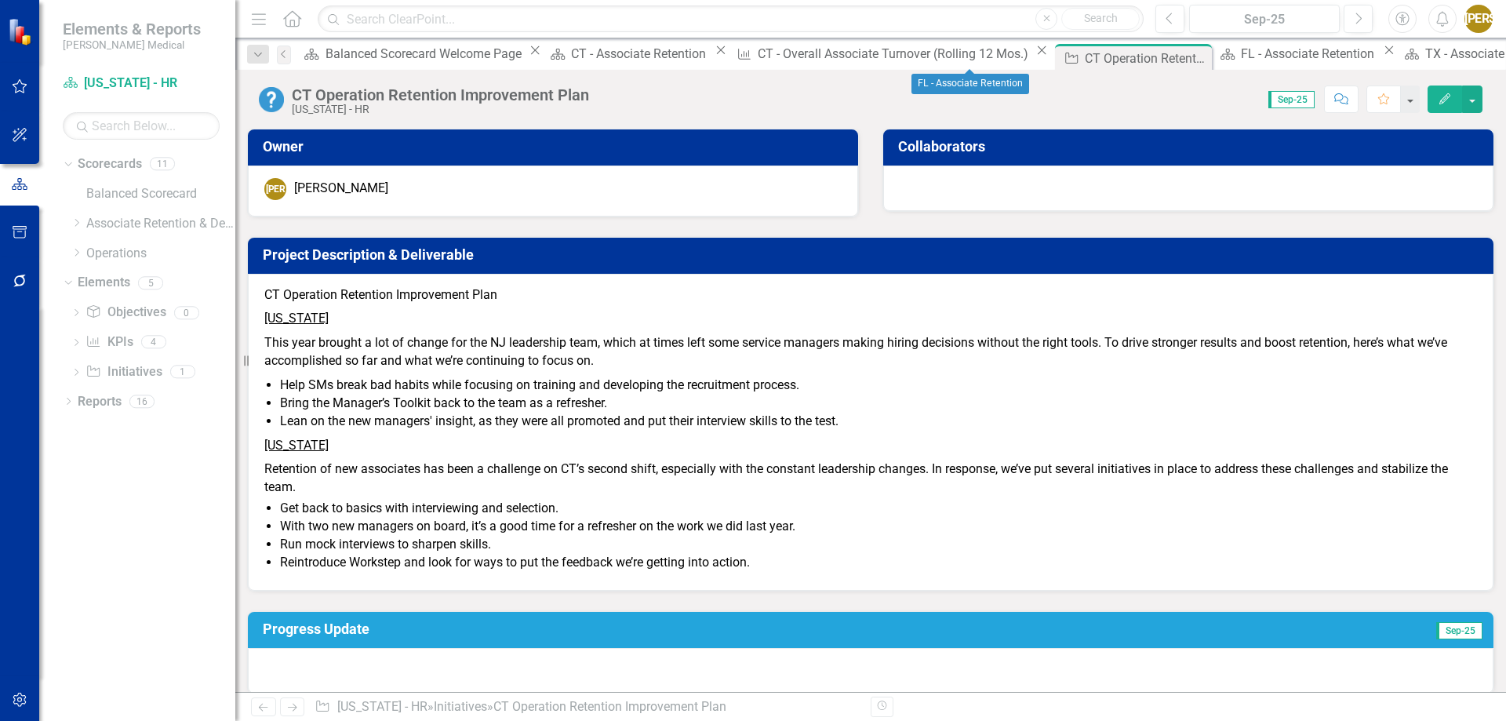
click at [1385, 55] on icon at bounding box center [1389, 50] width 9 height 9
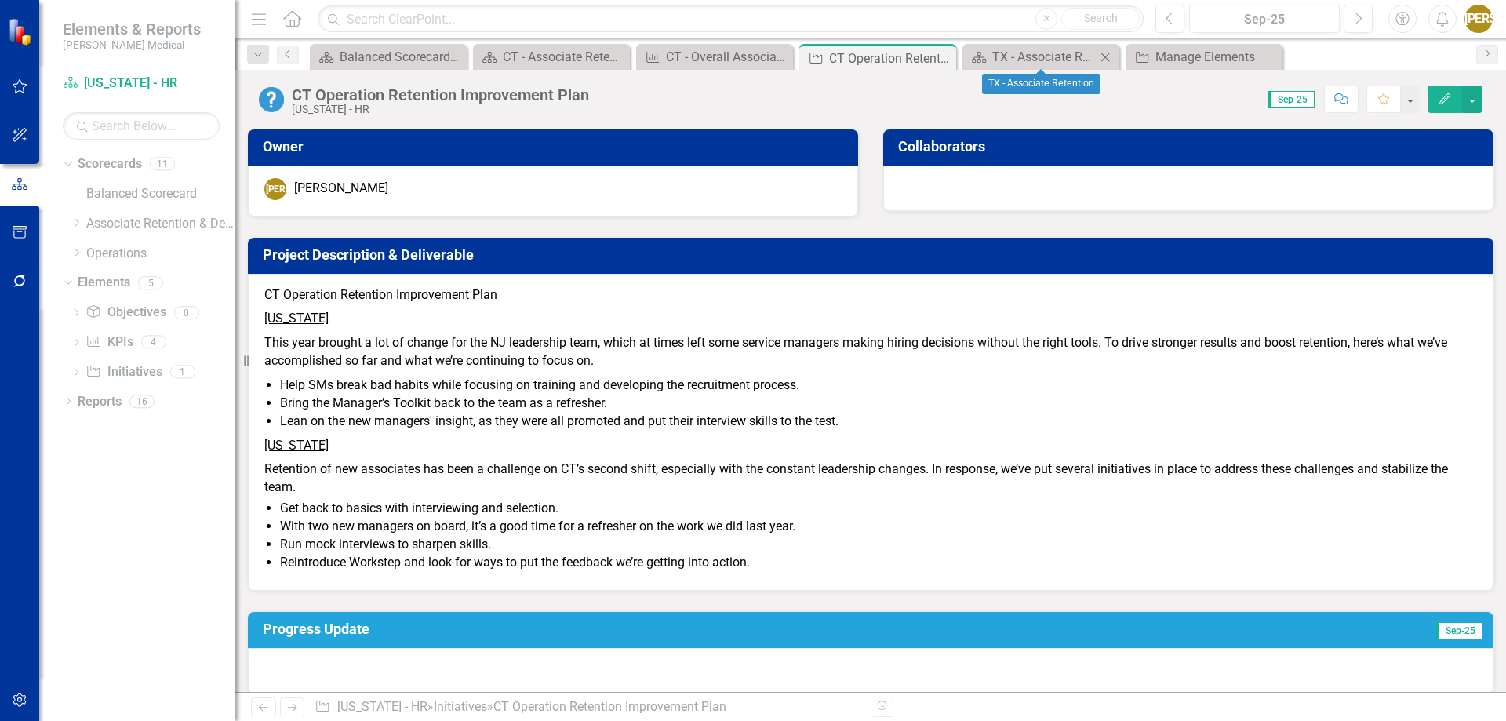
click at [1108, 57] on icon "Close" at bounding box center [1105, 57] width 16 height 13
click at [1106, 60] on icon "Close" at bounding box center [1105, 57] width 16 height 13
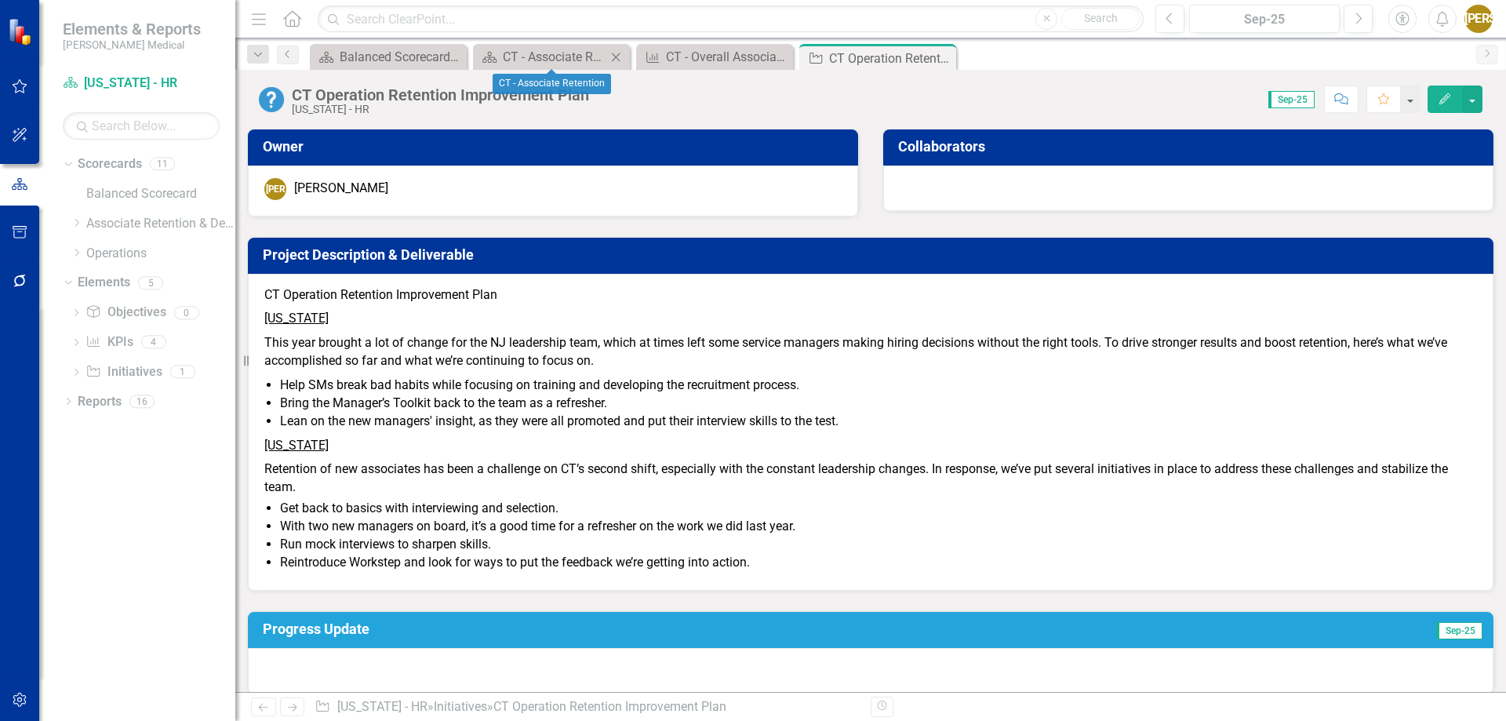
click at [614, 57] on icon "Close" at bounding box center [616, 57] width 16 height 13
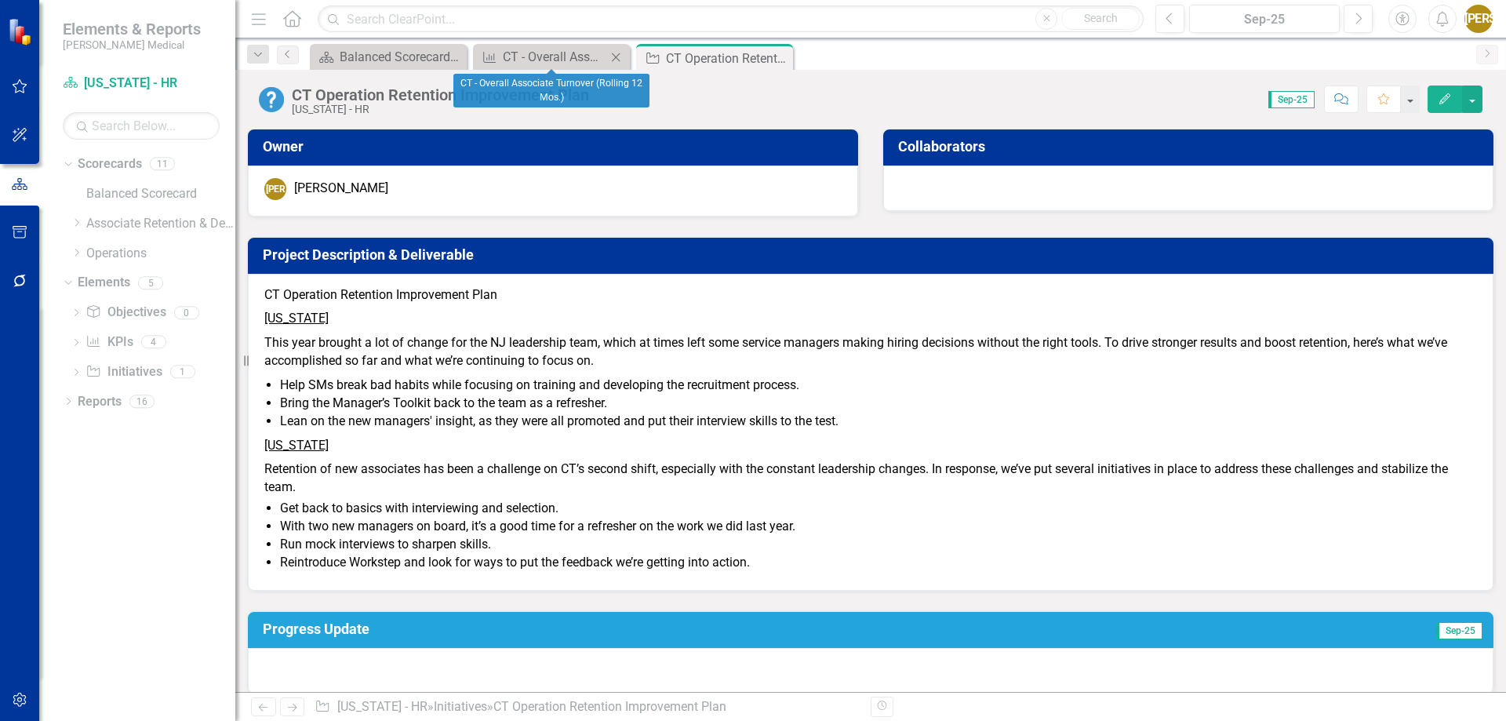
click at [614, 57] on icon "Close" at bounding box center [616, 57] width 16 height 13
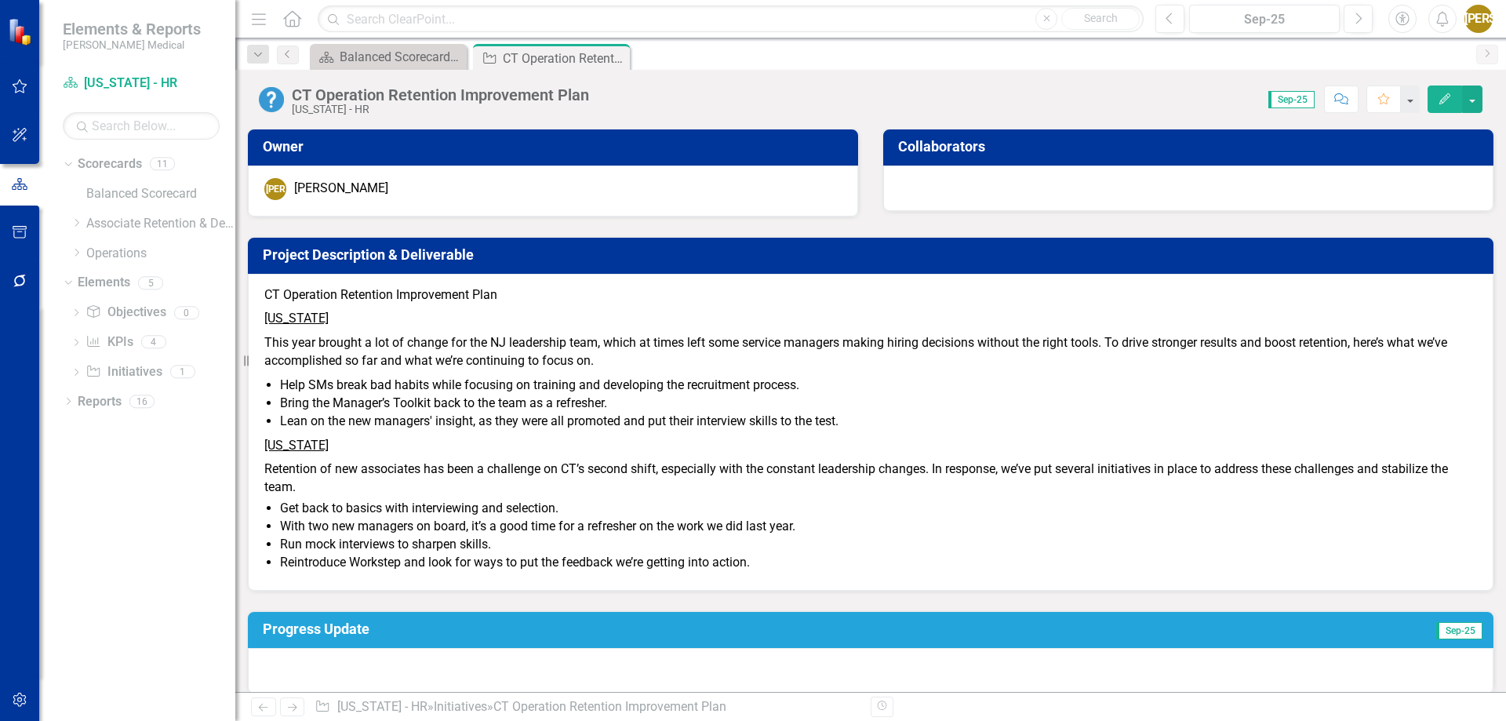
click at [587, 107] on div "[US_STATE] - HR" at bounding box center [440, 110] width 297 height 12
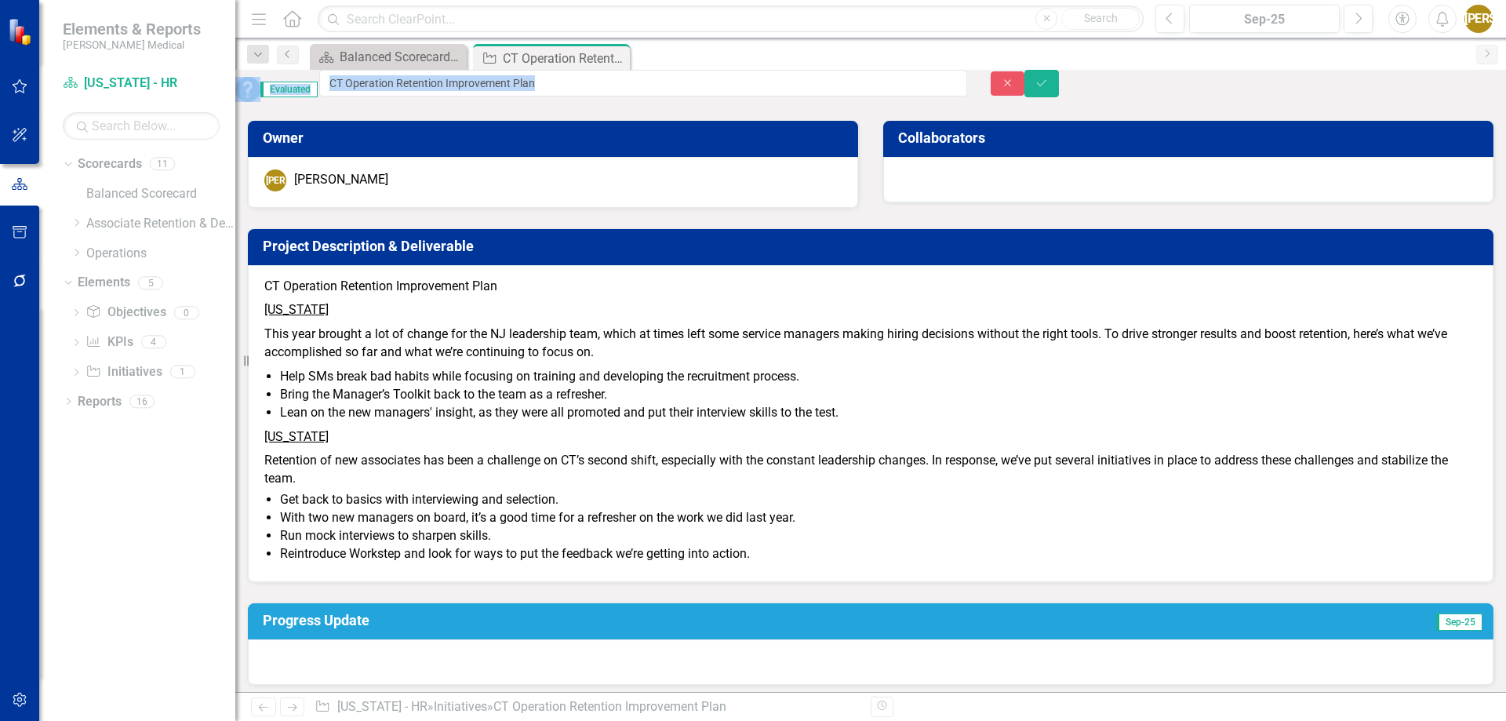
click at [587, 107] on div "Evaluated CT Operation Retention Improvement Plan Close Save" at bounding box center [870, 89] width 1271 height 38
click at [1010, 616] on div "Owner [PERSON_NAME] Jasminique [PERSON_NAME] Collaborators Project Description …" at bounding box center [870, 629] width 1247 height 1059
click at [1015, 89] on icon "Close" at bounding box center [1008, 83] width 14 height 11
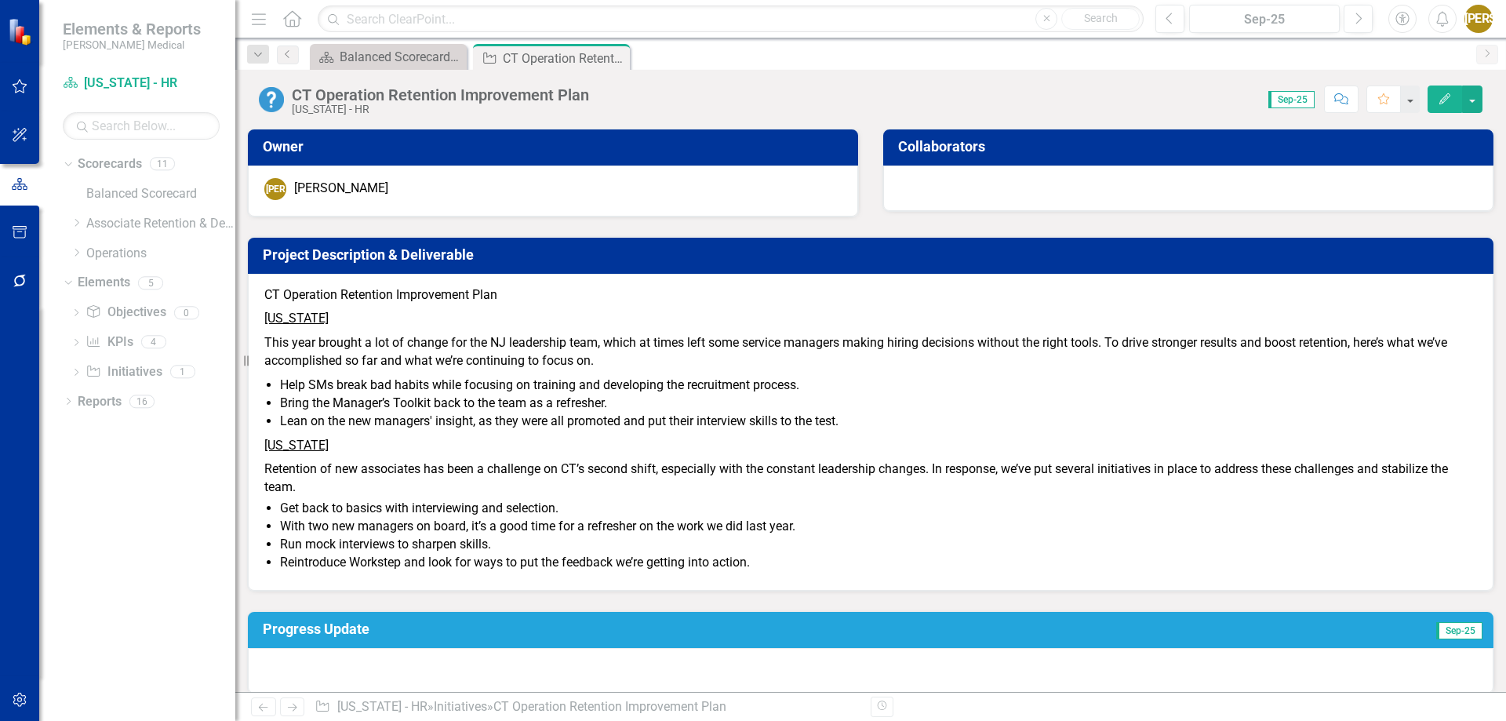
drag, startPoint x: 278, startPoint y: 294, endPoint x: 425, endPoint y: 547, distance: 292.1
click at [425, 547] on span "CT Operation Retention Improvement Plan [US_STATE] This year brought a lot of c…" at bounding box center [870, 430] width 1213 height 289
click at [425, 496] on p "Retention of new associates has been a challenge on CT’s second shift, especial…" at bounding box center [870, 476] width 1213 height 39
drag, startPoint x: 395, startPoint y: 505, endPoint x: 351, endPoint y: 398, distance: 115.8
click at [351, 398] on span "CT Operation Retention Improvement Plan [US_STATE] This year brought a lot of c…" at bounding box center [870, 430] width 1213 height 289
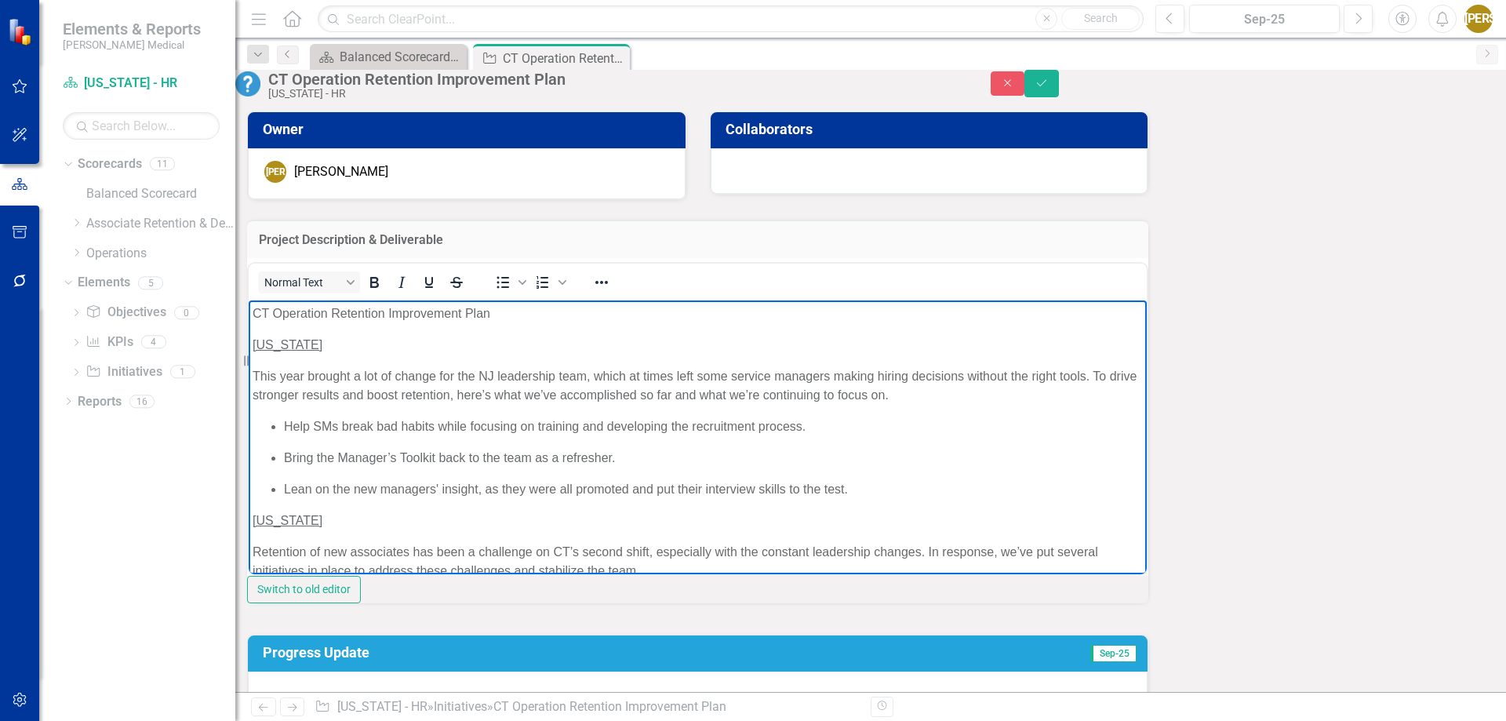
click at [324, 367] on p "This year brought a lot of change for the NJ leadership team, which at times le…" at bounding box center [698, 385] width 890 height 38
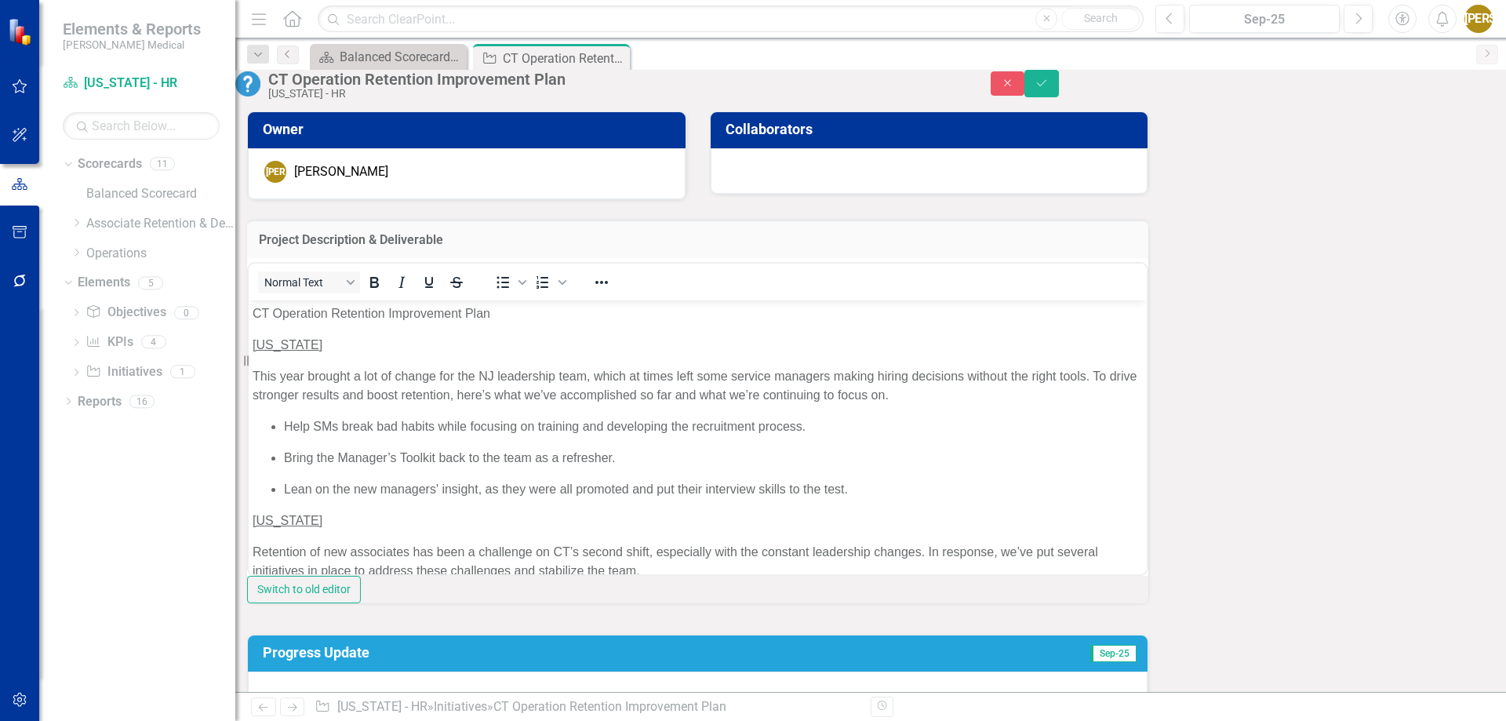
click at [947, 611] on div "Owner [PERSON_NAME] Jasminique [PERSON_NAME] Collaborators Project Description …" at bounding box center [870, 641] width 1247 height 1099
click at [1025, 96] on button "Close" at bounding box center [1008, 83] width 35 height 24
